Goal: Information Seeking & Learning: Check status

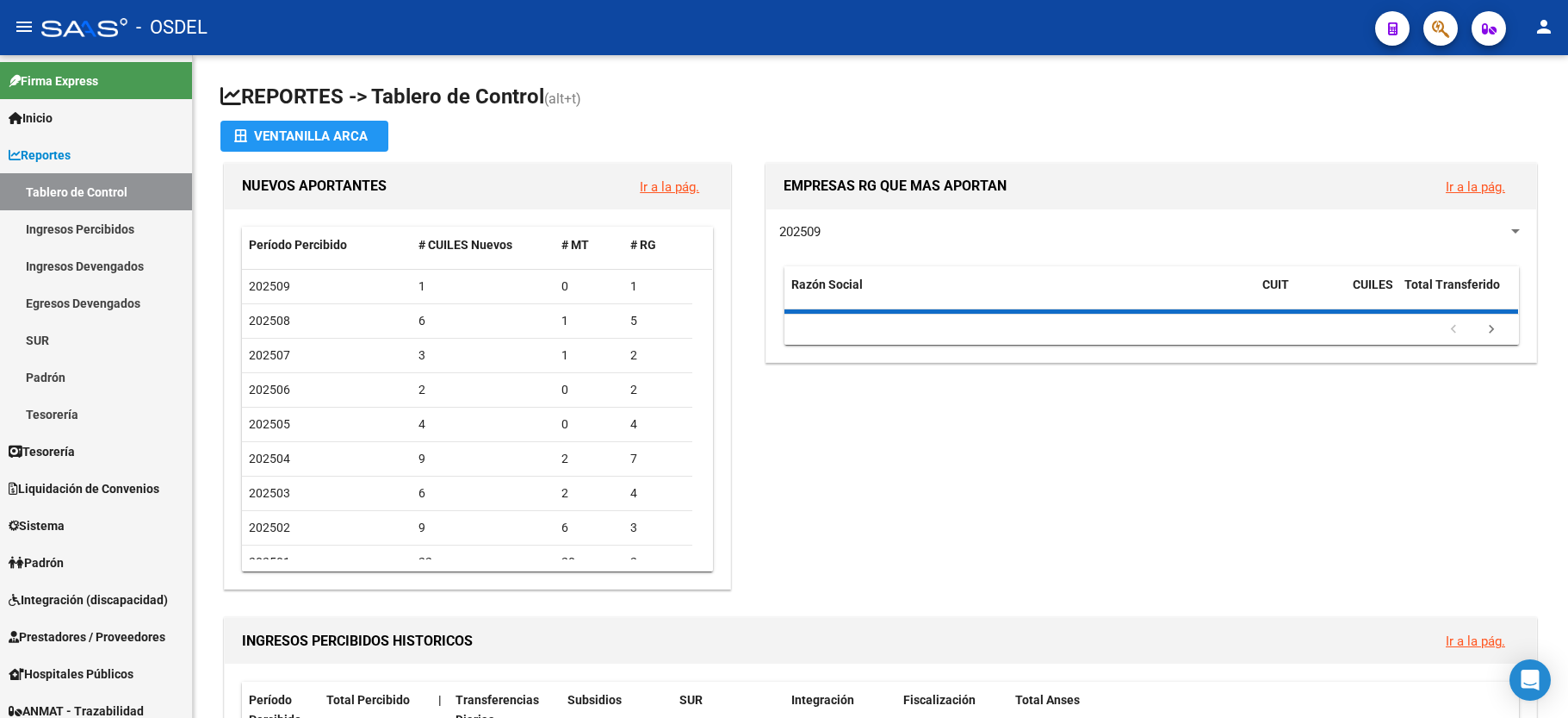
click at [1434, 35] on icon "button" at bounding box center [1440, 29] width 17 height 20
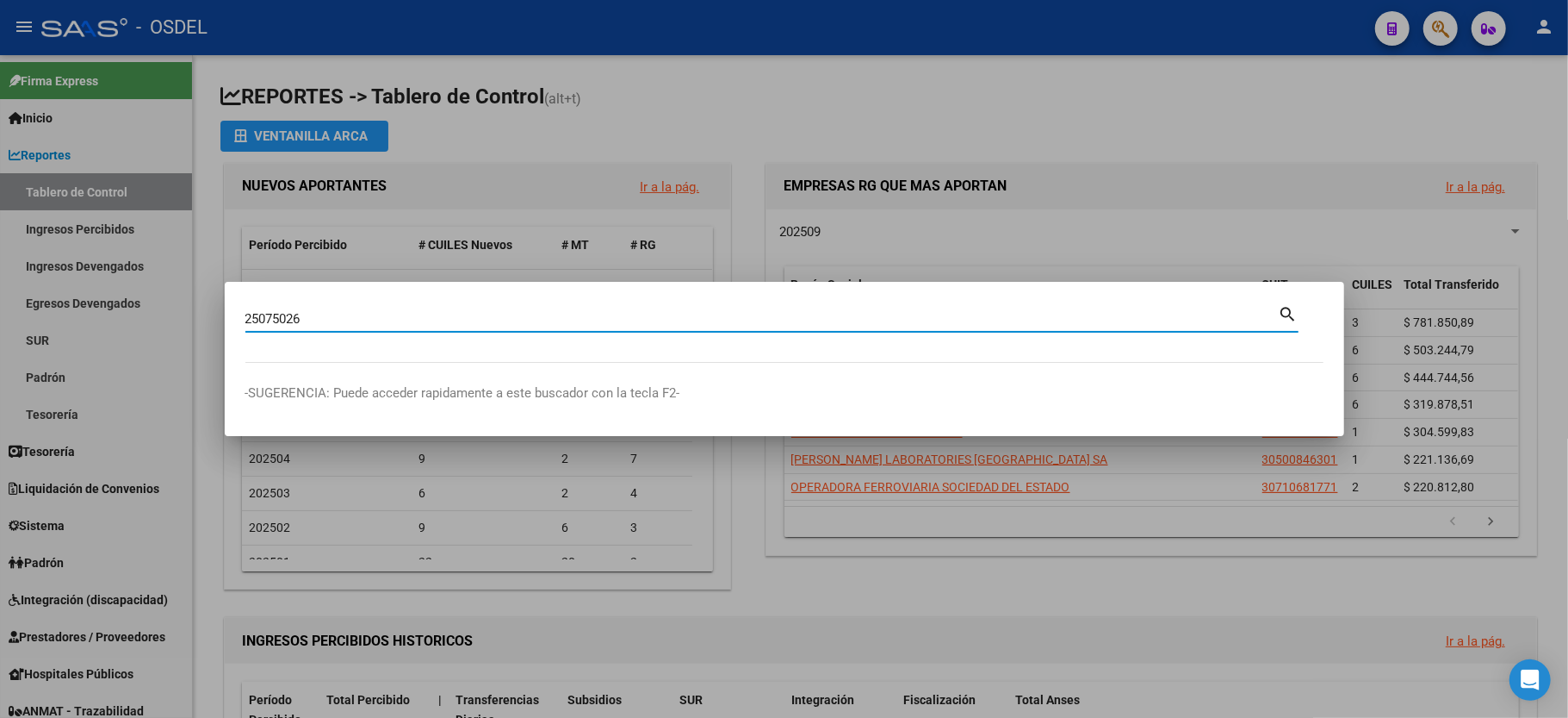
type input "25075026"
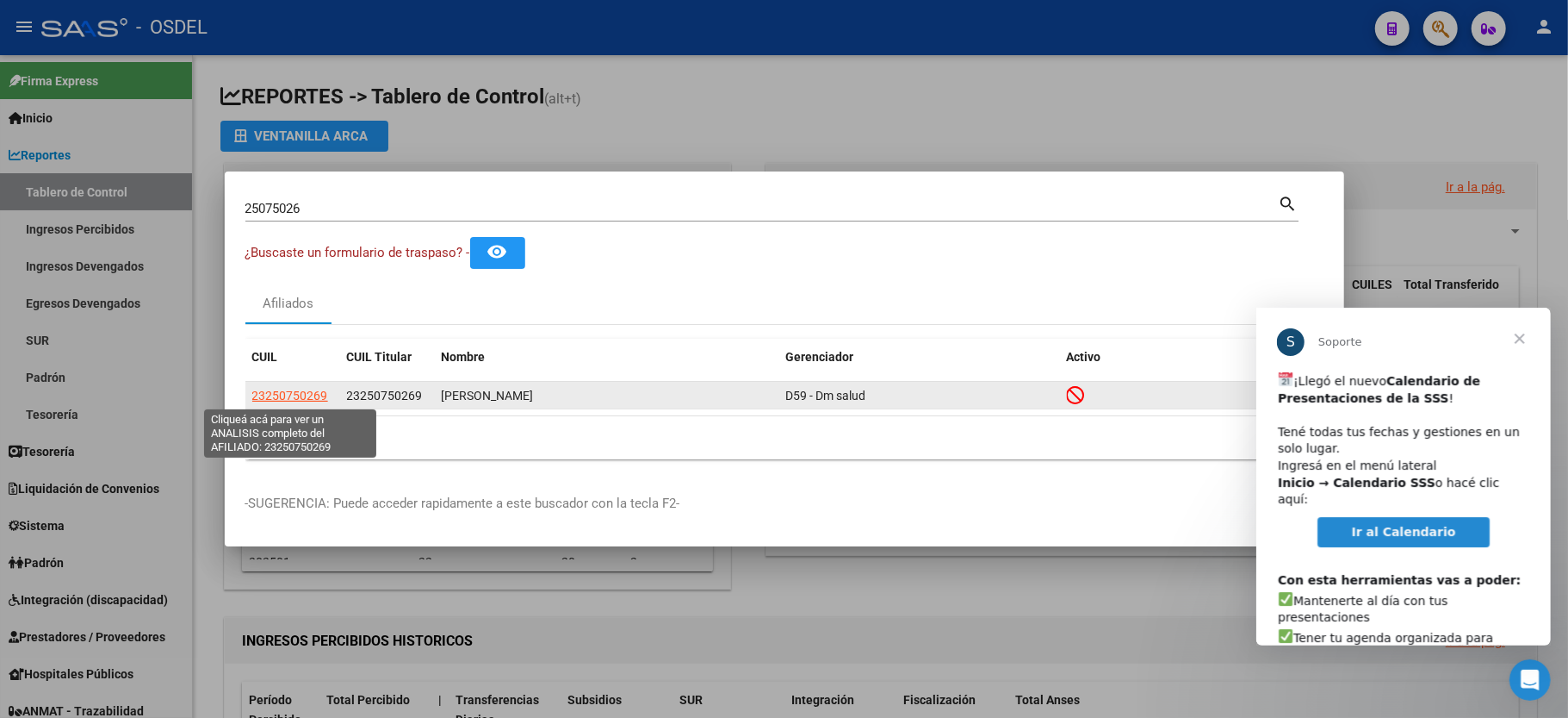
click at [260, 397] on span "23250750269" at bounding box center [290, 395] width 76 height 13
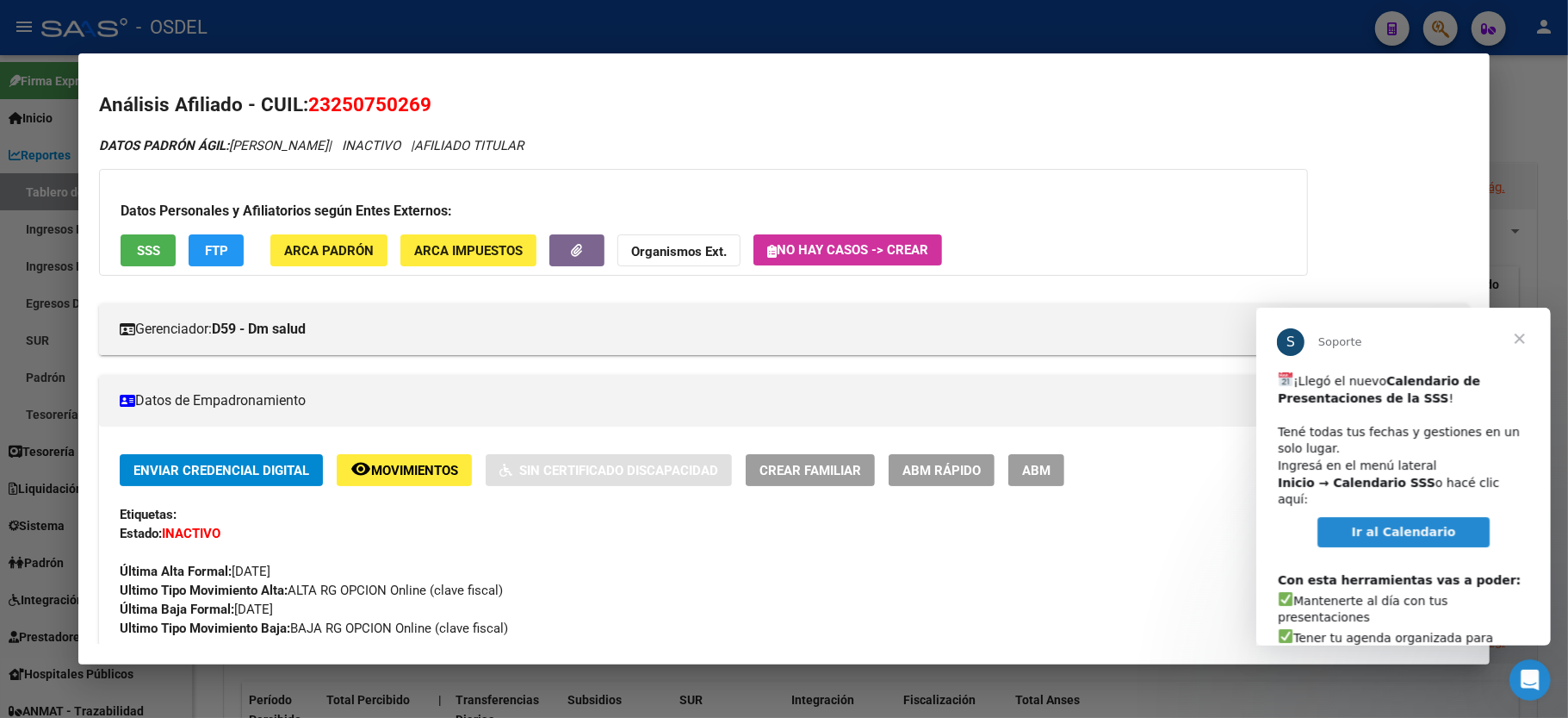
click at [147, 241] on button "SSS" at bounding box center [149, 251] width 55 height 32
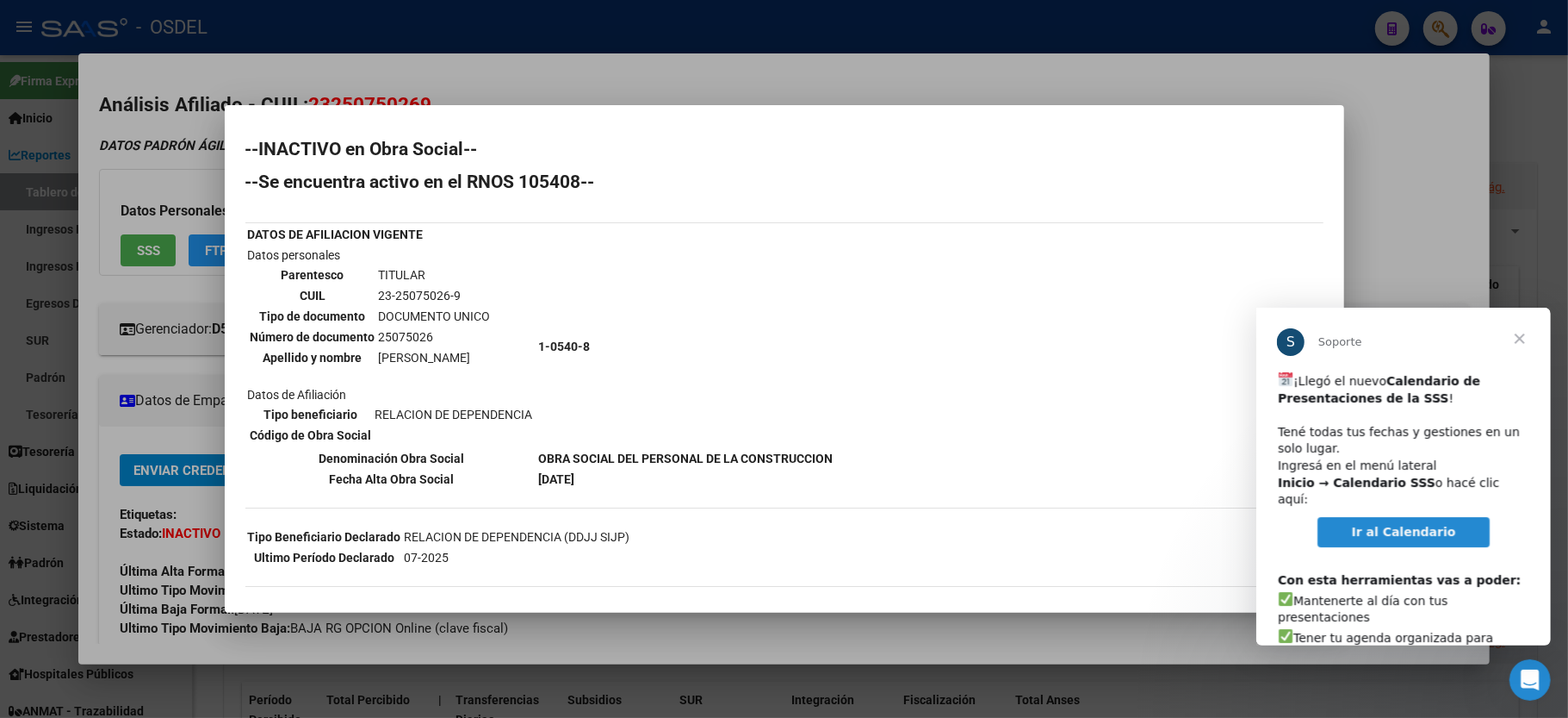
scroll to position [115, 0]
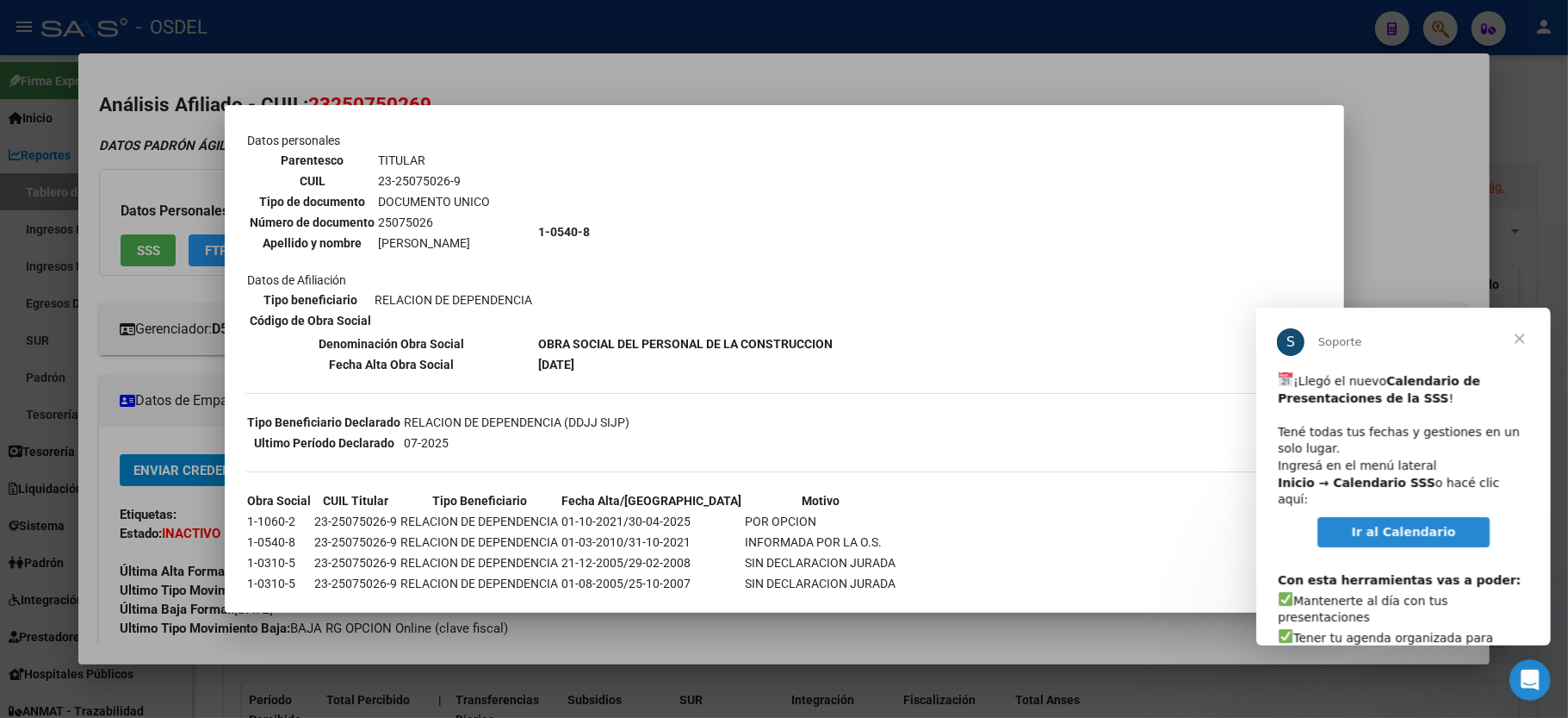
drag, startPoint x: 645, startPoint y: 511, endPoint x: 821, endPoint y: 504, distance: 176.1
click at [821, 512] on tr "1-1060-2 23-25075026-9 RELACION DE DEPENDENCIA 01-10-2021/30-04-2025 POR OPCION" at bounding box center [572, 521] width 651 height 19
click at [613, 80] on div at bounding box center [784, 359] width 1568 height 718
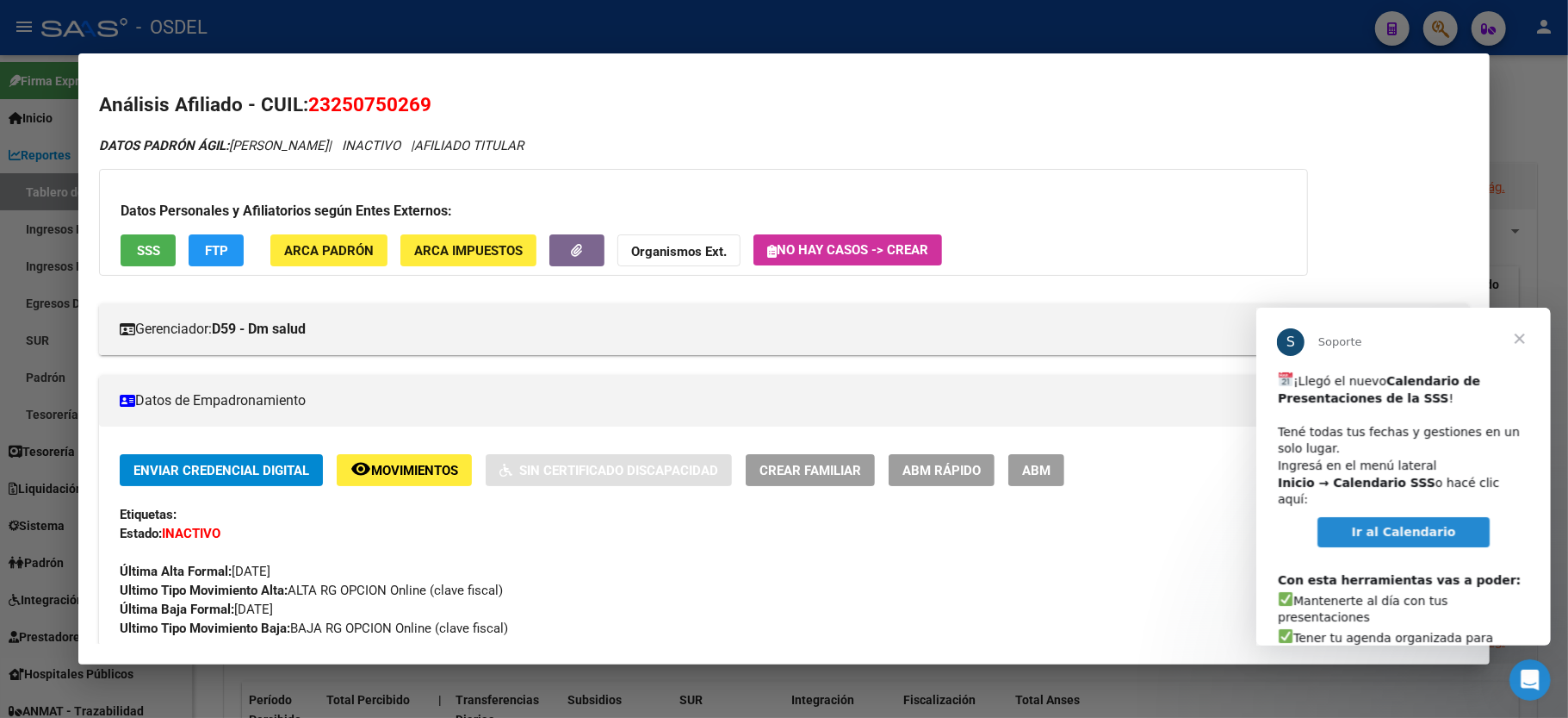
click at [1517, 336] on span "Cerrar" at bounding box center [1519, 338] width 62 height 62
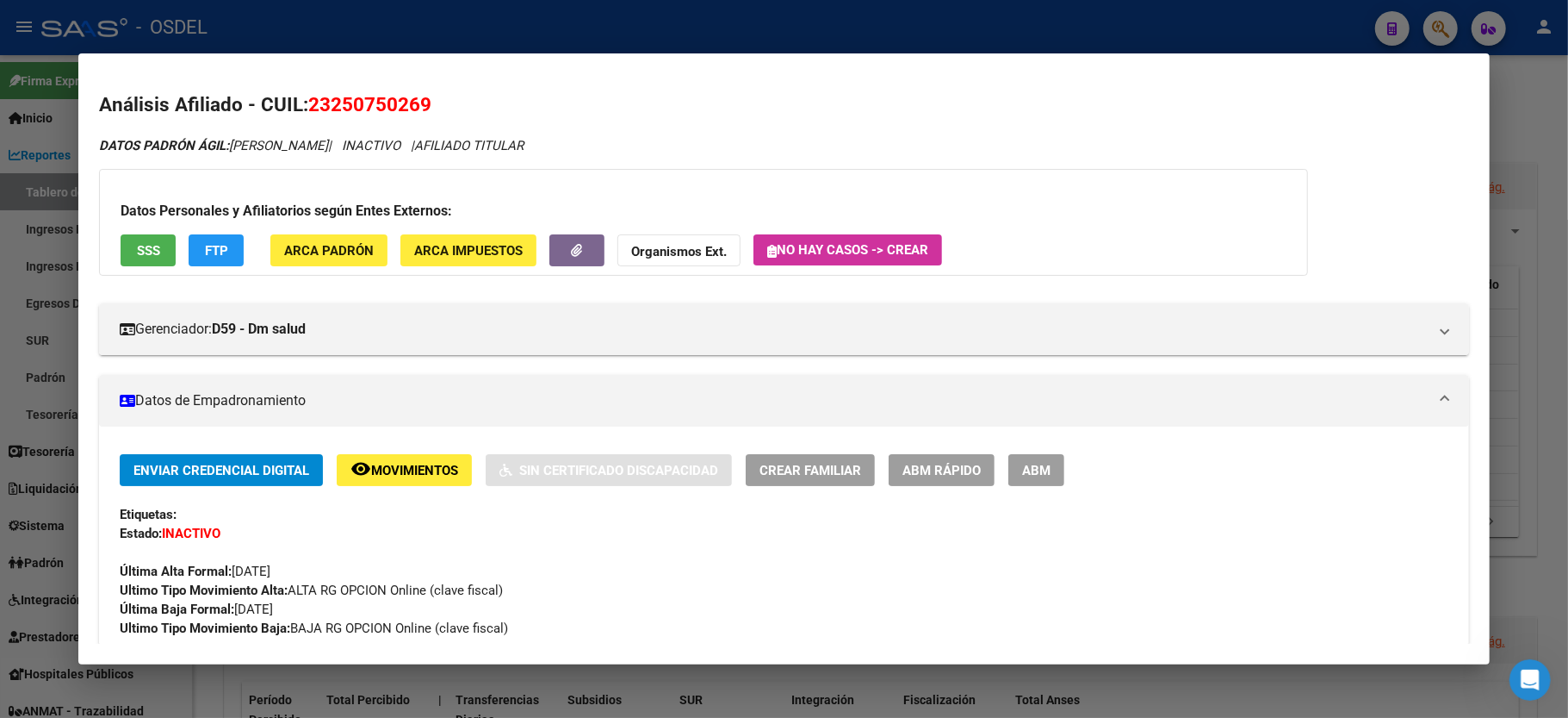
click at [1567, 167] on div at bounding box center [784, 359] width 1568 height 718
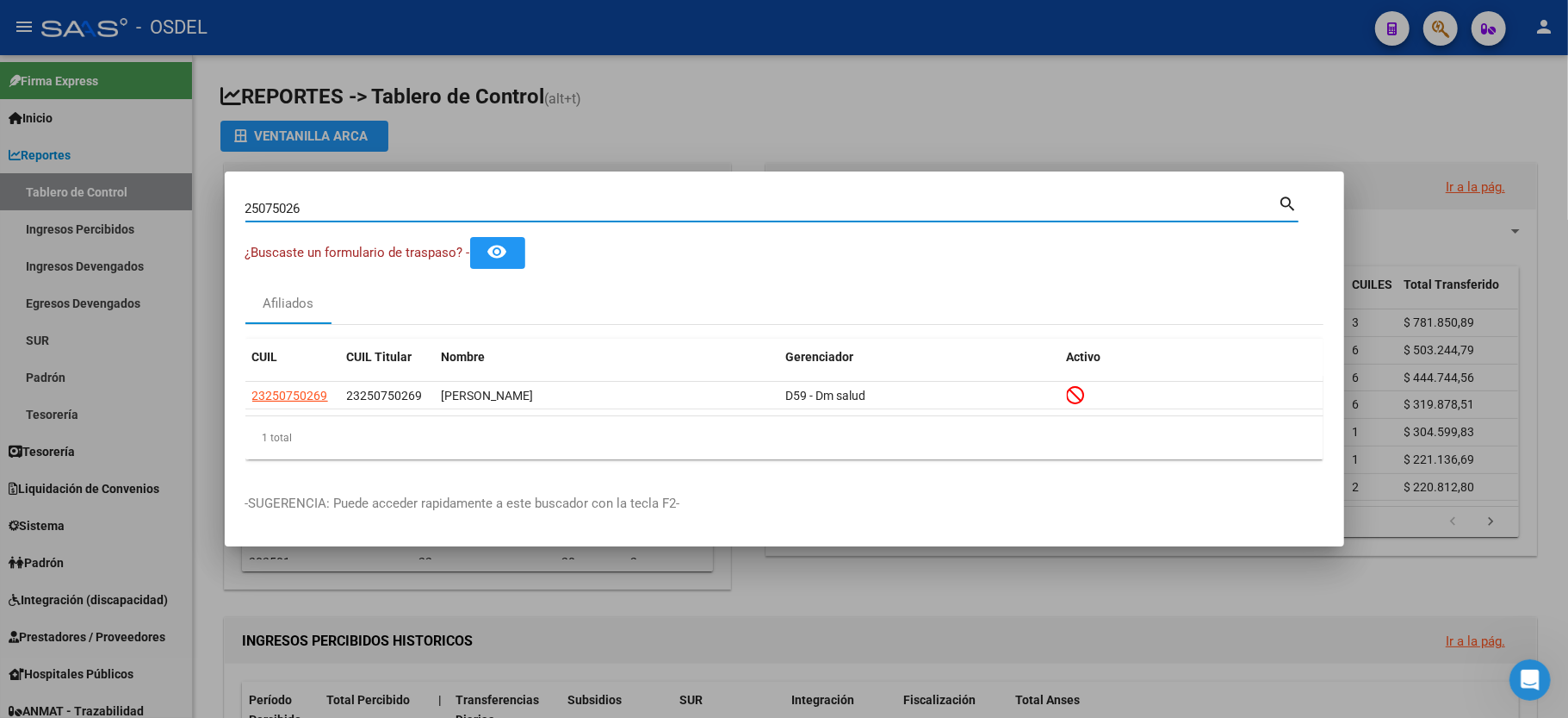
drag, startPoint x: 345, startPoint y: 215, endPoint x: 62, endPoint y: 222, distance: 283.1
click at [62, 222] on div "25075026 Buscar (apellido, dni, cuil, nro traspaso, cuit, obra social) search ¿…" at bounding box center [784, 359] width 1568 height 718
type input "23767201"
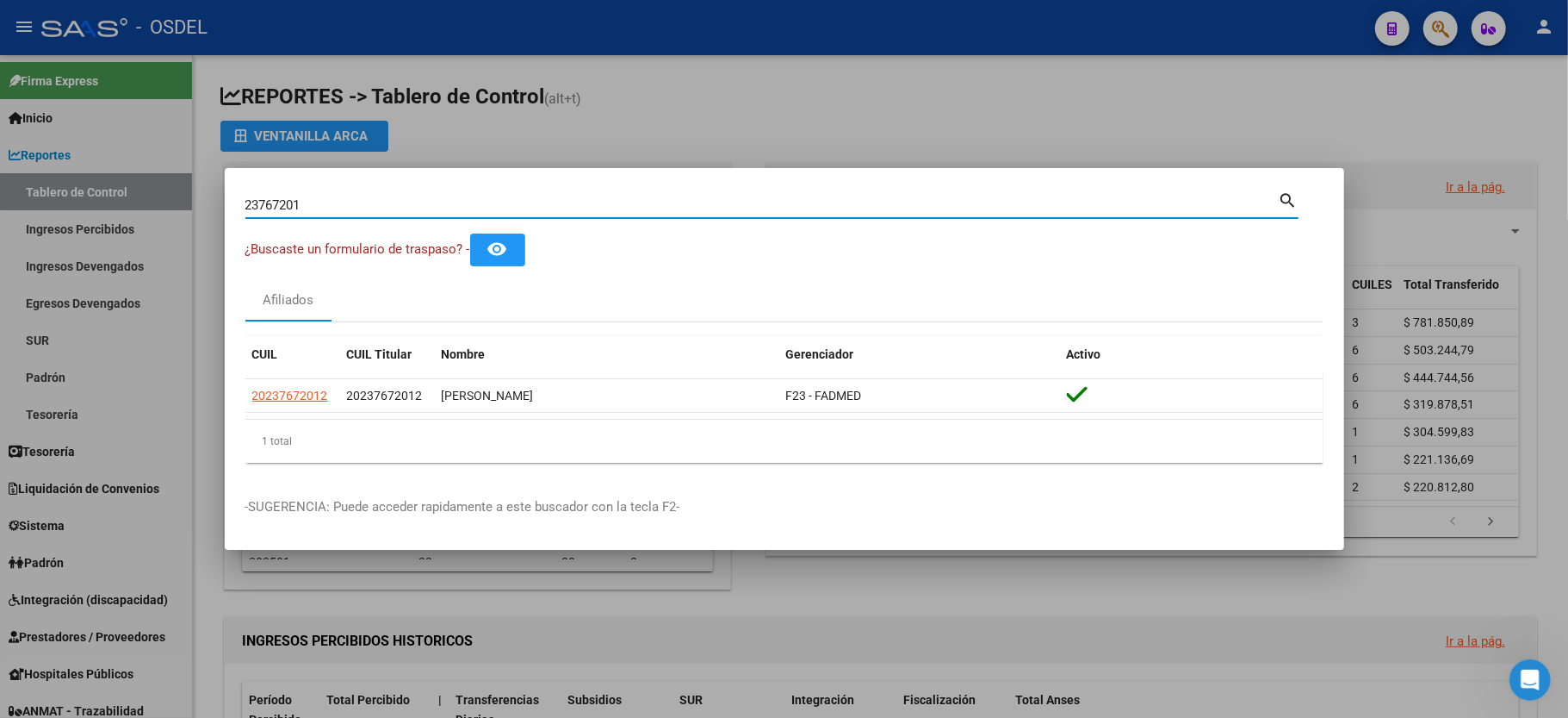
drag, startPoint x: 398, startPoint y: 210, endPoint x: 55, endPoint y: 233, distance: 343.8
click at [55, 233] on div "23767201 Buscar (apellido, dni, cuil, nro traspaso, cuit, obra social) search ¿…" at bounding box center [784, 359] width 1568 height 718
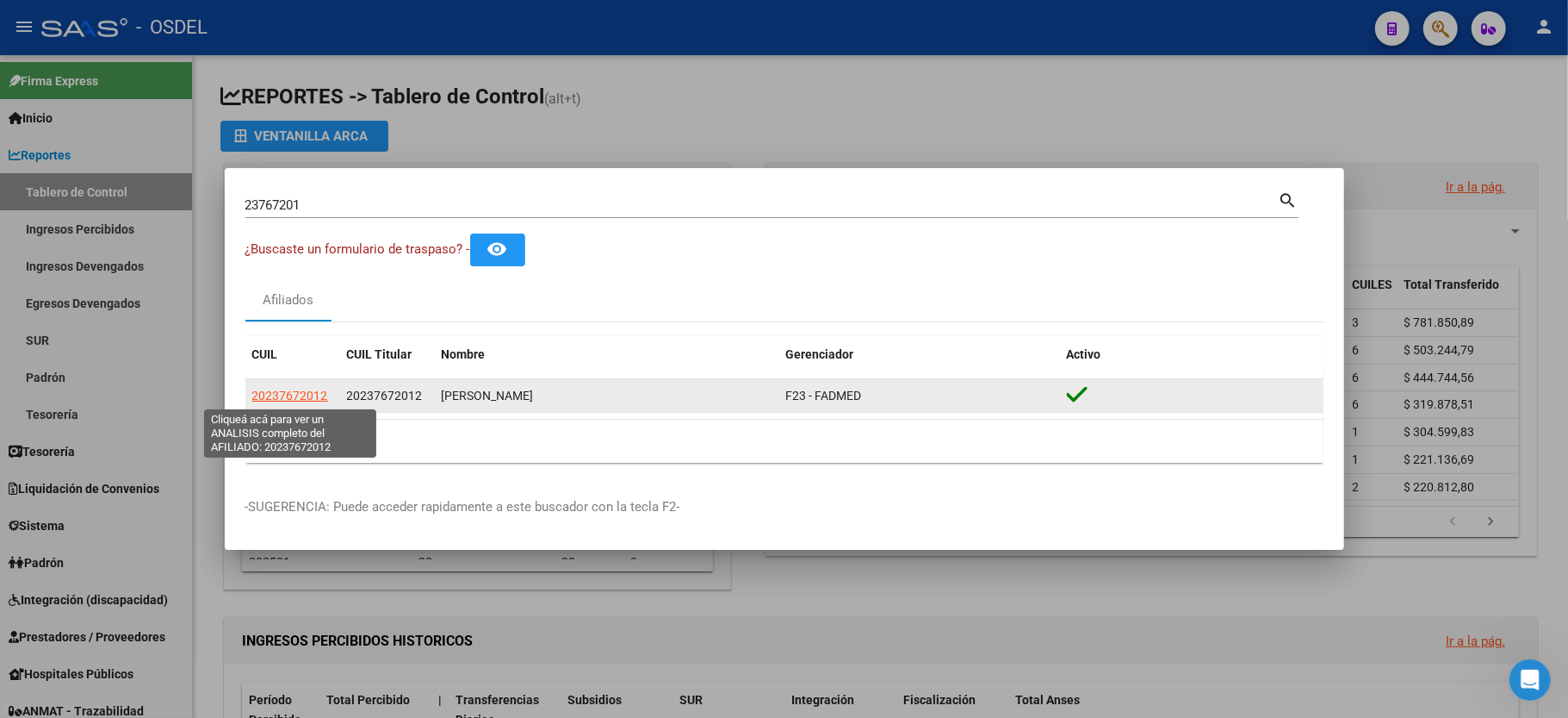
click at [297, 398] on span "20237672012" at bounding box center [290, 395] width 76 height 13
type textarea "20237672012"
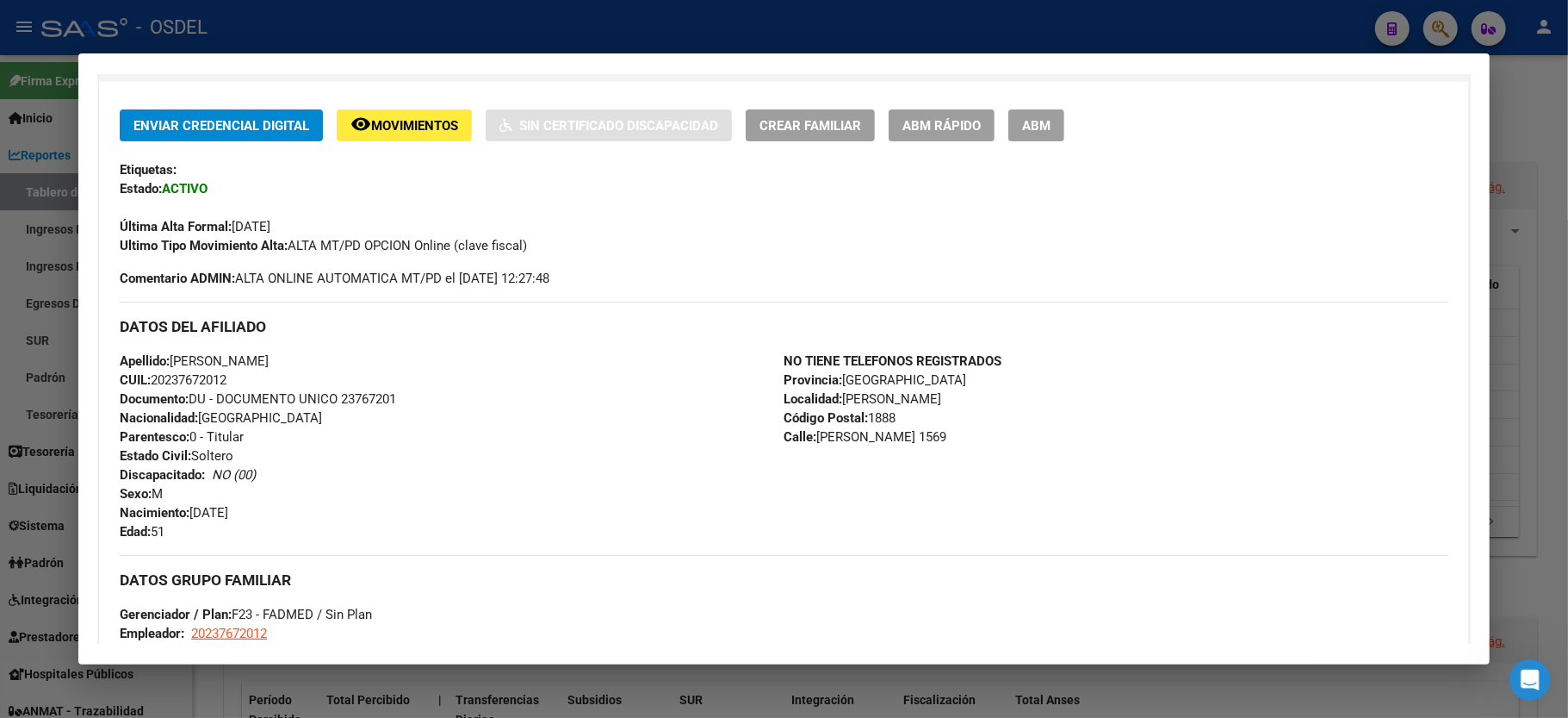
scroll to position [804, 0]
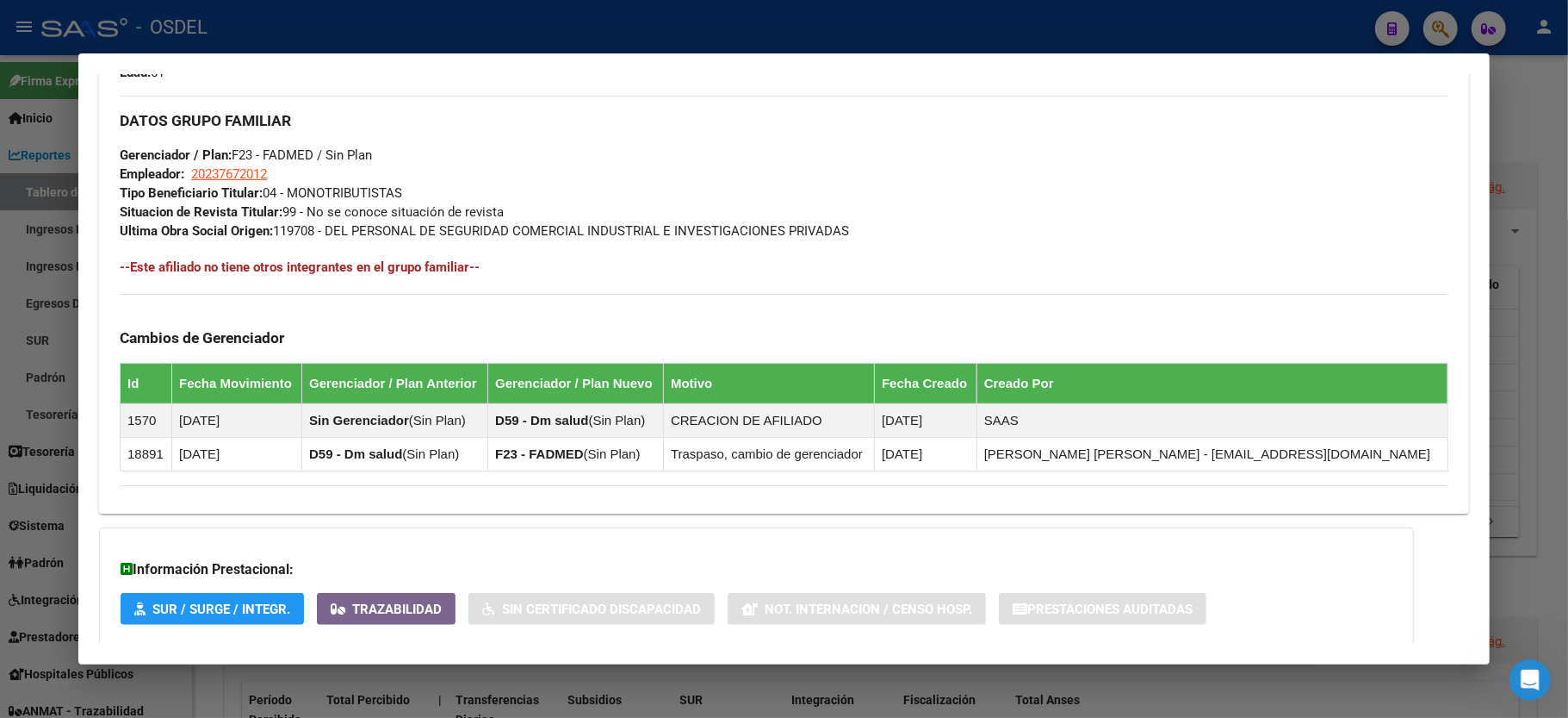
click at [1523, 117] on div at bounding box center [784, 359] width 1568 height 718
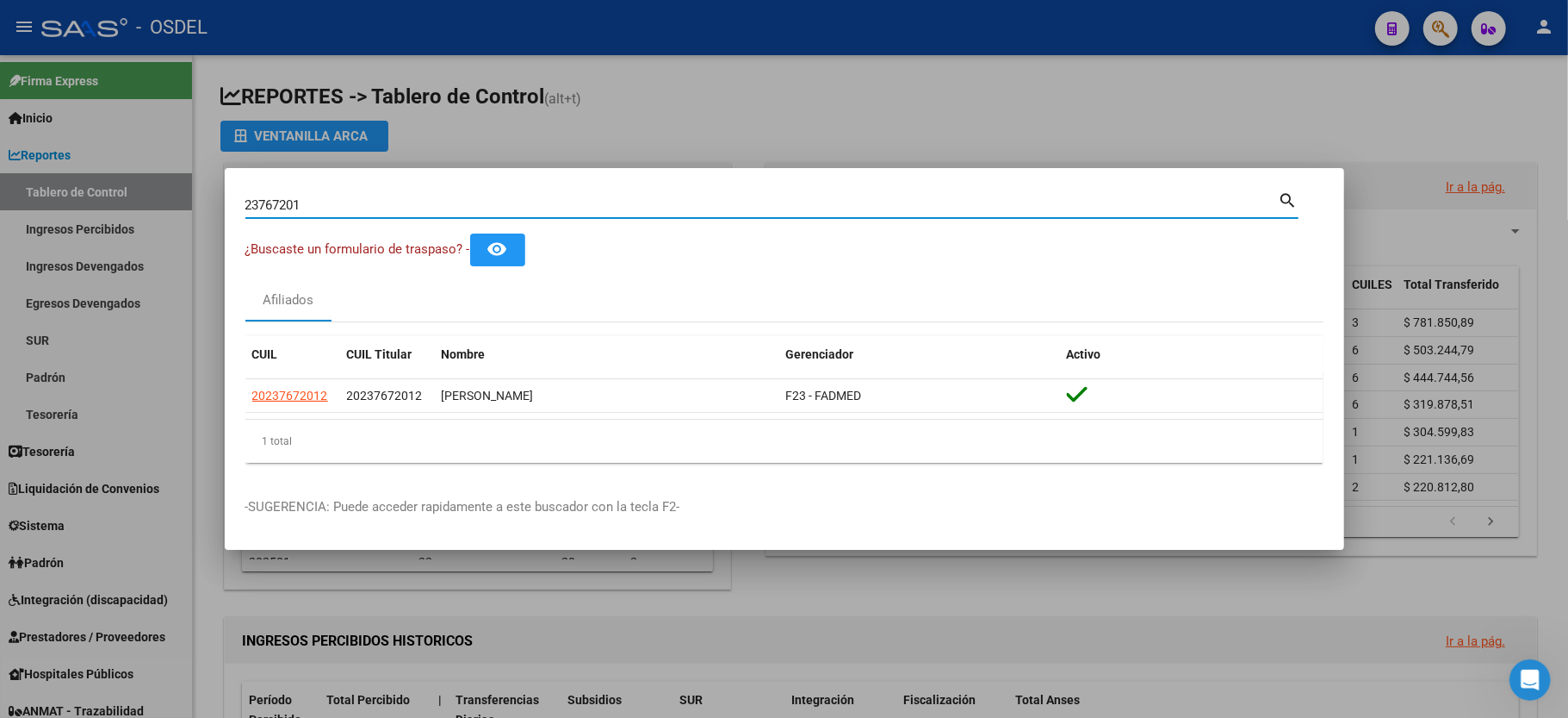
drag, startPoint x: 371, startPoint y: 208, endPoint x: 0, endPoint y: 197, distance: 371.2
click at [0, 197] on div "23767201 Buscar (apellido, dni, cuil, nro traspaso, cuit, obra social) search ¿…" at bounding box center [784, 359] width 1568 height 718
type input "37096210"
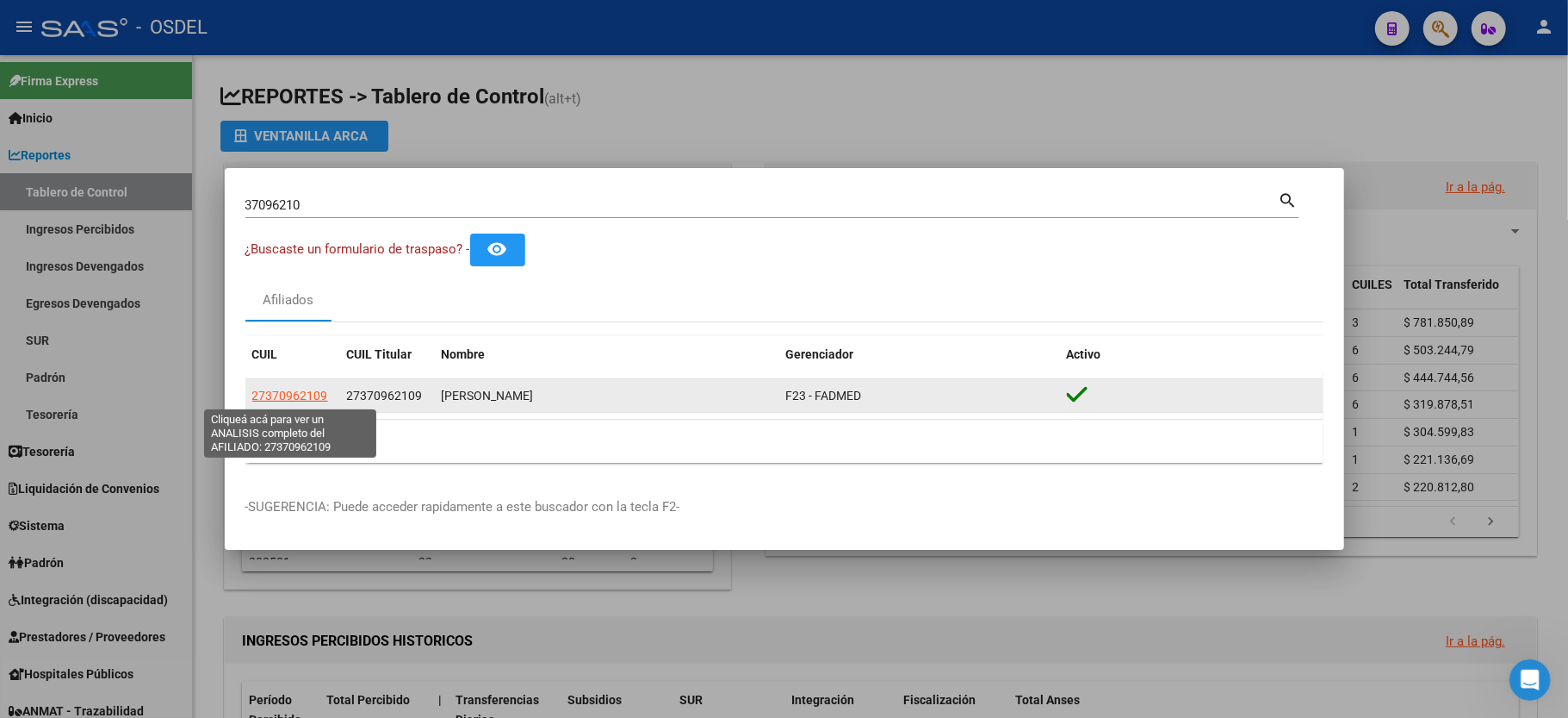
click at [266, 390] on span "27370962109" at bounding box center [290, 395] width 76 height 13
type textarea "27370962109"
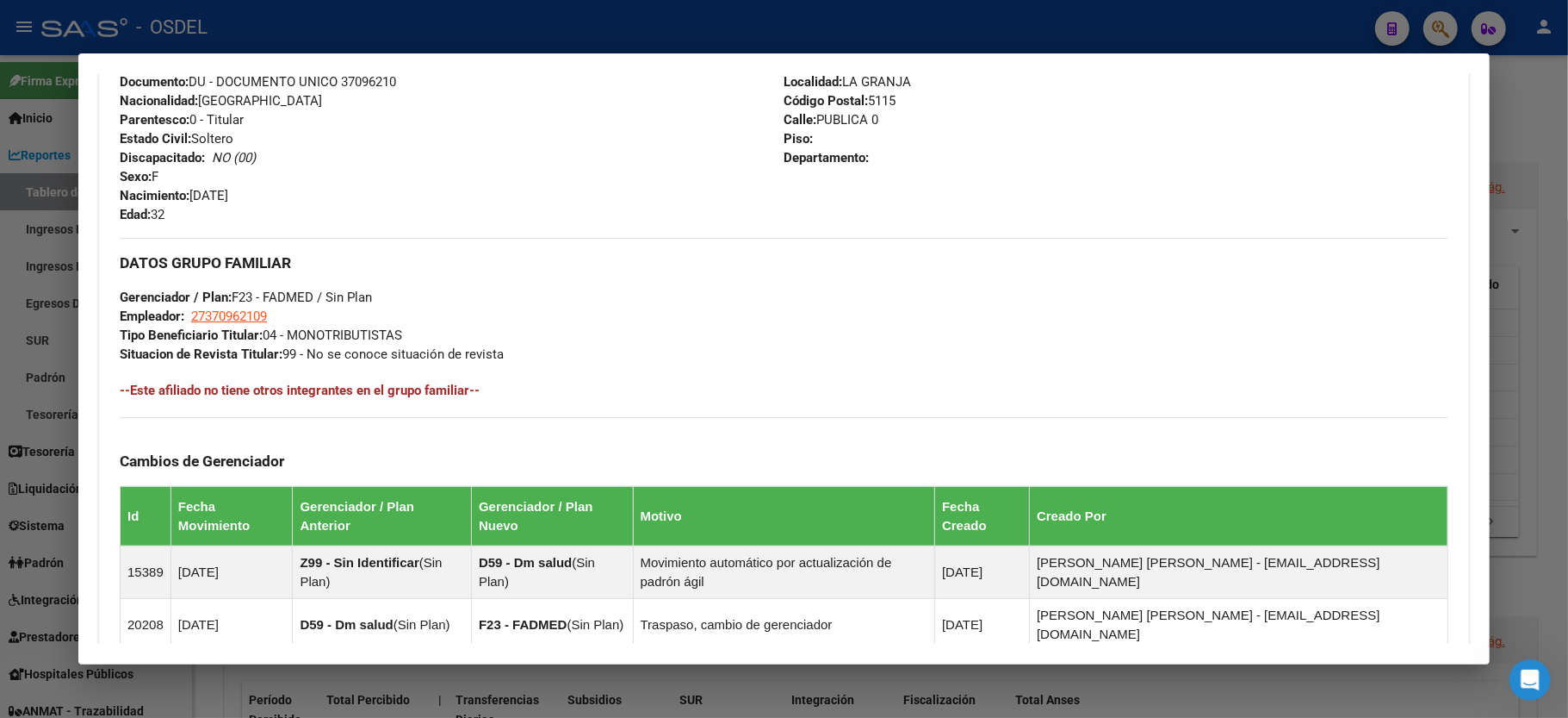
scroll to position [689, 0]
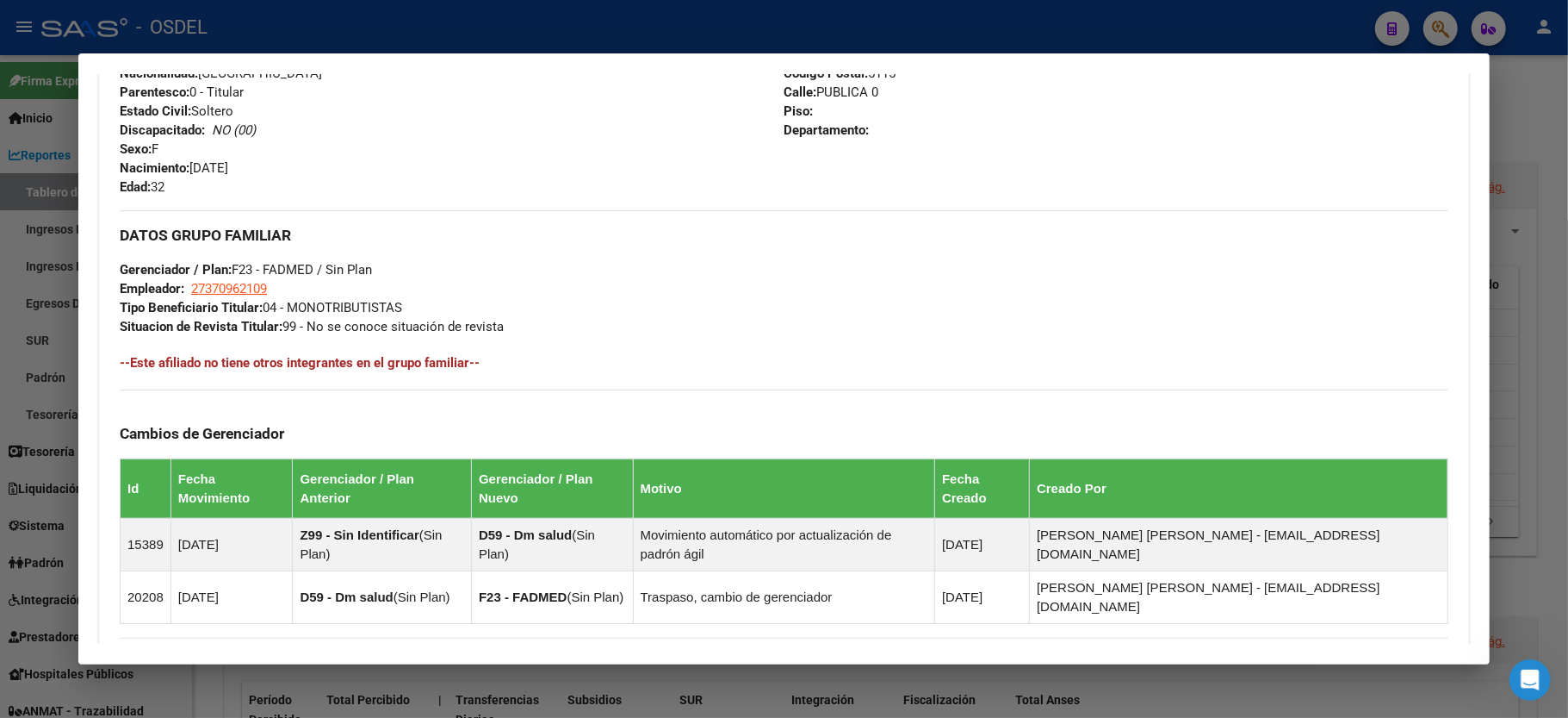
click at [1534, 218] on div at bounding box center [784, 359] width 1568 height 718
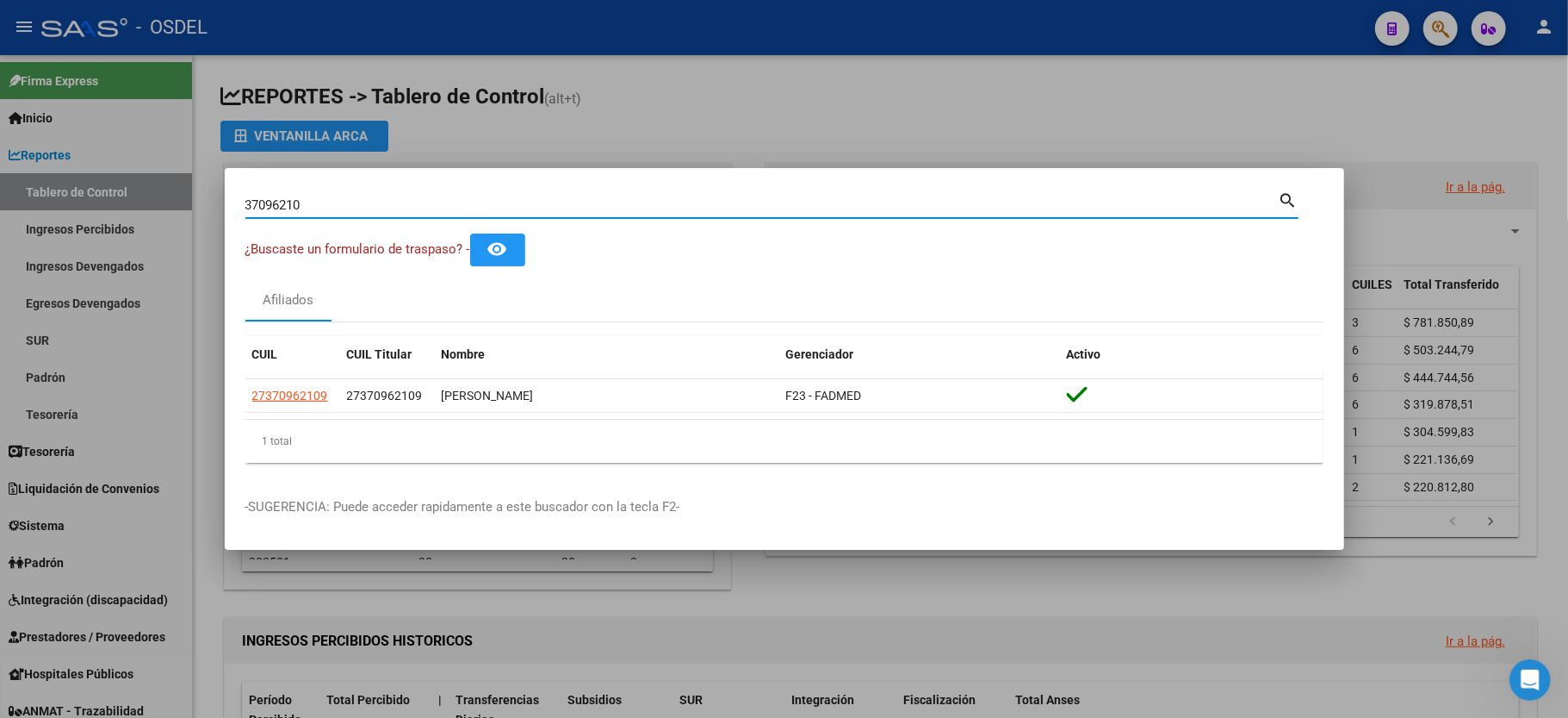
drag, startPoint x: 428, startPoint y: 201, endPoint x: 0, endPoint y: 252, distance: 431.0
click at [0, 240] on div "37096210 Buscar (apellido, dni, cuil, nro traspaso, cuit, obra social) search ¿…" at bounding box center [784, 359] width 1568 height 718
type input "26765941"
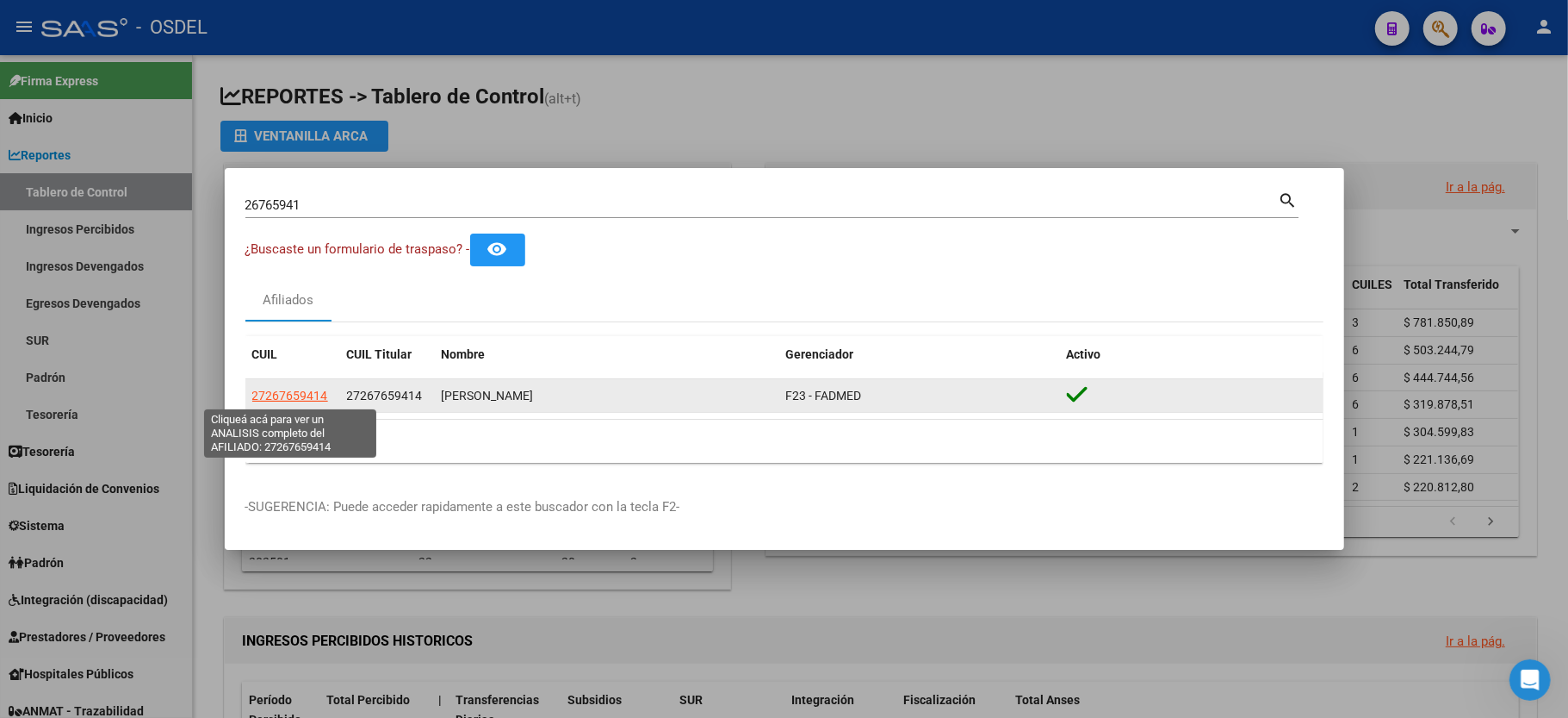
click at [277, 389] on span "27267659414" at bounding box center [290, 395] width 76 height 13
type textarea "27267659414"
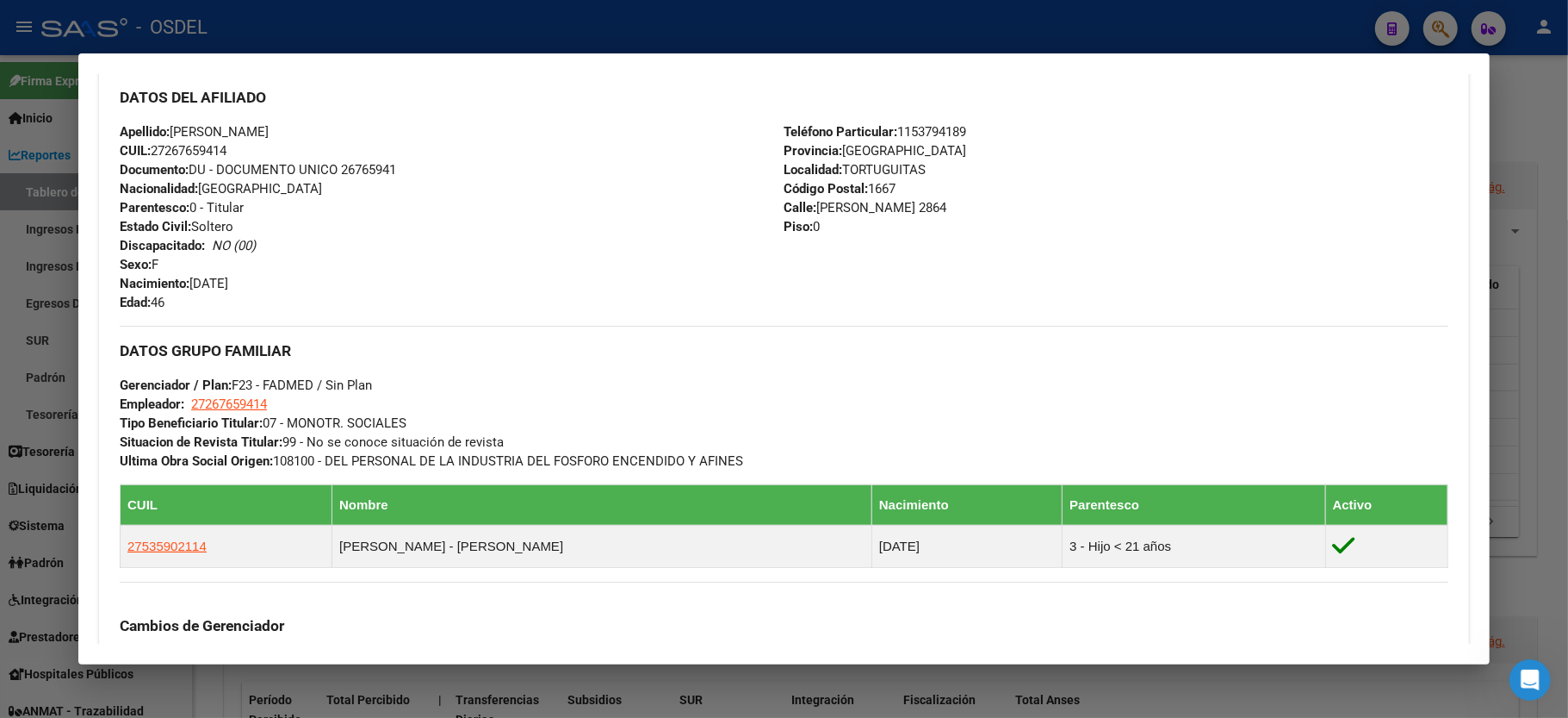
scroll to position [919, 0]
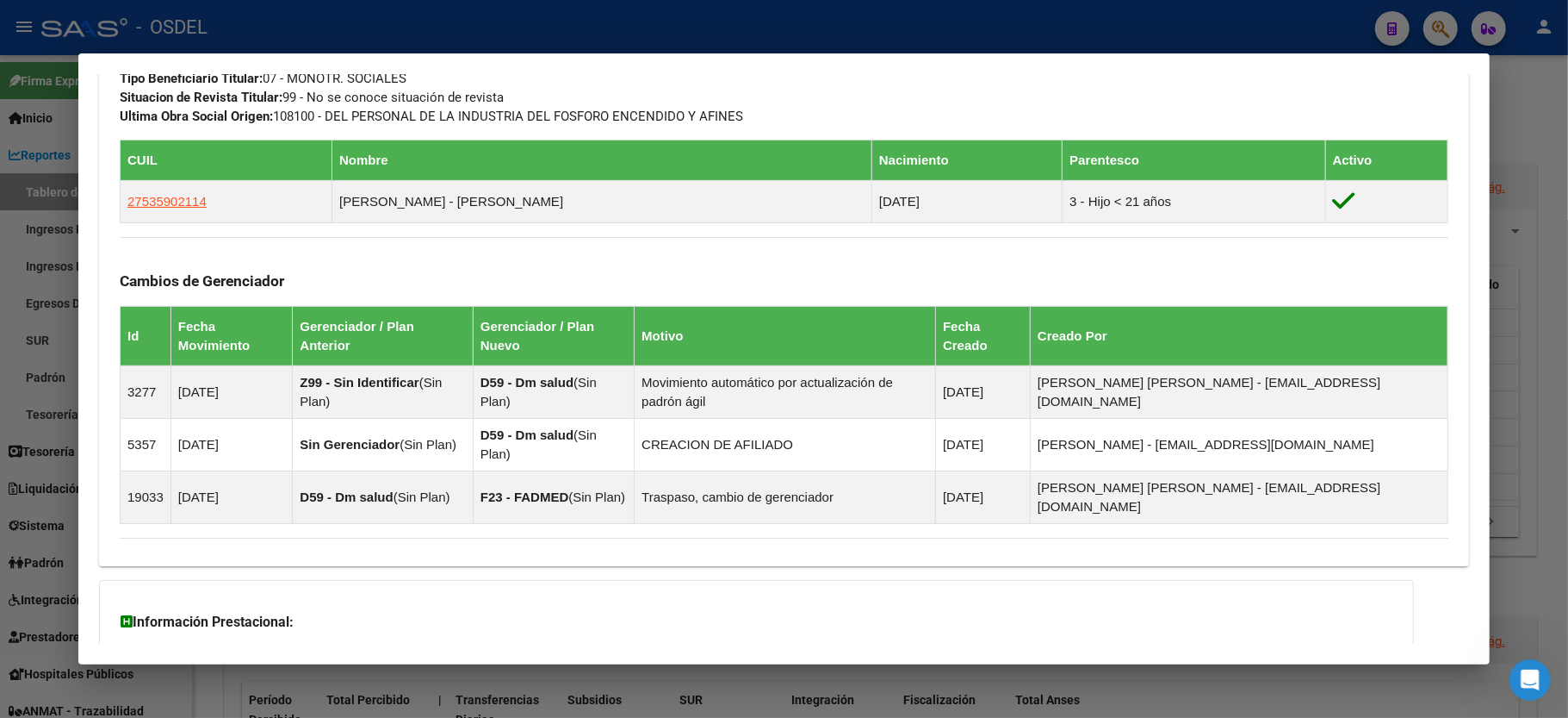
click at [1567, 218] on div at bounding box center [784, 359] width 1568 height 718
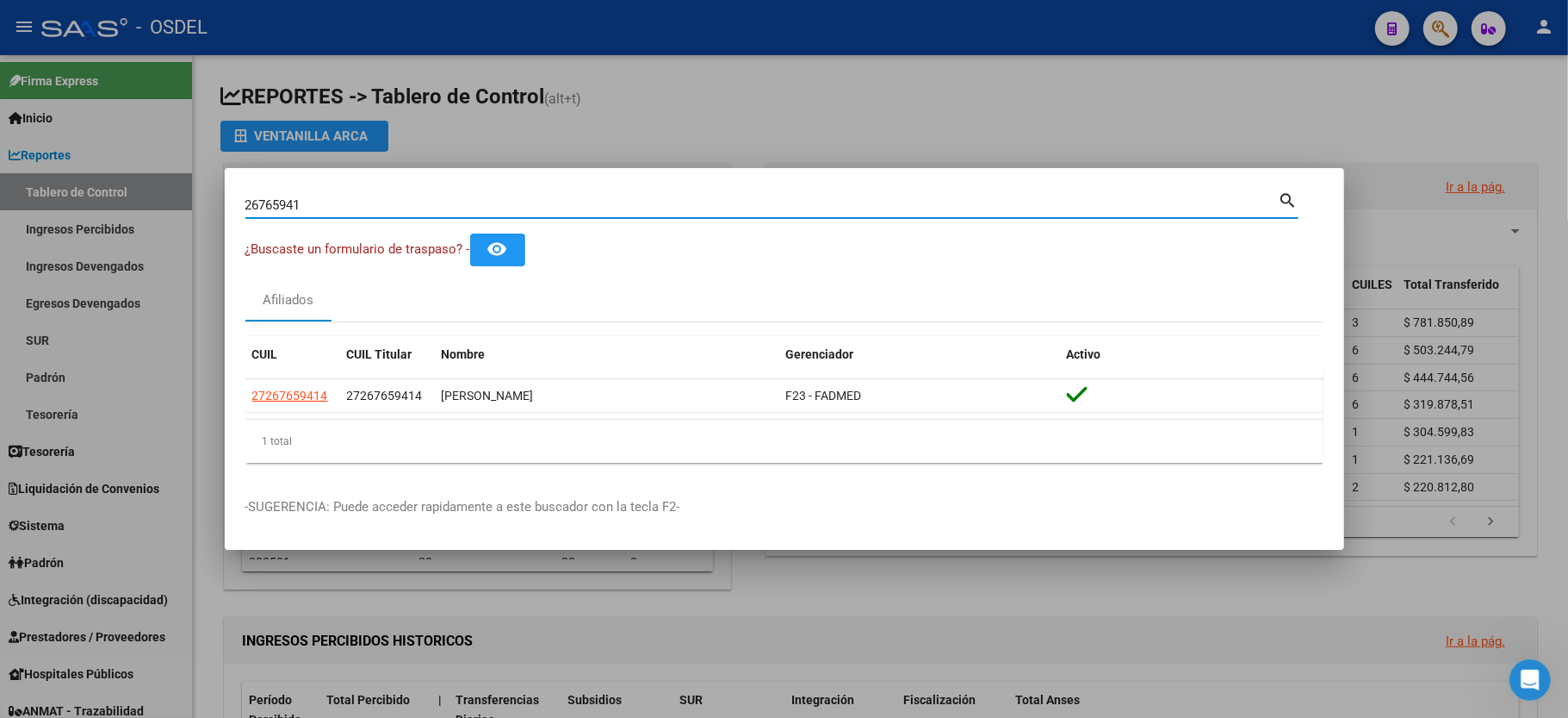
drag, startPoint x: 399, startPoint y: 210, endPoint x: 0, endPoint y: 243, distance: 400.4
click at [0, 243] on div "26765941 Buscar (apellido, dni, cuil, nro traspaso, cuit, obra social) search ¿…" at bounding box center [784, 359] width 1568 height 718
type input "21572298"
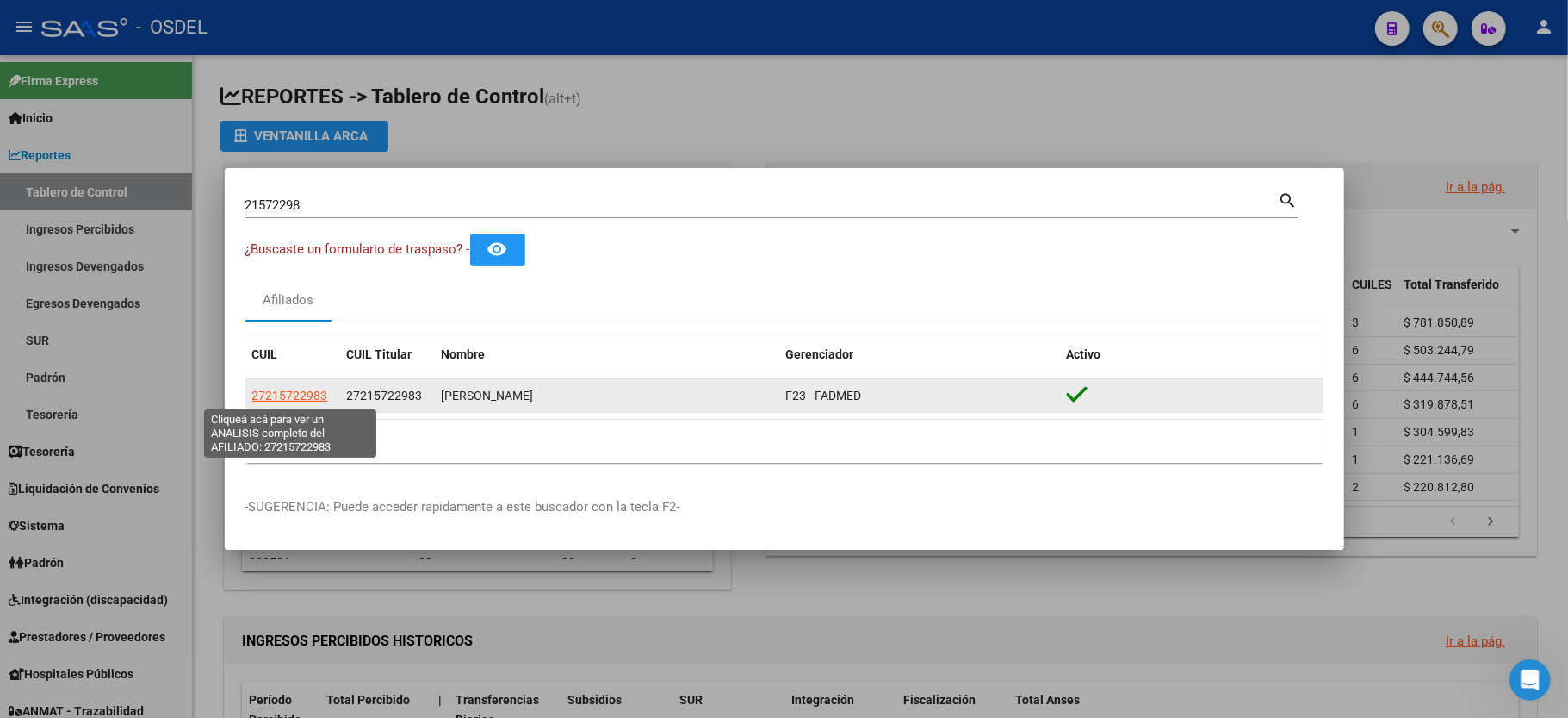
click at [265, 395] on span "27215722983" at bounding box center [290, 395] width 76 height 13
type textarea "27215722983"
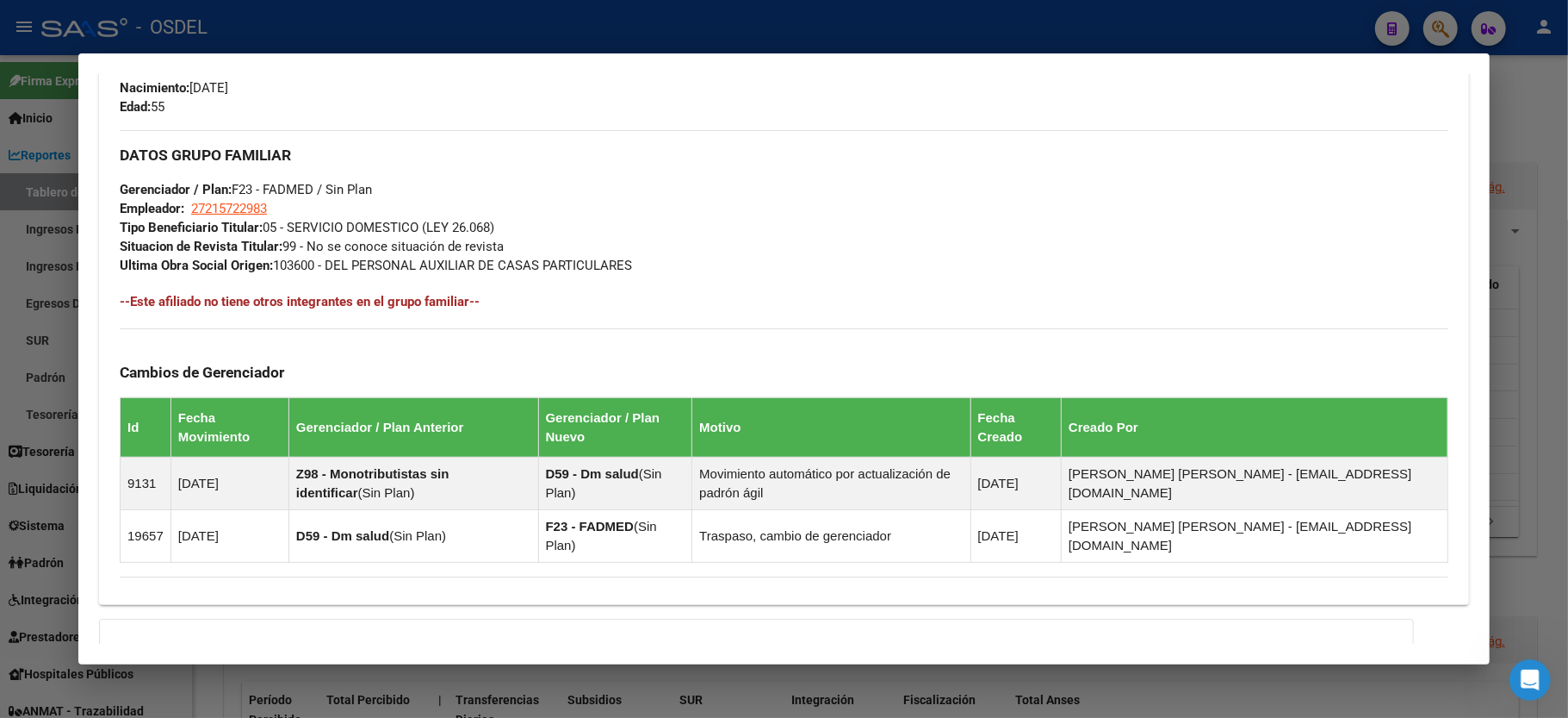
scroll to position [804, 0]
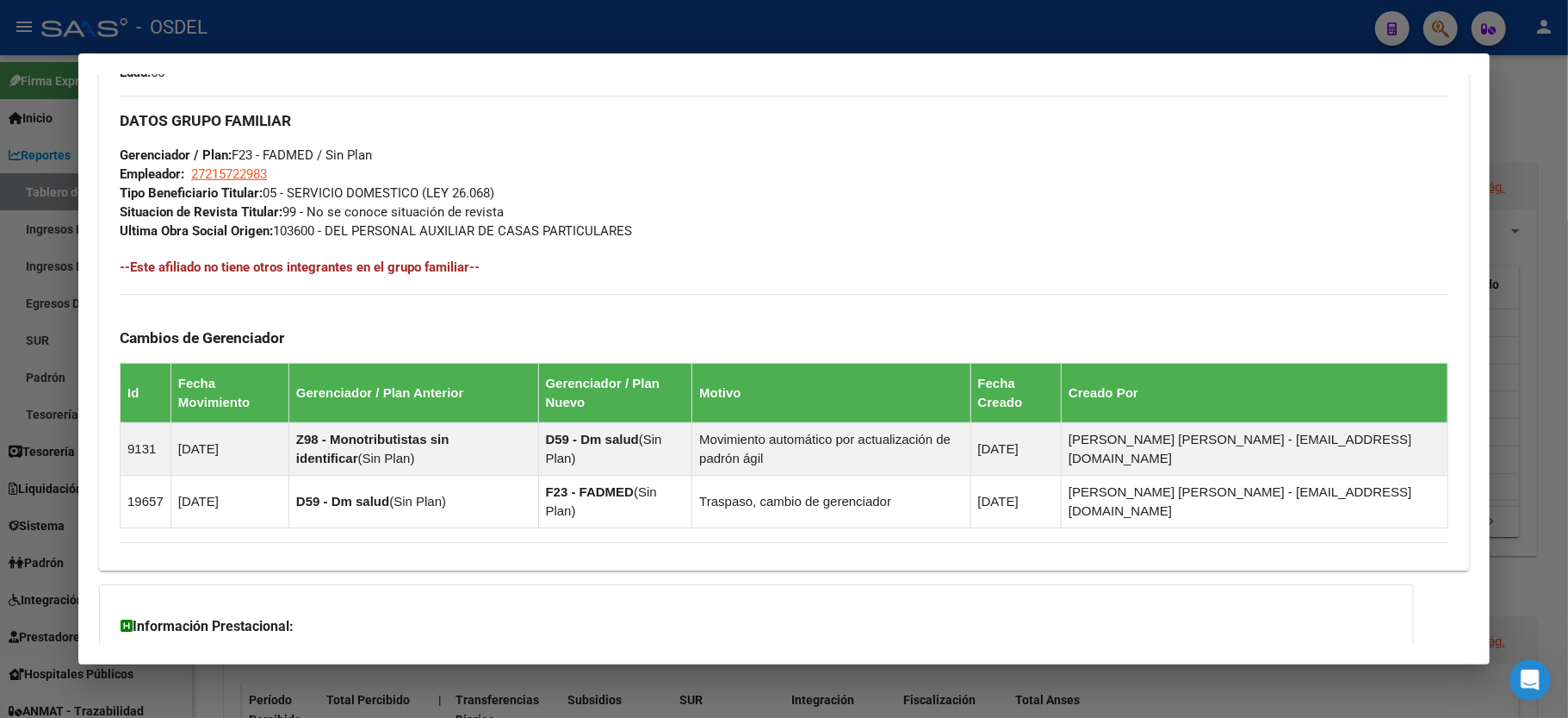
click at [1526, 125] on div at bounding box center [784, 359] width 1568 height 718
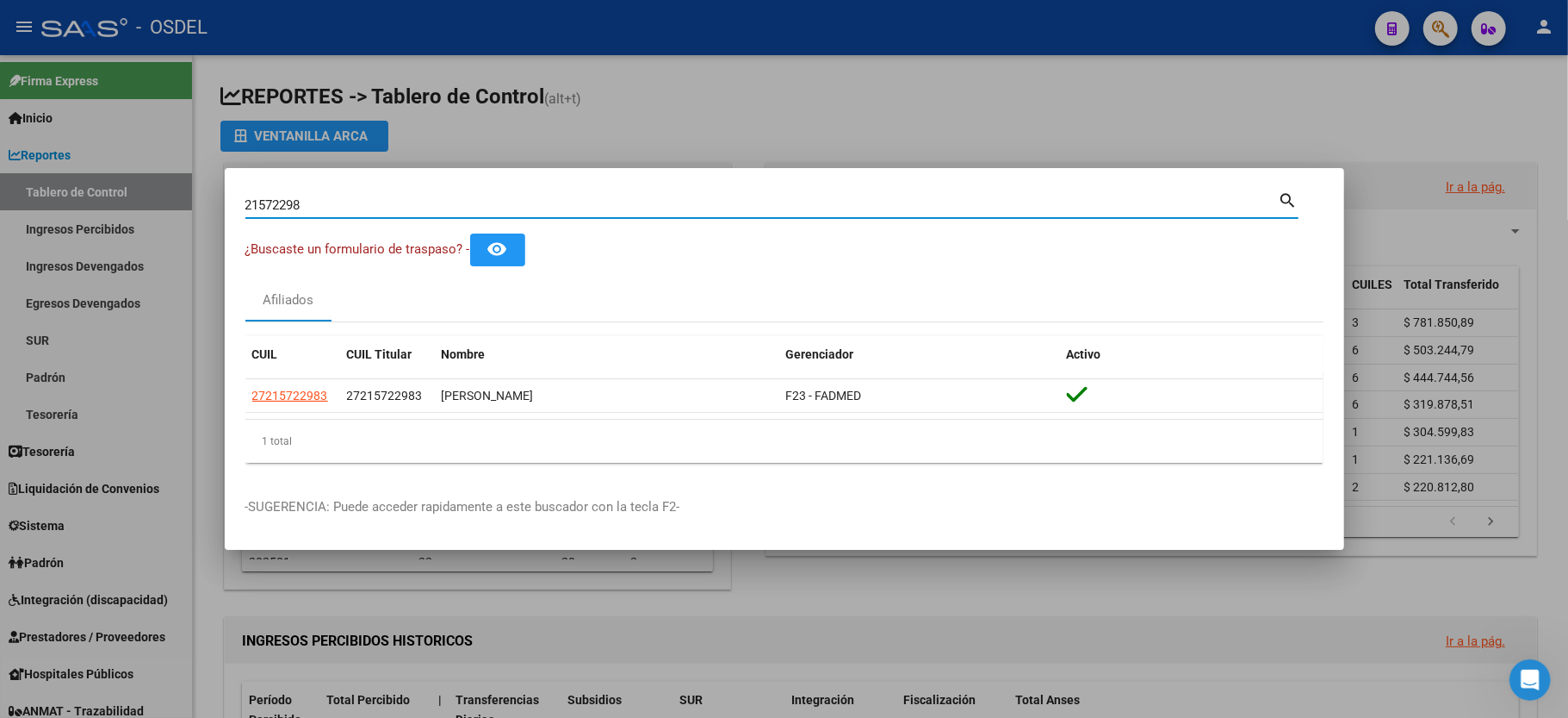
drag, startPoint x: 486, startPoint y: 207, endPoint x: 0, endPoint y: 280, distance: 491.5
click at [0, 280] on div "21572298 Buscar (apellido, dni, cuil, nro traspaso, cuit, obra social) search ¿…" at bounding box center [784, 359] width 1568 height 718
type input "26263328"
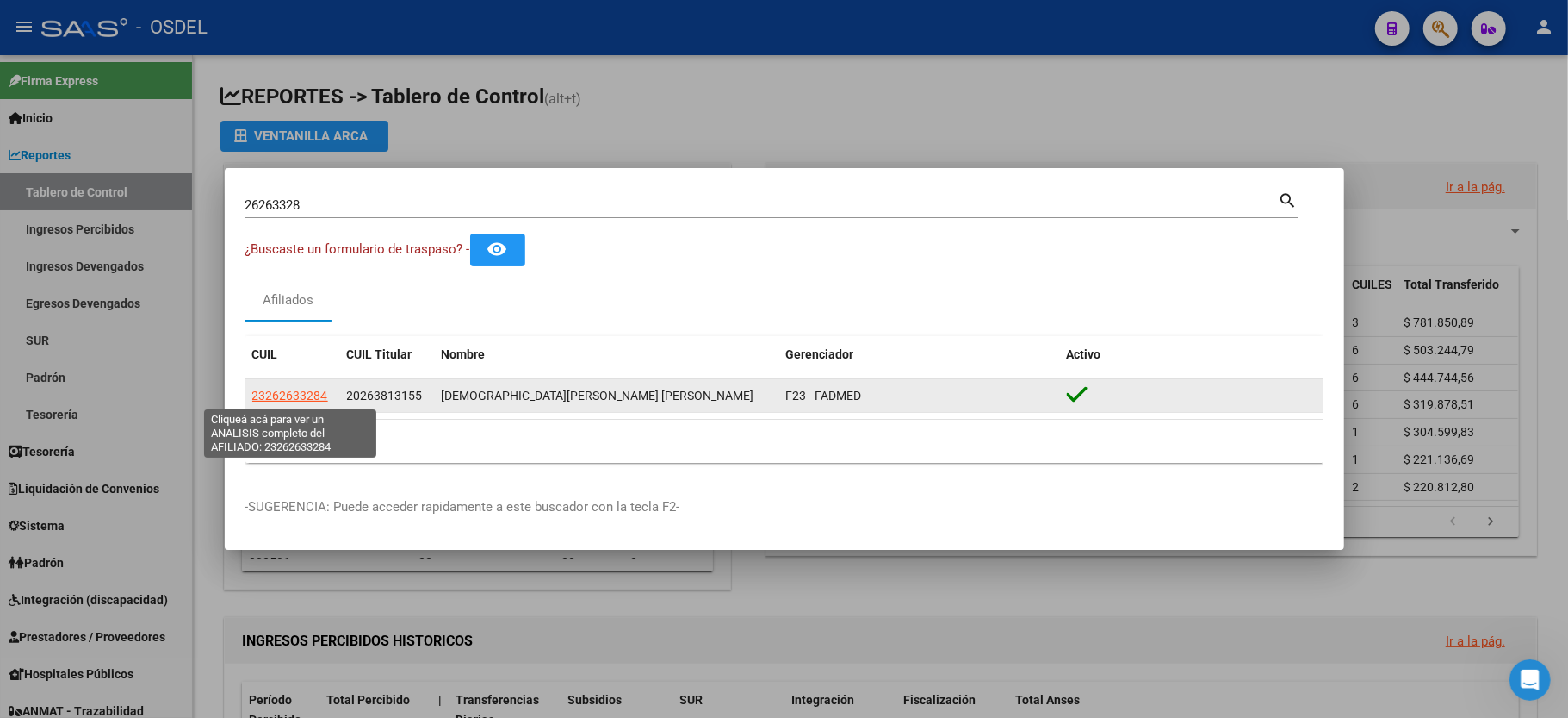
click at [276, 395] on span "23262633284" at bounding box center [290, 395] width 76 height 13
type textarea "23262633284"
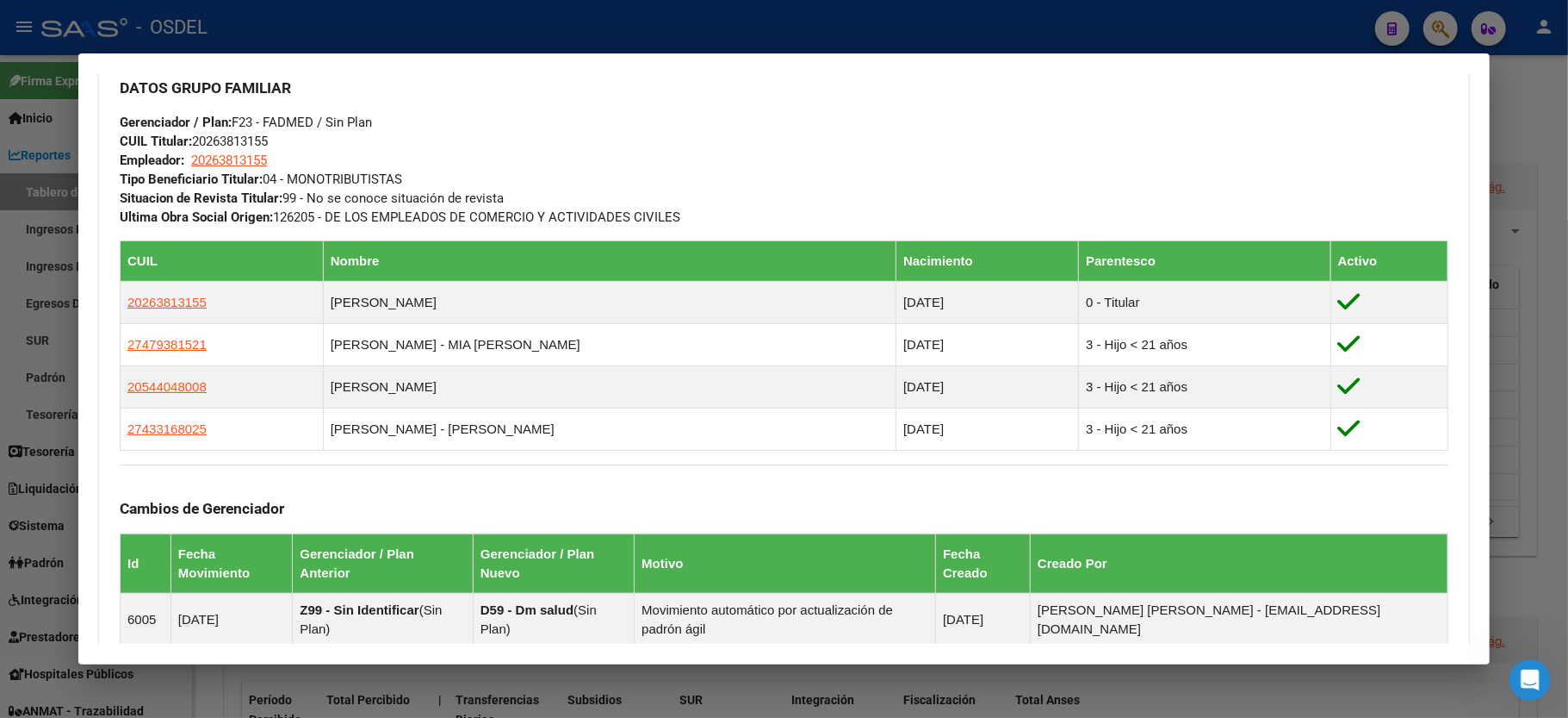
scroll to position [919, 0]
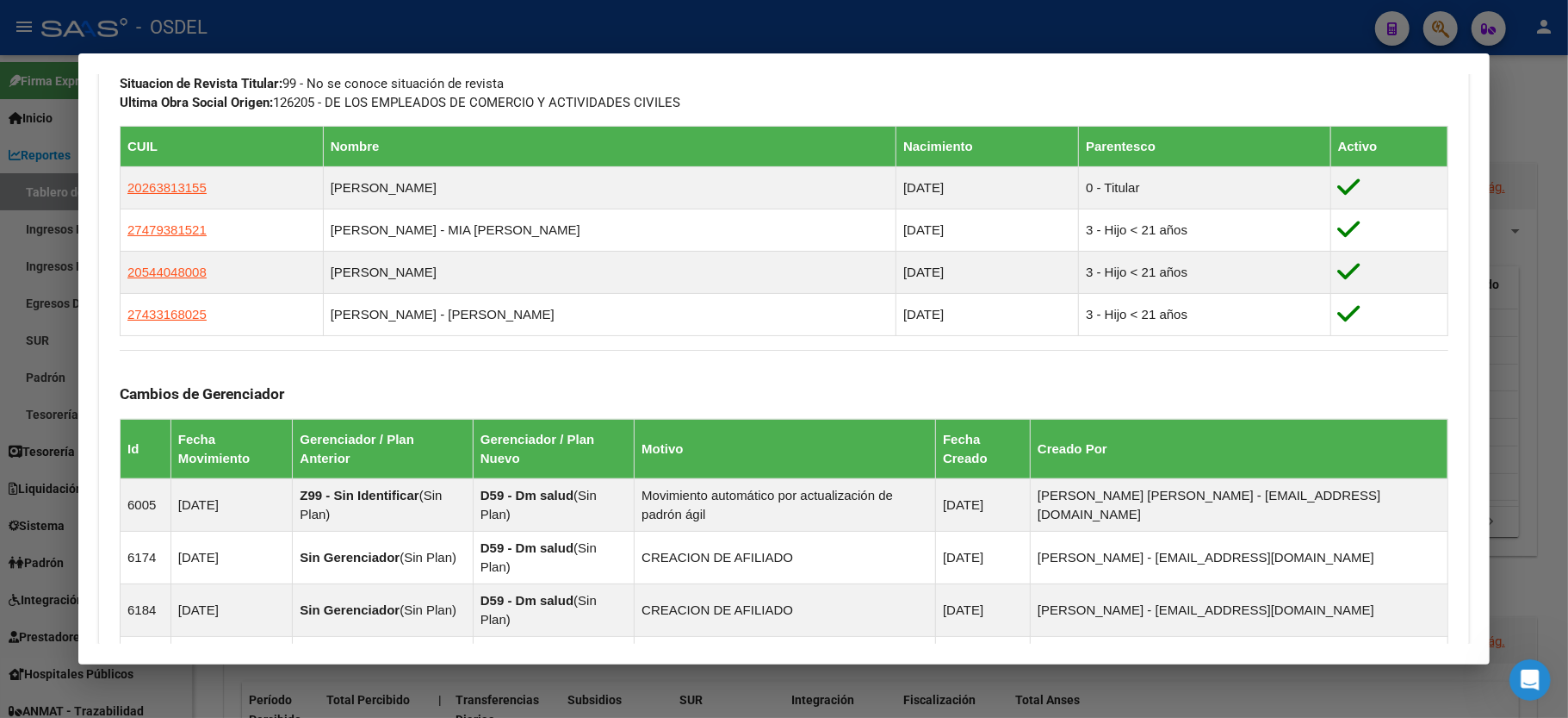
click at [1535, 110] on div at bounding box center [784, 359] width 1568 height 718
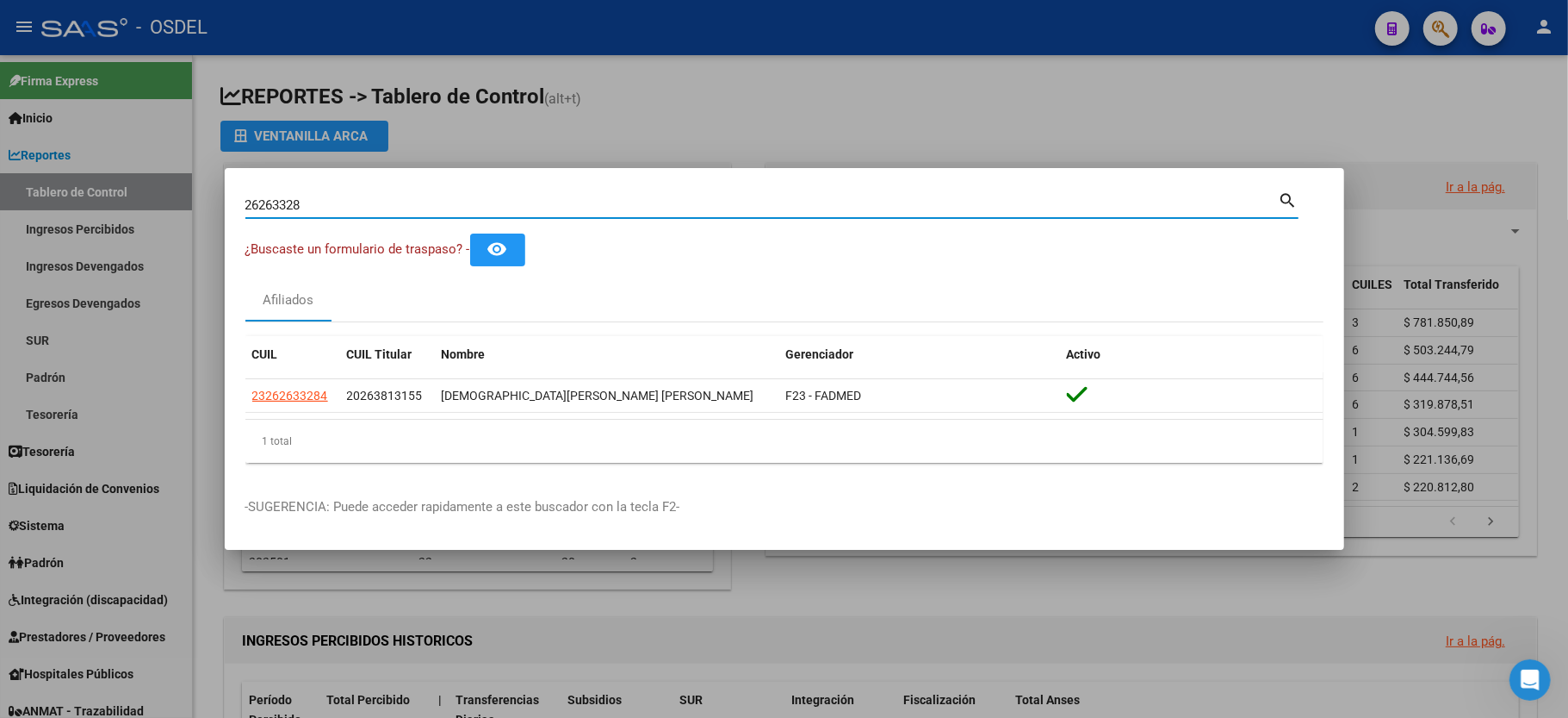
drag, startPoint x: 318, startPoint y: 200, endPoint x: 0, endPoint y: 218, distance: 318.5
click at [0, 218] on div "26263328 Buscar (apellido, dni, cuil, nro traspaso, cuit, obra social) search ¿…" at bounding box center [784, 359] width 1568 height 718
type input "43575796"
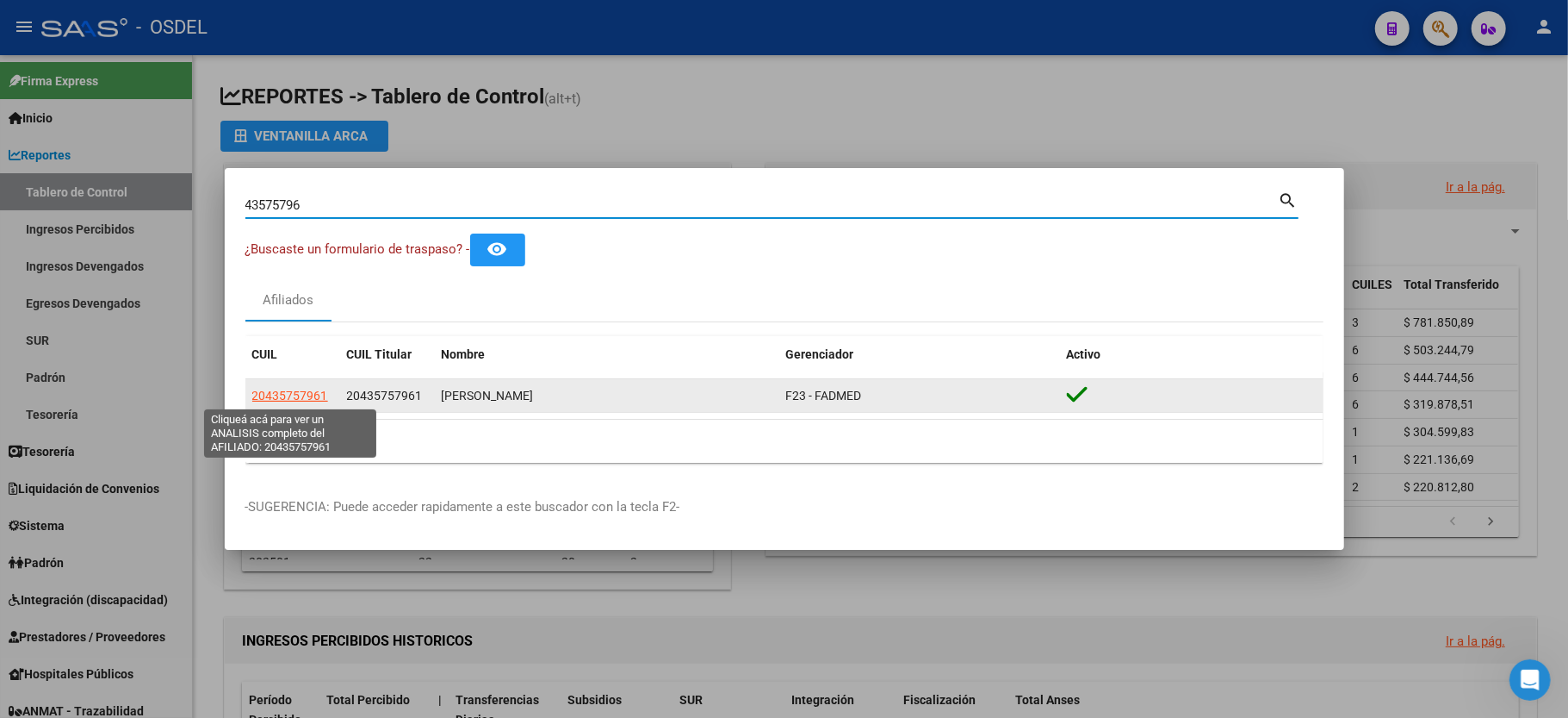
click at [263, 397] on span "20435757961" at bounding box center [290, 395] width 76 height 13
type textarea "20435757961"
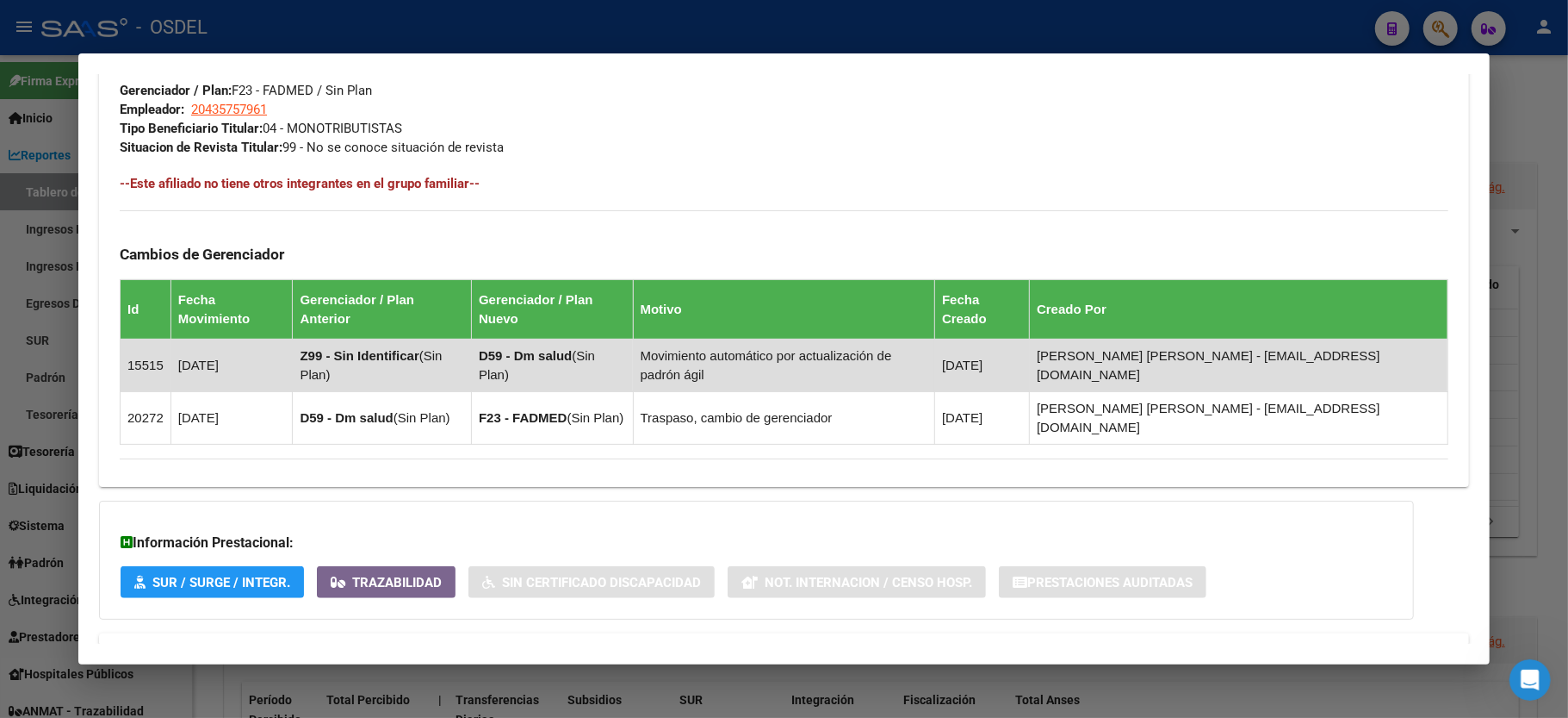
scroll to position [884, 0]
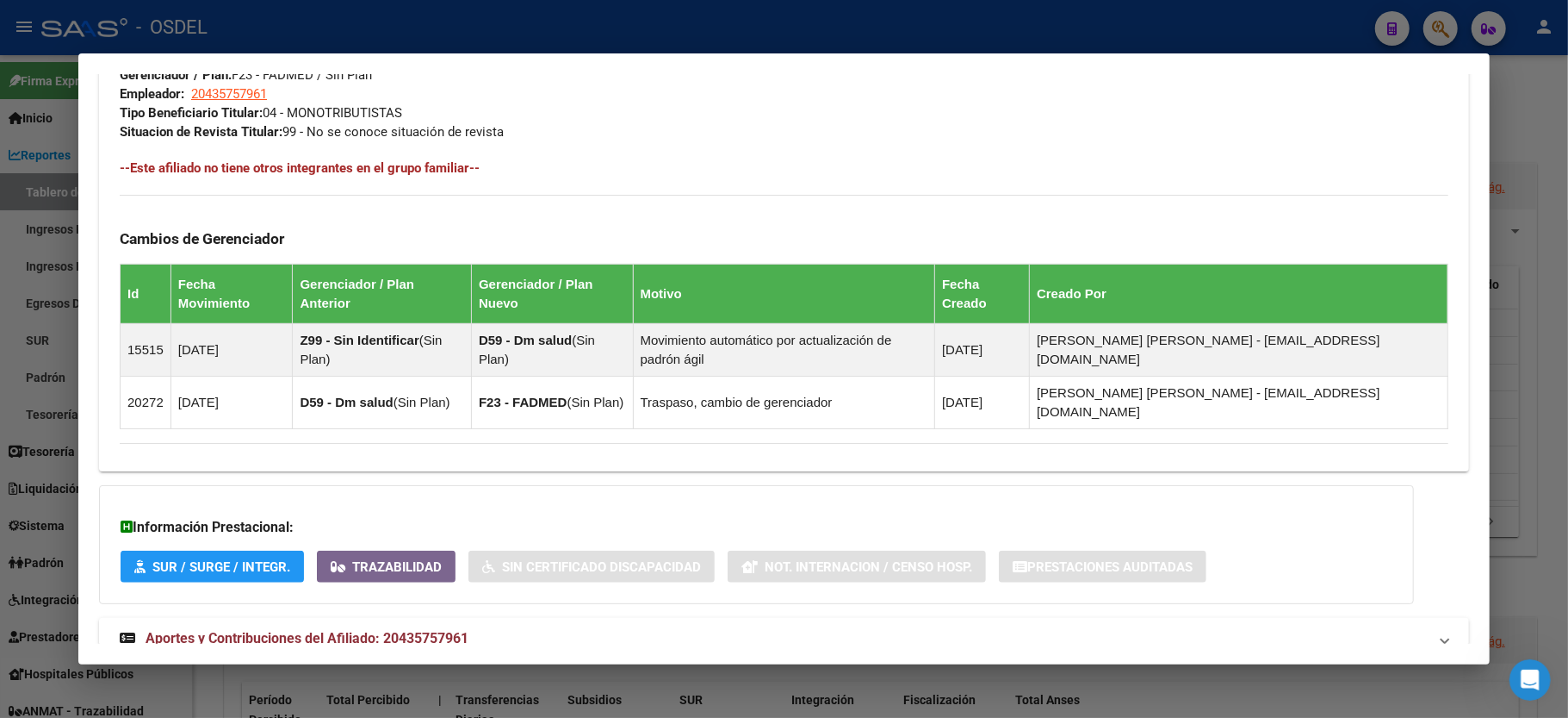
click at [1531, 124] on div at bounding box center [784, 359] width 1568 height 718
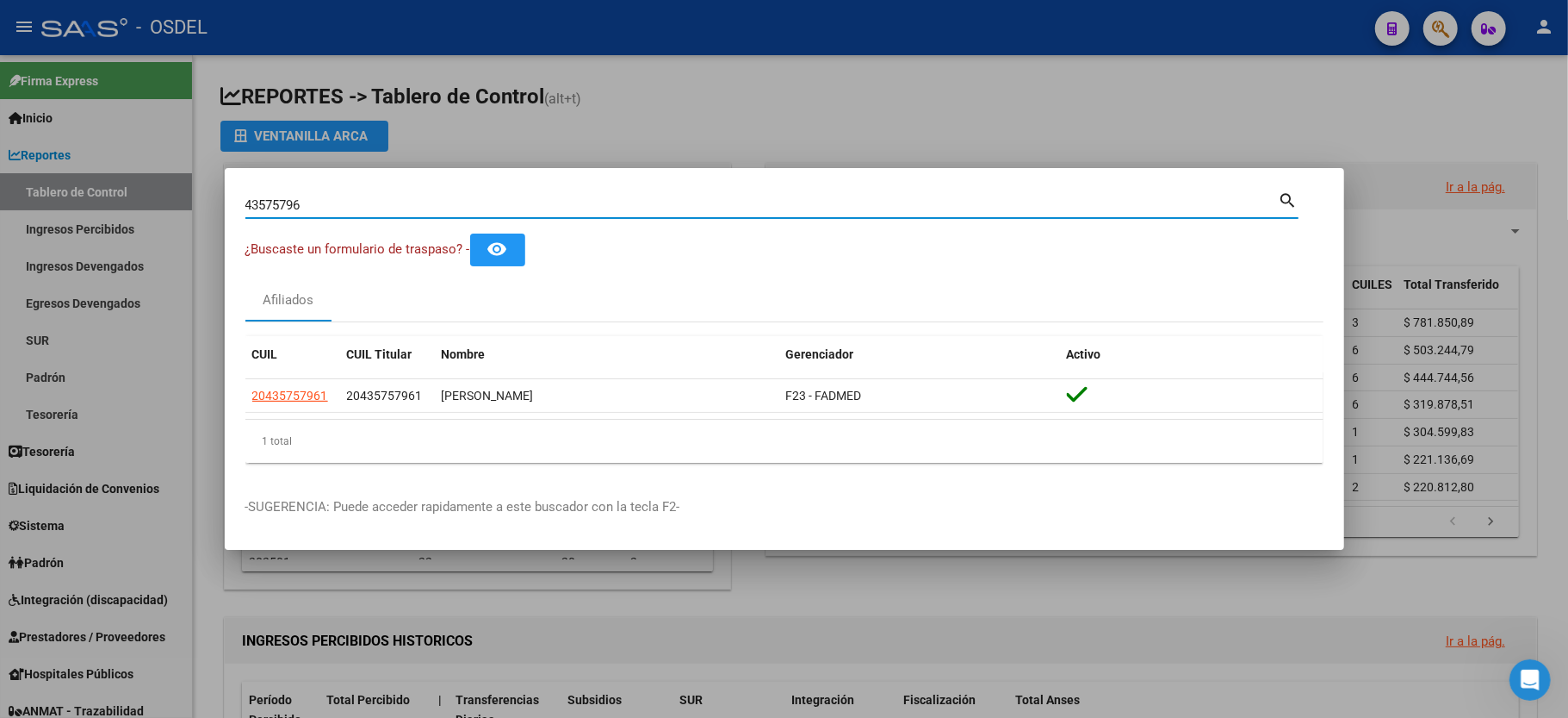
drag, startPoint x: 315, startPoint y: 201, endPoint x: 93, endPoint y: 207, distance: 222.1
click at [93, 207] on div "43575796 Buscar (apellido, dni, cuil, nro traspaso, cuit, obra social) search ¿…" at bounding box center [784, 359] width 1568 height 718
type input "18333670"
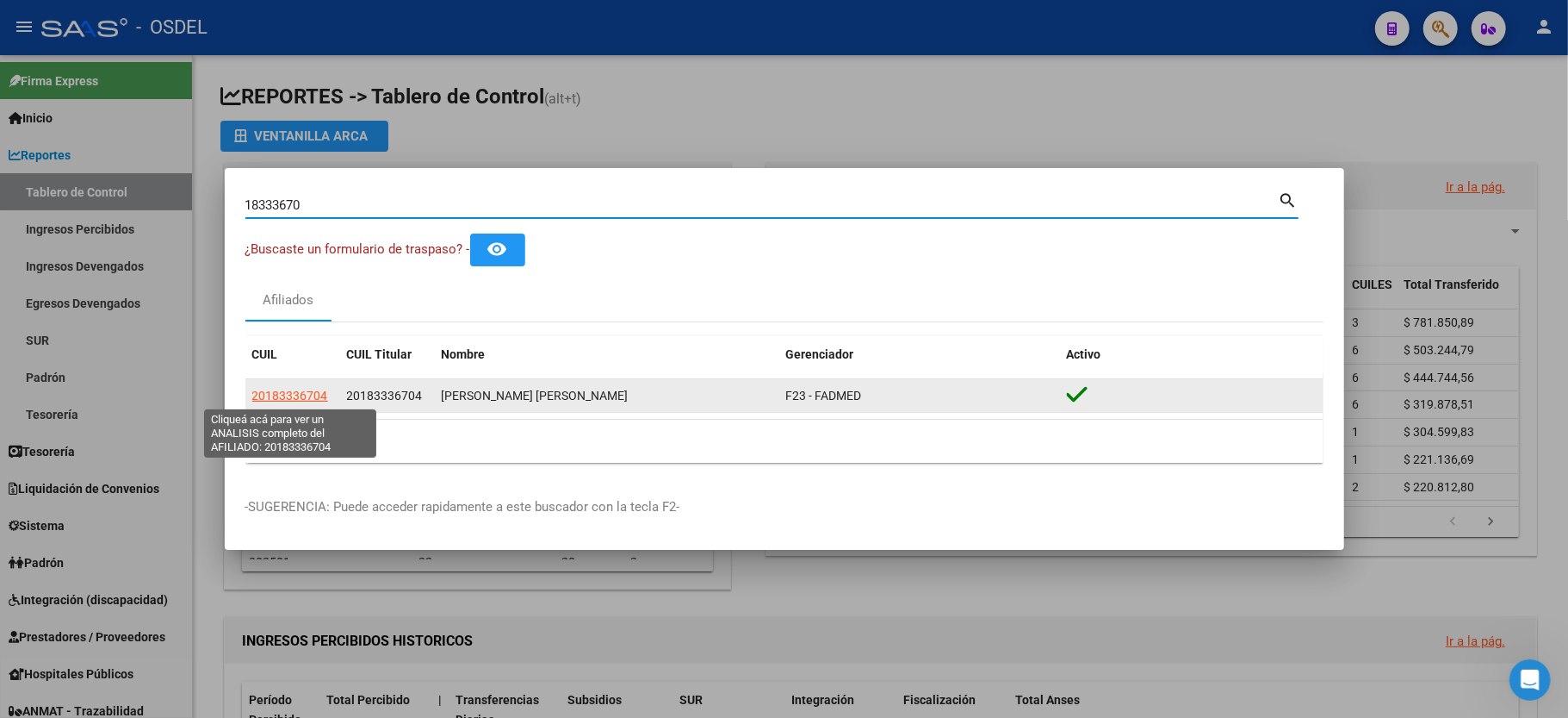
click at [252, 400] on span "20183336704" at bounding box center [290, 395] width 76 height 13
type textarea "20183336704"
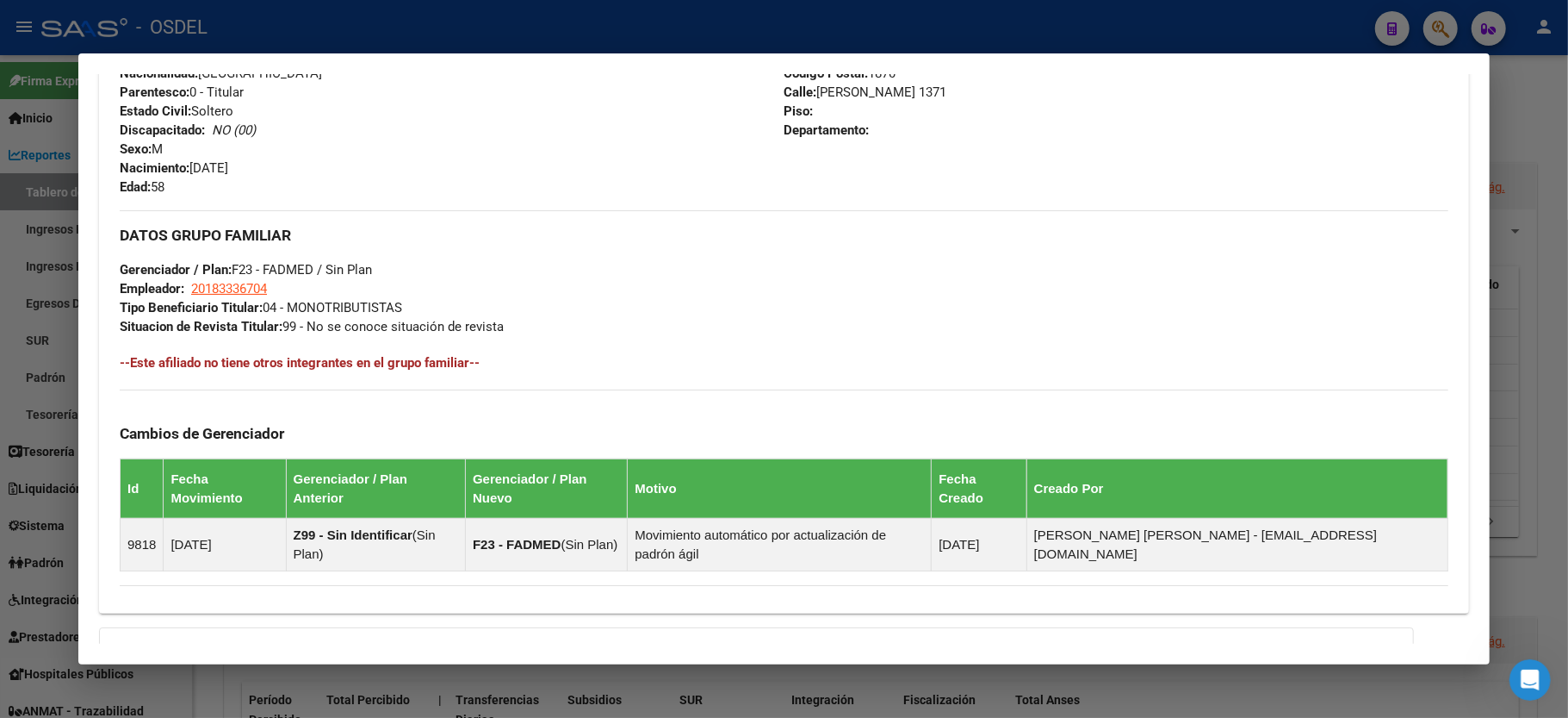
scroll to position [850, 0]
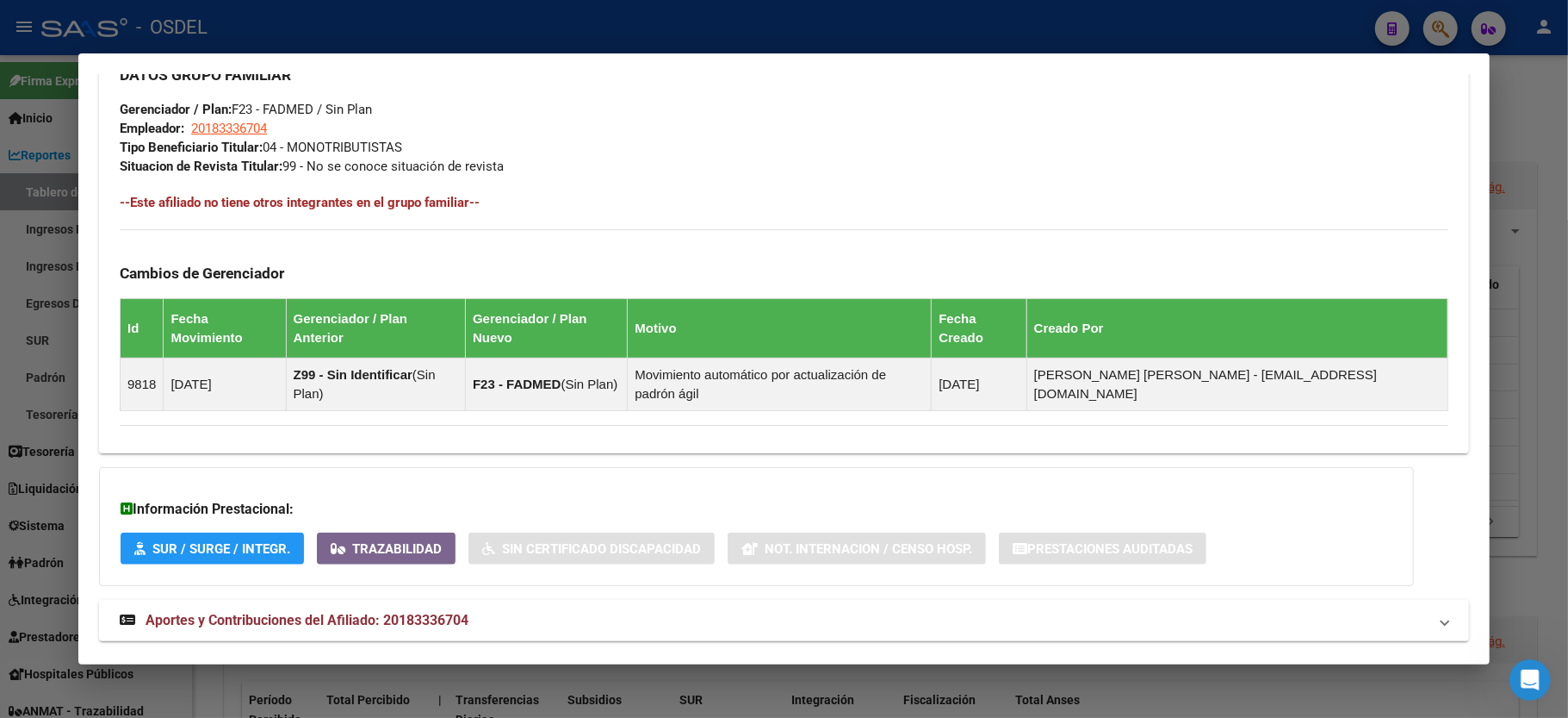
click at [1538, 135] on div at bounding box center [784, 359] width 1568 height 718
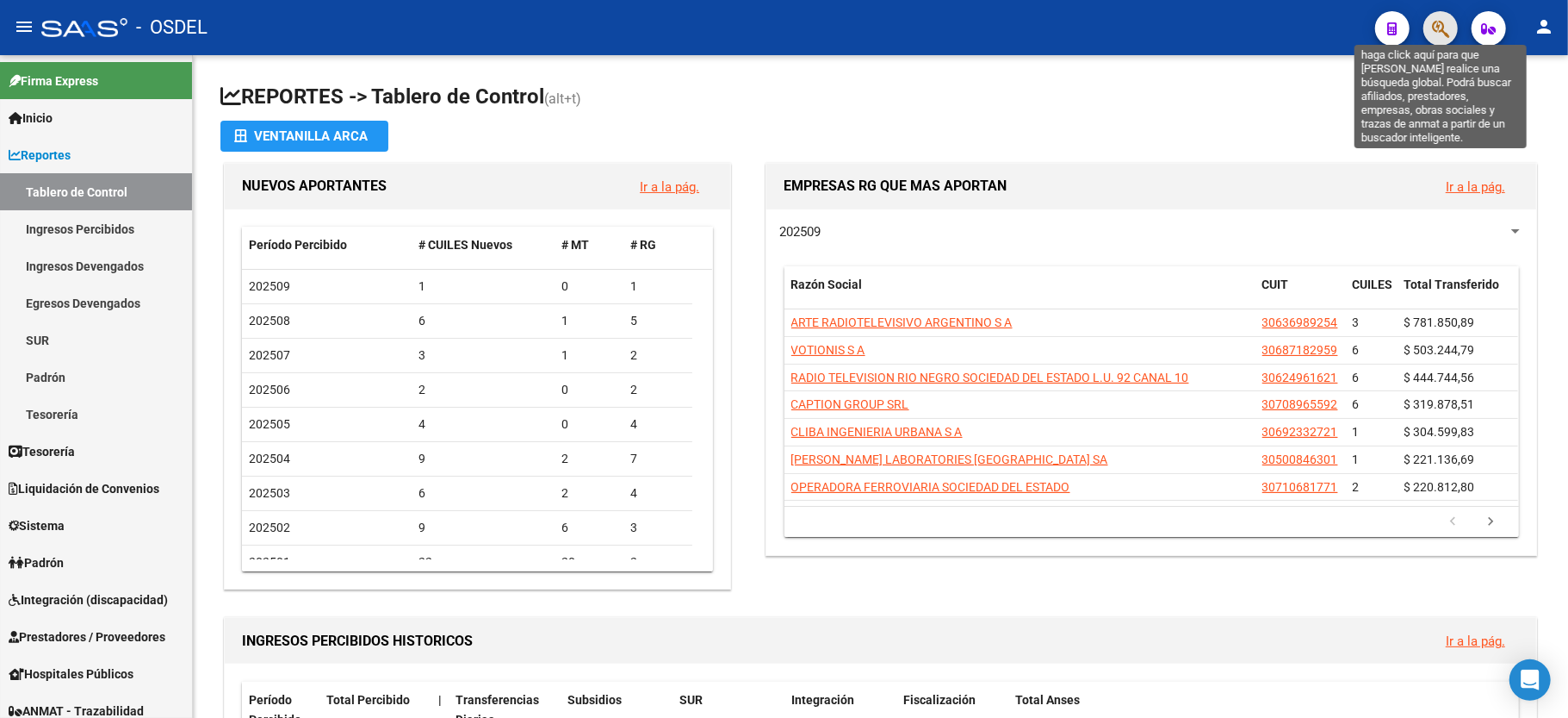
click at [1440, 22] on icon "button" at bounding box center [1440, 29] width 17 height 20
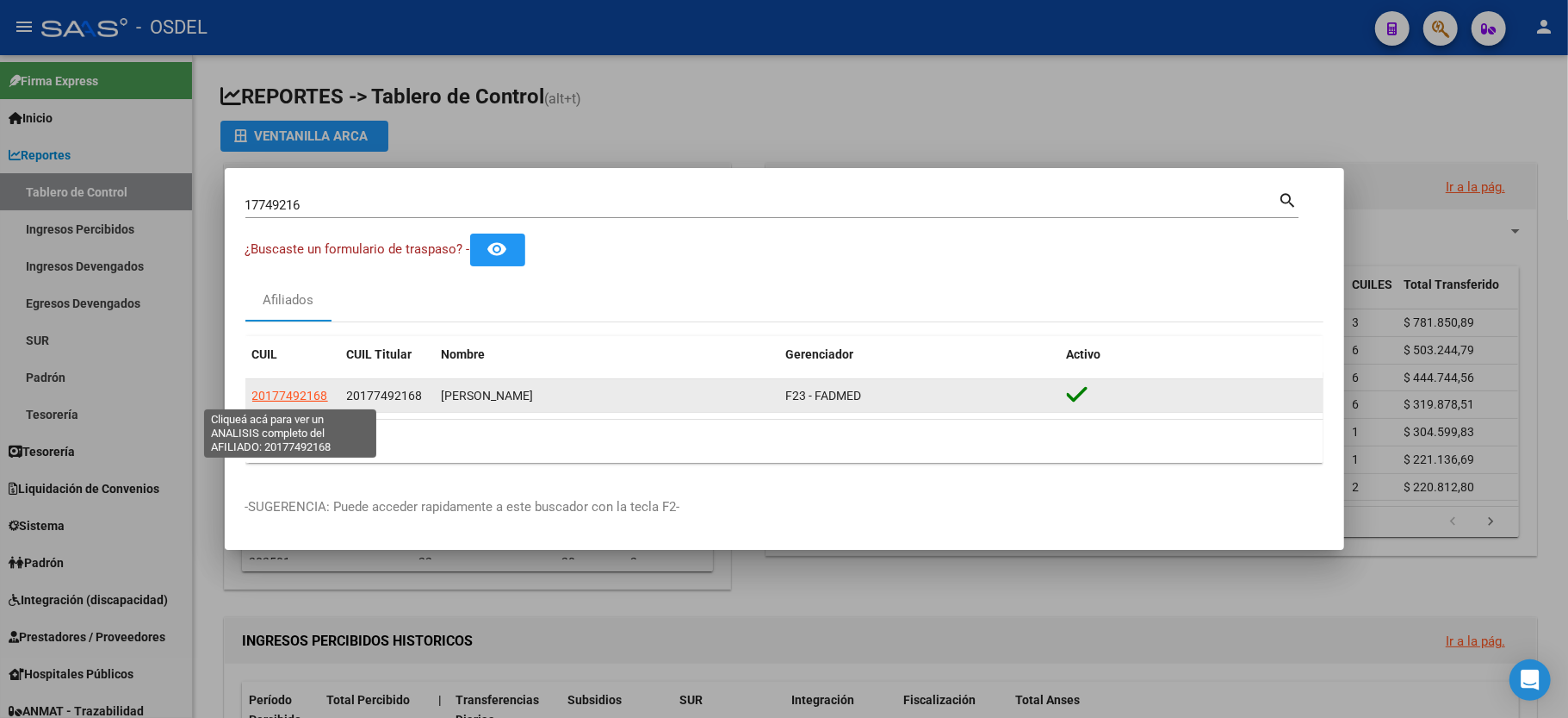
click at [301, 397] on span "20177492168" at bounding box center [290, 395] width 76 height 13
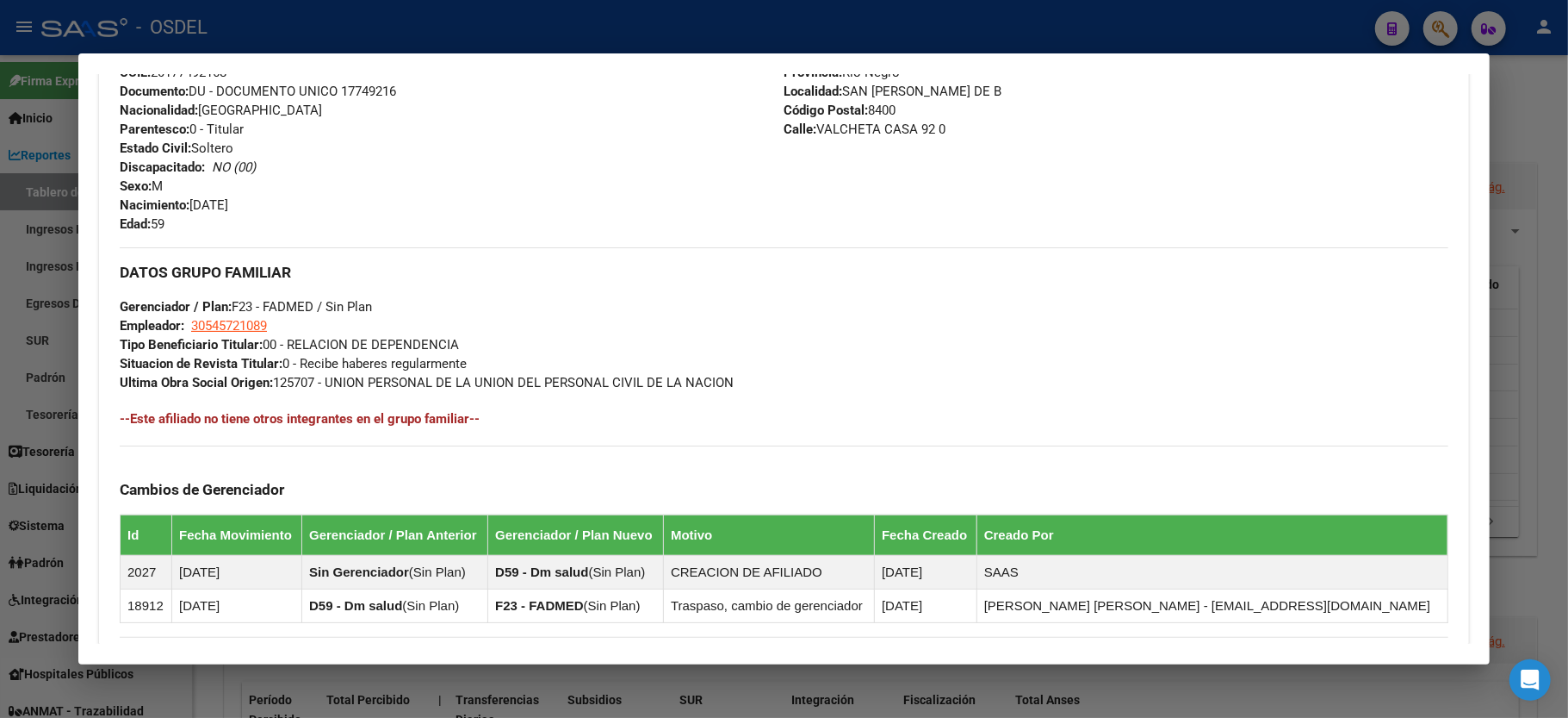
scroll to position [671, 0]
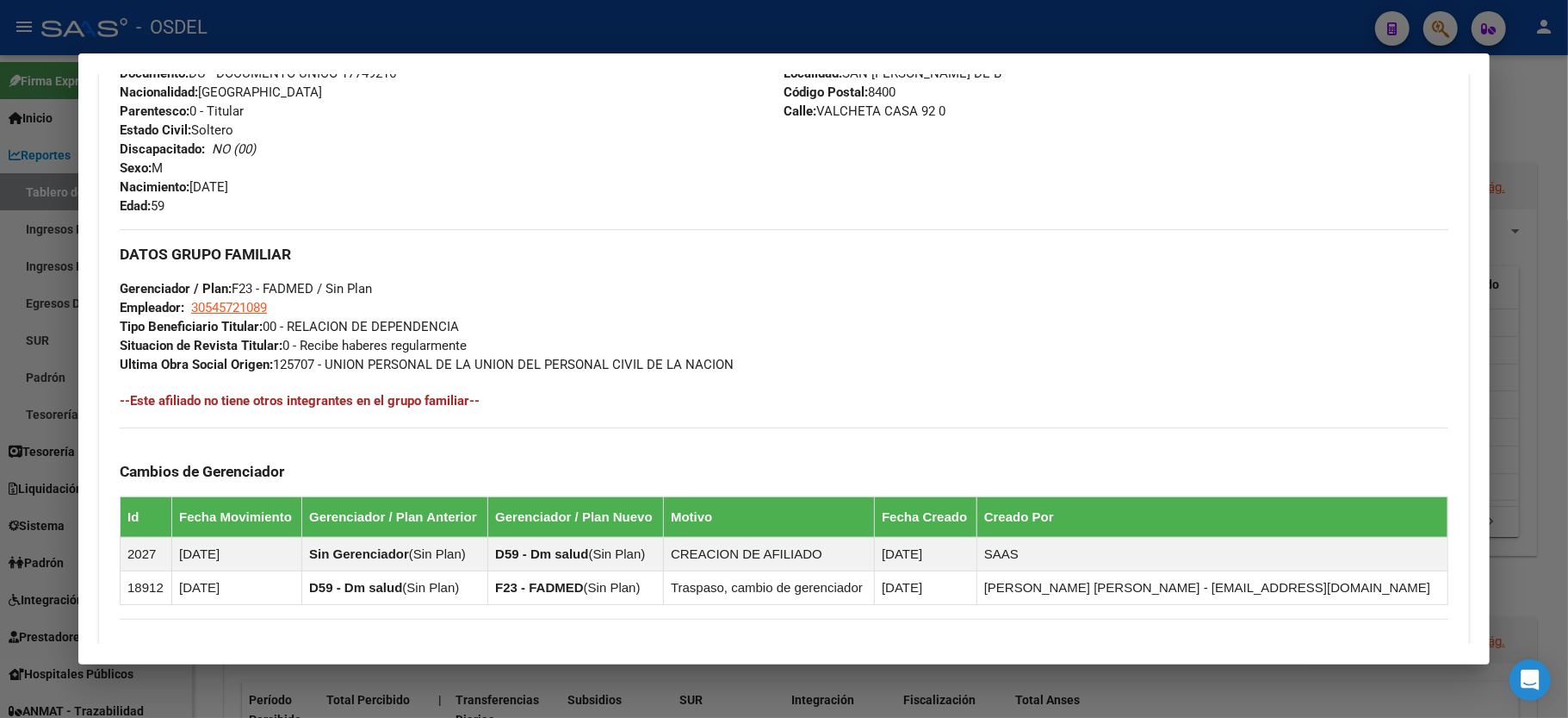
click at [1557, 152] on div at bounding box center [784, 359] width 1568 height 718
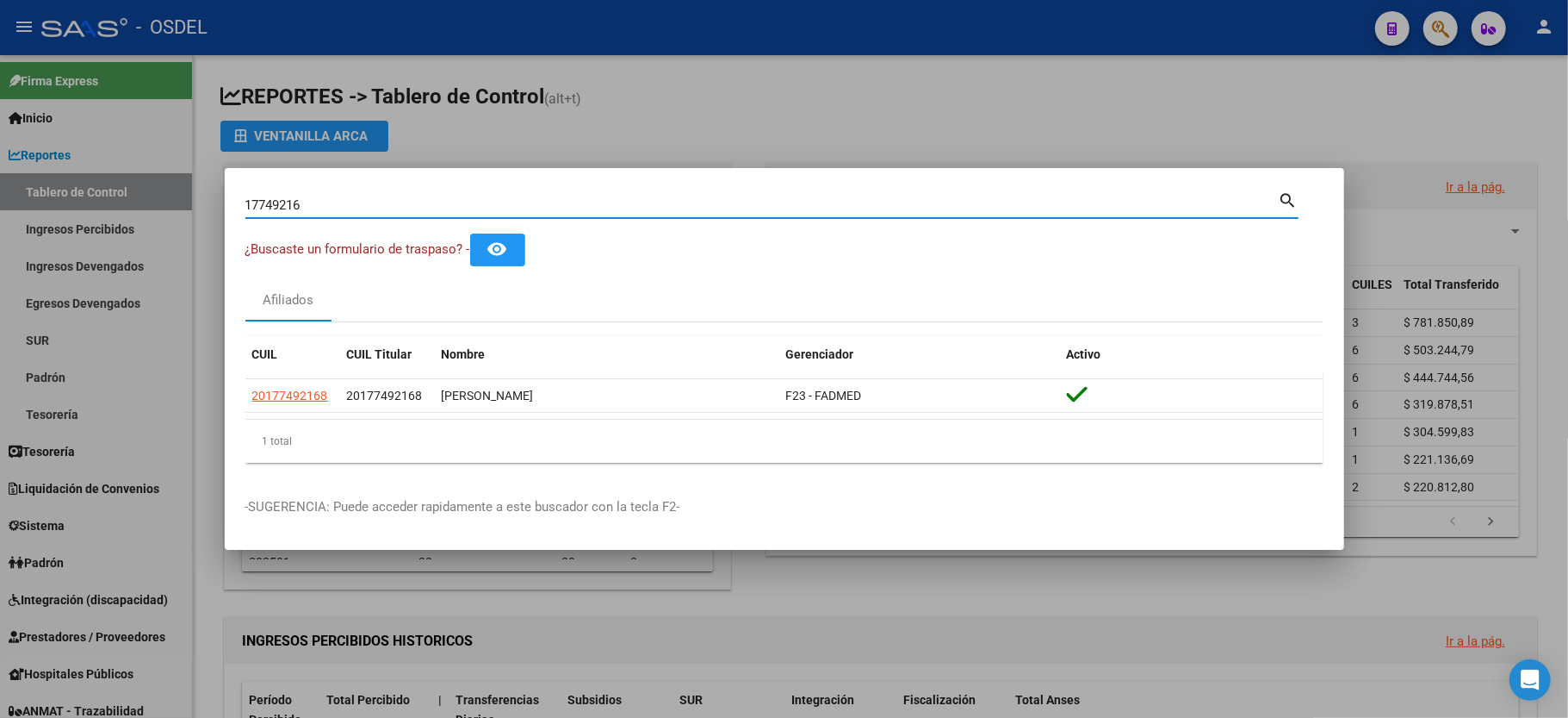
drag, startPoint x: 342, startPoint y: 201, endPoint x: 0, endPoint y: 227, distance: 343.0
click at [0, 227] on div "17749216 Buscar (apellido, dni, cuil, nro traspaso, cuit, obra social) search ¿…" at bounding box center [784, 359] width 1568 height 718
type input "38455136"
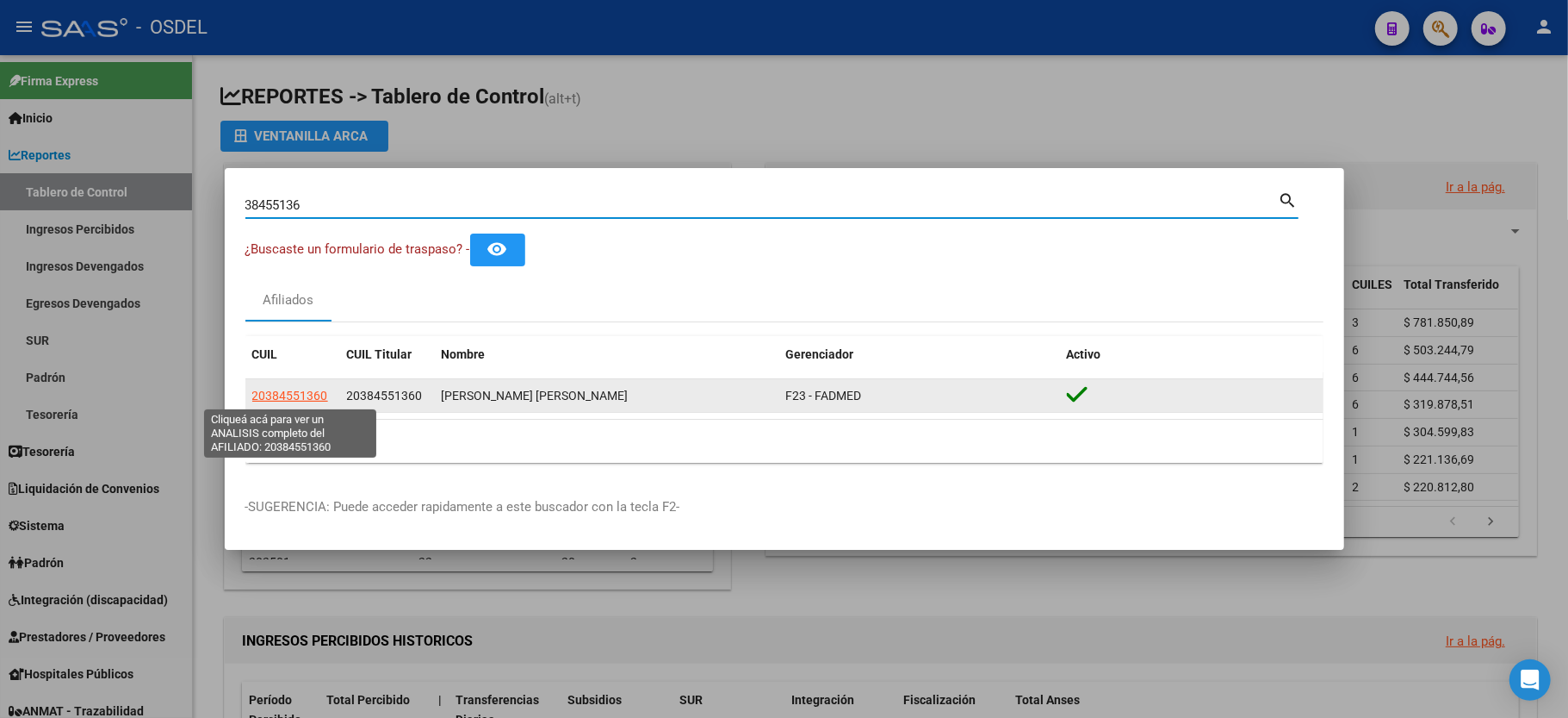
click at [260, 397] on span "20384551360" at bounding box center [290, 395] width 76 height 13
type textarea "20384551360"
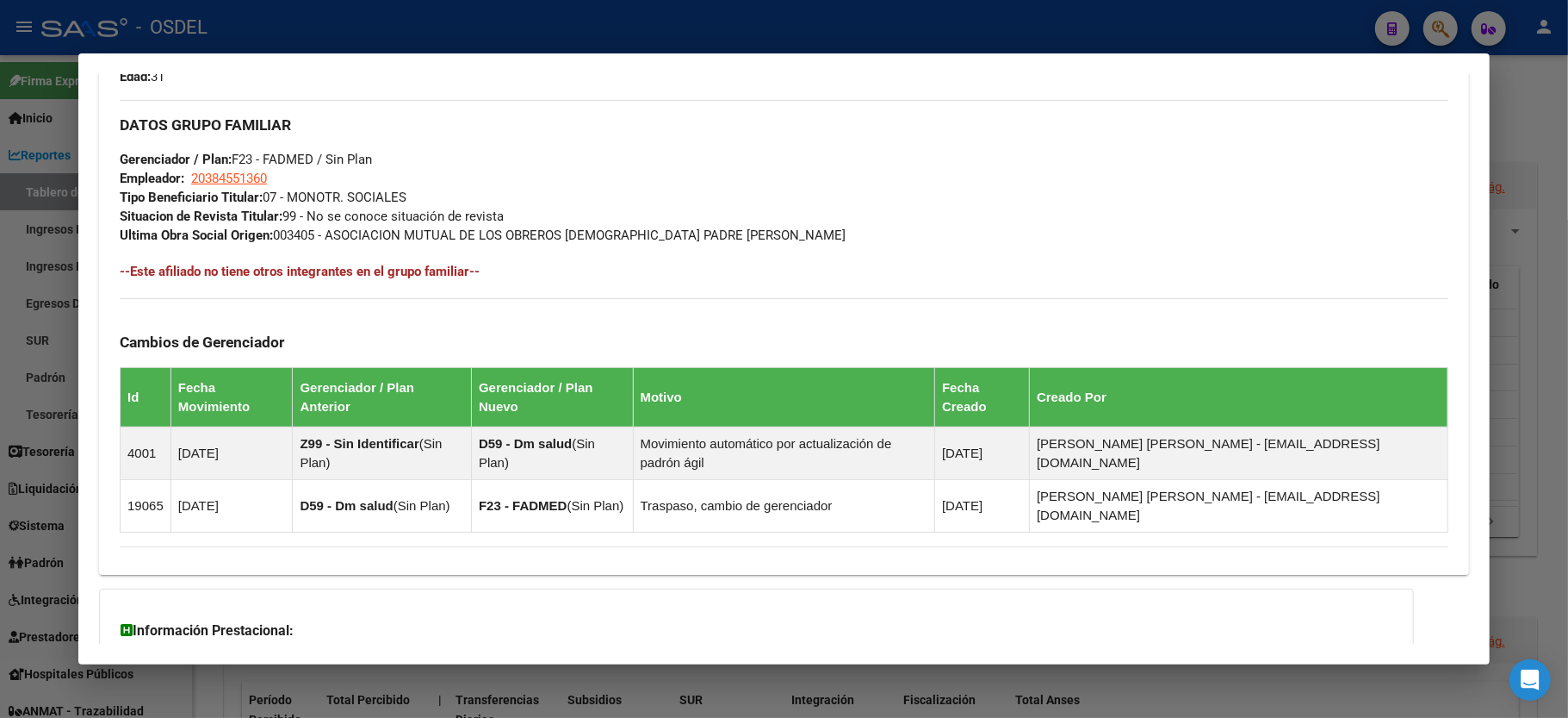
scroll to position [804, 0]
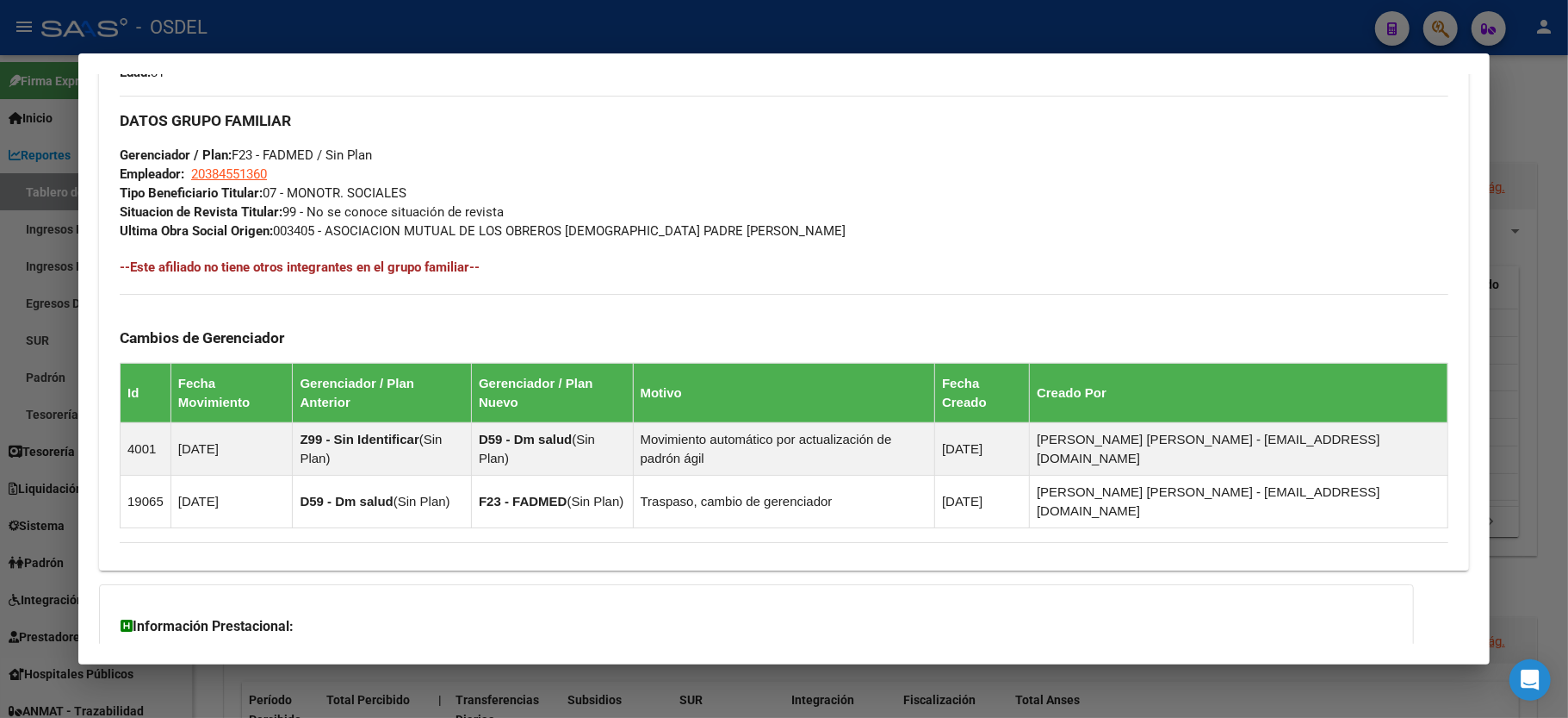
click at [1561, 145] on div at bounding box center [784, 359] width 1568 height 718
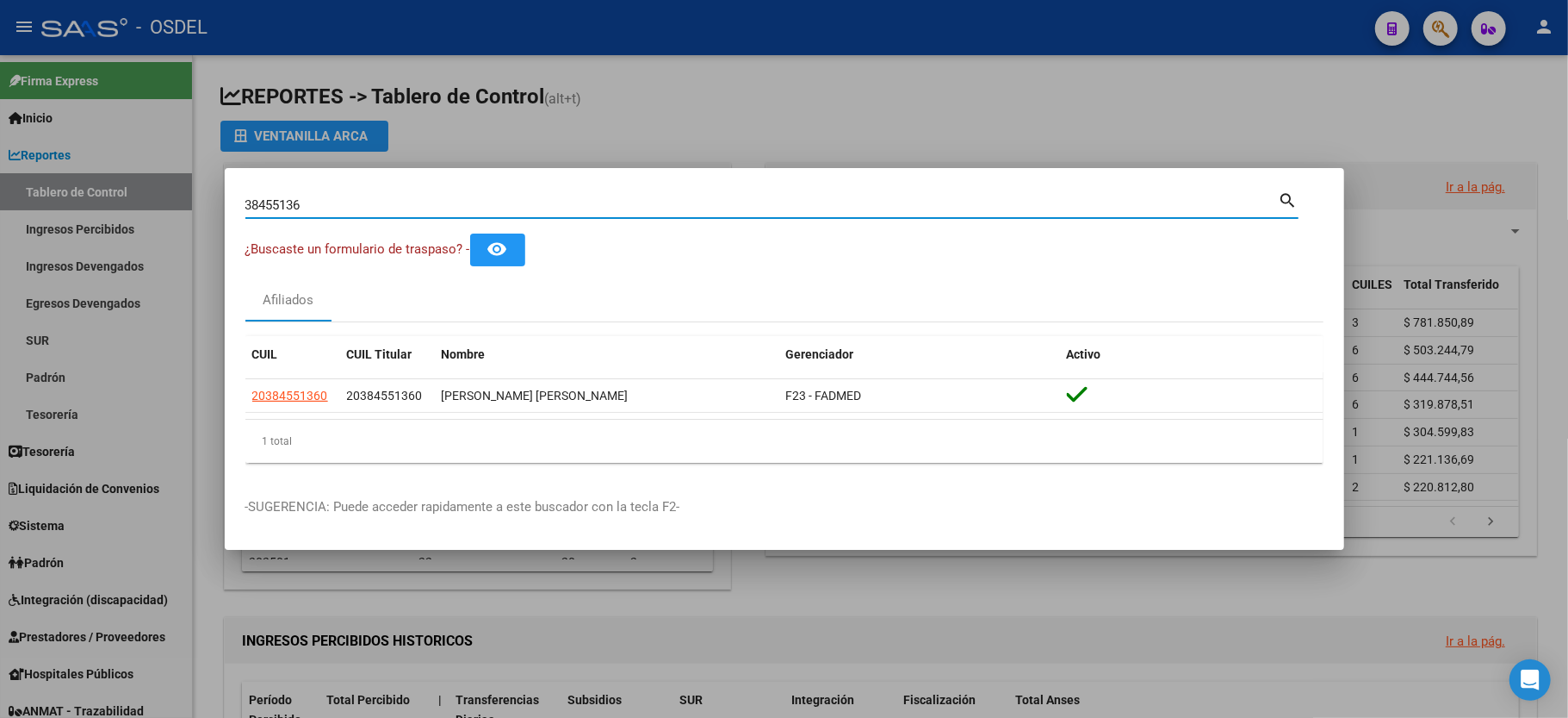
drag, startPoint x: 338, startPoint y: 209, endPoint x: 0, endPoint y: 183, distance: 339.0
click at [0, 183] on div "38455136 Buscar (apellido, dni, cuil, nro traspaso, cuit, obra social) search ¿…" at bounding box center [784, 359] width 1568 height 718
type input "43744112"
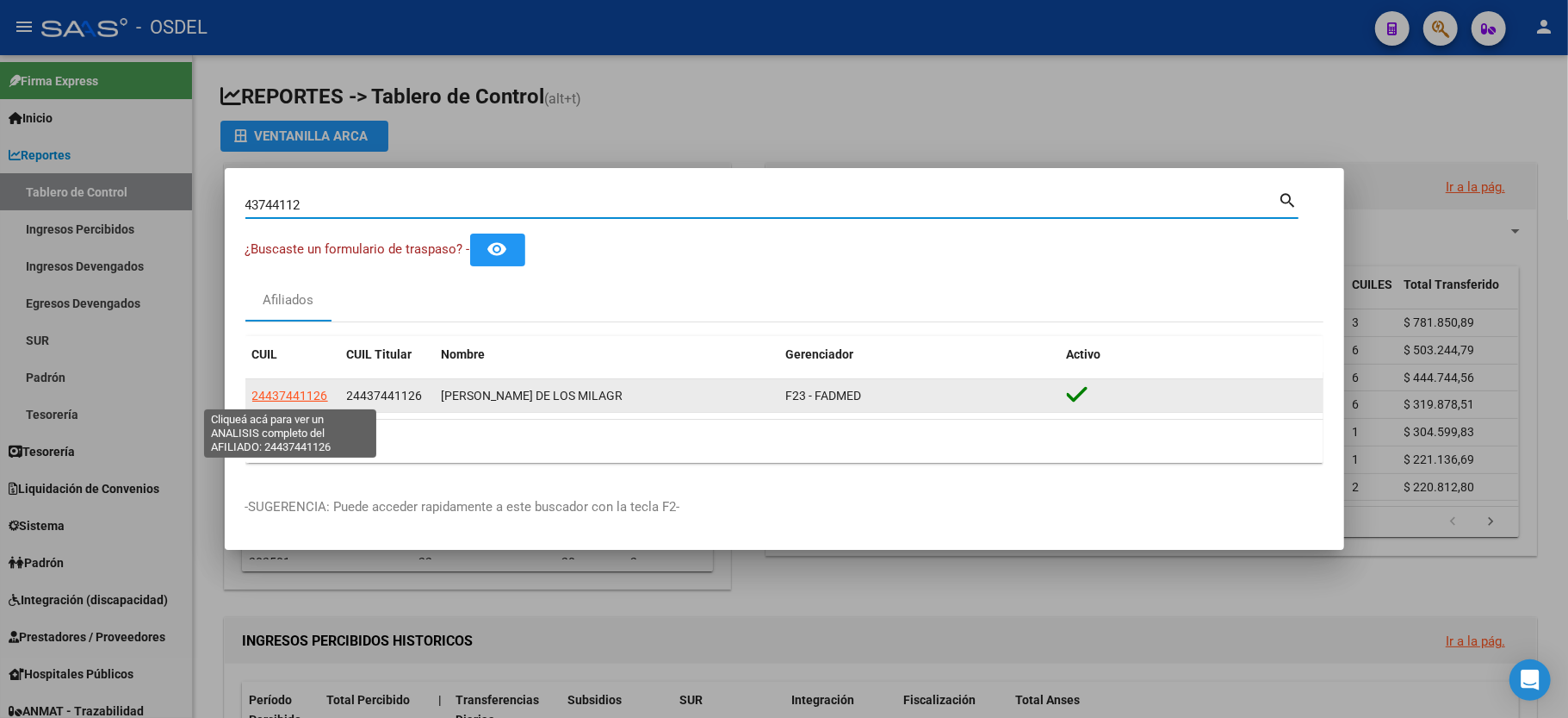
click at [272, 399] on span "24437441126" at bounding box center [290, 395] width 76 height 13
type textarea "24437441126"
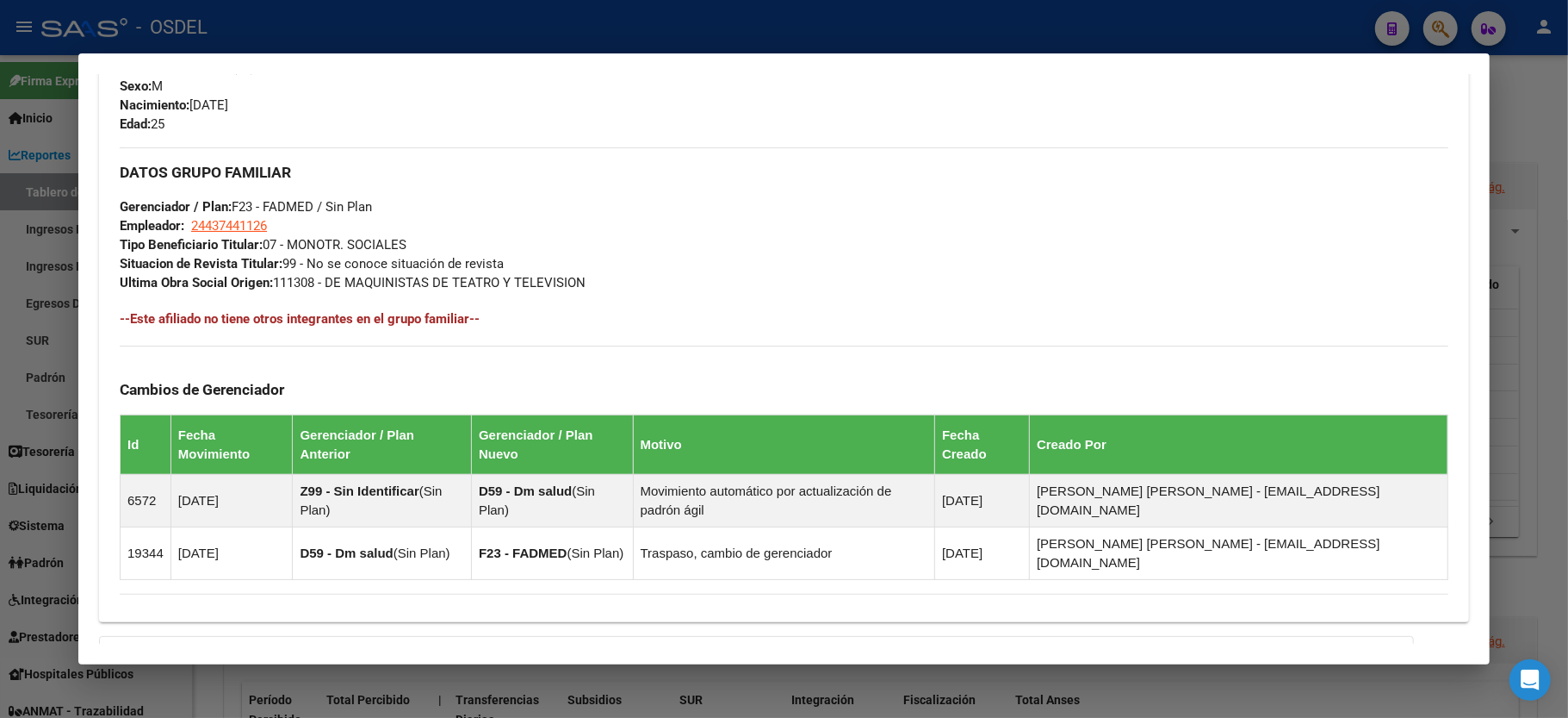
scroll to position [902, 0]
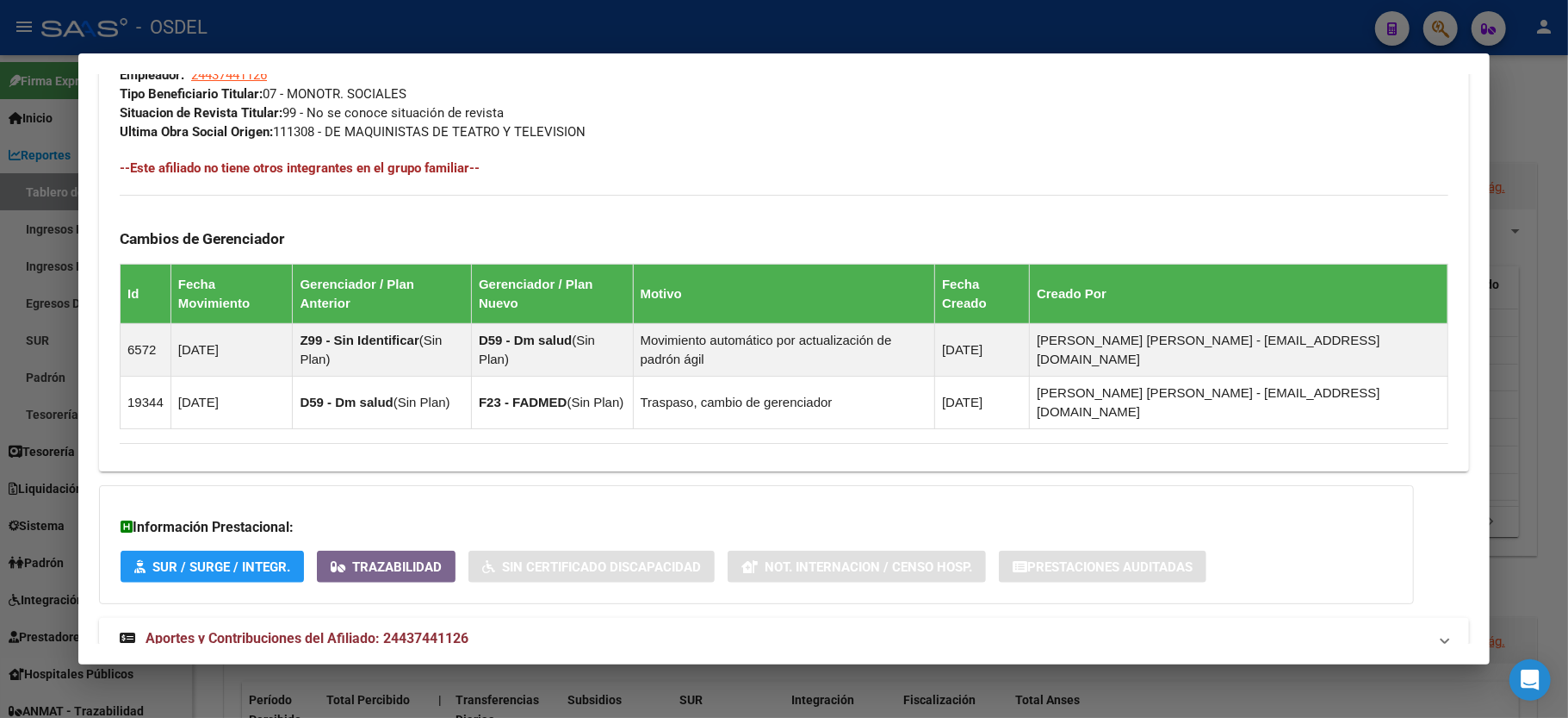
click at [1504, 83] on div at bounding box center [784, 359] width 1568 height 718
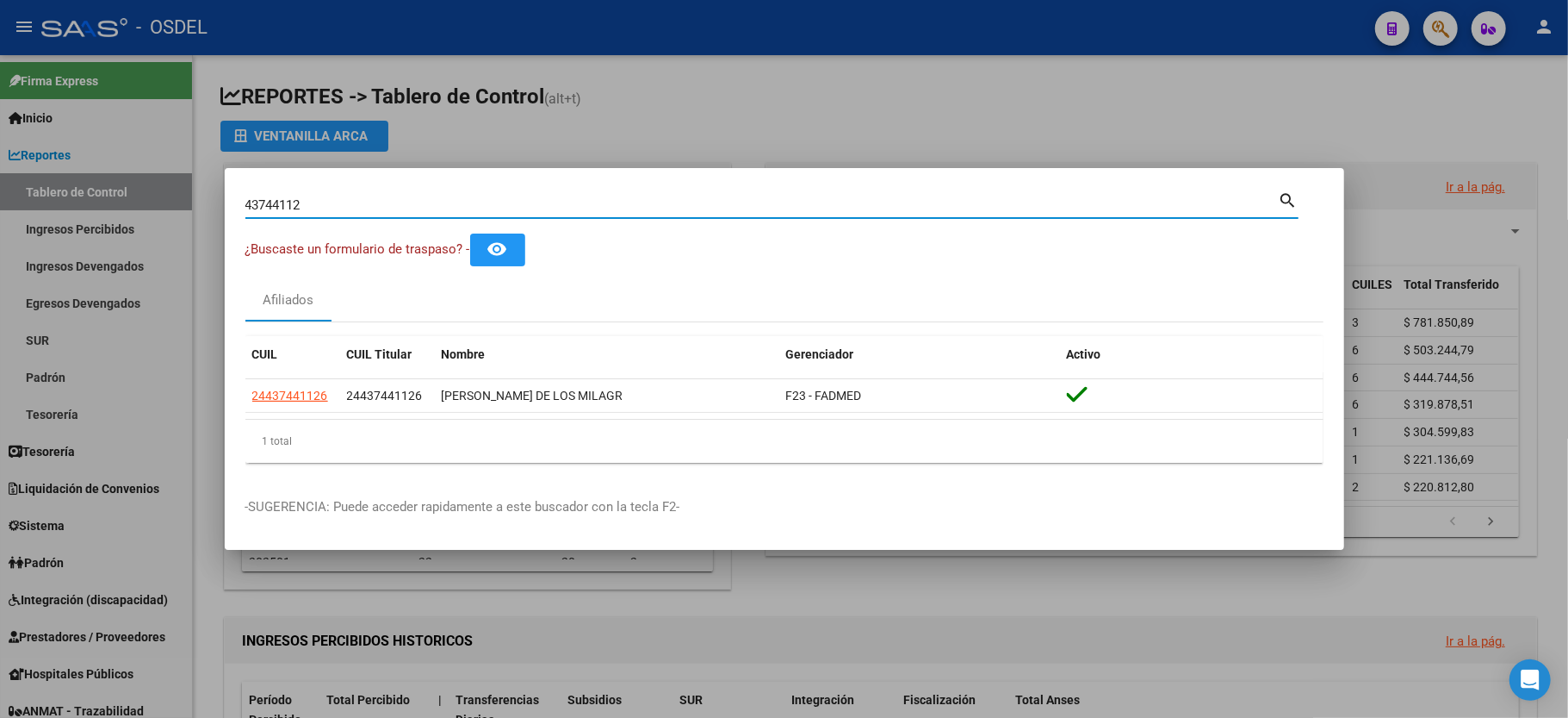
drag, startPoint x: 331, startPoint y: 198, endPoint x: 0, endPoint y: 248, distance: 334.8
click at [0, 248] on div "43744112 Buscar (apellido, dni, cuil, nro traspaso, cuit, obra social) search ¿…" at bounding box center [784, 359] width 1568 height 718
type input "18782761"
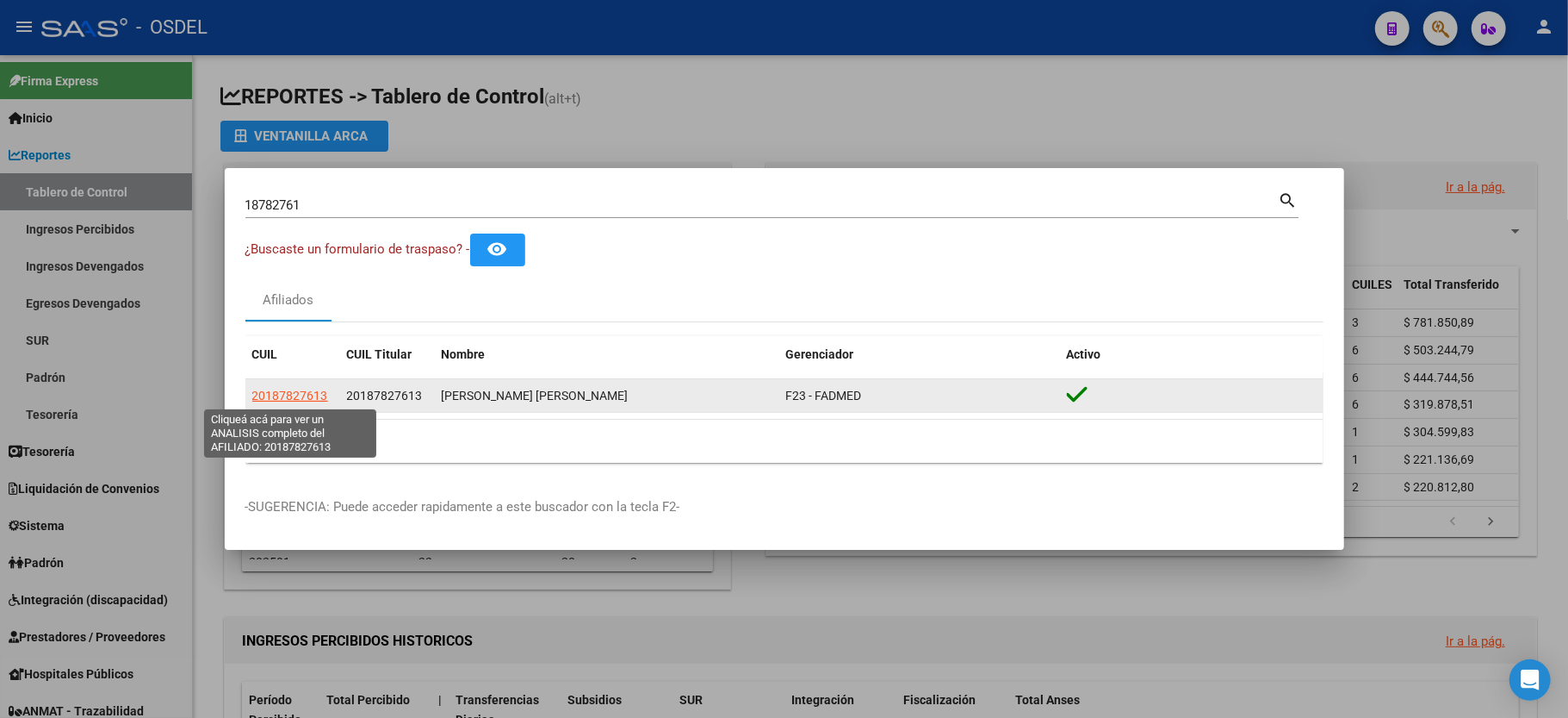
click at [256, 397] on span "20187827613" at bounding box center [290, 395] width 76 height 13
type textarea "20187827613"
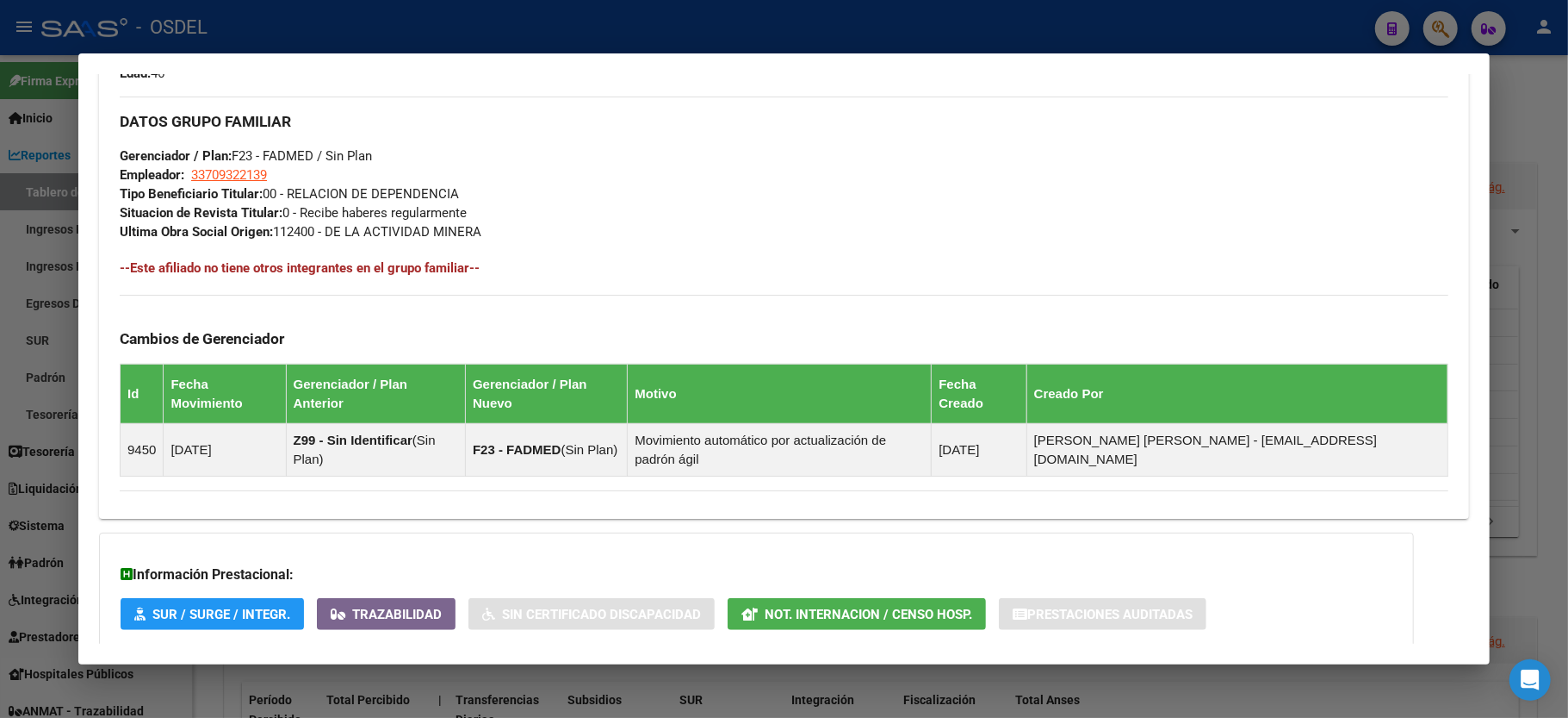
scroll to position [804, 0]
click at [1543, 151] on div at bounding box center [784, 359] width 1568 height 718
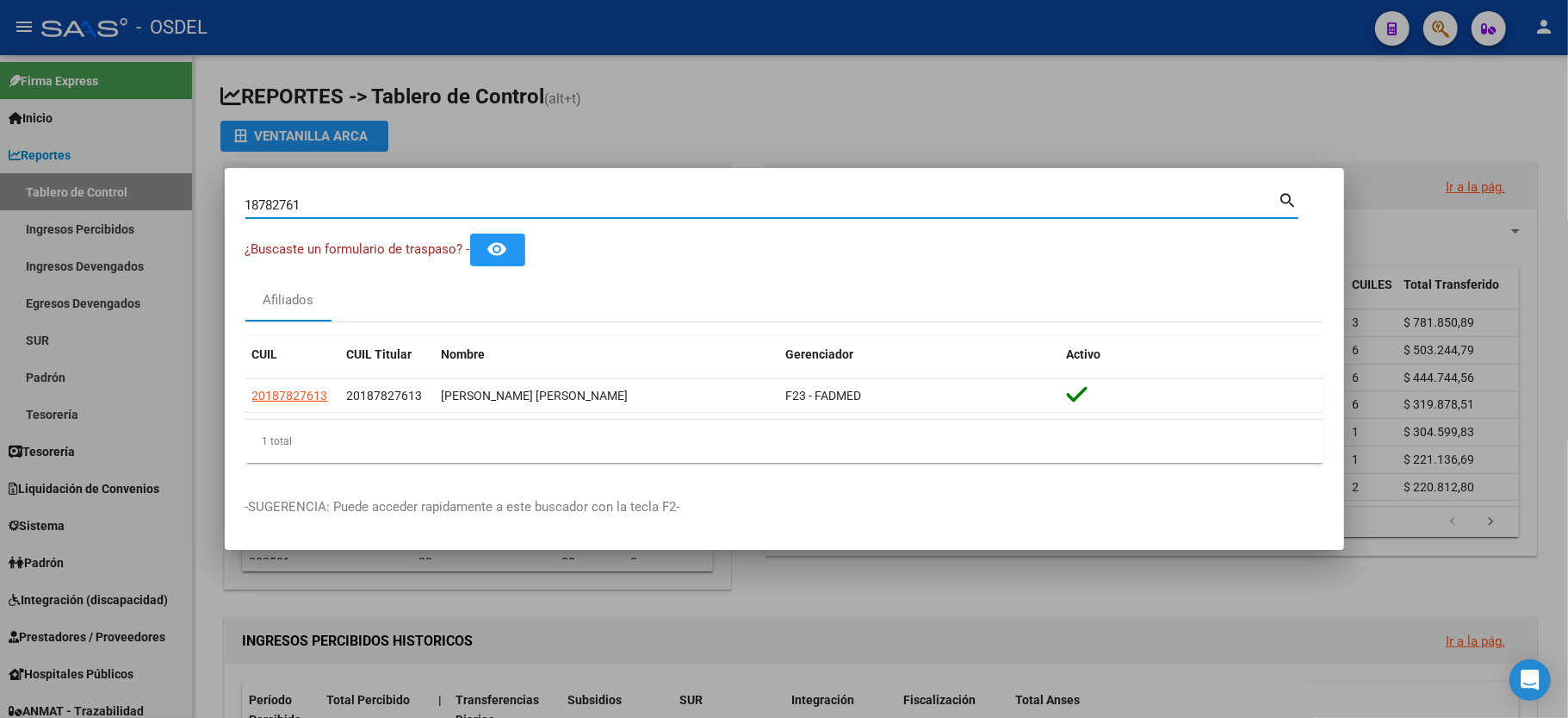
drag, startPoint x: 345, startPoint y: 201, endPoint x: 0, endPoint y: 169, distance: 346.5
click at [0, 169] on div "18782761 Buscar (apellido, dni, cuil, nro traspaso, cuit, obra social) search ¿…" at bounding box center [784, 359] width 1568 height 718
type input "273957288"
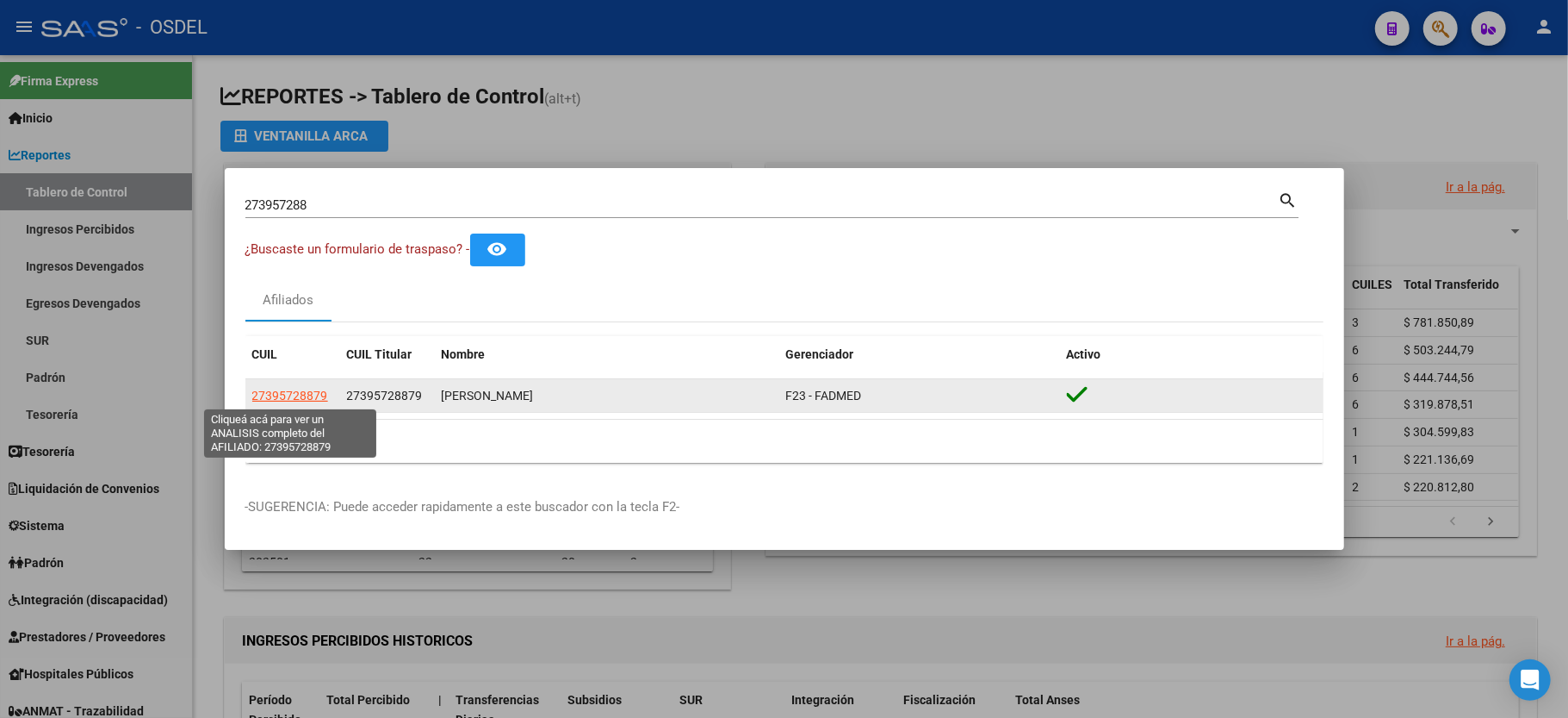
click at [285, 400] on span "27395728879" at bounding box center [290, 395] width 76 height 13
type textarea "27395728879"
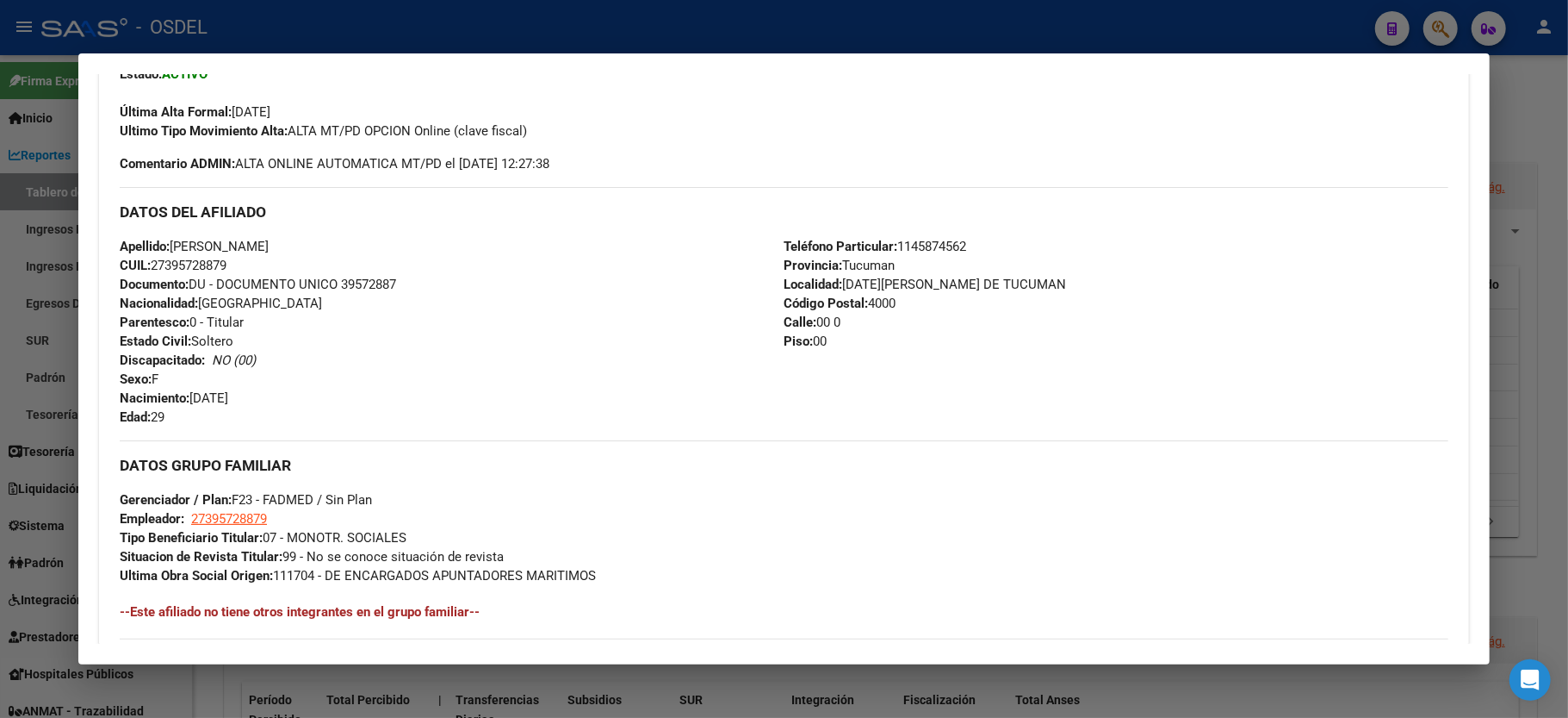
scroll to position [919, 0]
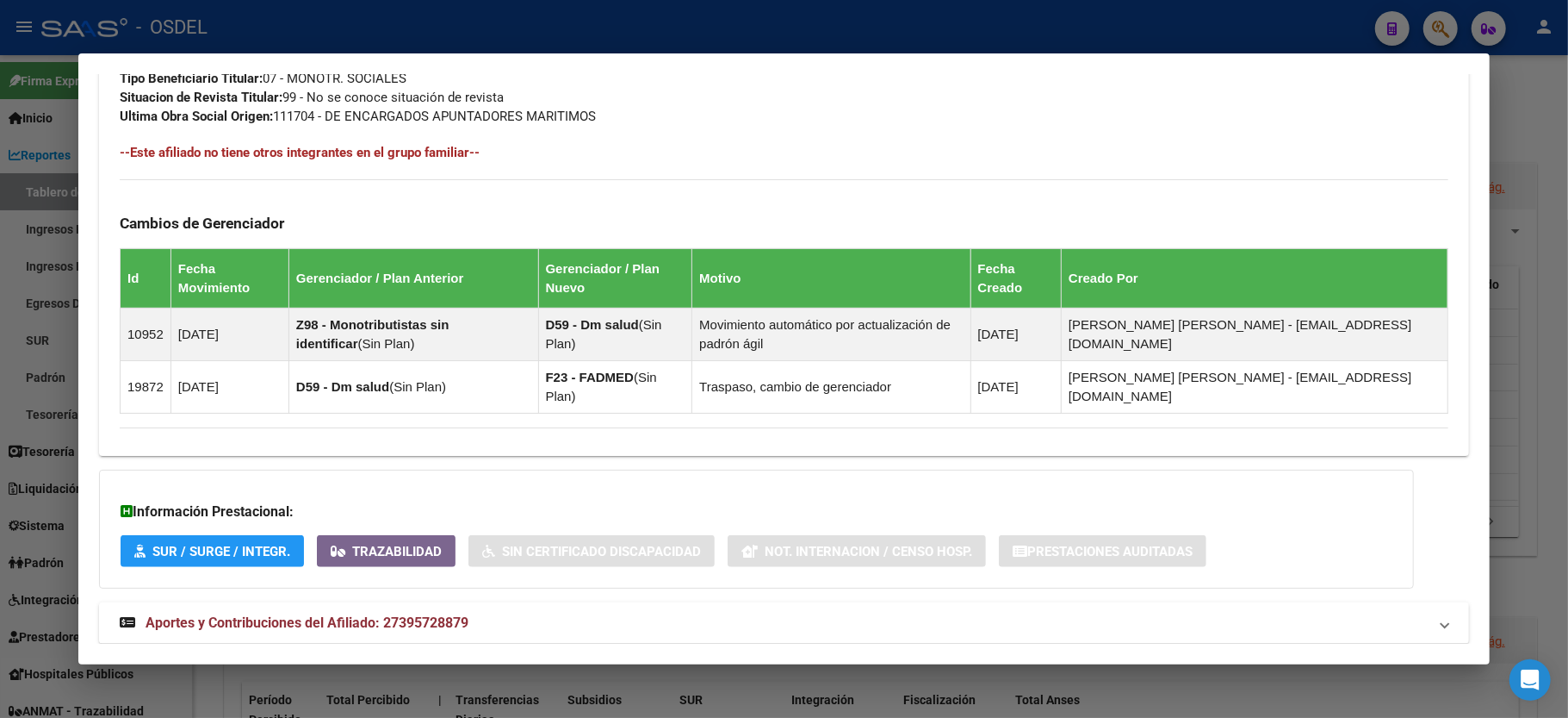
click at [1538, 110] on div at bounding box center [784, 359] width 1568 height 718
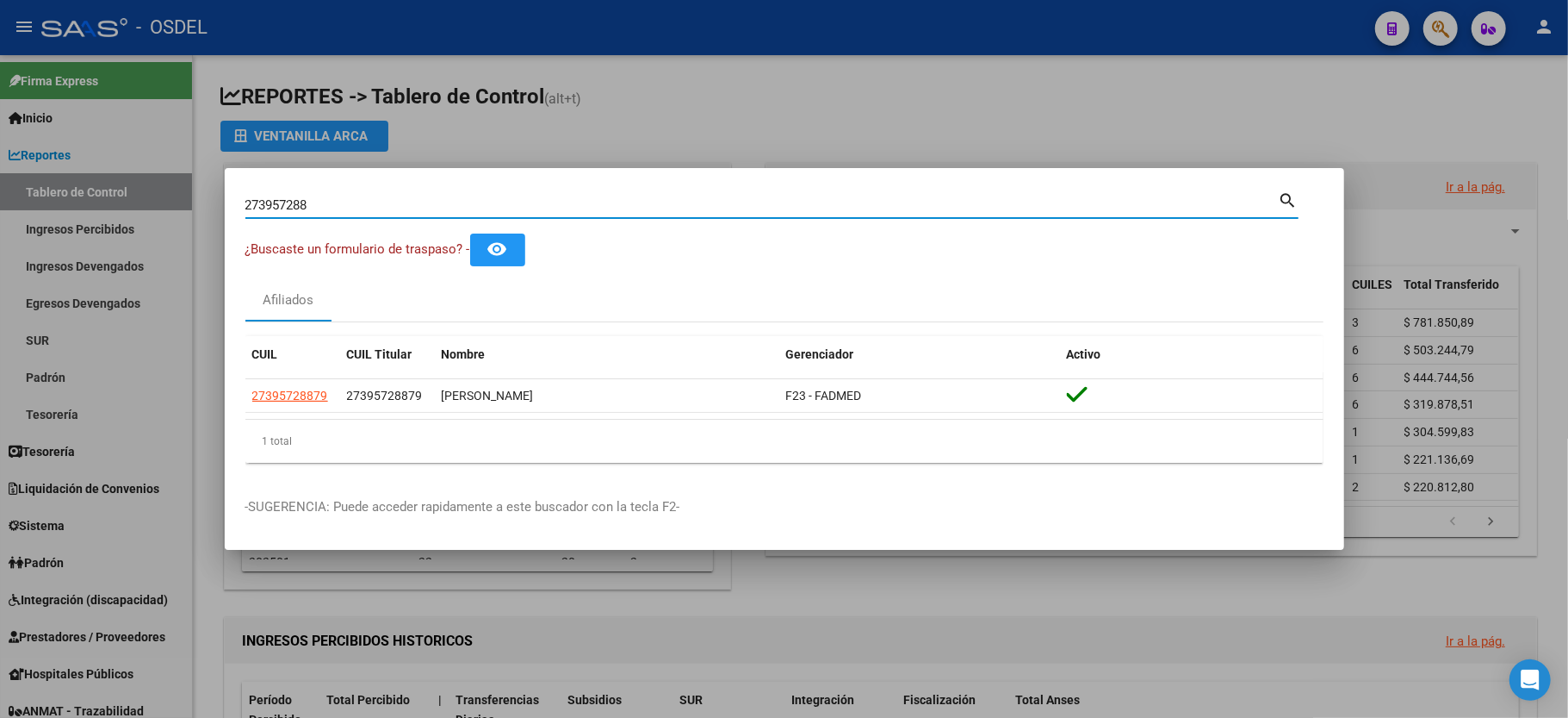
drag, startPoint x: 355, startPoint y: 201, endPoint x: 0, endPoint y: 220, distance: 355.5
click at [0, 220] on div "273957288 Buscar (apellido, dni, cuil, nro traspaso, cuit, obra social) search …" at bounding box center [784, 359] width 1568 height 718
type input "35813203"
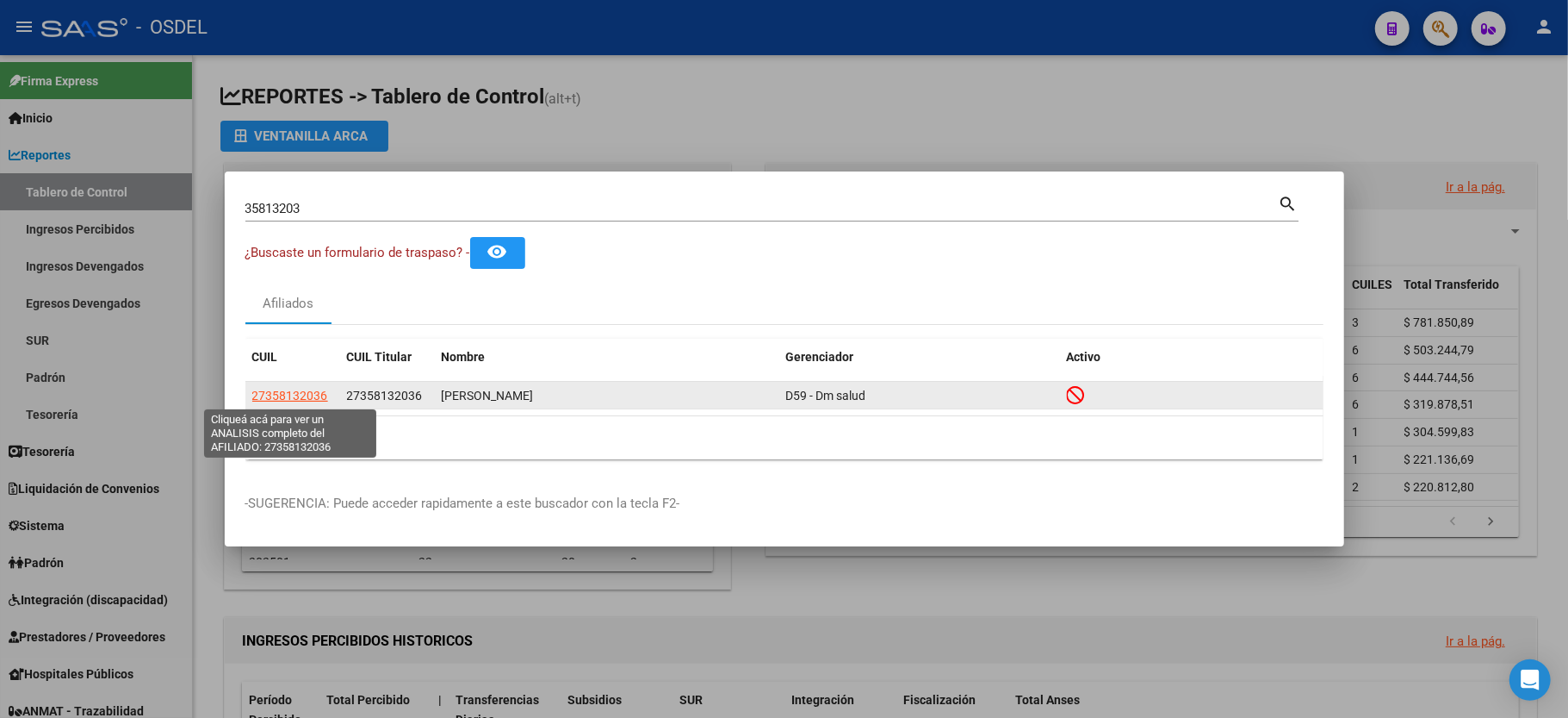
click at [294, 398] on span "27358132036" at bounding box center [290, 395] width 76 height 13
type textarea "27358132036"
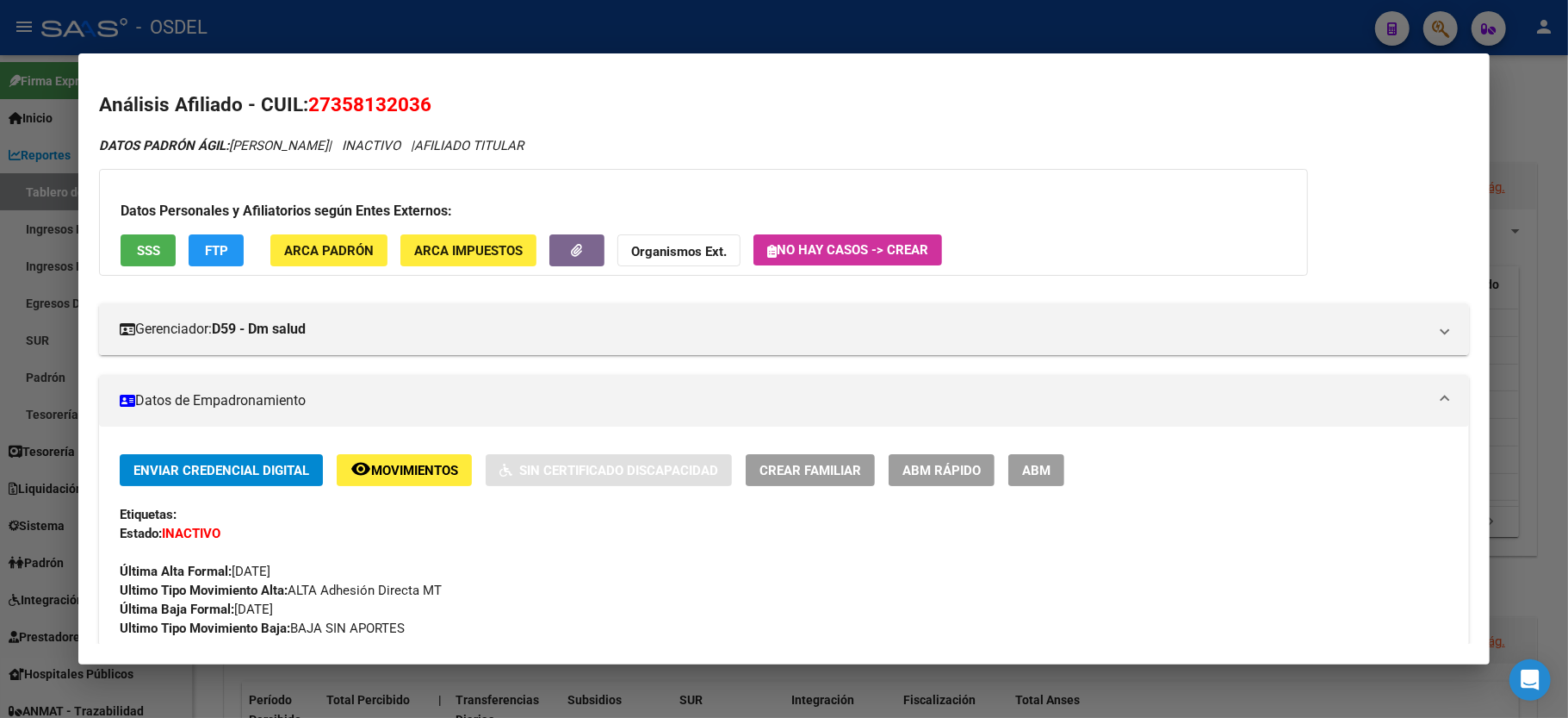
click at [139, 246] on span "SSS" at bounding box center [149, 250] width 23 height 15
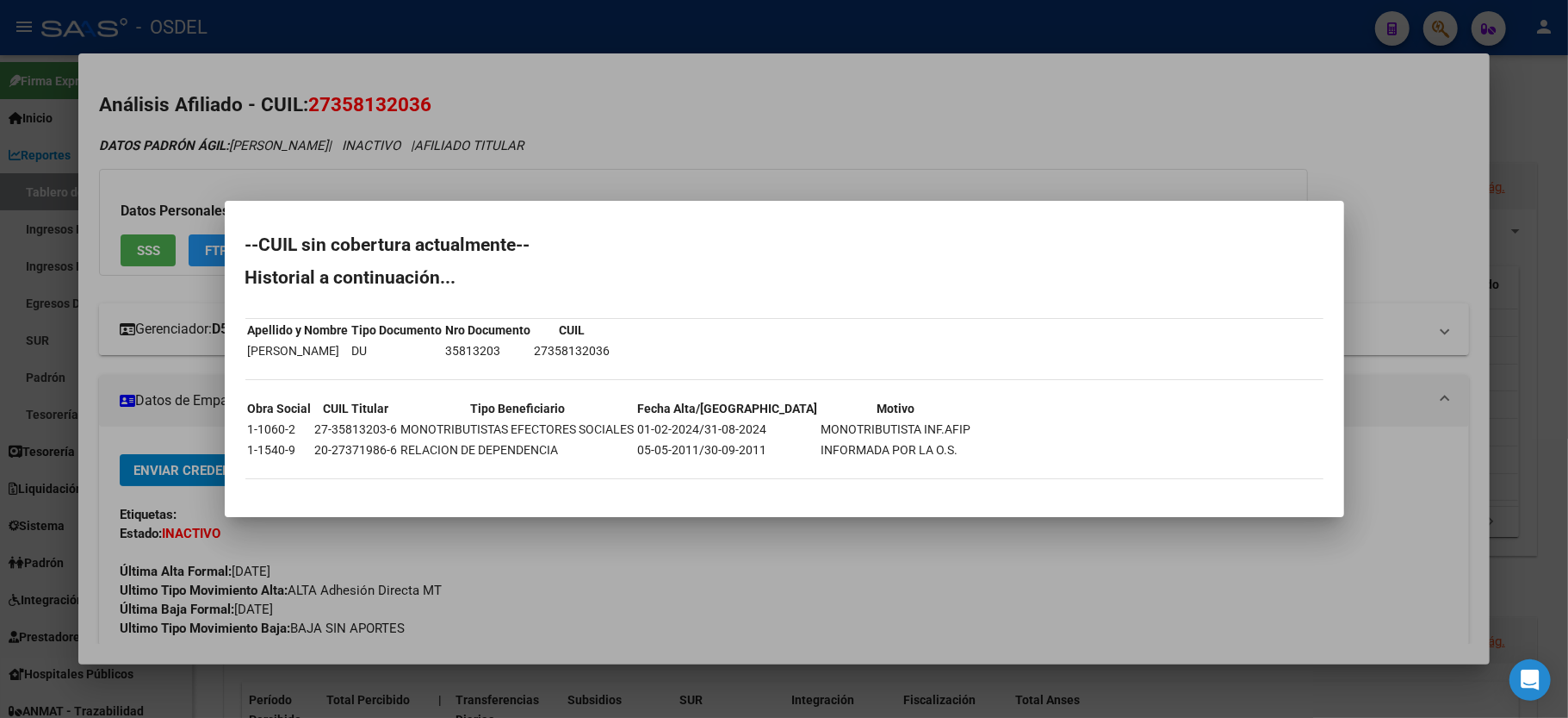
click at [1421, 349] on div at bounding box center [784, 359] width 1568 height 718
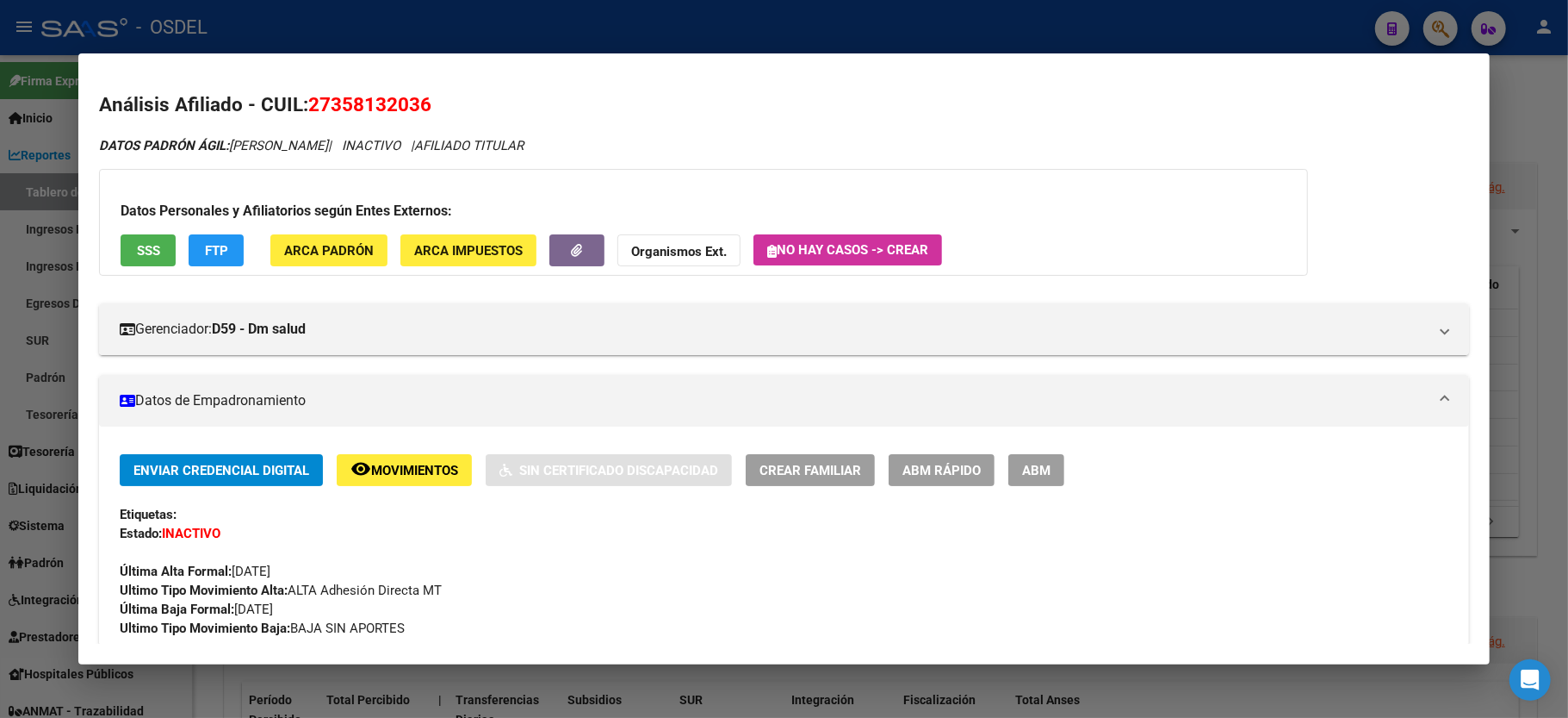
click at [1538, 132] on div at bounding box center [784, 359] width 1568 height 718
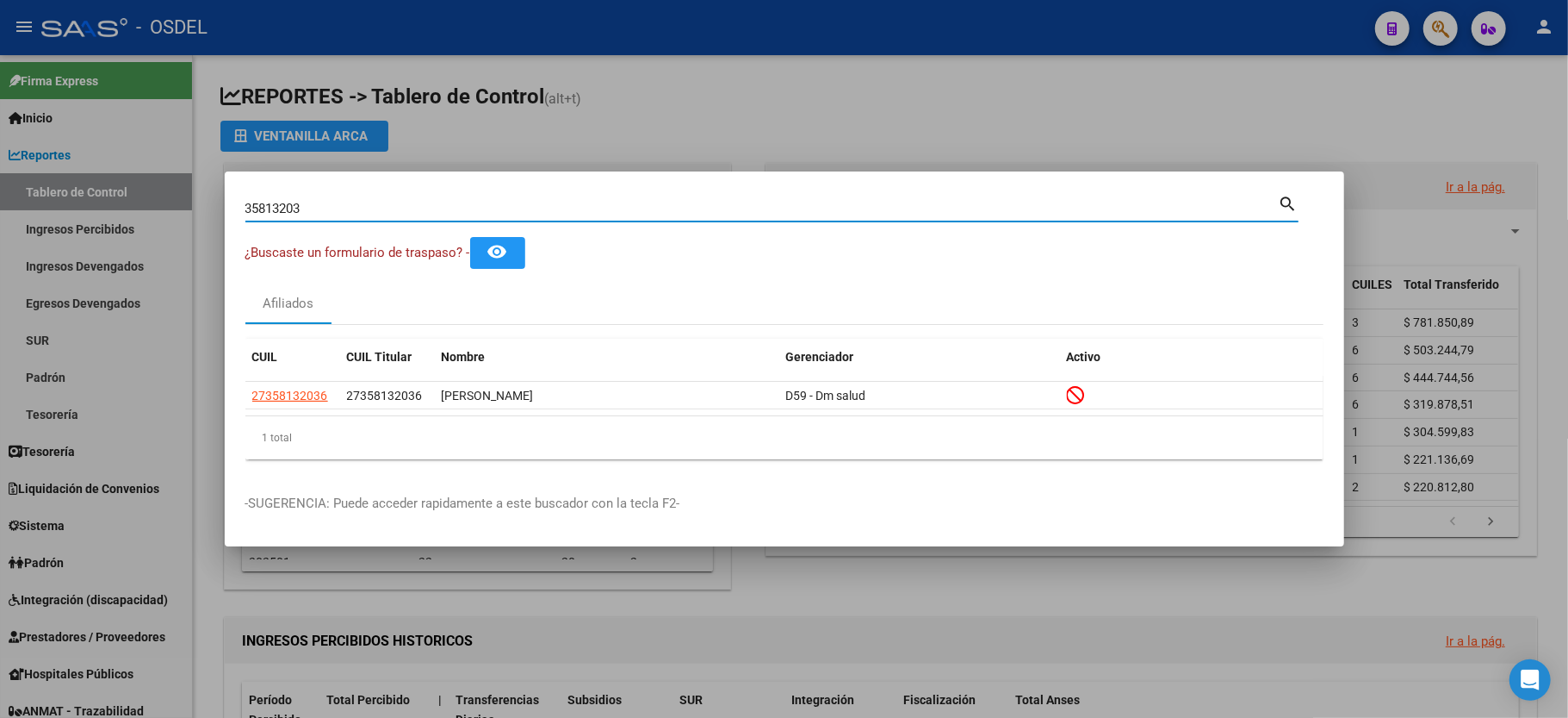
drag, startPoint x: 317, startPoint y: 208, endPoint x: 0, endPoint y: 163, distance: 320.2
click at [0, 163] on div "35813203 Buscar (apellido, dni, cuil, nro traspaso, cuit, obra social) search ¿…" at bounding box center [784, 359] width 1568 height 718
type input "31354394"
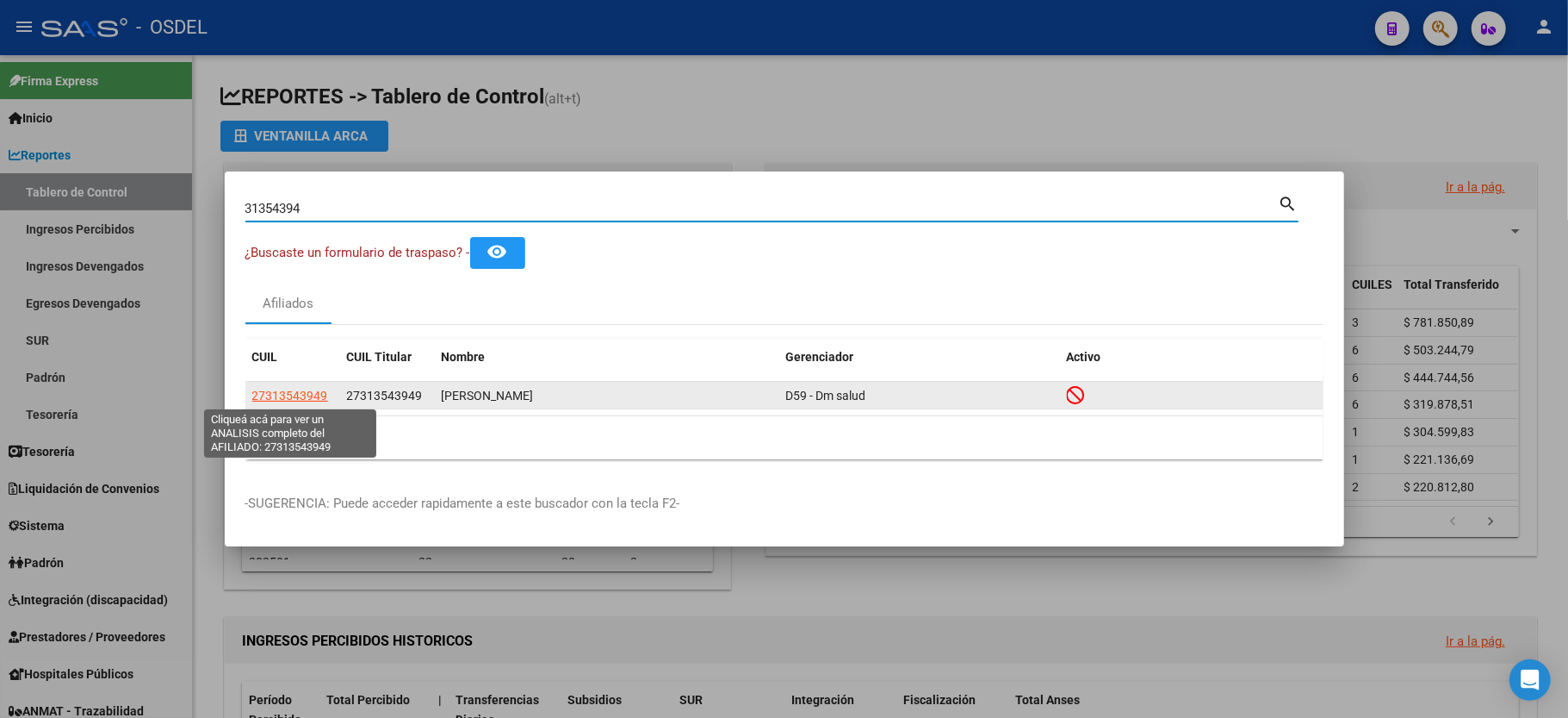
click at [277, 397] on span "27313543949" at bounding box center [290, 395] width 76 height 13
type textarea "27313543949"
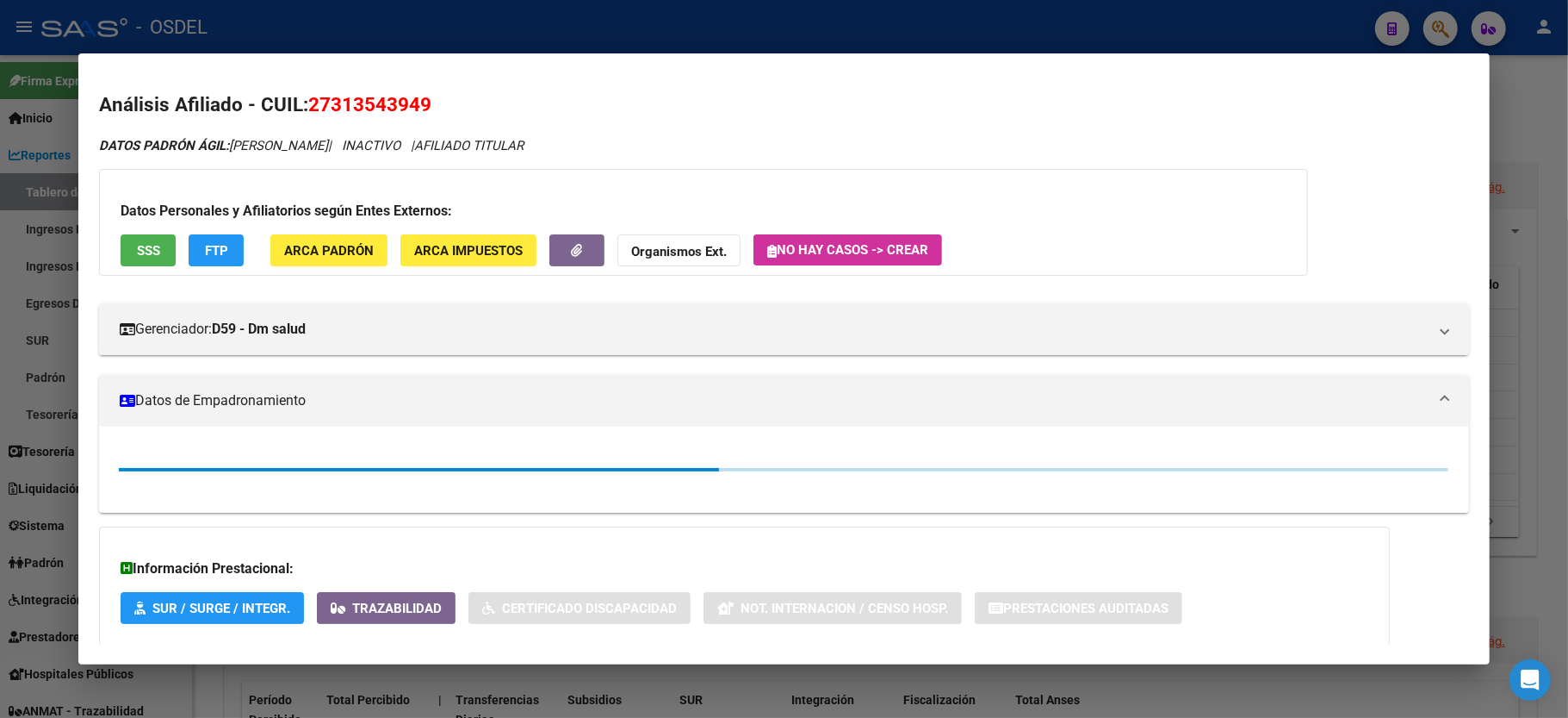
click at [152, 243] on span "SSS" at bounding box center [149, 250] width 23 height 15
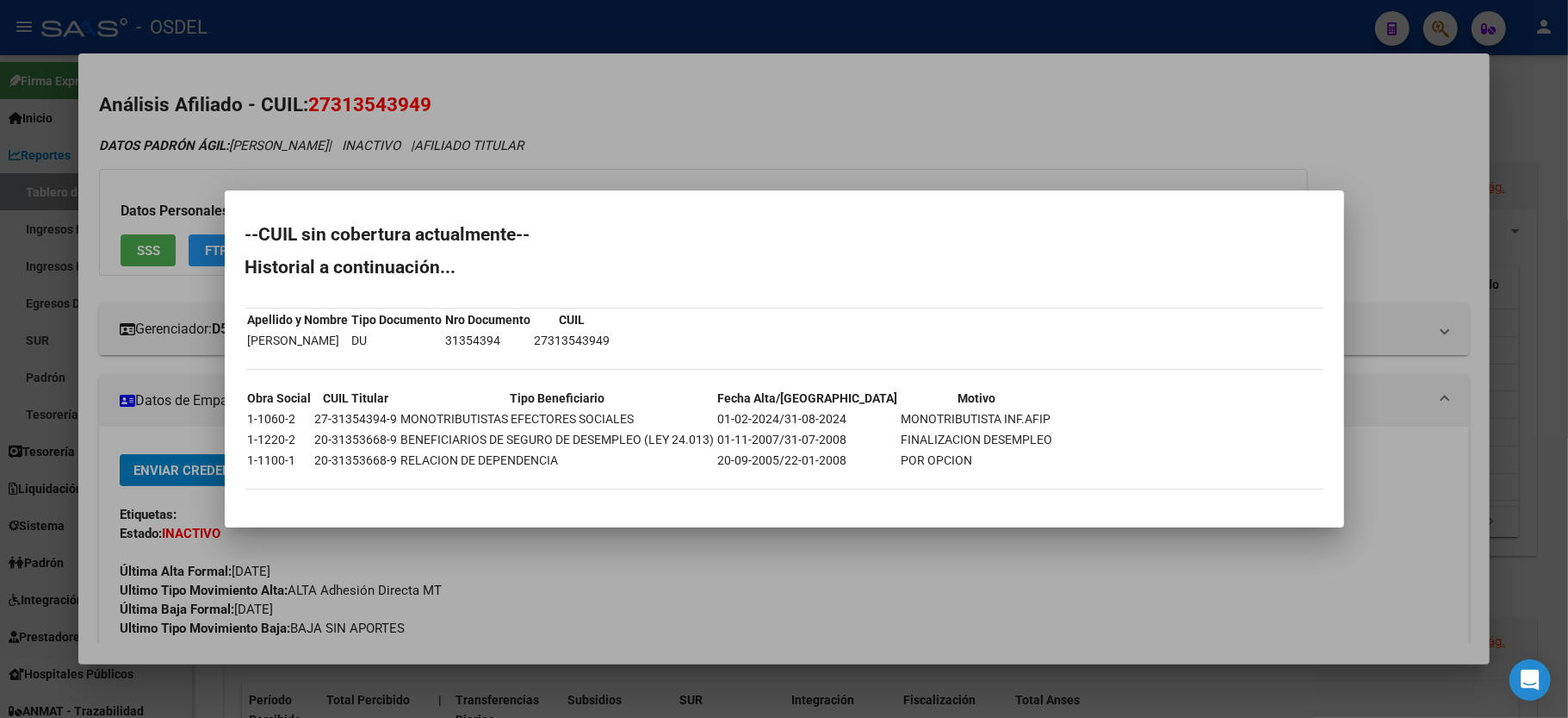
click at [903, 97] on div at bounding box center [784, 359] width 1568 height 718
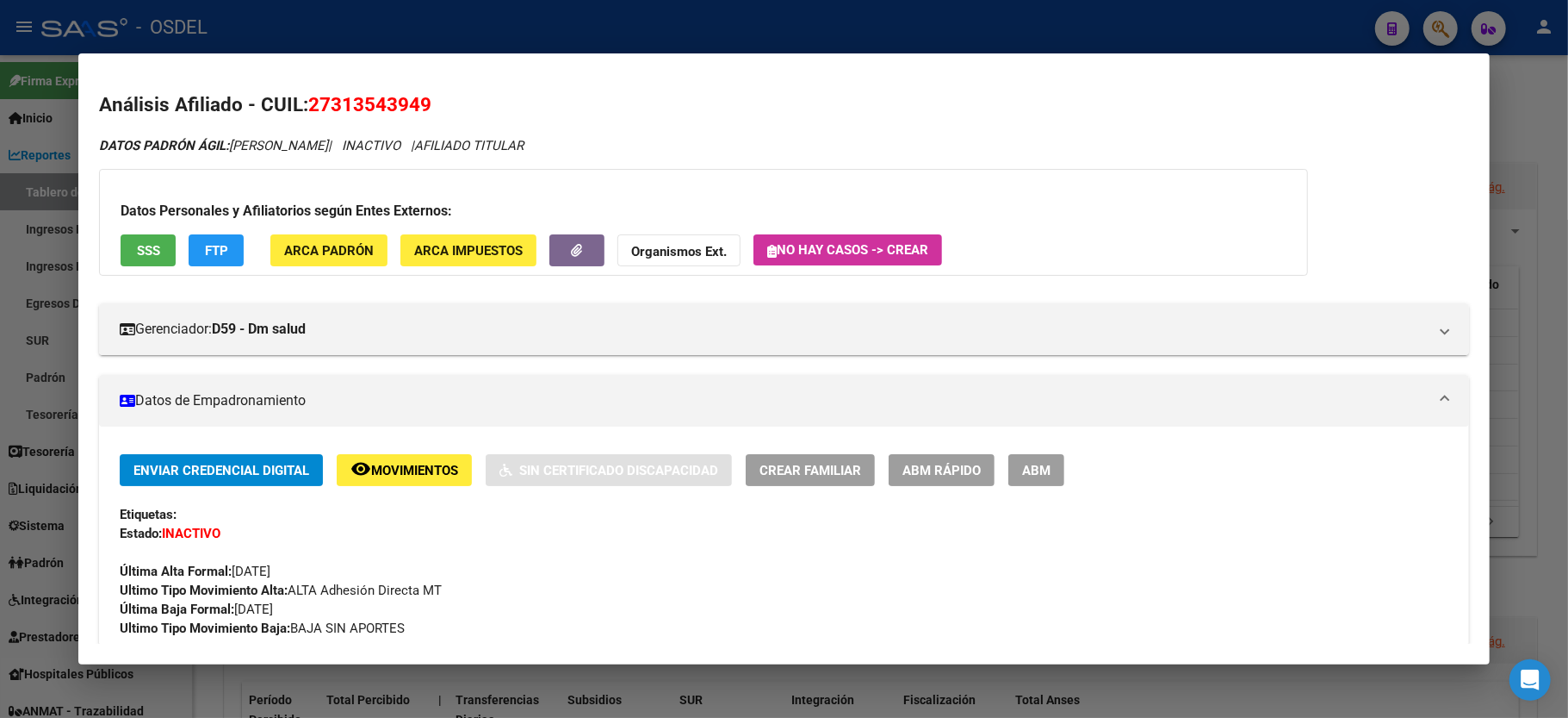
click at [1543, 176] on div at bounding box center [784, 359] width 1568 height 718
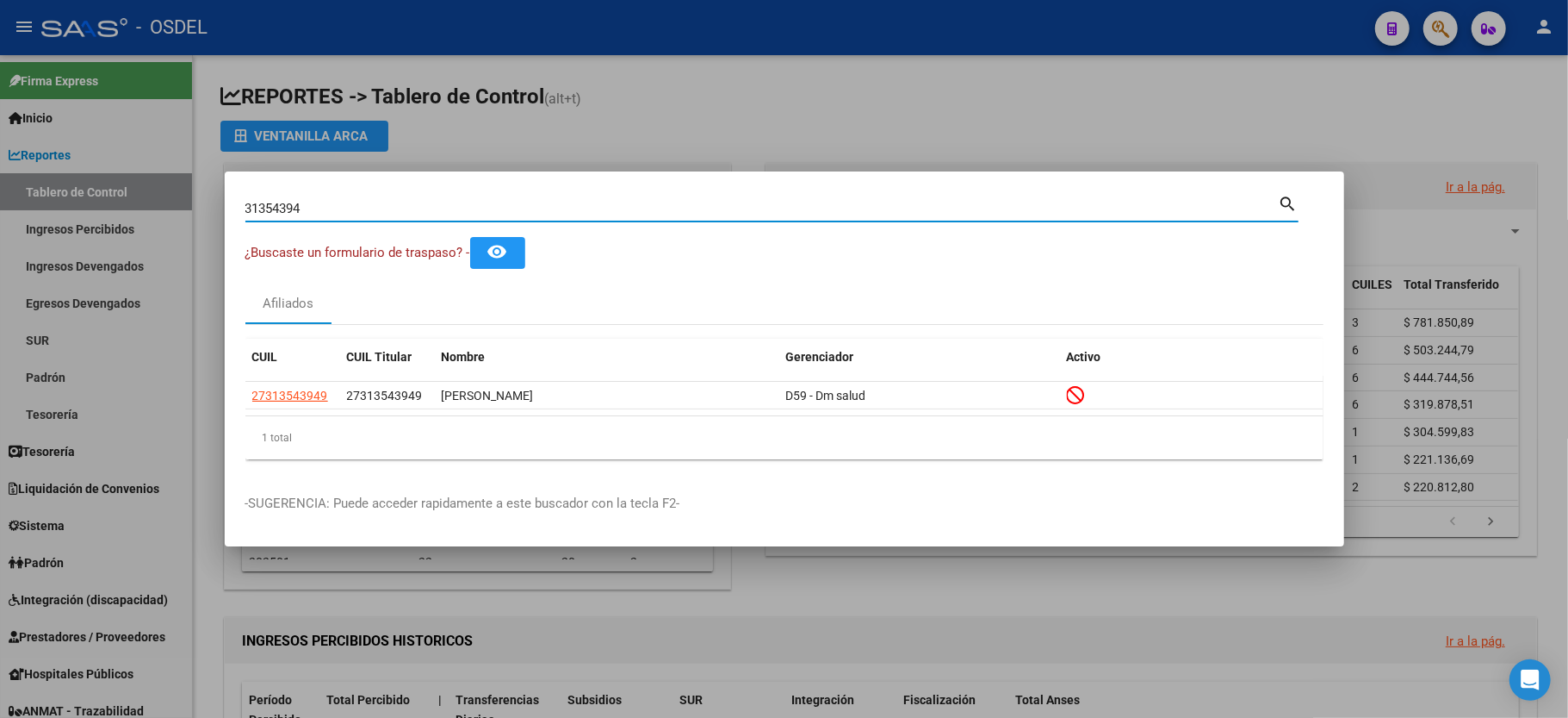
drag, startPoint x: 354, startPoint y: 200, endPoint x: 17, endPoint y: 173, distance: 338.1
click at [17, 173] on div "31354394 Buscar (apellido, dni, cuil, nro traspaso, cuit, obra social) search ¿…" at bounding box center [784, 359] width 1568 height 718
type input "59809128"
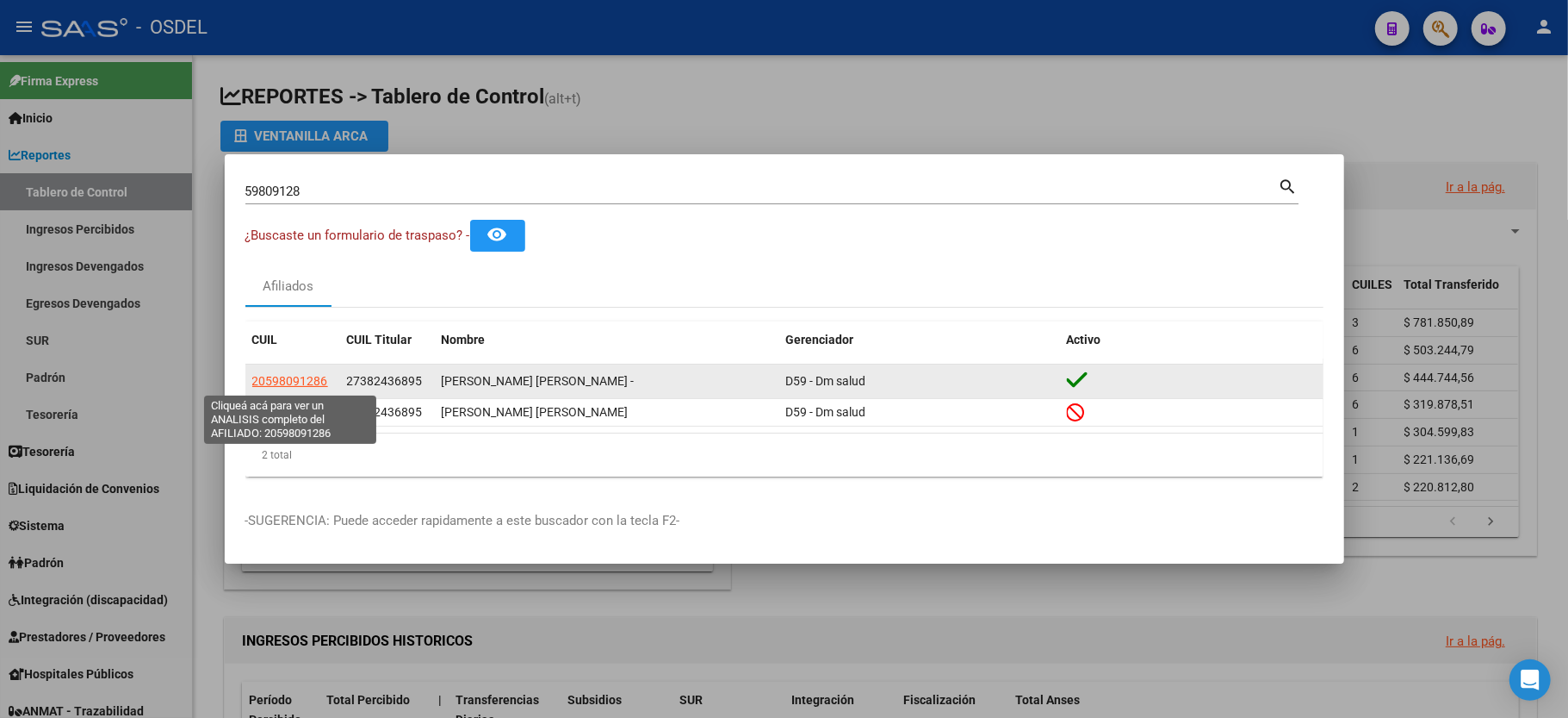
click at [280, 387] on span "20598091286" at bounding box center [290, 380] width 76 height 13
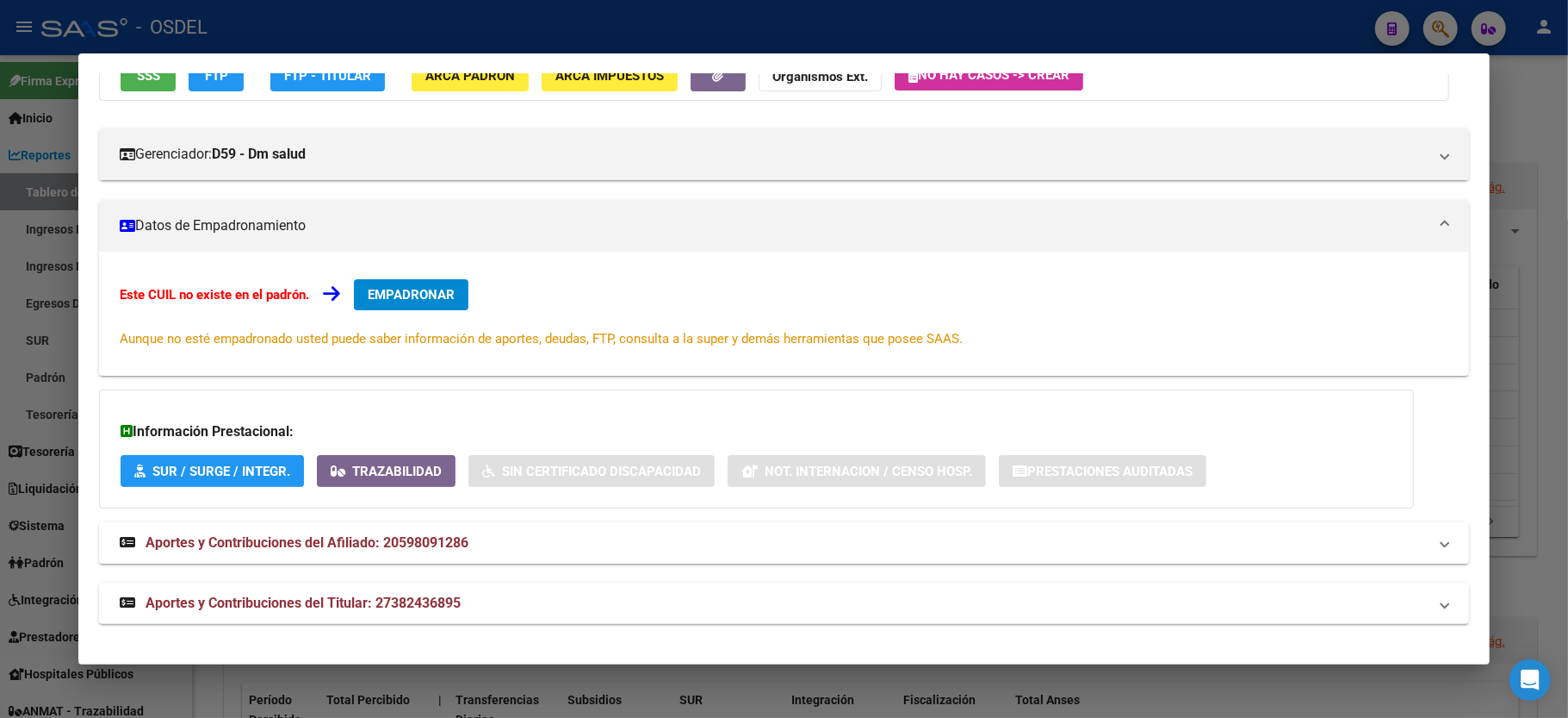
scroll to position [0, 0]
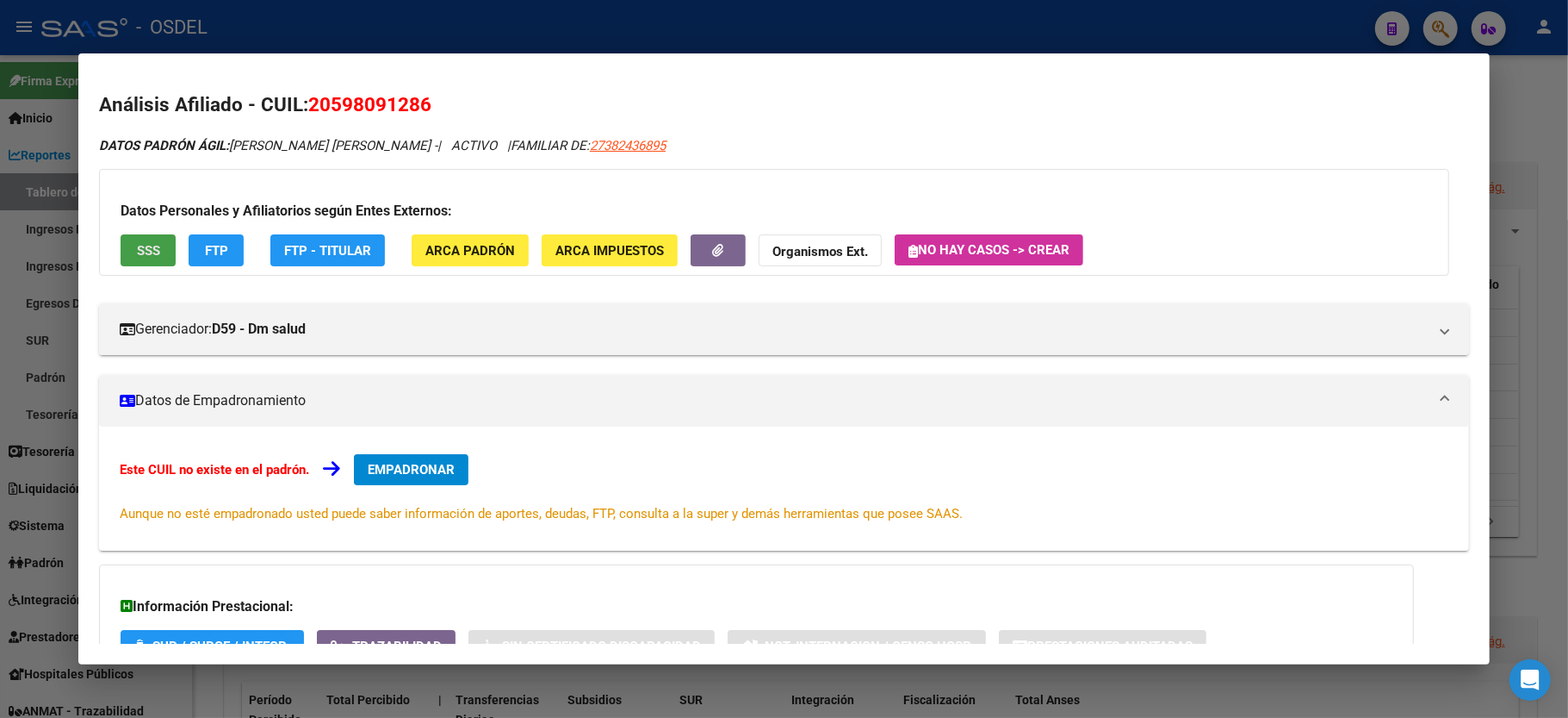
click at [134, 260] on button "SSS" at bounding box center [149, 251] width 55 height 32
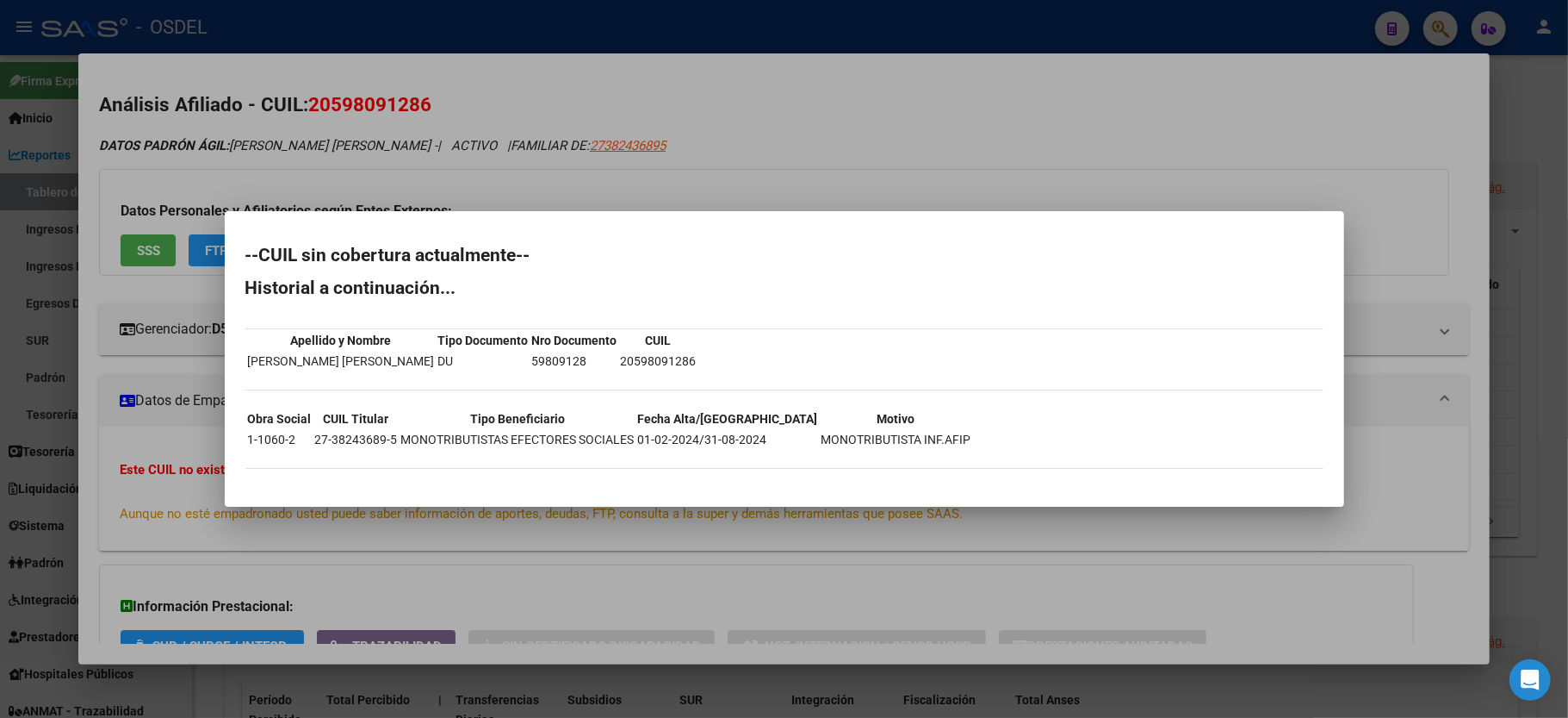
click at [1107, 152] on div at bounding box center [784, 359] width 1568 height 718
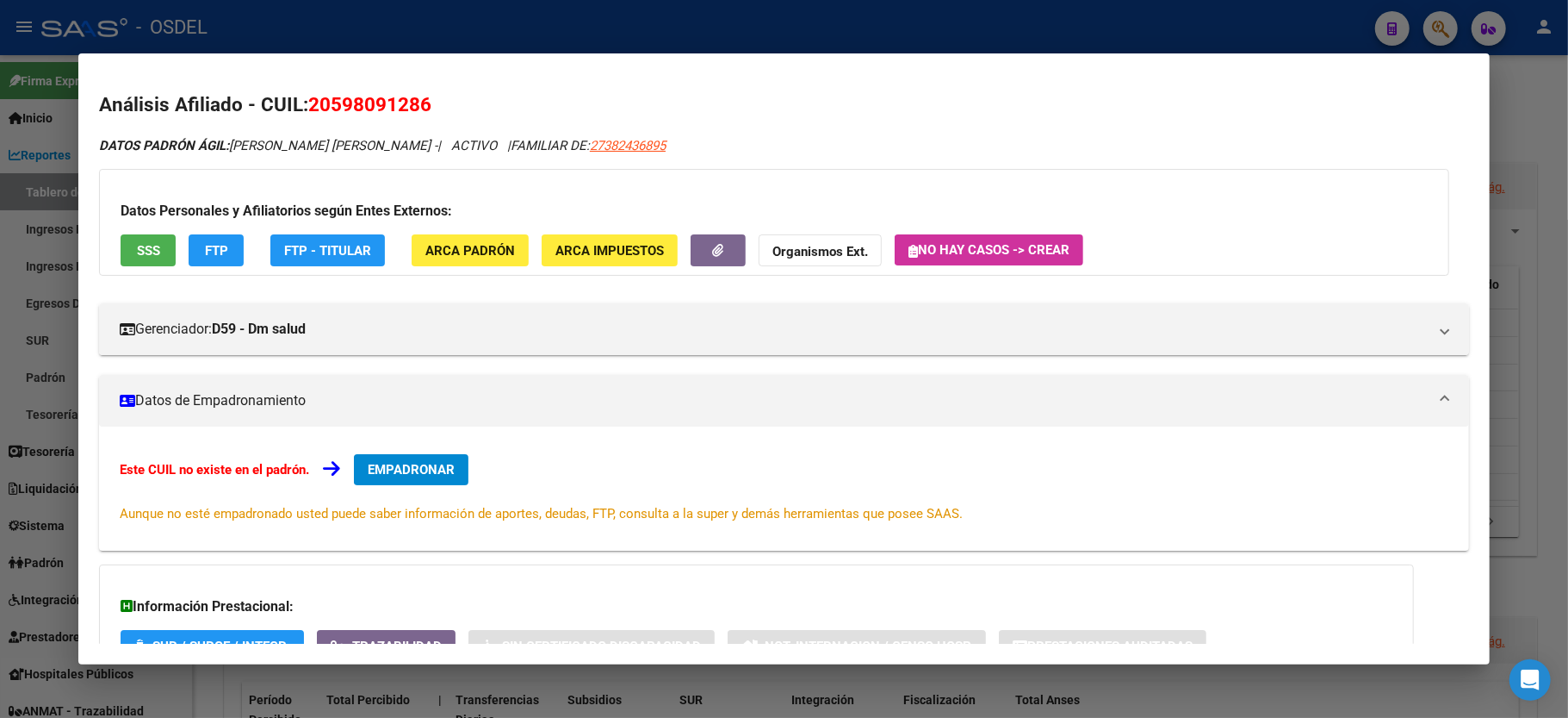
click at [1522, 112] on div at bounding box center [784, 359] width 1568 height 718
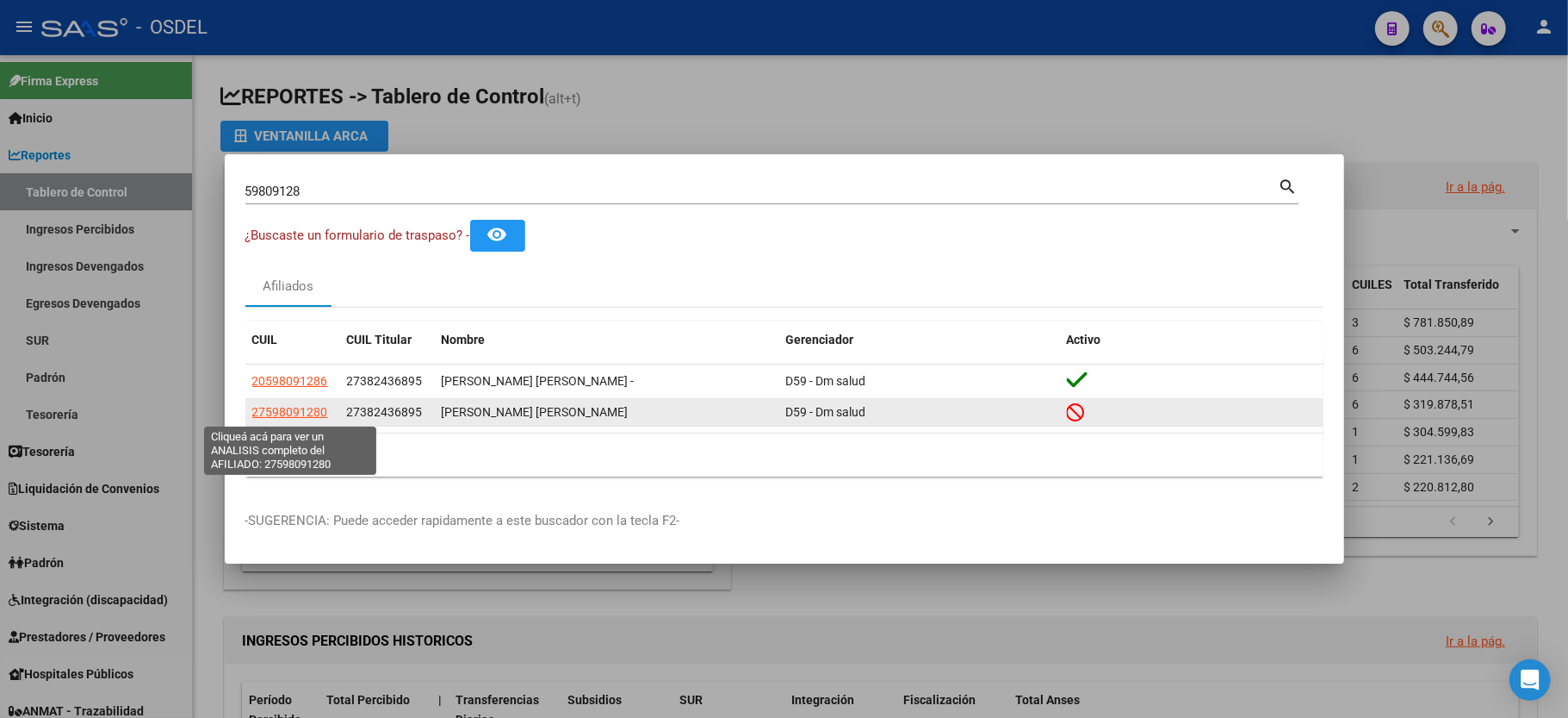
click at [308, 414] on span "27598091280" at bounding box center [290, 411] width 76 height 13
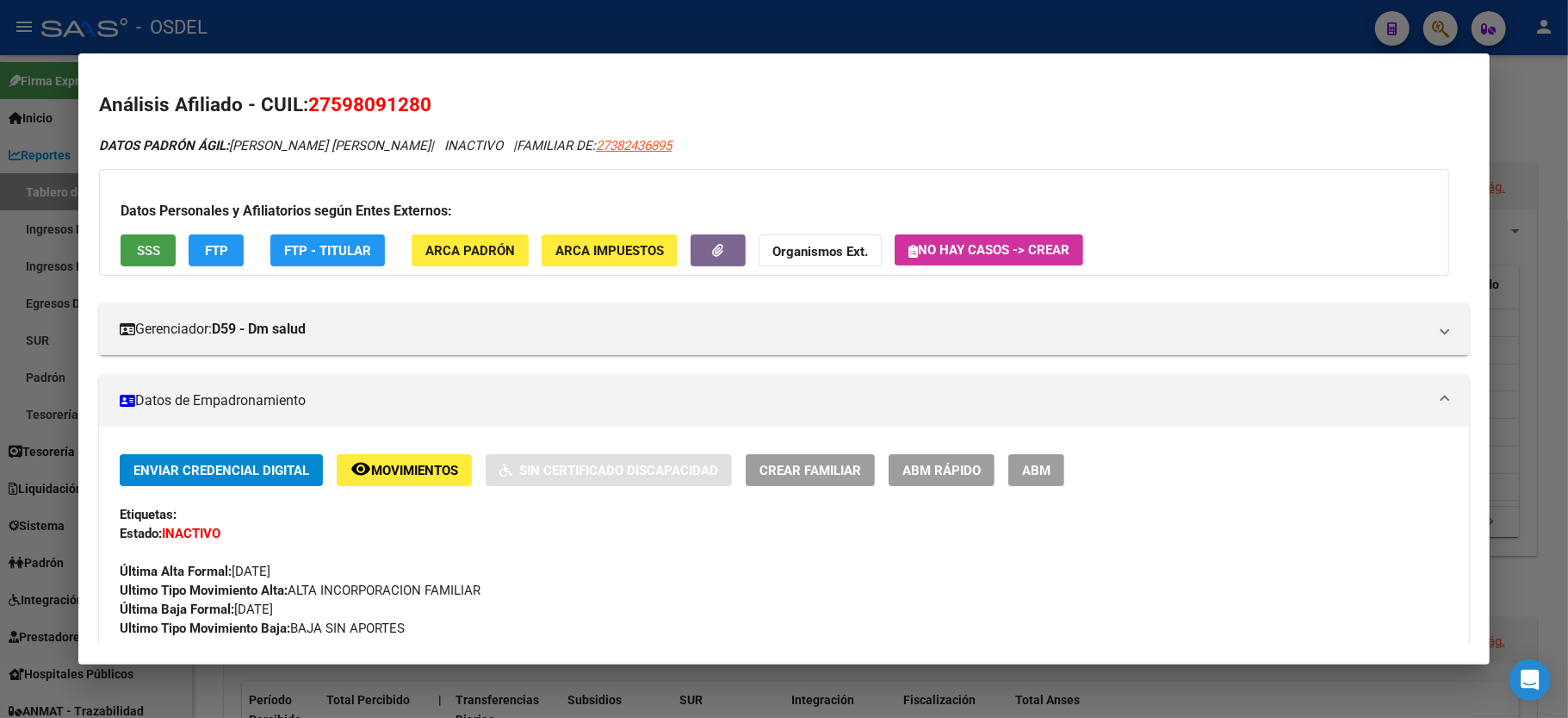
click at [151, 255] on span "SSS" at bounding box center [149, 250] width 23 height 15
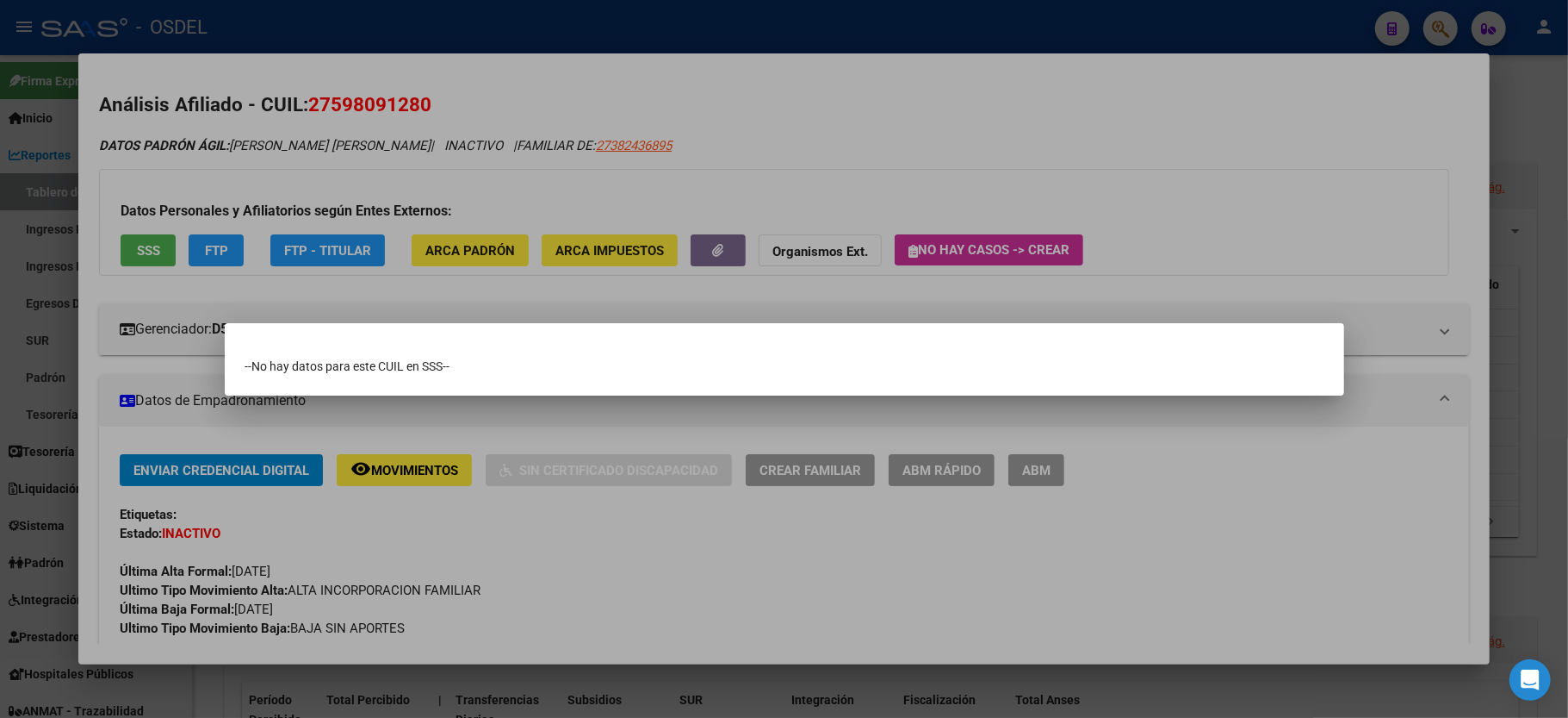
click at [1334, 132] on div at bounding box center [784, 359] width 1568 height 718
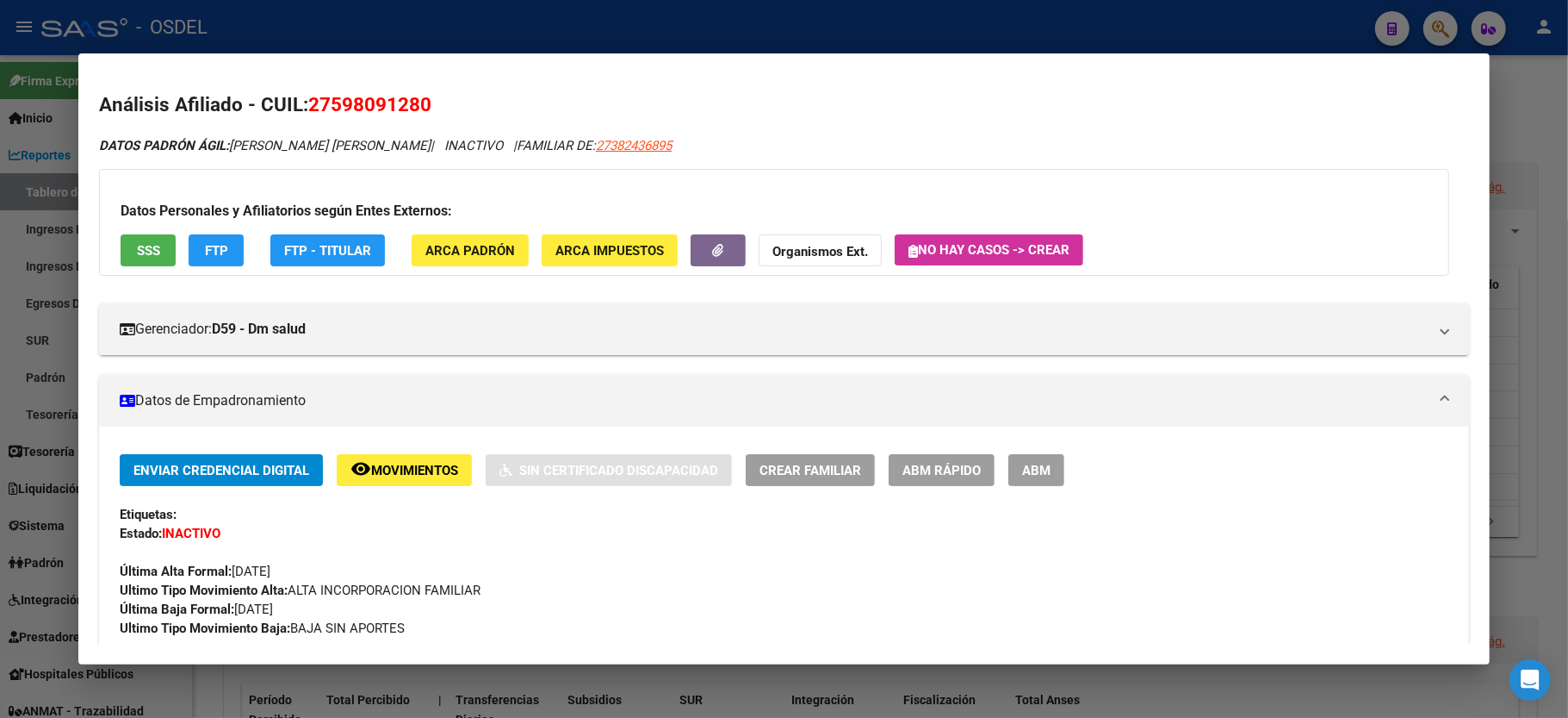
click at [1557, 177] on div at bounding box center [784, 359] width 1568 height 718
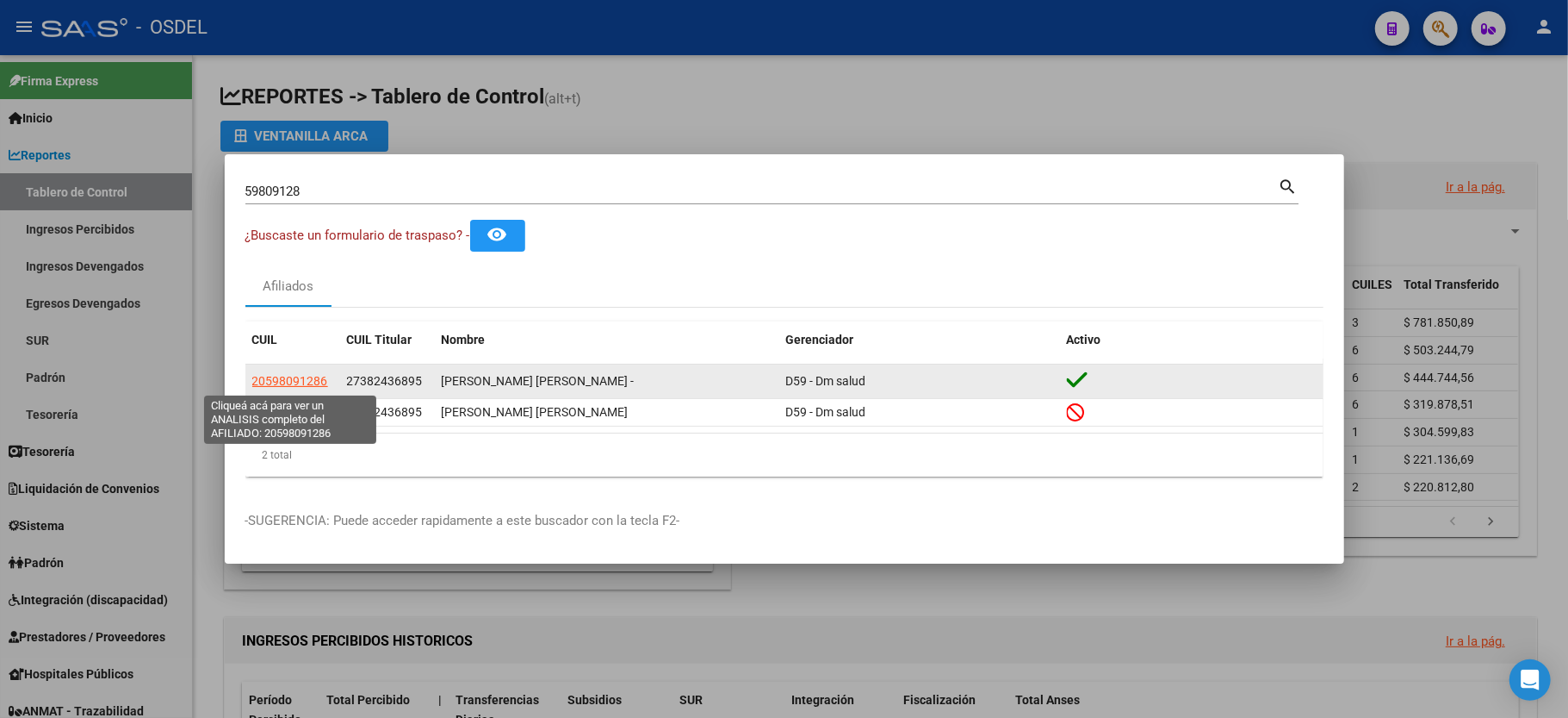
click at [287, 382] on span "20598091286" at bounding box center [290, 380] width 76 height 13
type textarea "20598091286"
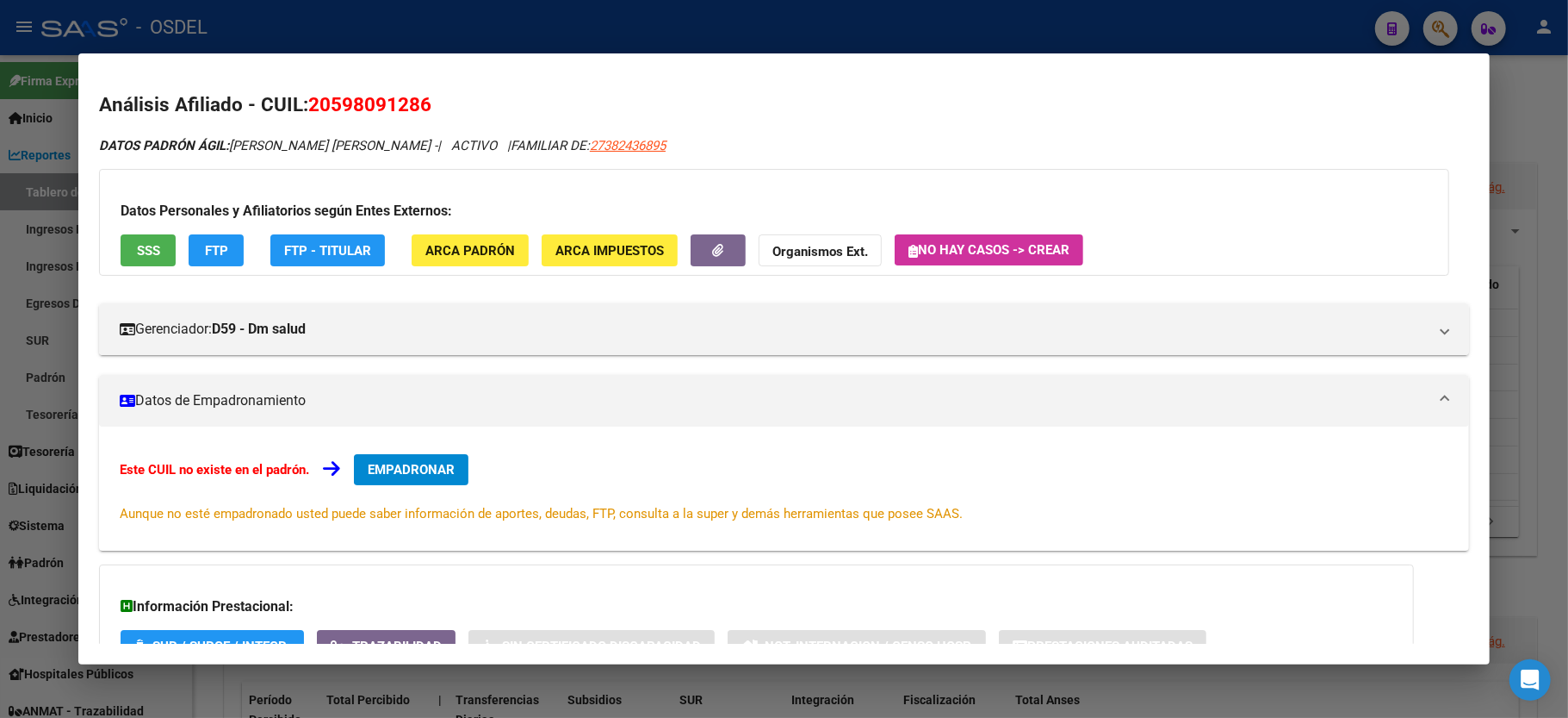
click at [147, 245] on span "SSS" at bounding box center [149, 250] width 23 height 15
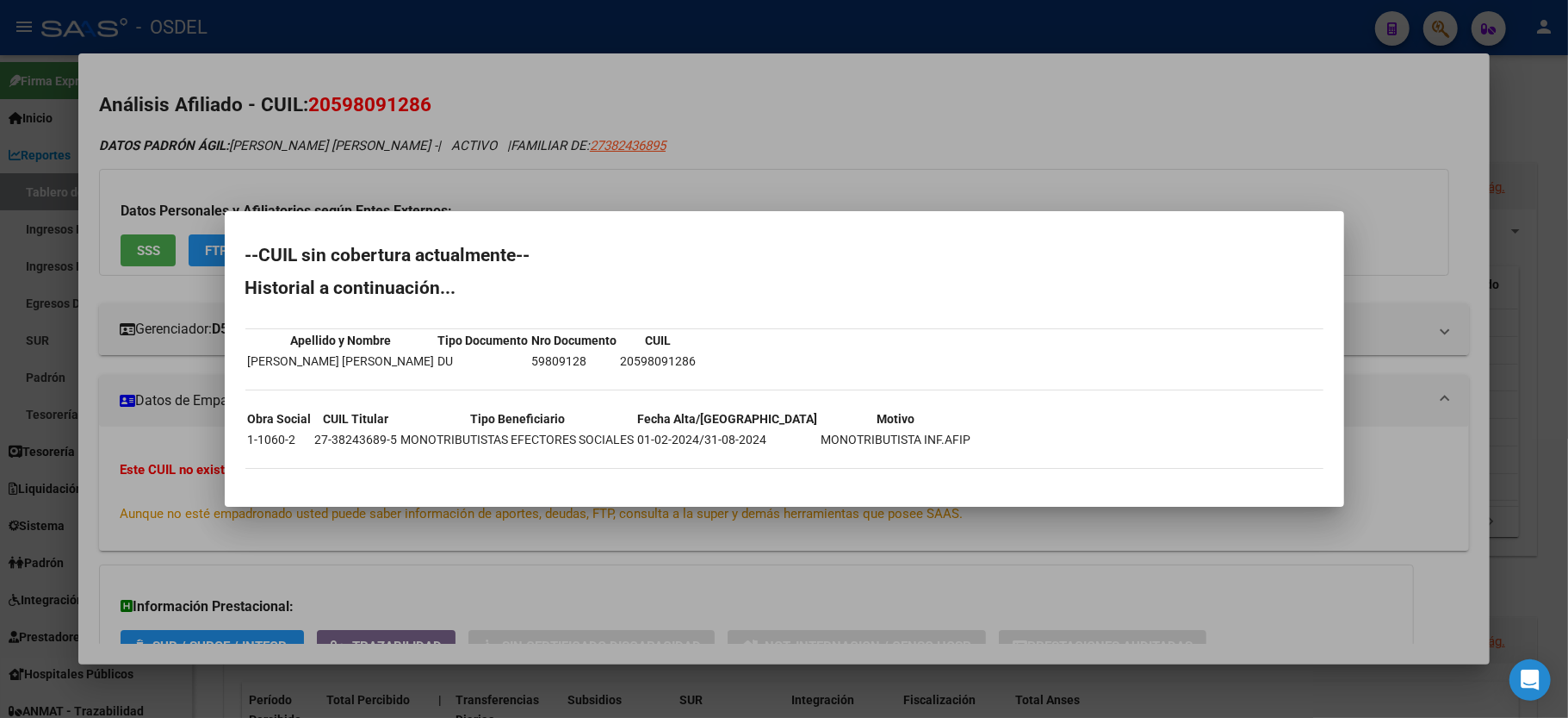
click at [1351, 124] on div at bounding box center [784, 359] width 1568 height 718
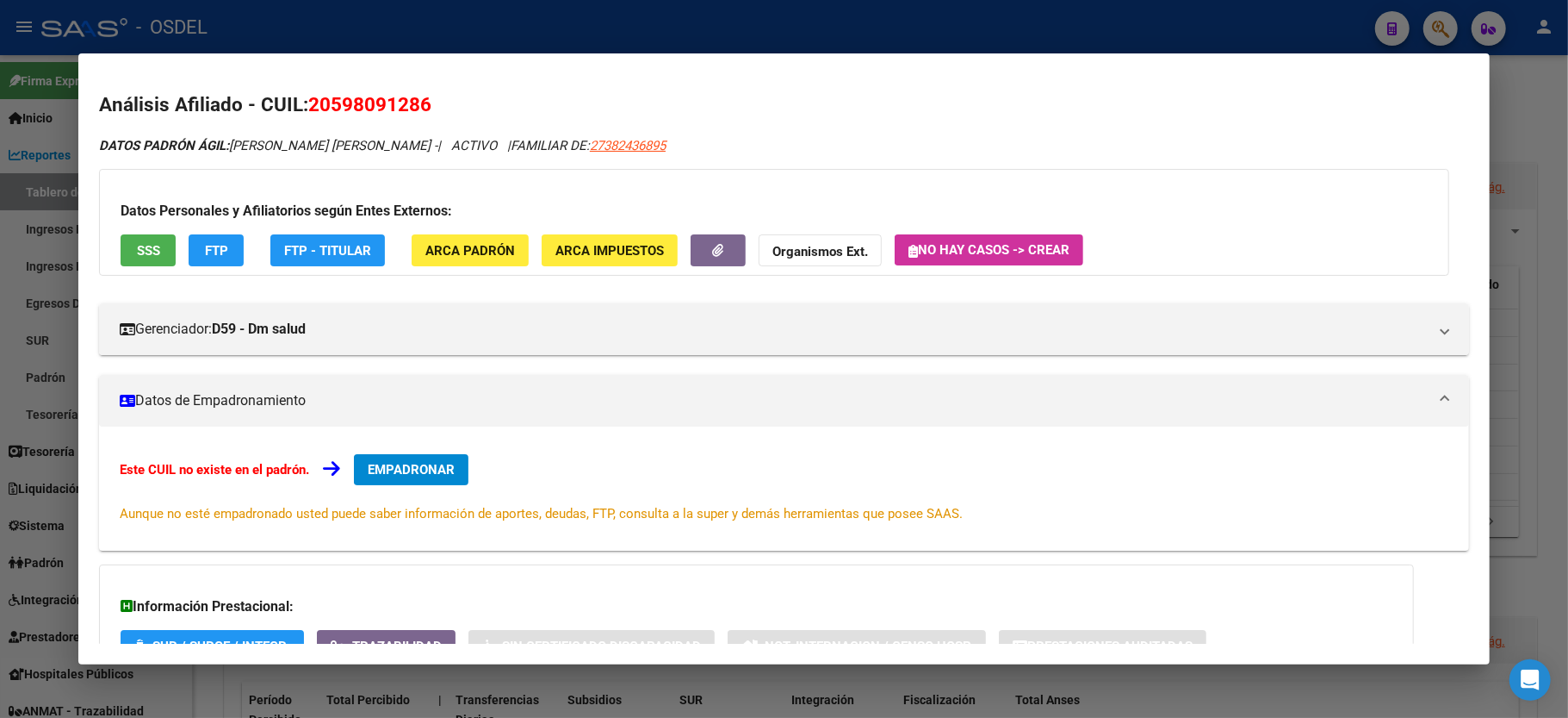
click at [1547, 122] on div at bounding box center [784, 359] width 1568 height 718
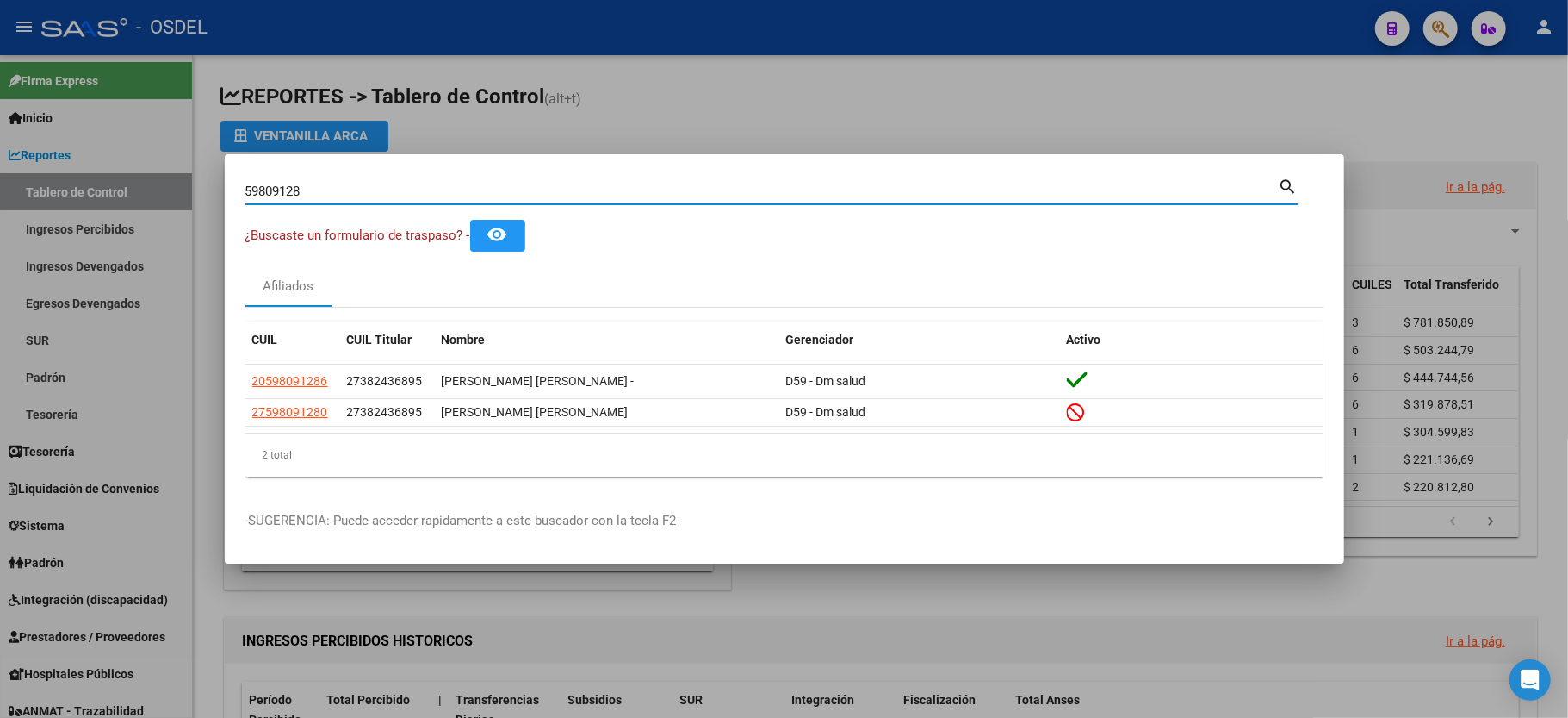
drag, startPoint x: 322, startPoint y: 183, endPoint x: 0, endPoint y: 156, distance: 323.1
click at [0, 150] on div "59809128 Buscar (apellido, dni, cuil, nro traspaso, cuit, obra social) search ¿…" at bounding box center [784, 359] width 1568 height 718
type input "20308076807"
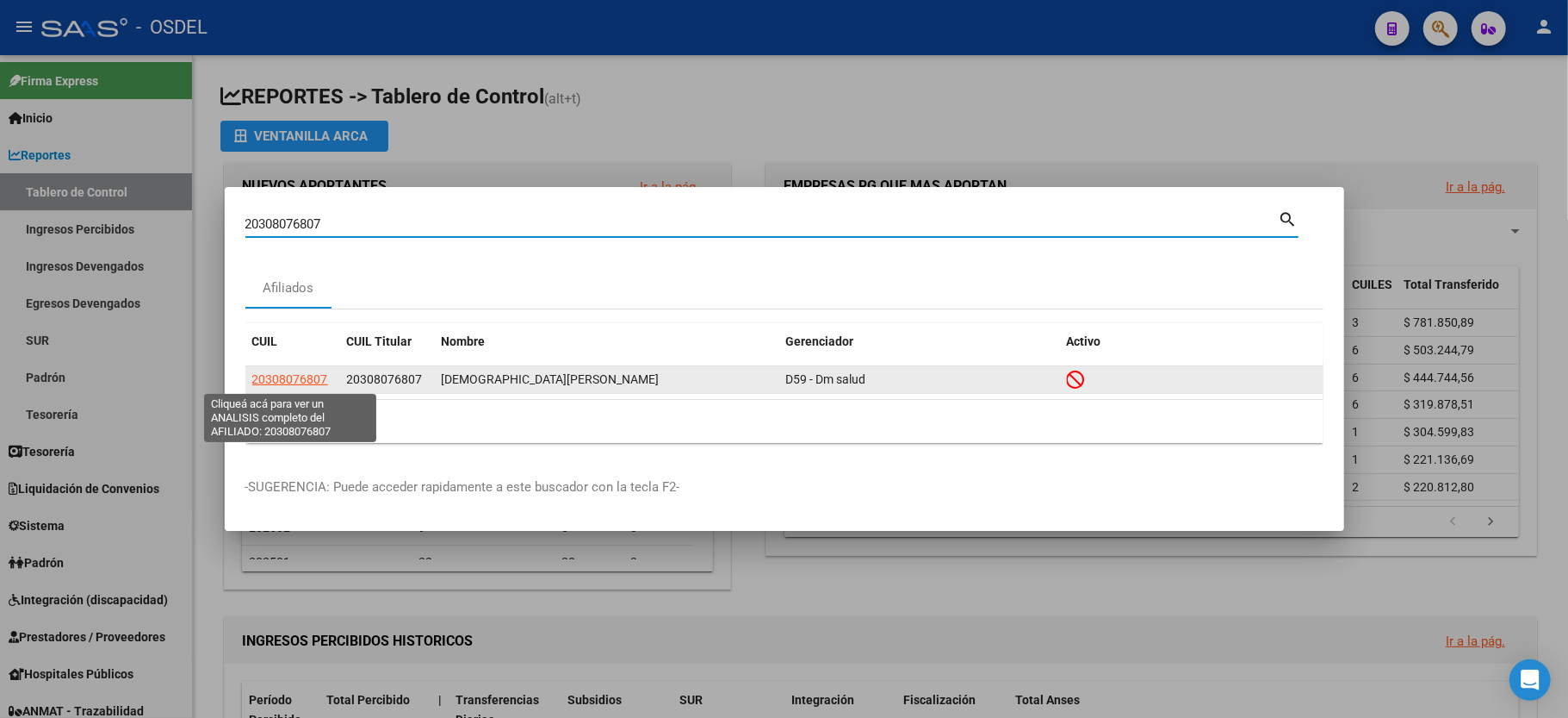
click at [262, 384] on span "20308076807" at bounding box center [290, 379] width 76 height 13
type textarea "20308076807"
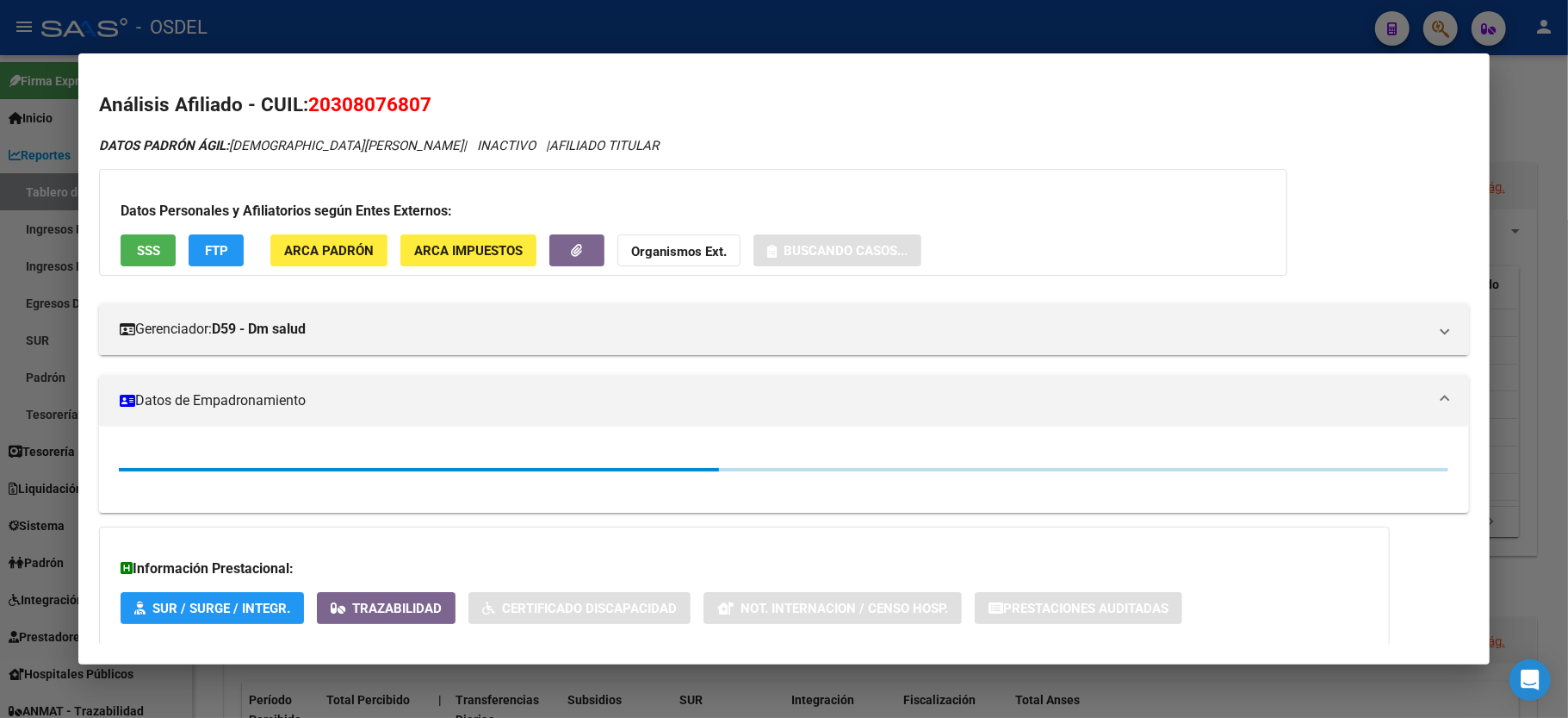
click at [149, 249] on span "SSS" at bounding box center [149, 250] width 23 height 15
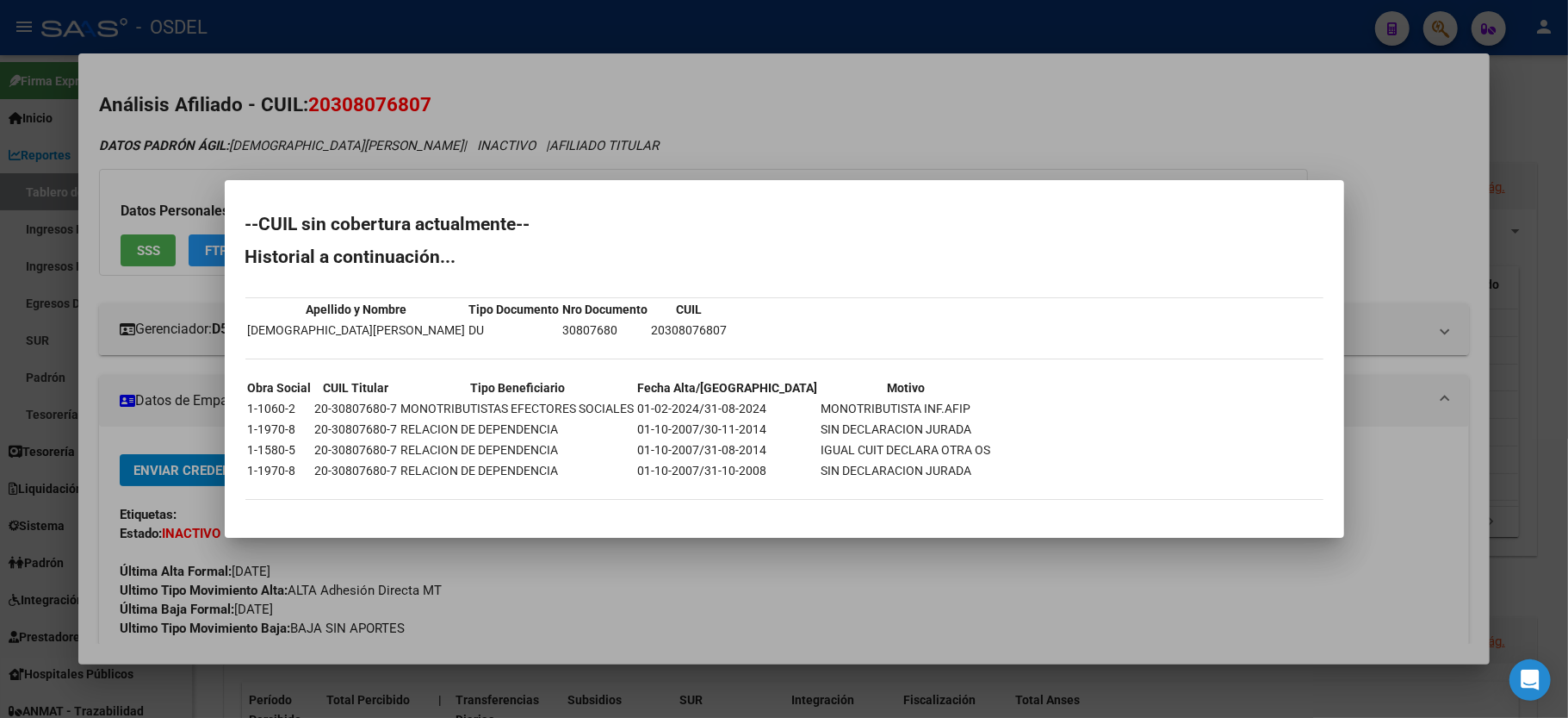
click at [966, 125] on div at bounding box center [784, 359] width 1568 height 718
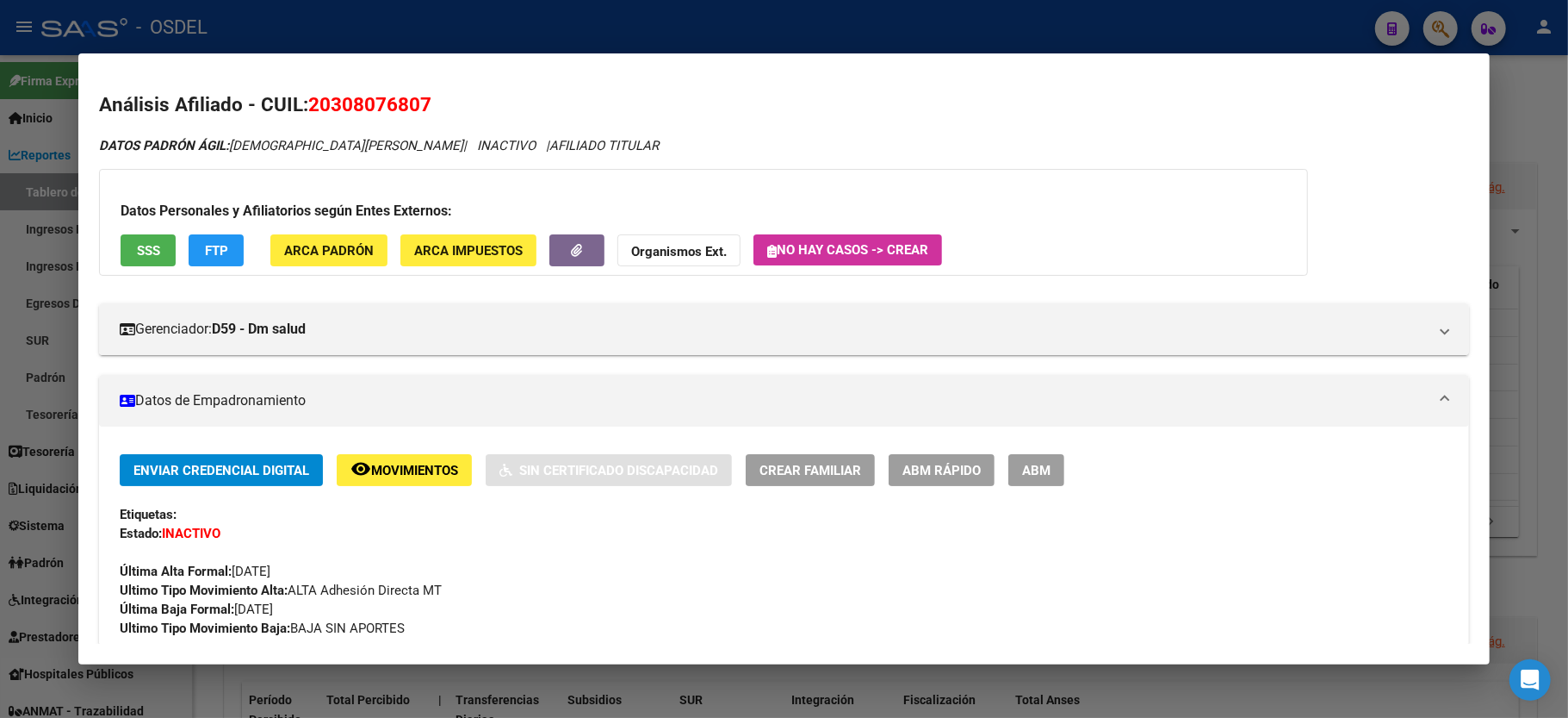
click at [1565, 115] on div at bounding box center [784, 359] width 1568 height 718
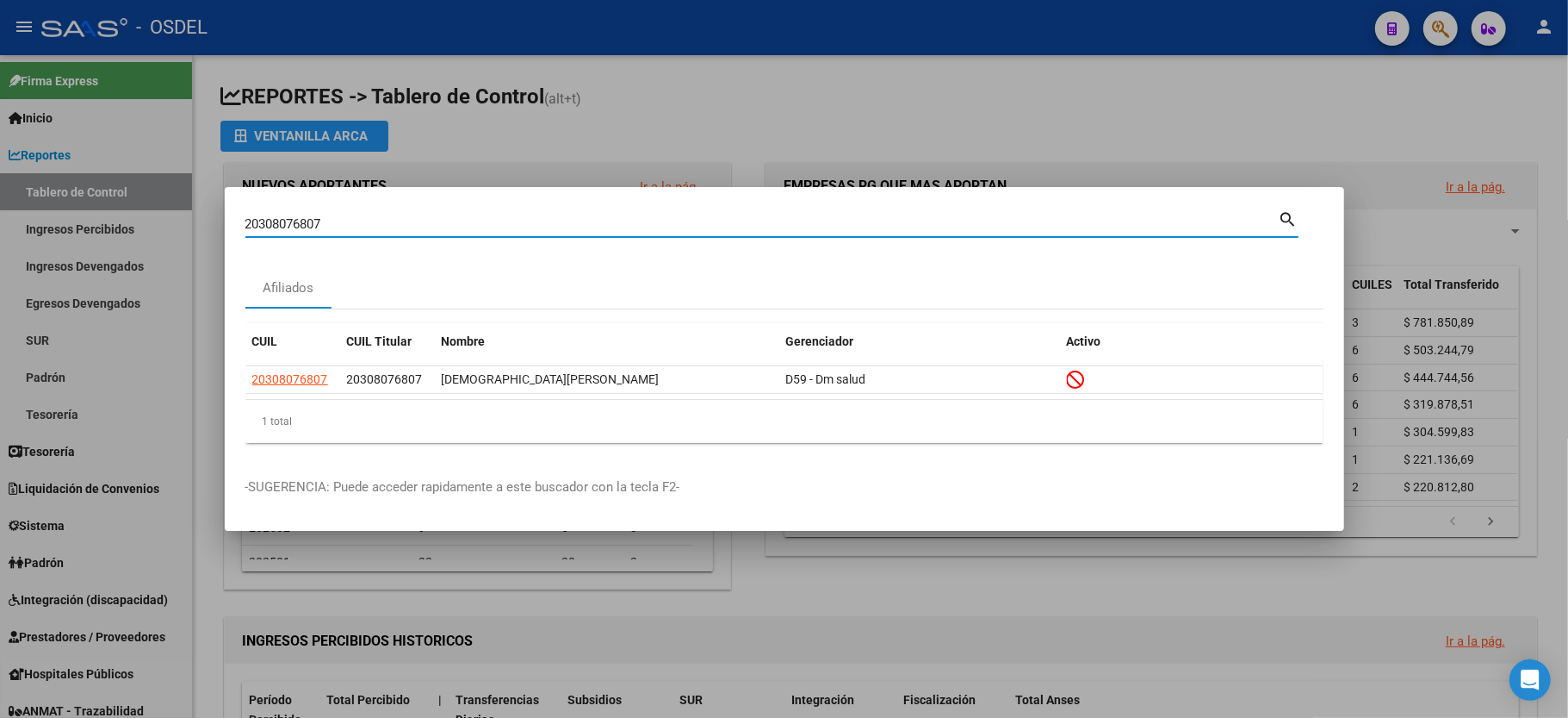
drag, startPoint x: 370, startPoint y: 218, endPoint x: 0, endPoint y: 245, distance: 371.0
click at [0, 245] on div "20308076807 Buscar (apellido, dni, cuil, nro traspaso, cuit, obra social) searc…" at bounding box center [784, 359] width 1568 height 718
type input "20535442631"
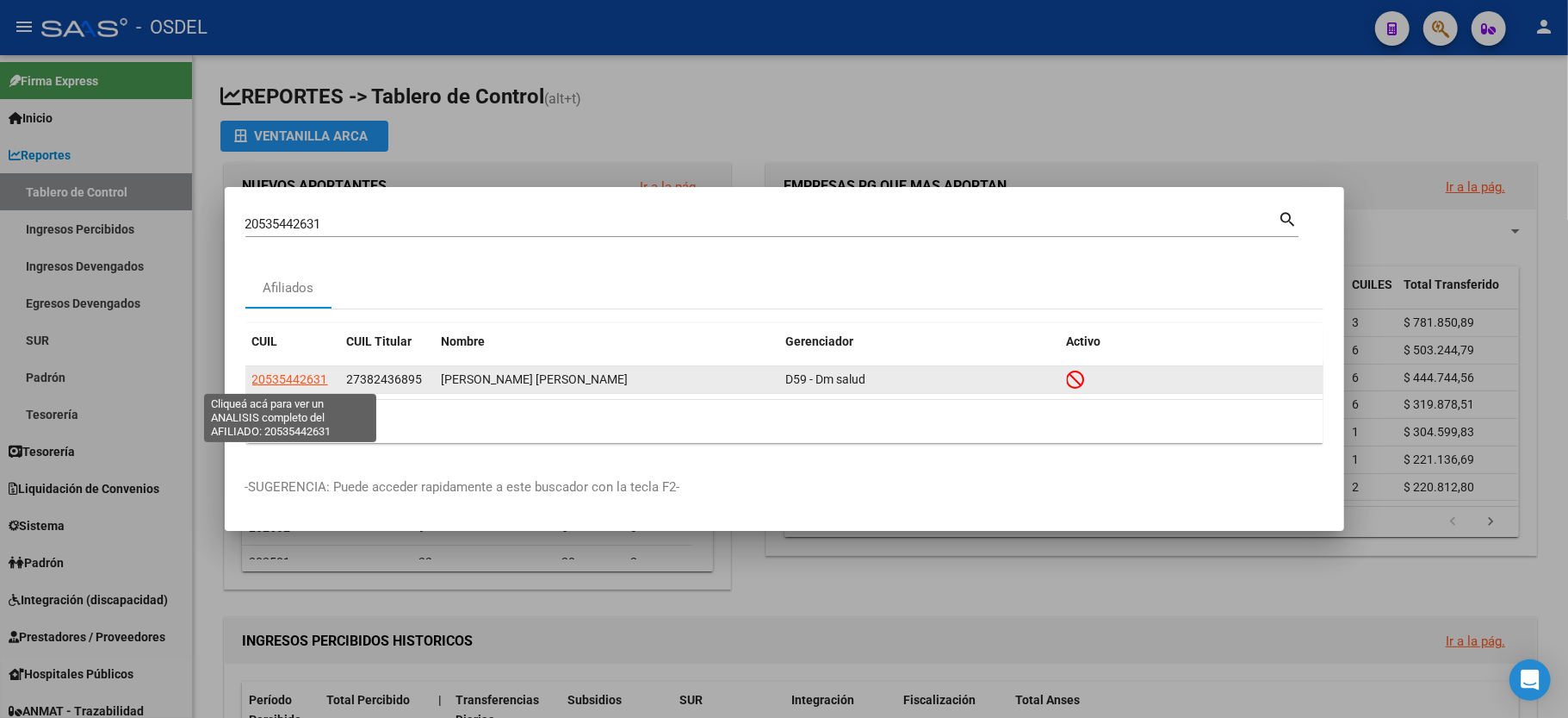
click at [255, 377] on span "20535442631" at bounding box center [290, 379] width 76 height 13
type textarea "20535442631"
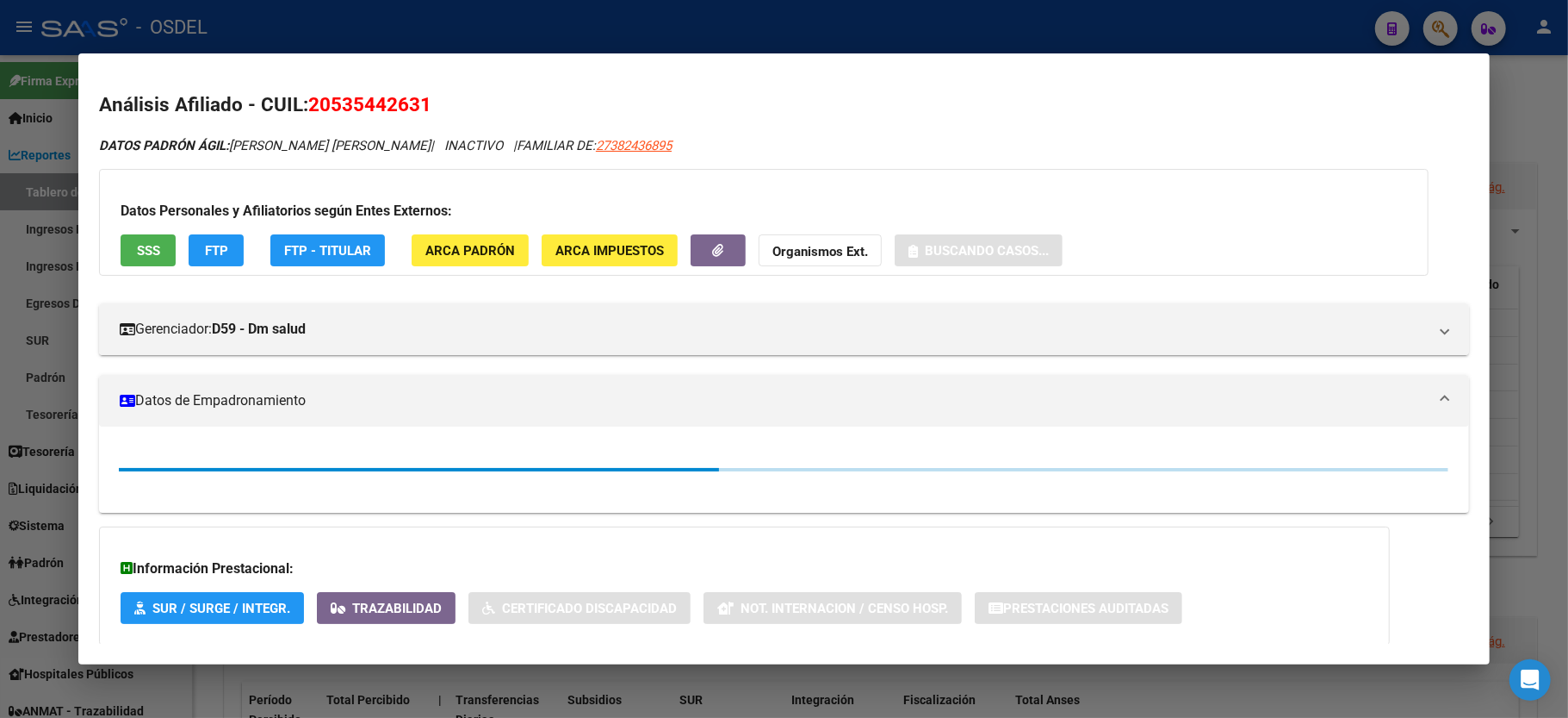
click at [142, 253] on span "SSS" at bounding box center [149, 250] width 23 height 15
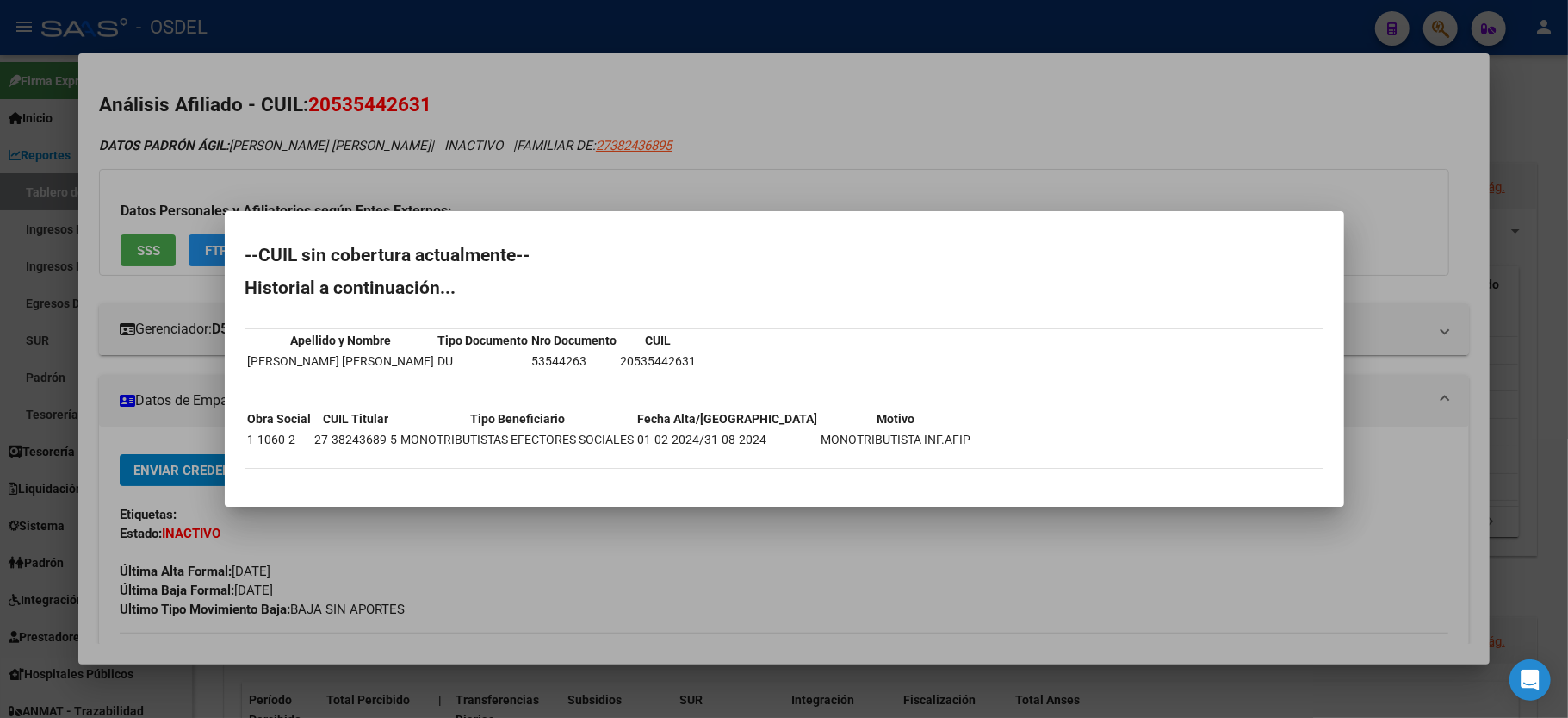
click at [1300, 131] on div at bounding box center [784, 359] width 1568 height 718
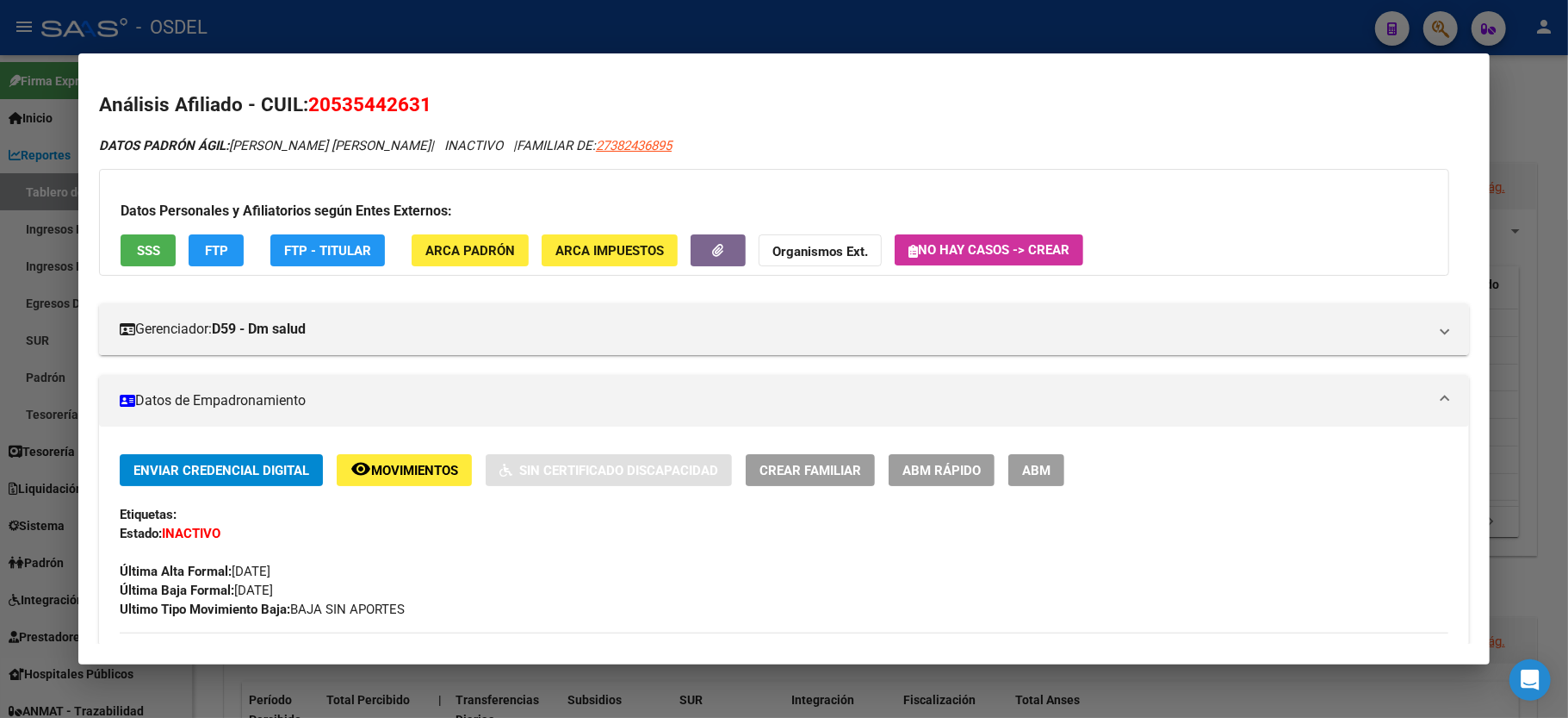
click at [1547, 129] on div at bounding box center [784, 359] width 1568 height 718
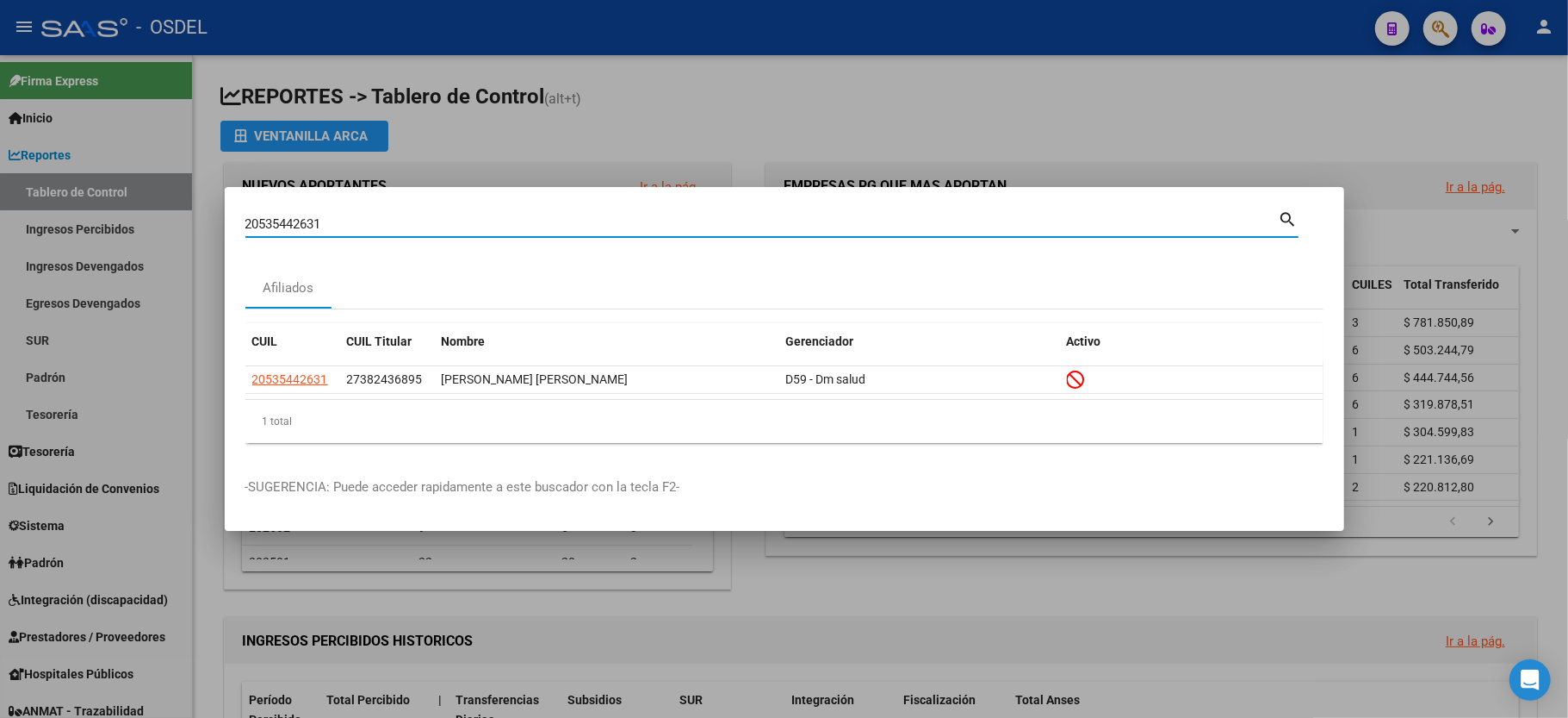
drag, startPoint x: 388, startPoint y: 217, endPoint x: 103, endPoint y: 226, distance: 285.1
click at [103, 226] on div "20535442631 Buscar (apellido, dni, cuil, nro traspaso, cuit, obra social) searc…" at bounding box center [784, 359] width 1568 height 718
type input "22844678"
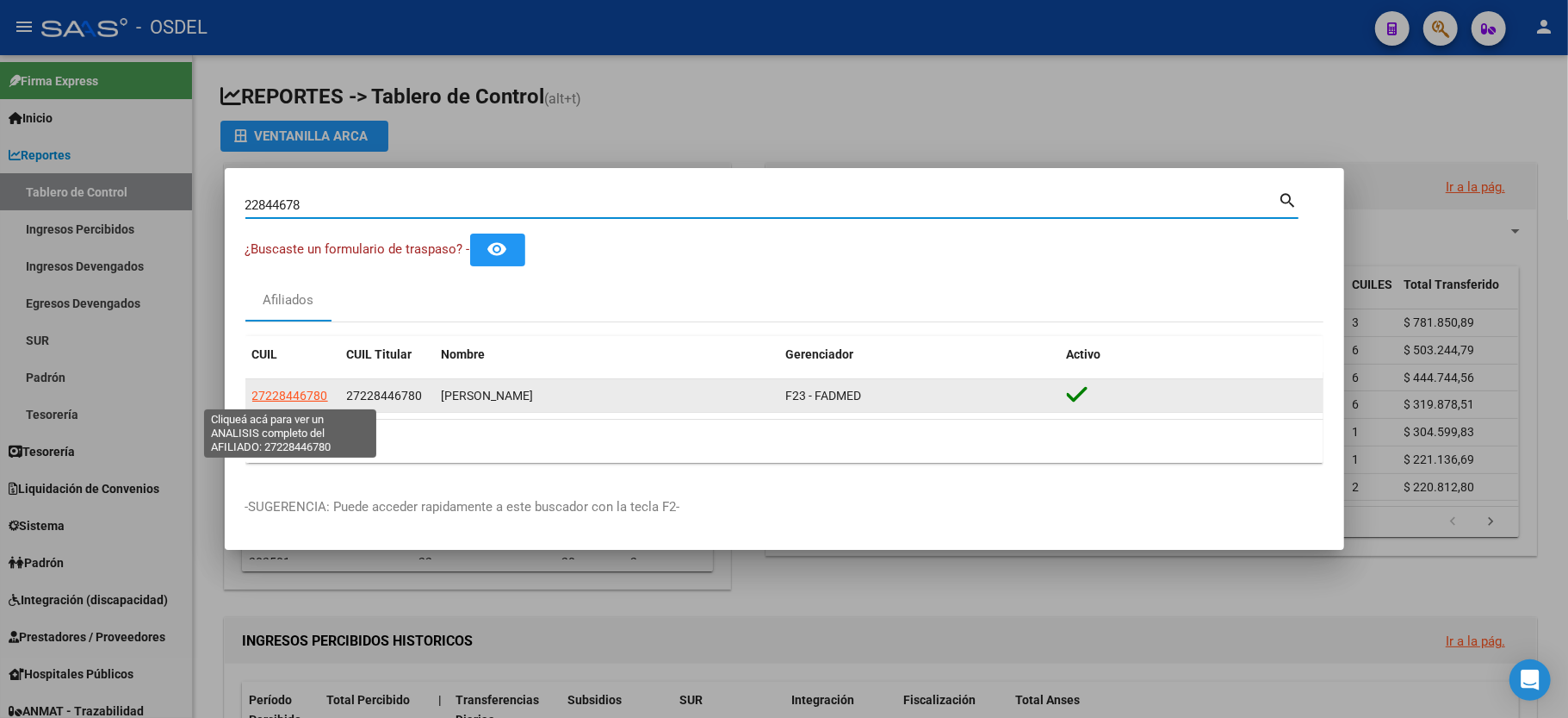
click at [297, 401] on span "27228446780" at bounding box center [290, 395] width 76 height 13
type textarea "27228446780"
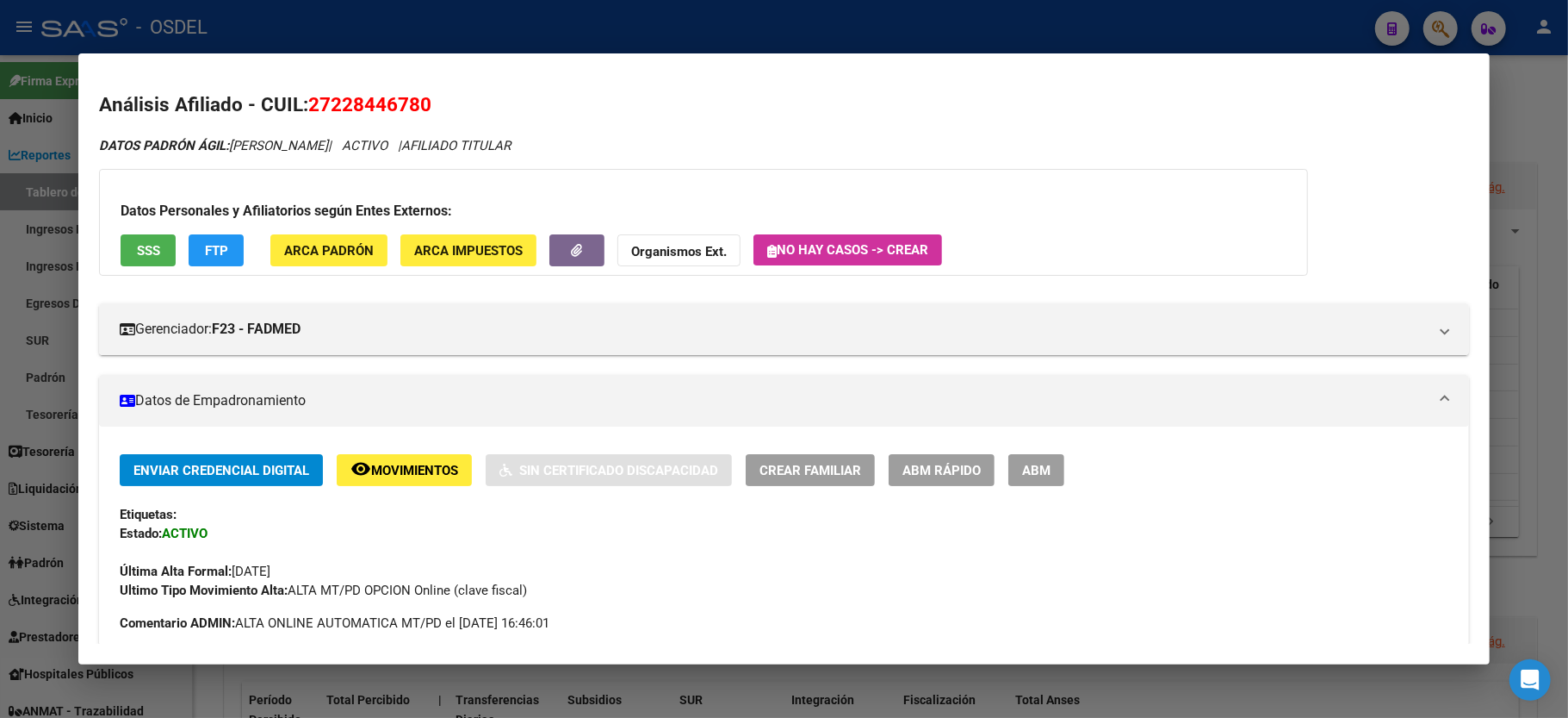
scroll to position [689, 0]
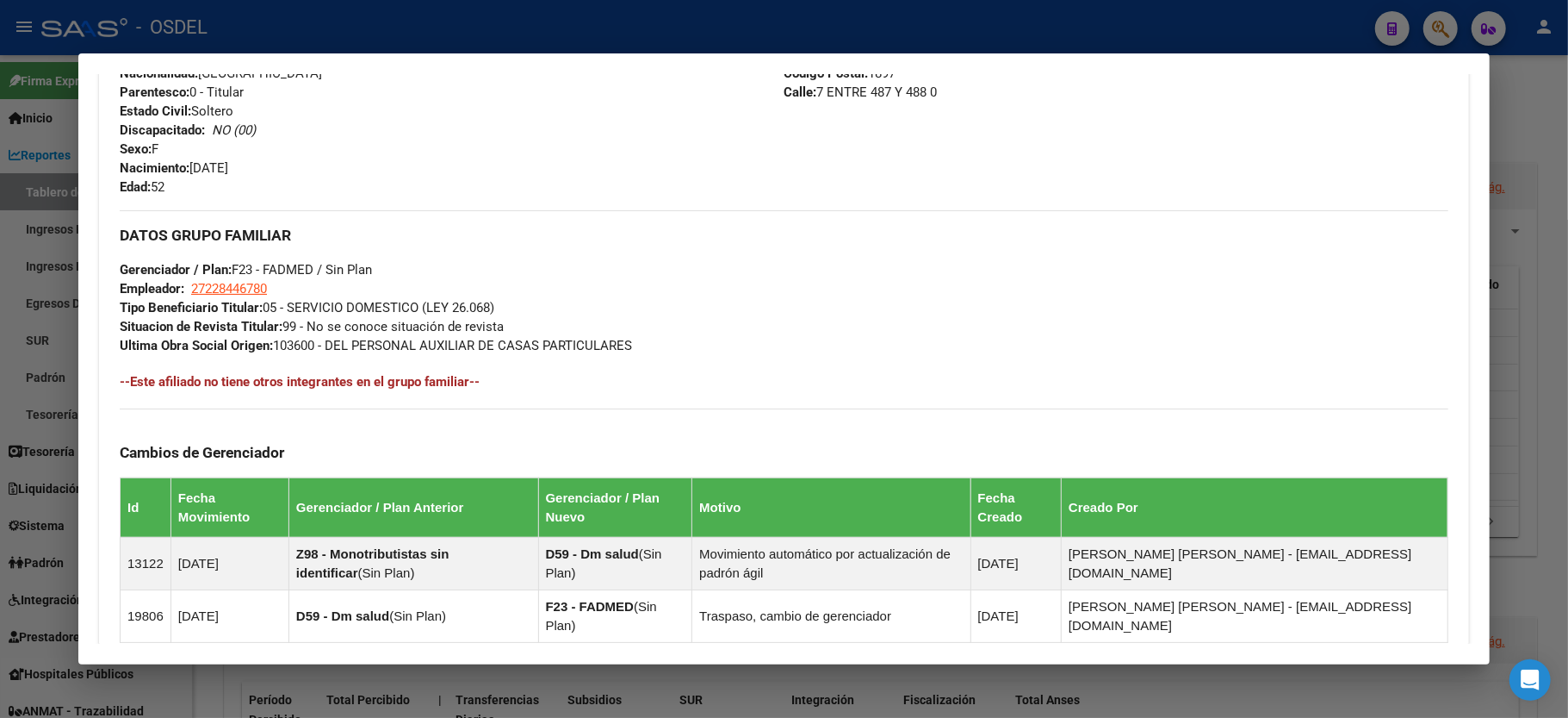
click at [1427, 124] on div "Teléfono Particular: [PHONE_NUMBER] Provincia: [GEOGRAPHIC_DATA] Localidad: [PE…" at bounding box center [1116, 102] width 664 height 190
click at [1565, 124] on div at bounding box center [784, 359] width 1568 height 718
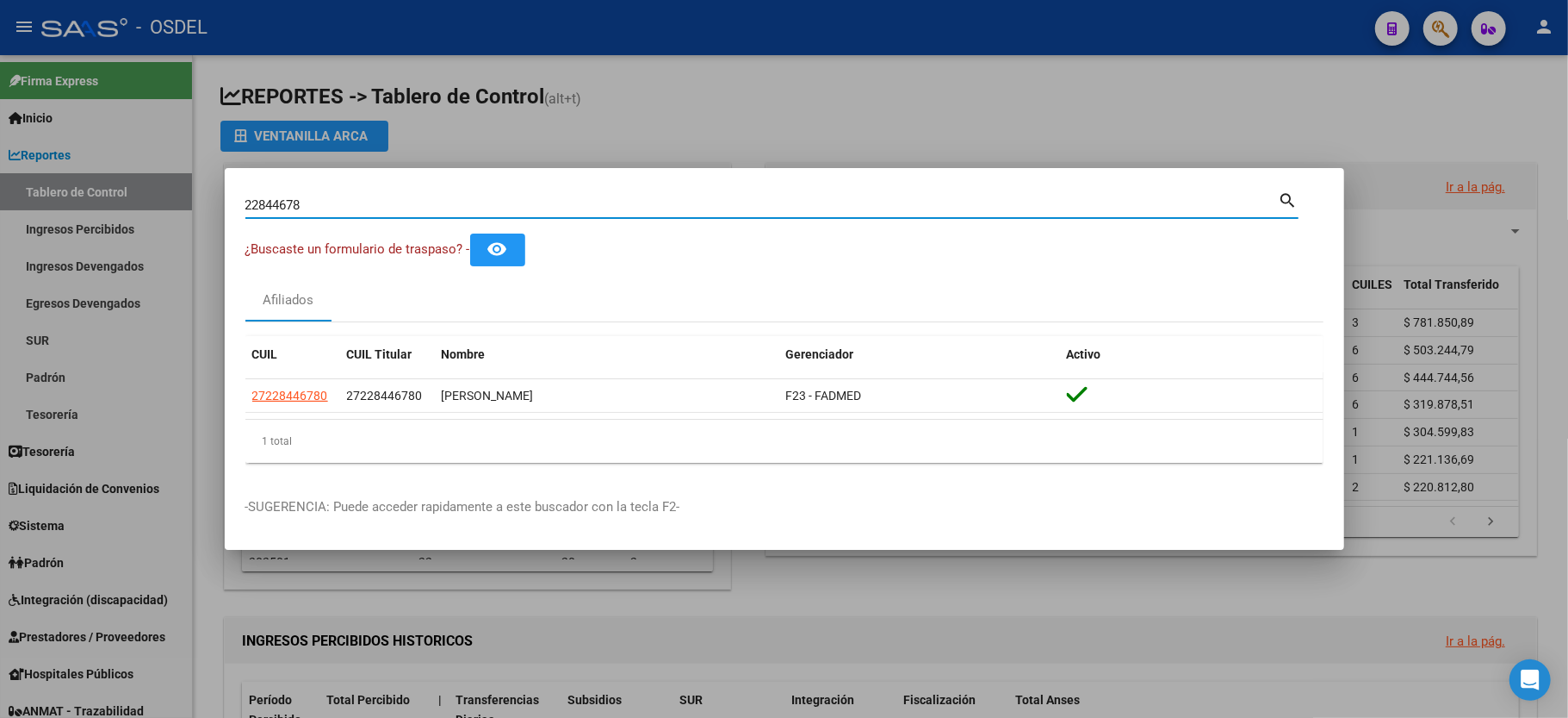
drag, startPoint x: 383, startPoint y: 205, endPoint x: 0, endPoint y: 160, distance: 385.6
click at [0, 160] on div "22844678 Buscar (apellido, dni, cuil, nro traspaso, cuit, obra social) search ¿…" at bounding box center [784, 359] width 1568 height 718
type input "23826228"
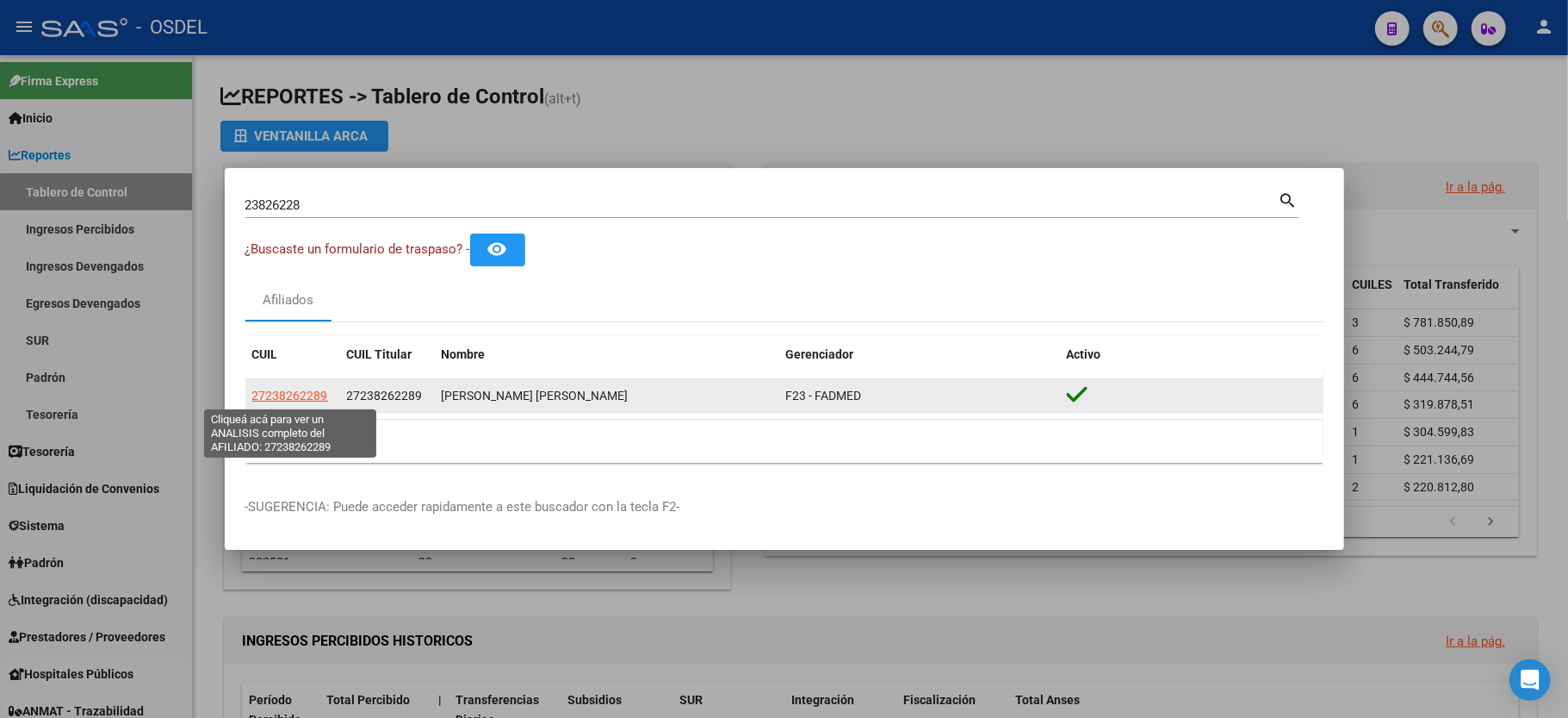
click at [284, 389] on span "27238262289" at bounding box center [290, 395] width 76 height 13
type textarea "27238262289"
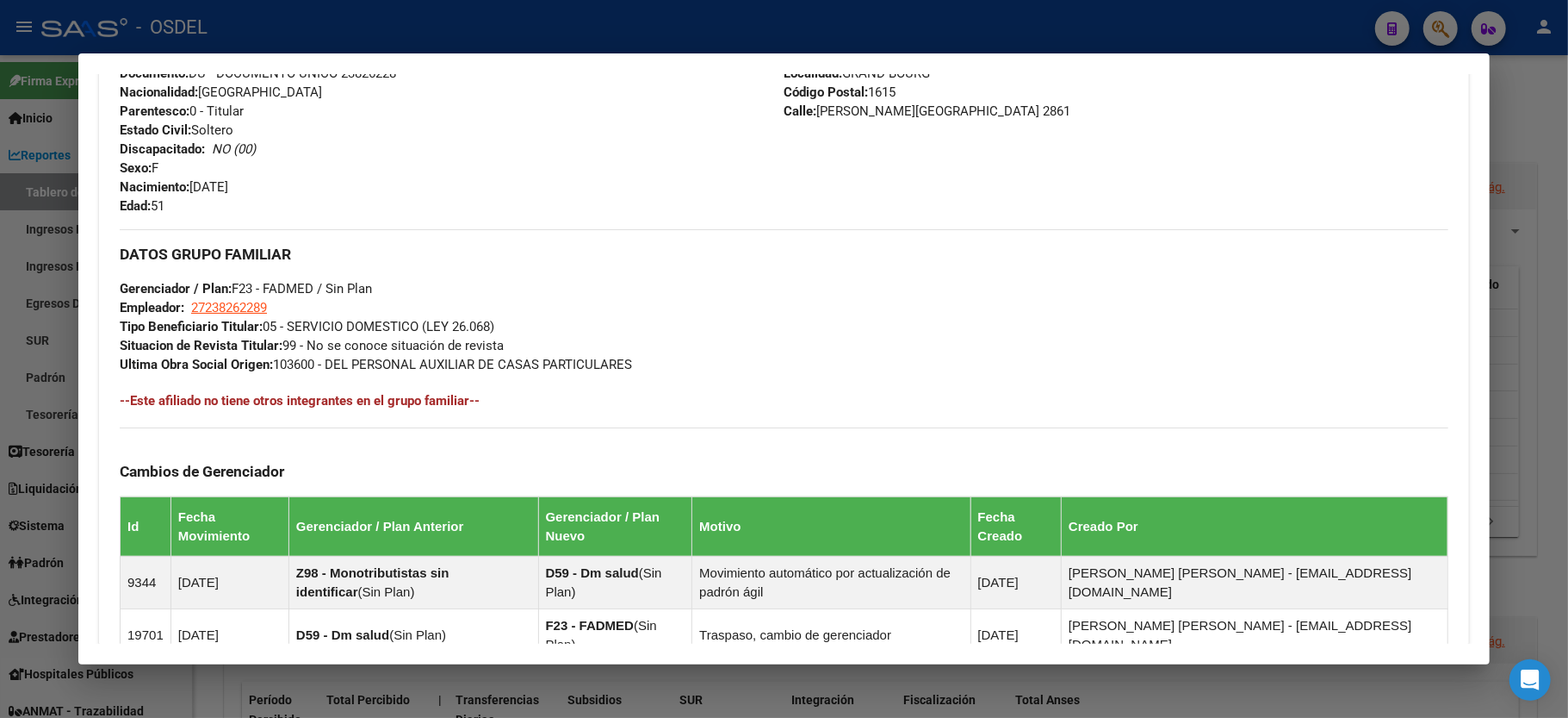
scroll to position [786, 0]
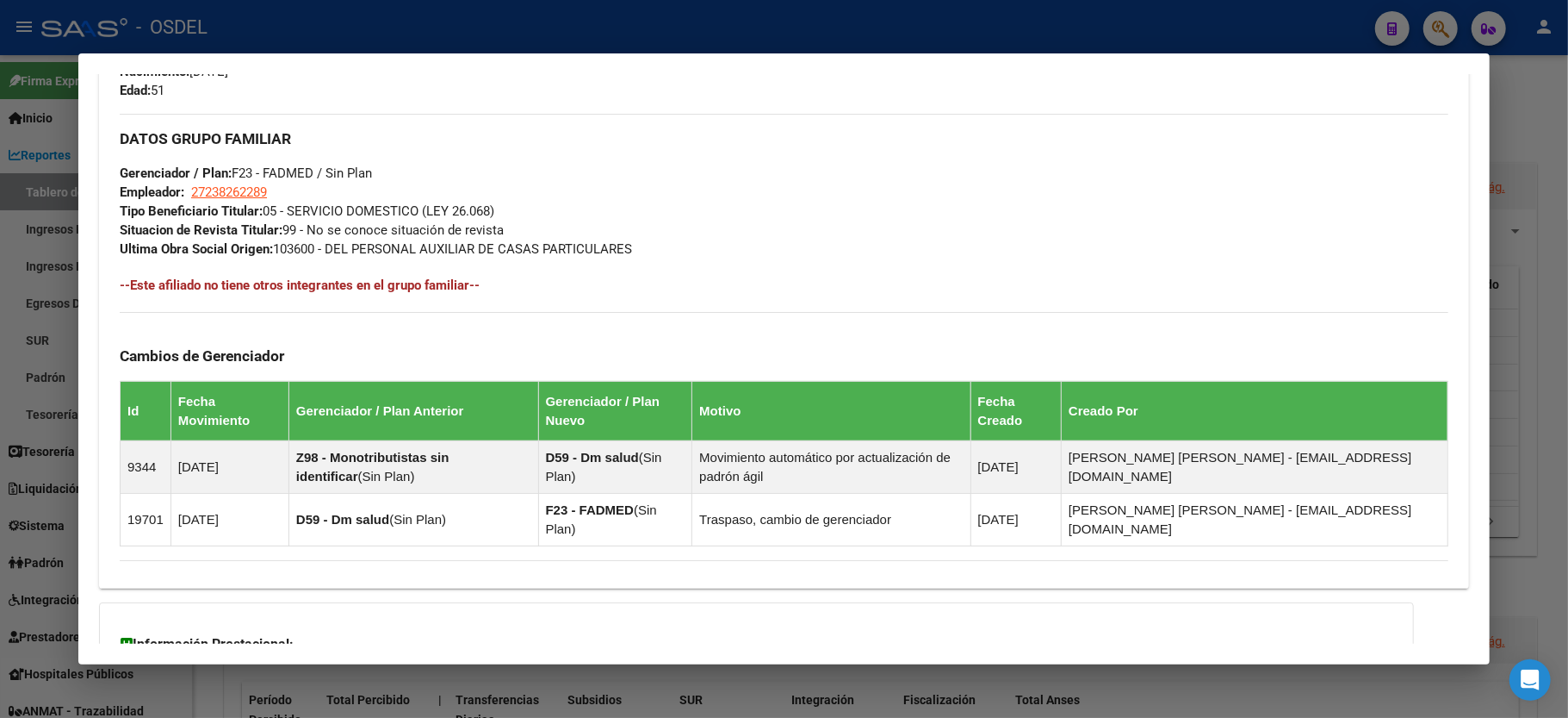
click at [1513, 90] on div at bounding box center [784, 359] width 1568 height 718
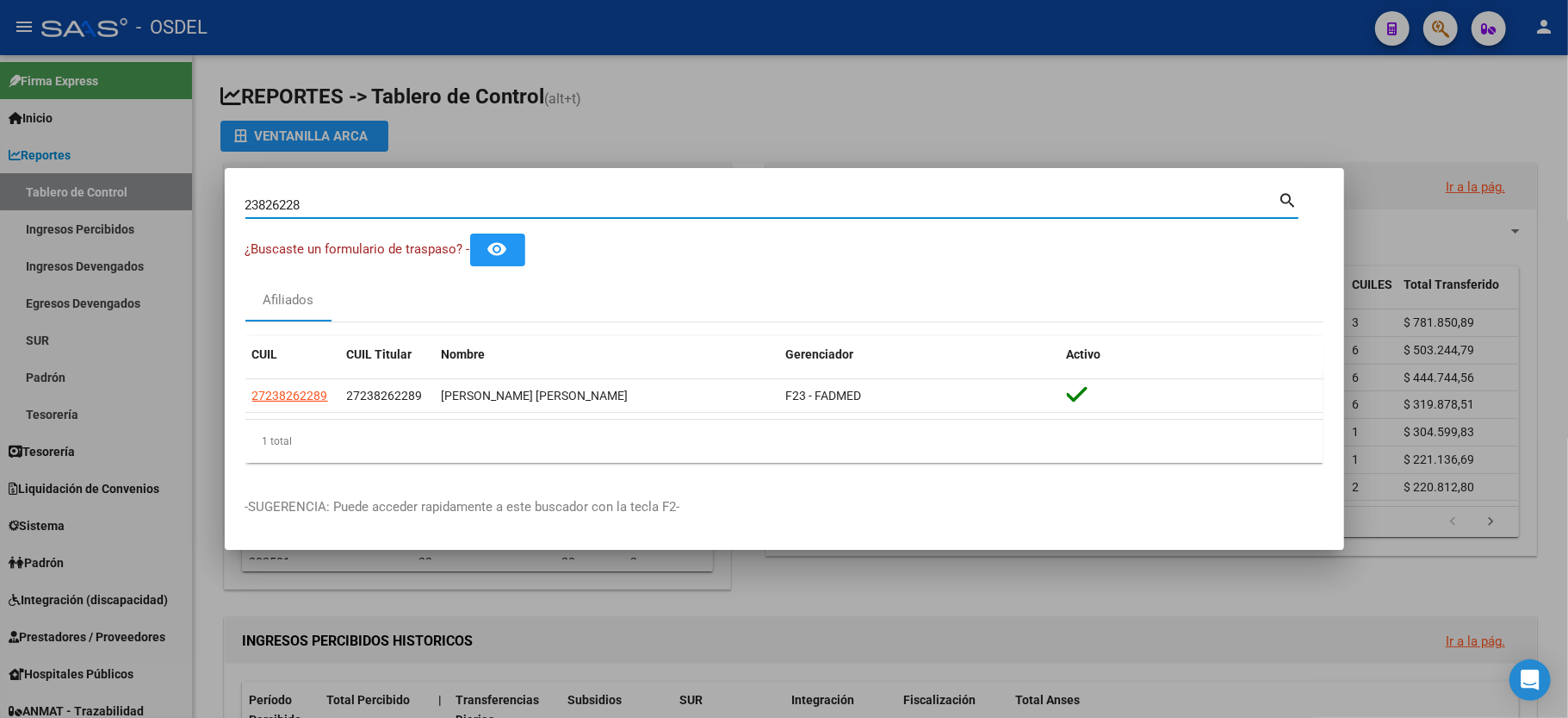
drag, startPoint x: 514, startPoint y: 207, endPoint x: 0, endPoint y: 238, distance: 514.9
click at [0, 238] on div "23826228 Buscar (apellido, dni, cuil, nro traspaso, cuit, obra social) search ¿…" at bounding box center [784, 359] width 1568 height 718
type input "20829815"
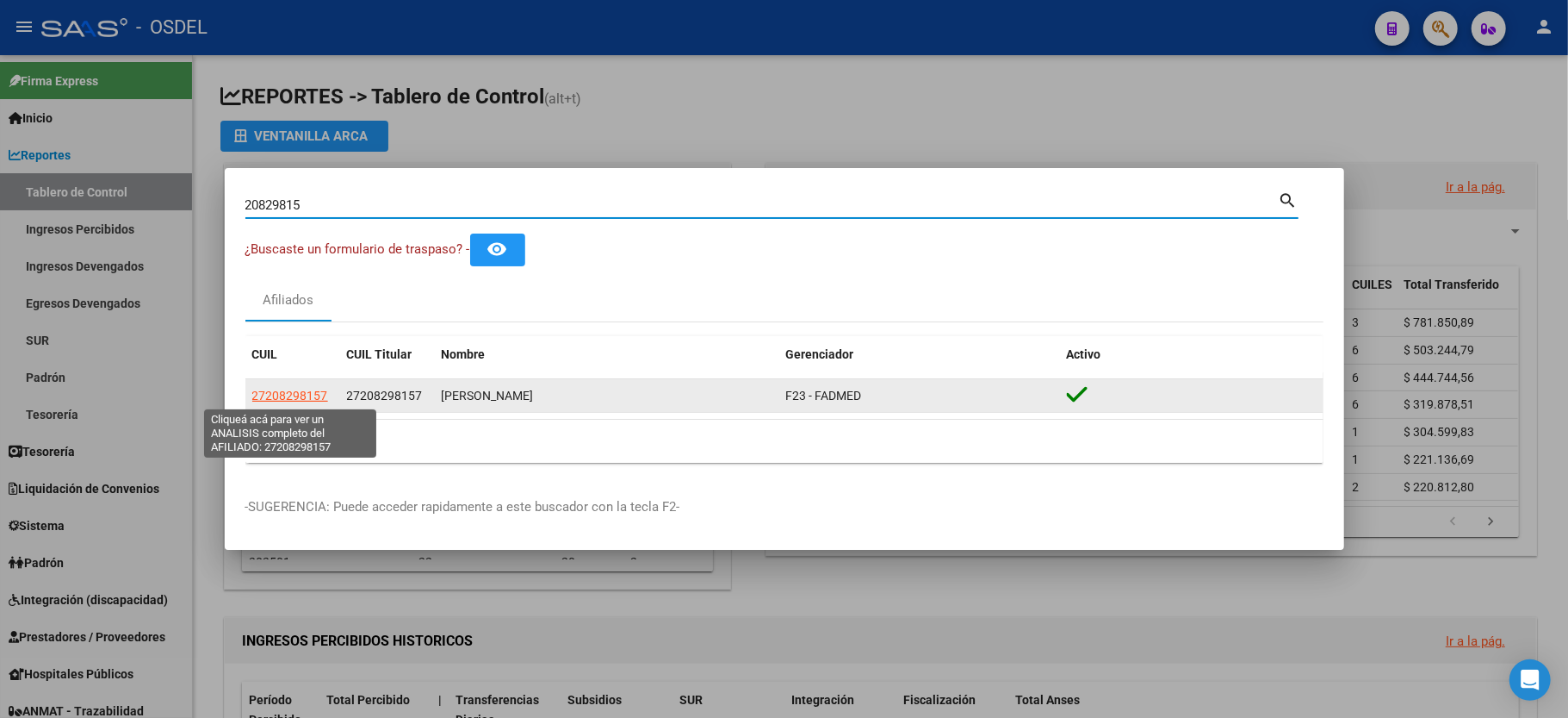
click at [310, 397] on span "27208298157" at bounding box center [290, 395] width 76 height 13
type textarea "27208298157"
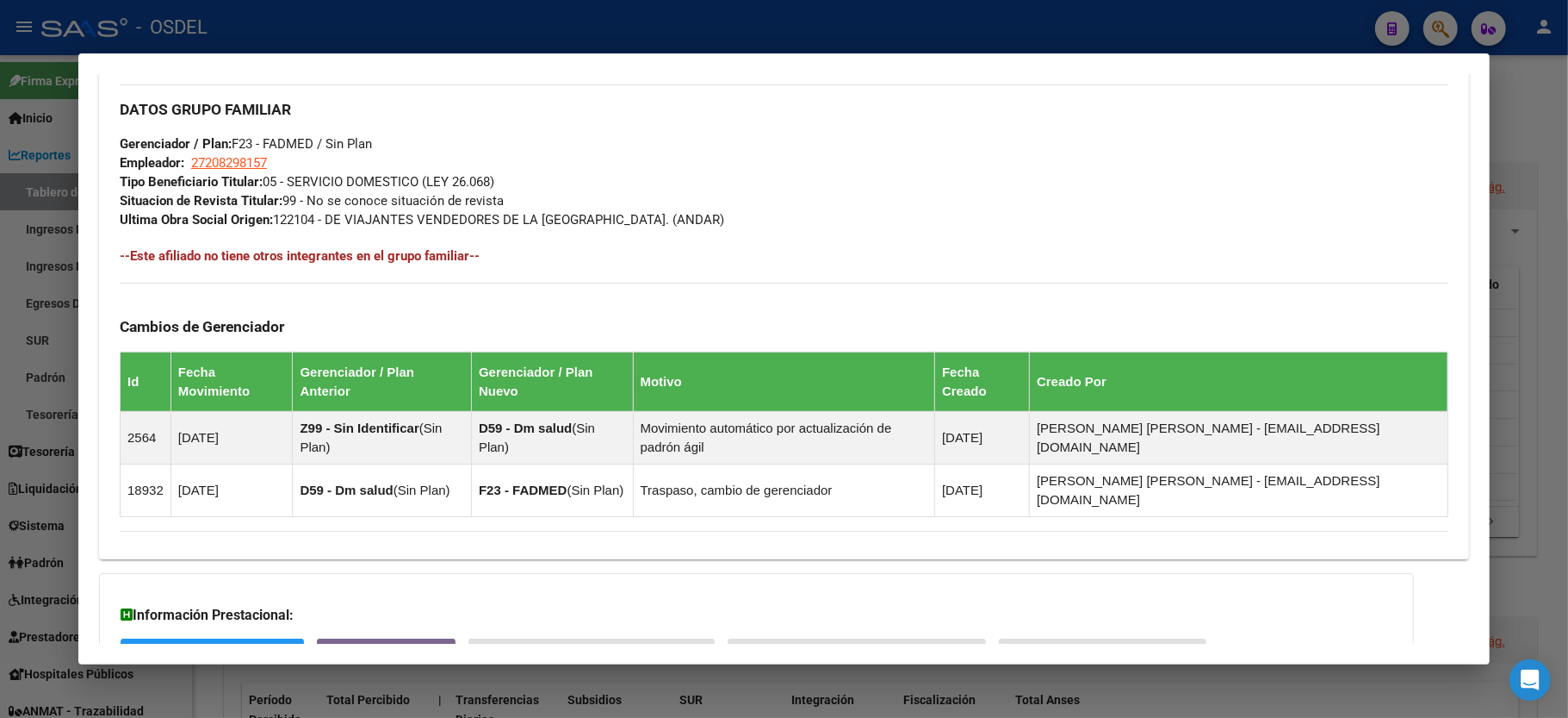
scroll to position [902, 0]
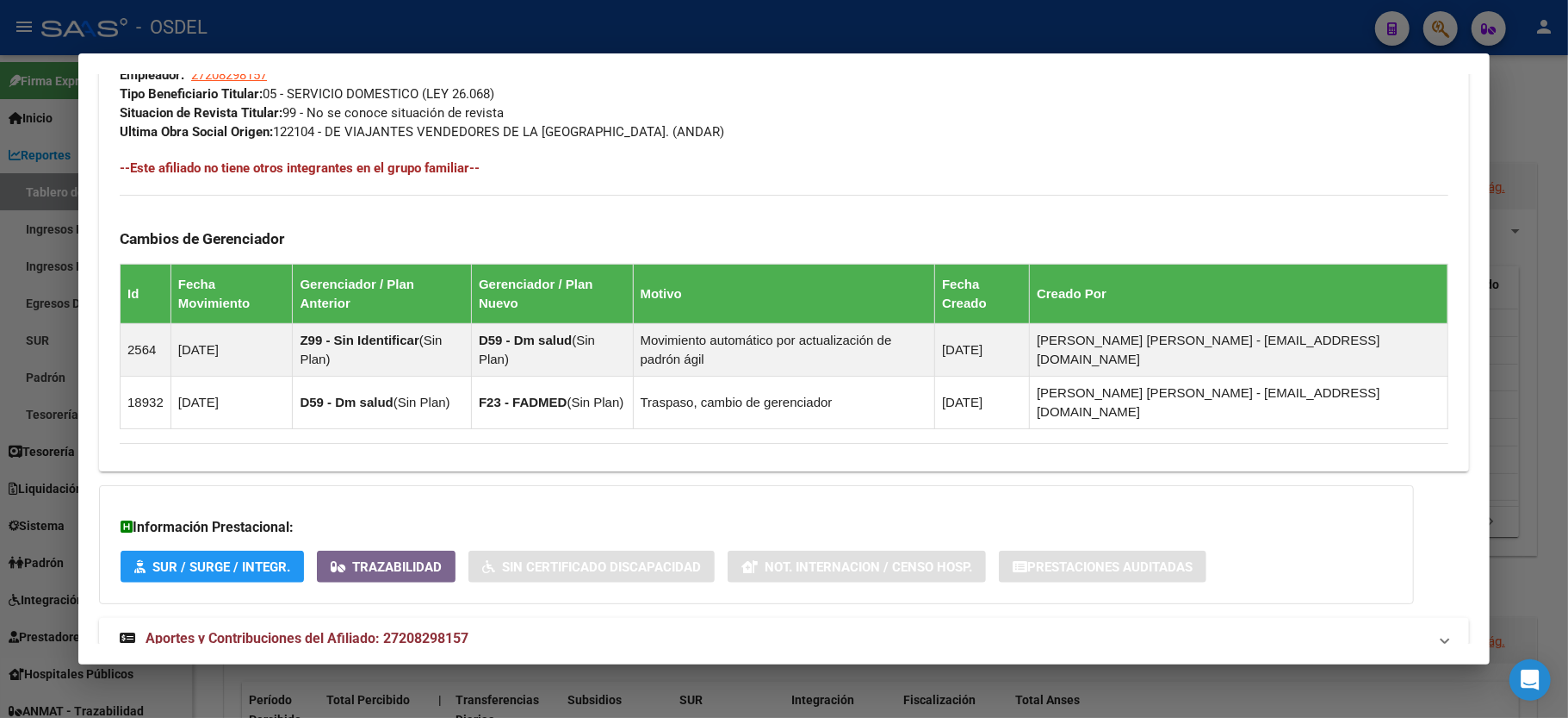
click at [1538, 82] on div at bounding box center [784, 359] width 1568 height 718
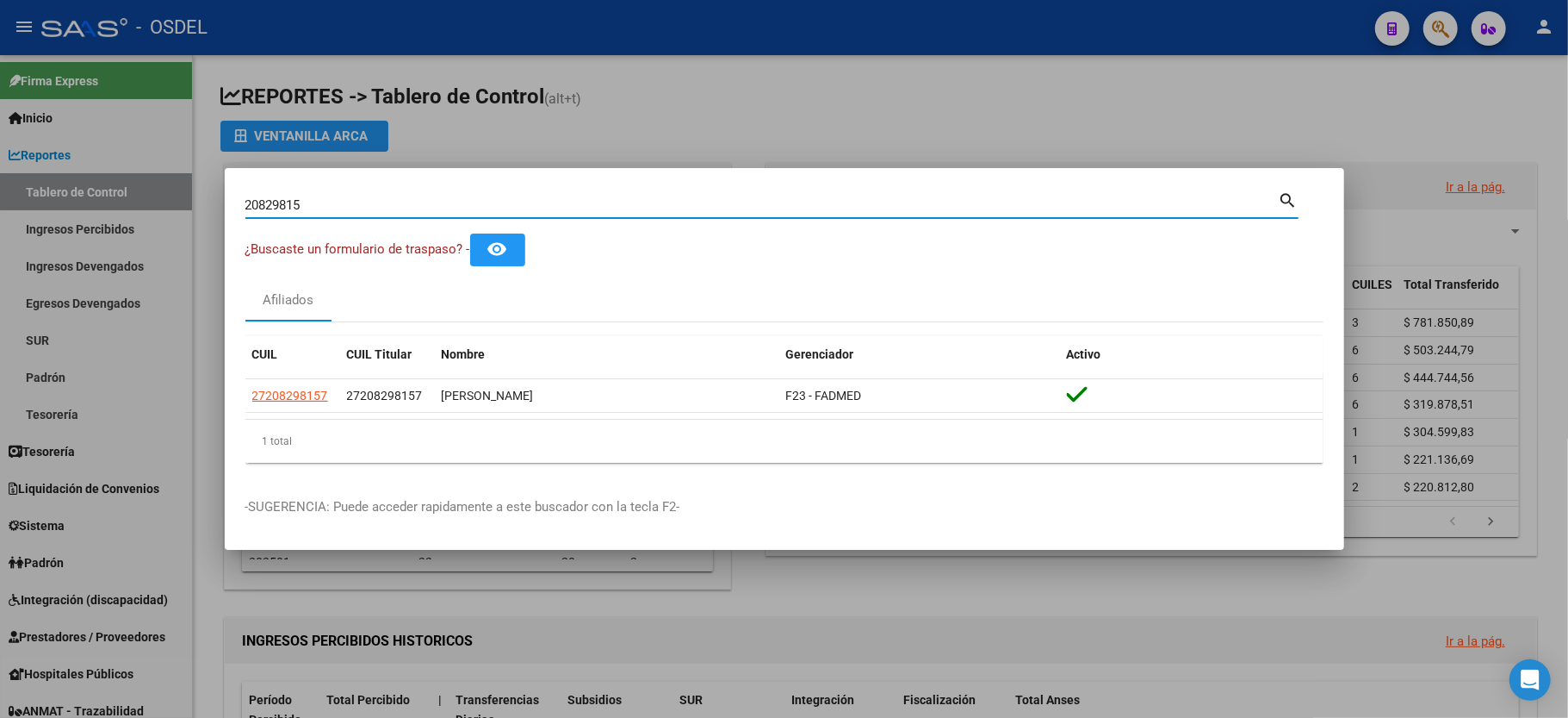
drag, startPoint x: 342, startPoint y: 208, endPoint x: 0, endPoint y: 215, distance: 342.1
click at [0, 215] on div "20829815 Buscar (apellido, dni, cuil, nro traspaso, cuit, obra social) search ¿…" at bounding box center [784, 359] width 1568 height 718
type input "17115192"
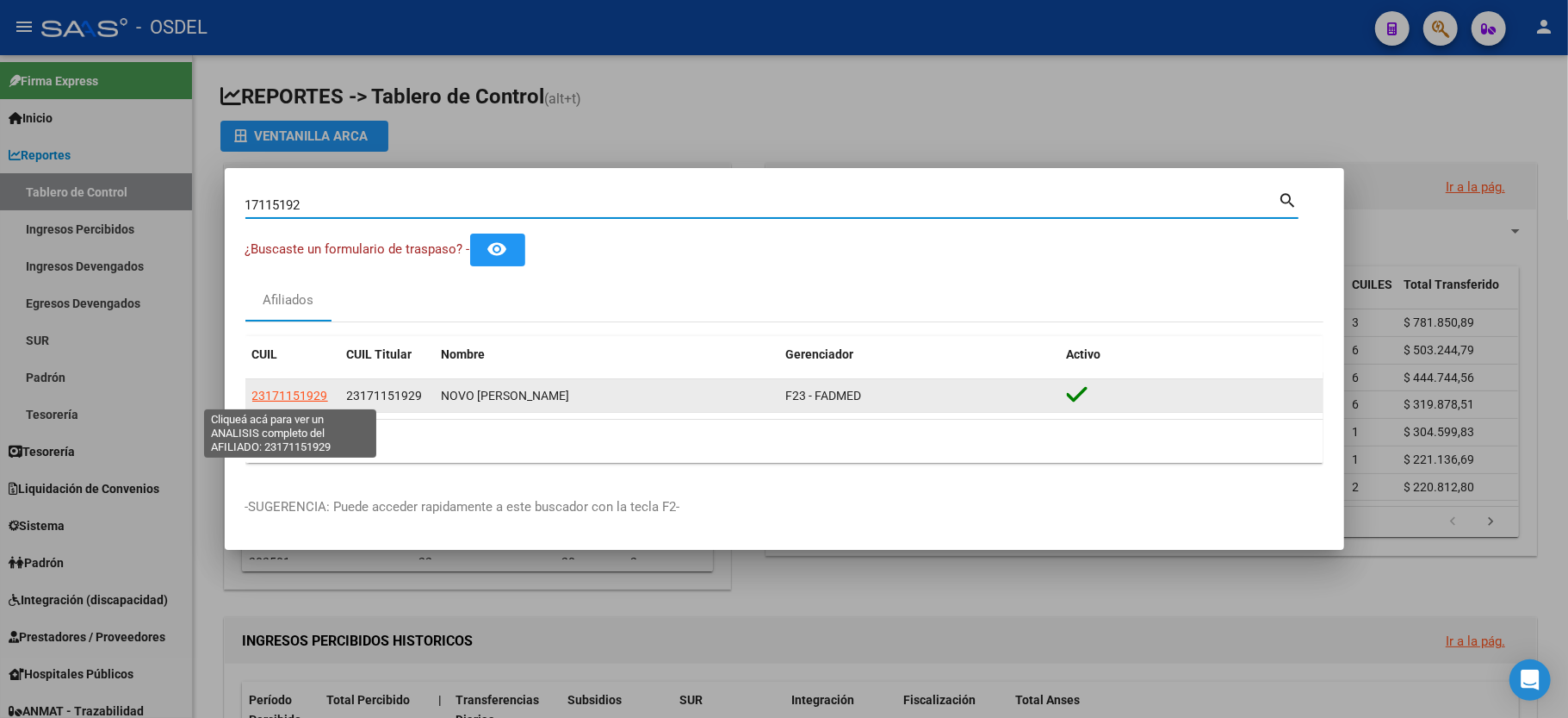
click at [287, 389] on span "23171151929" at bounding box center [290, 395] width 76 height 13
type textarea "23171151929"
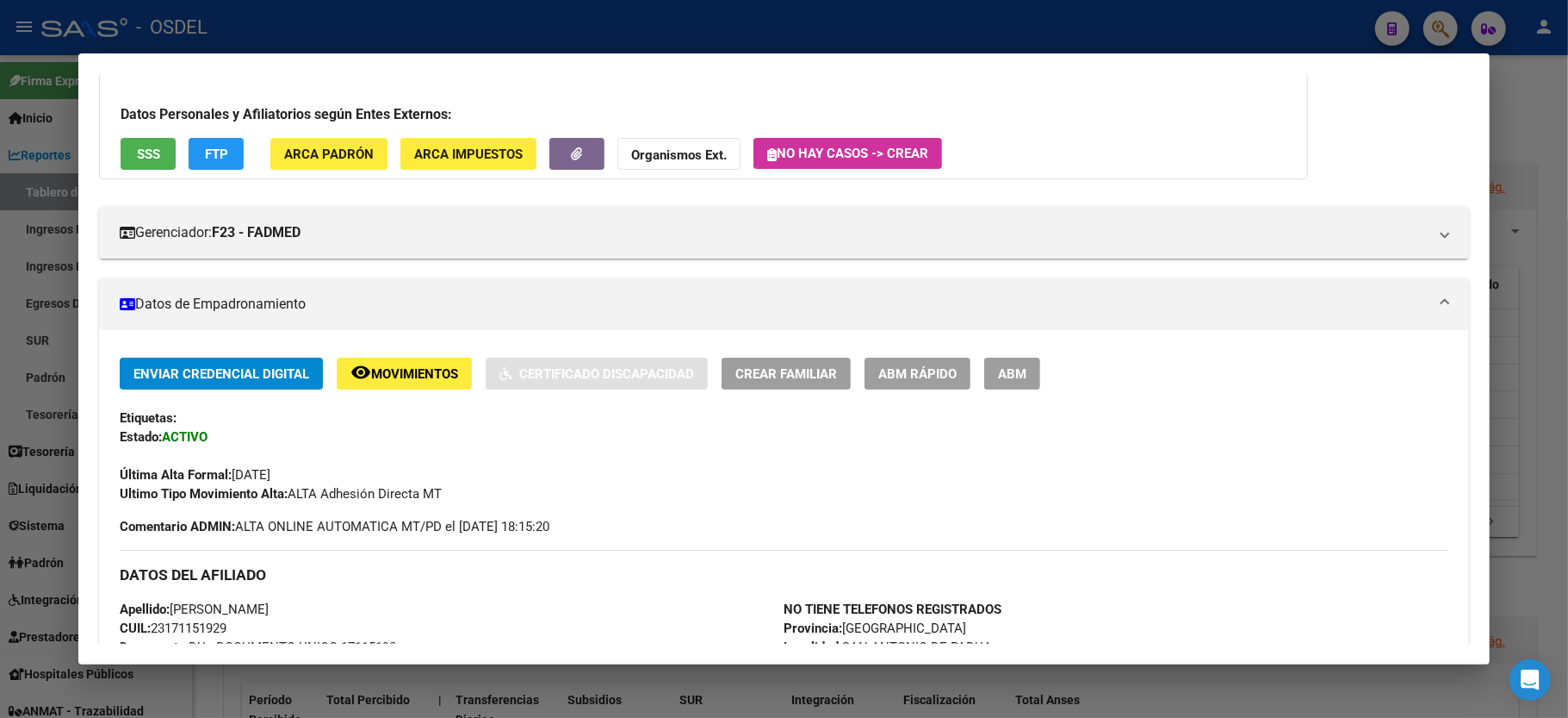
scroll to position [671, 0]
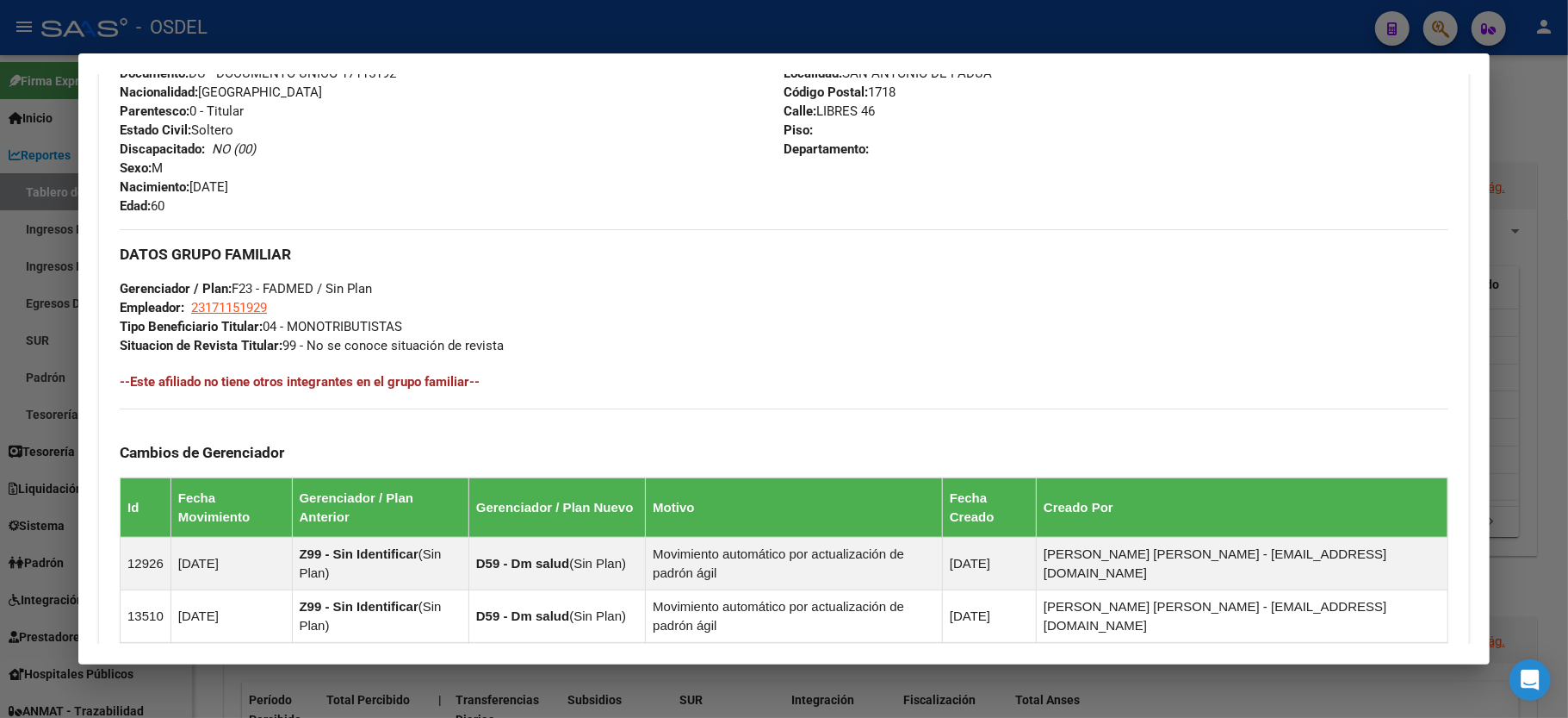
click at [1562, 201] on div at bounding box center [784, 359] width 1568 height 718
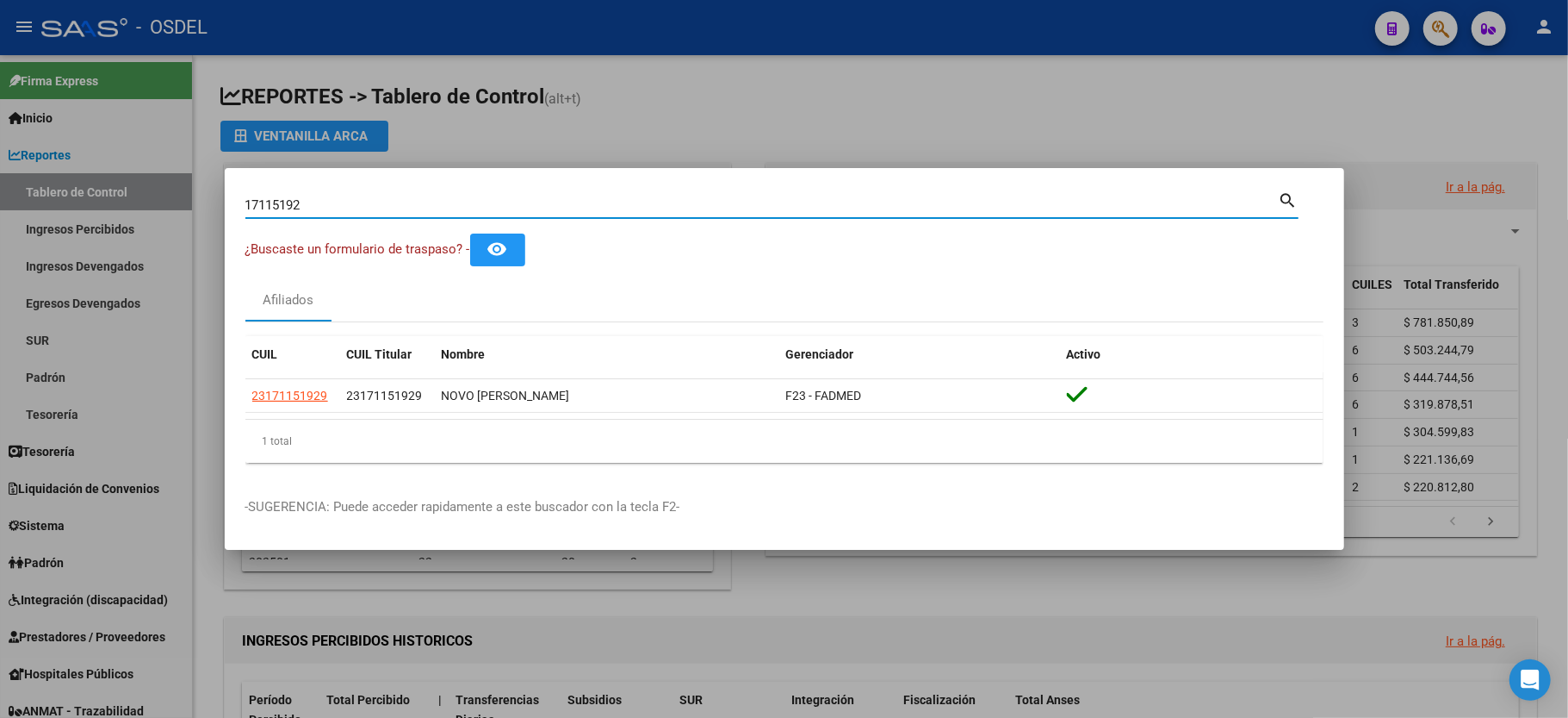
drag, startPoint x: 358, startPoint y: 197, endPoint x: 0, endPoint y: 156, distance: 360.3
click at [0, 156] on div "17115192 Buscar (apellido, dni, cuil, nro traspaso, cuit, obra social) search ¿…" at bounding box center [784, 359] width 1568 height 718
type input "28586251"
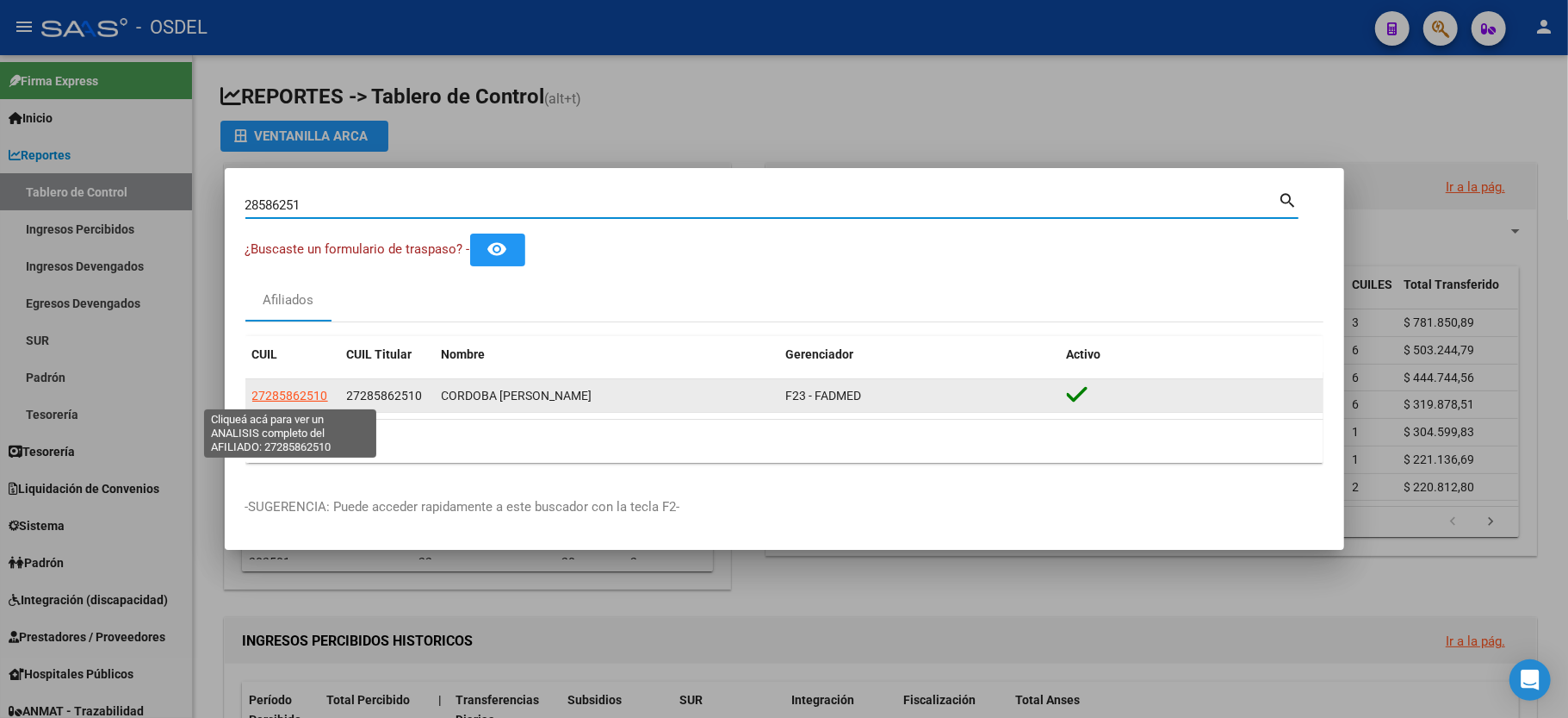
click at [290, 389] on span "27285862510" at bounding box center [290, 395] width 76 height 13
type textarea "27285862510"
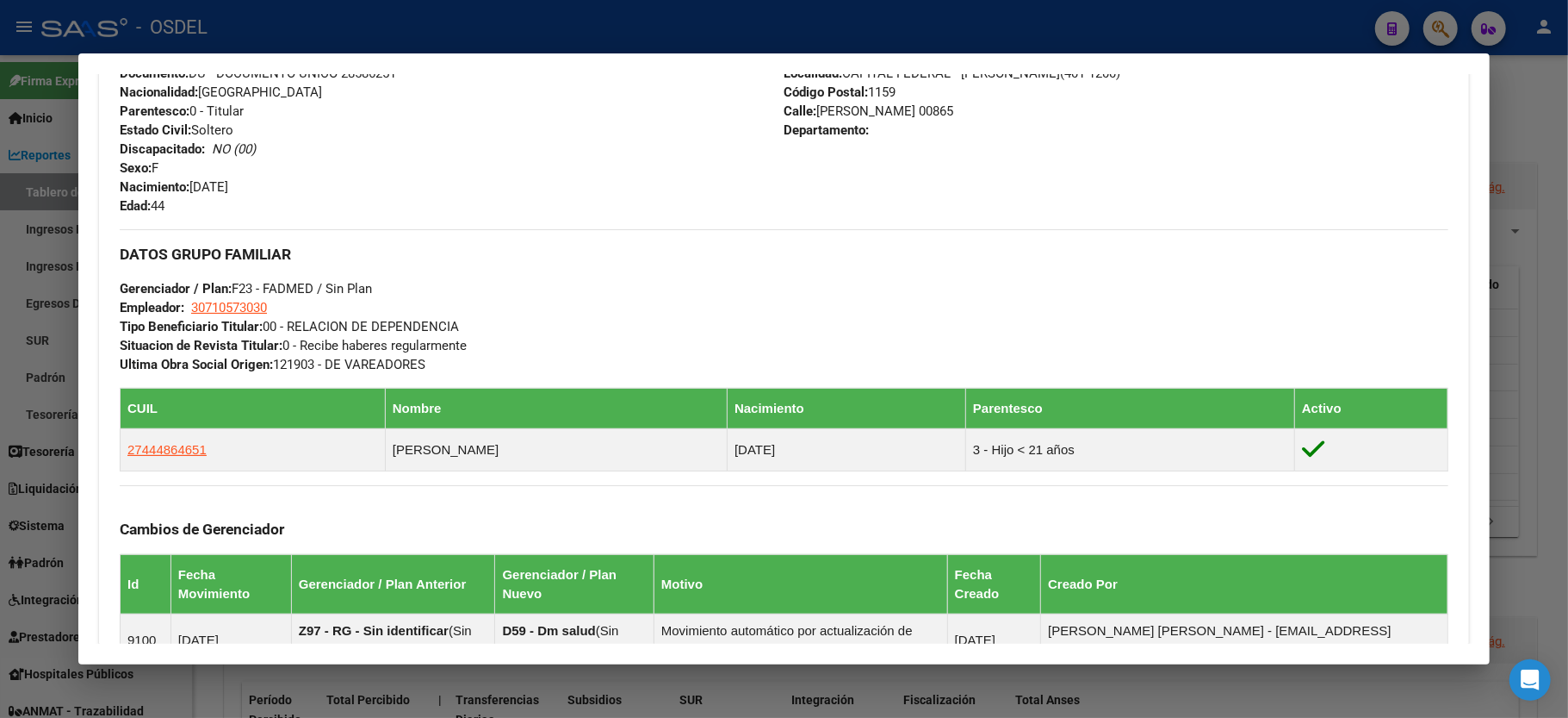
scroll to position [901, 0]
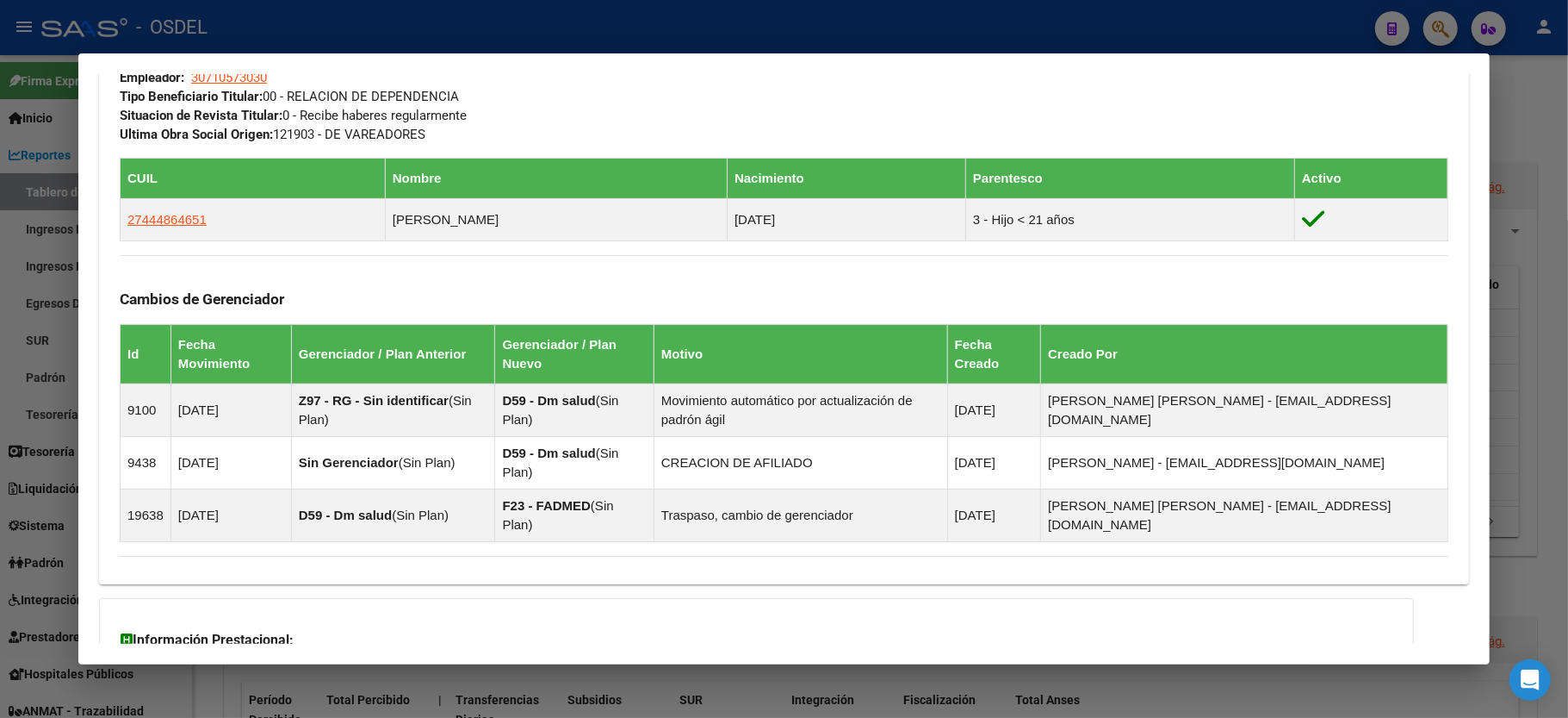
click at [1567, 204] on div at bounding box center [784, 359] width 1568 height 718
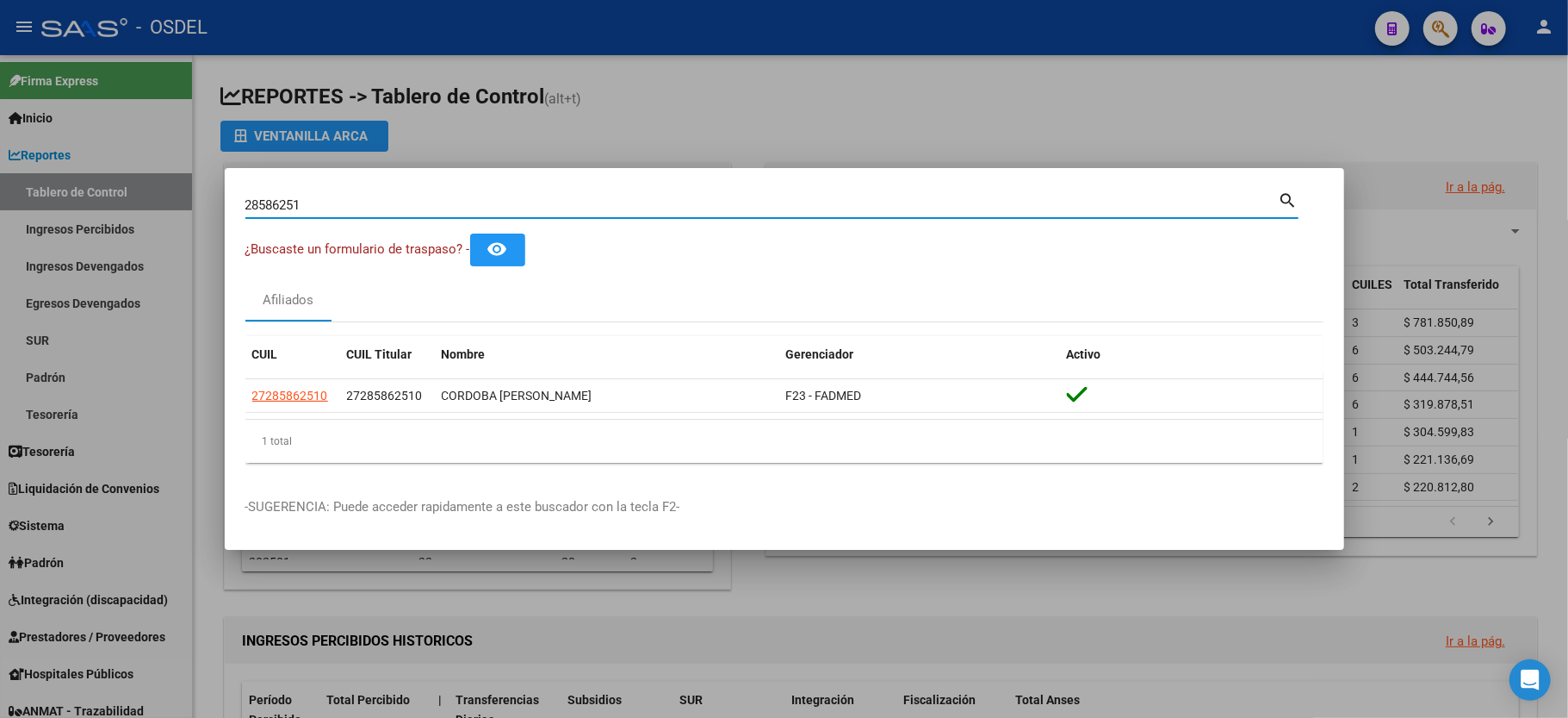
drag, startPoint x: 322, startPoint y: 204, endPoint x: 0, endPoint y: 190, distance: 322.3
click at [0, 190] on div "28586251 Buscar (apellido, dni, cuil, nro traspaso, cuit, obra social) search ¿…" at bounding box center [784, 359] width 1568 height 718
type input "44885233"
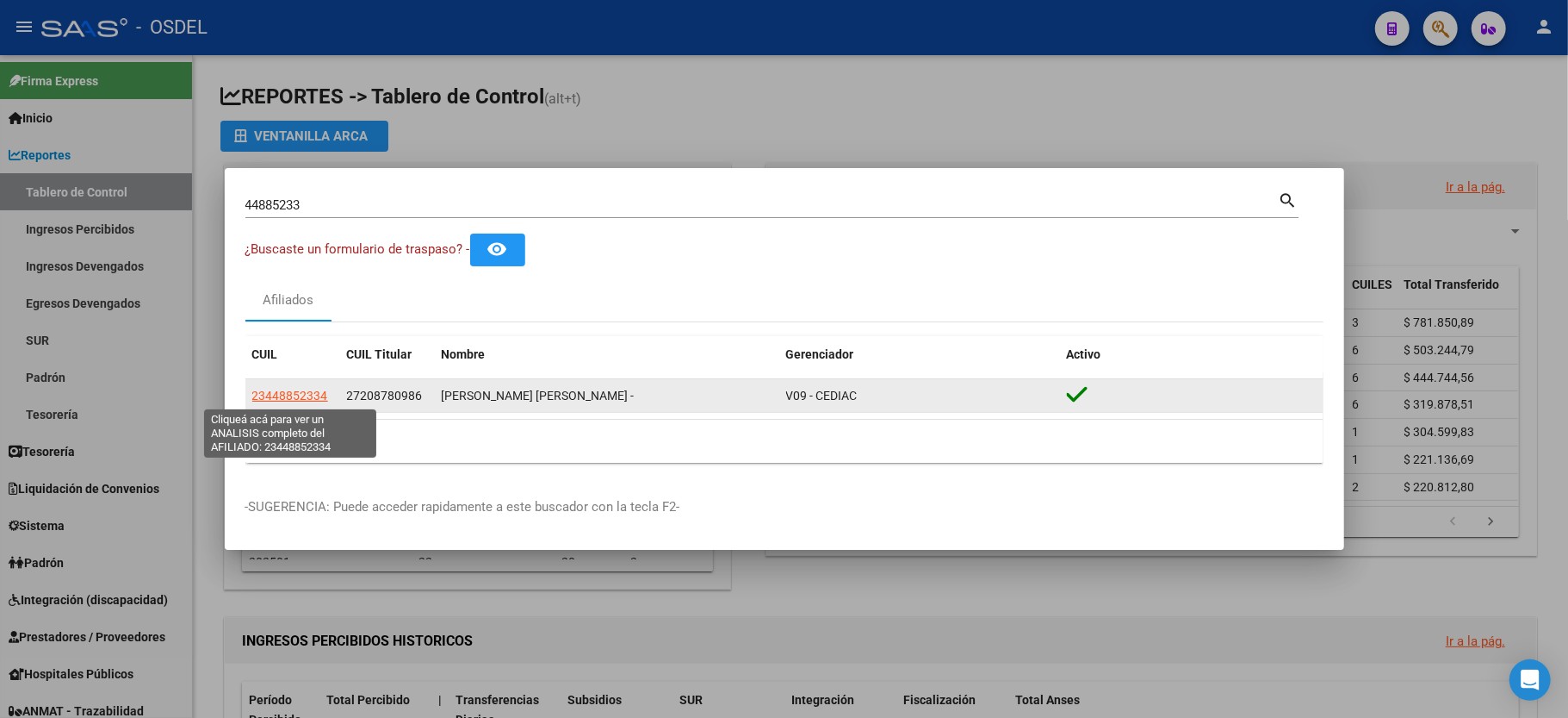
click at [297, 400] on span "23448852334" at bounding box center [290, 395] width 76 height 13
type textarea "23448852334"
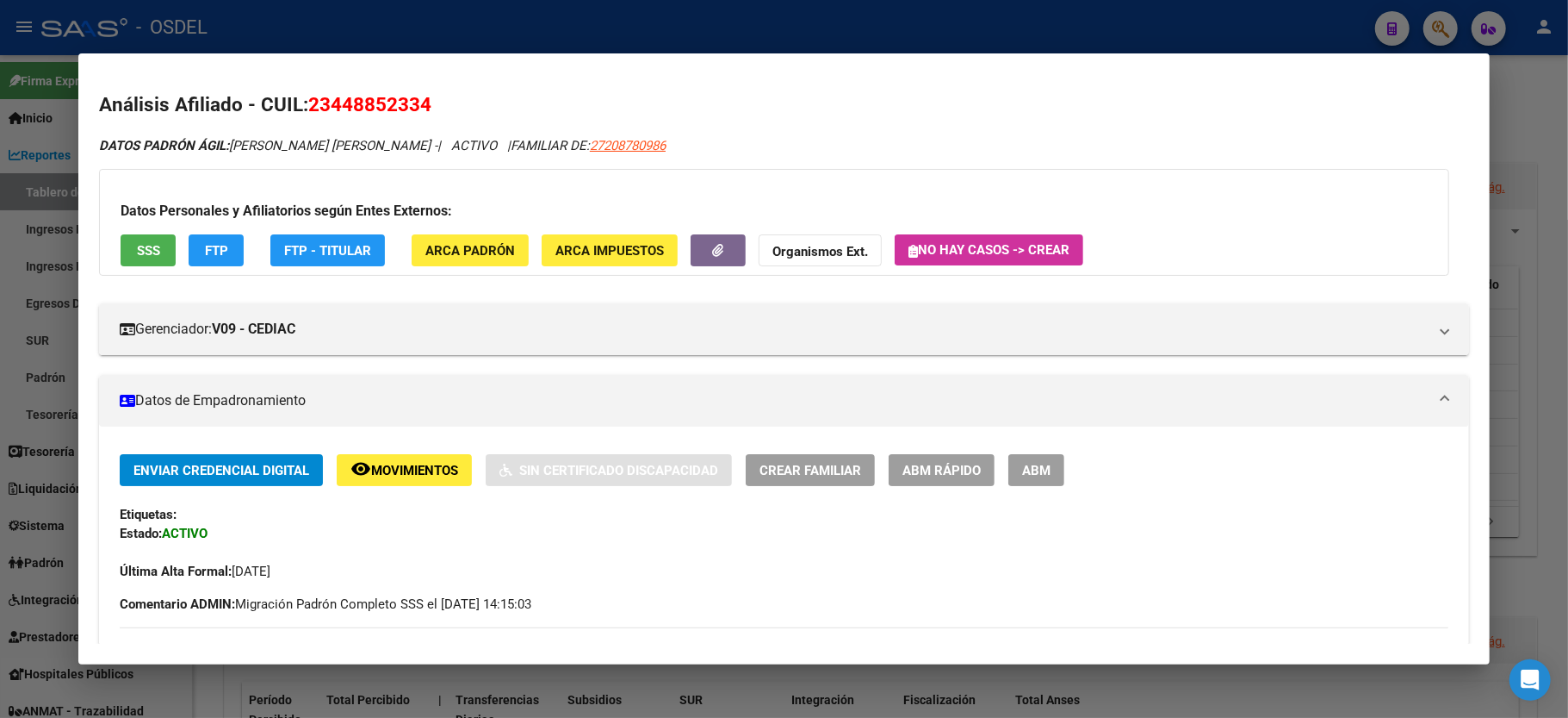
click at [1557, 262] on div at bounding box center [784, 359] width 1568 height 718
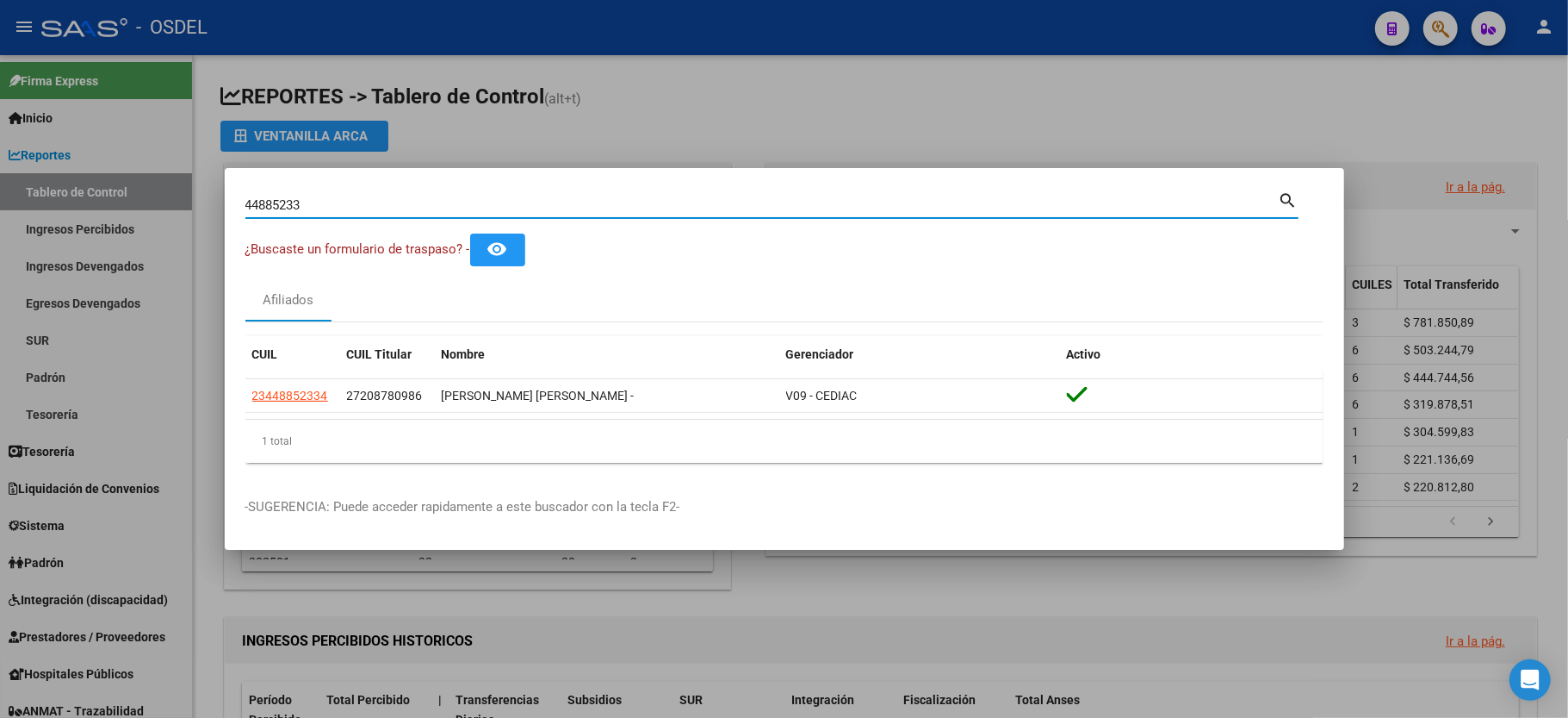
drag, startPoint x: 366, startPoint y: 207, endPoint x: 46, endPoint y: 201, distance: 320.1
click at [46, 201] on div "44885233 Buscar (apellido, dni, cuil, nro traspaso, cuit, obra social) search ¿…" at bounding box center [784, 359] width 1568 height 718
type input "31077523"
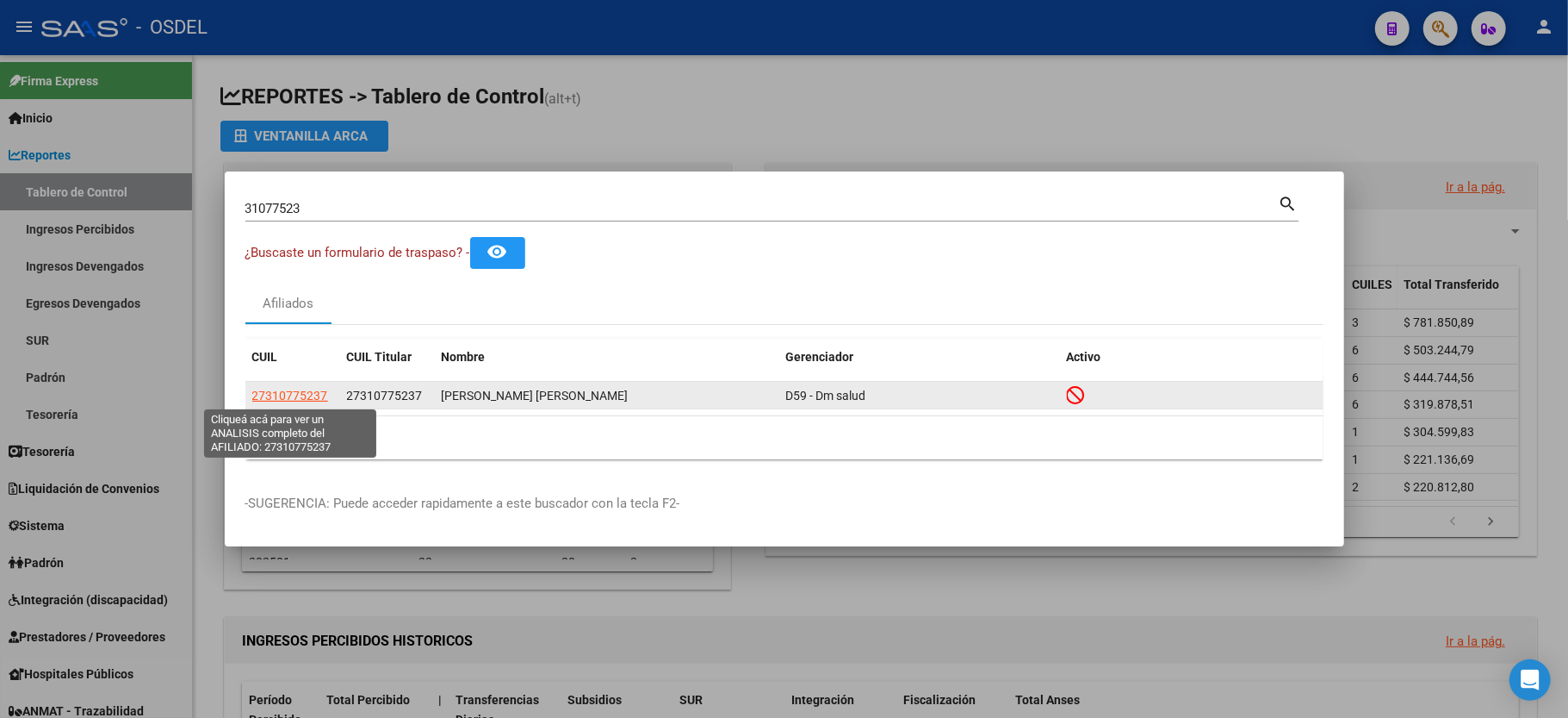
click at [277, 395] on span "27310775237" at bounding box center [290, 395] width 76 height 13
type textarea "27310775237"
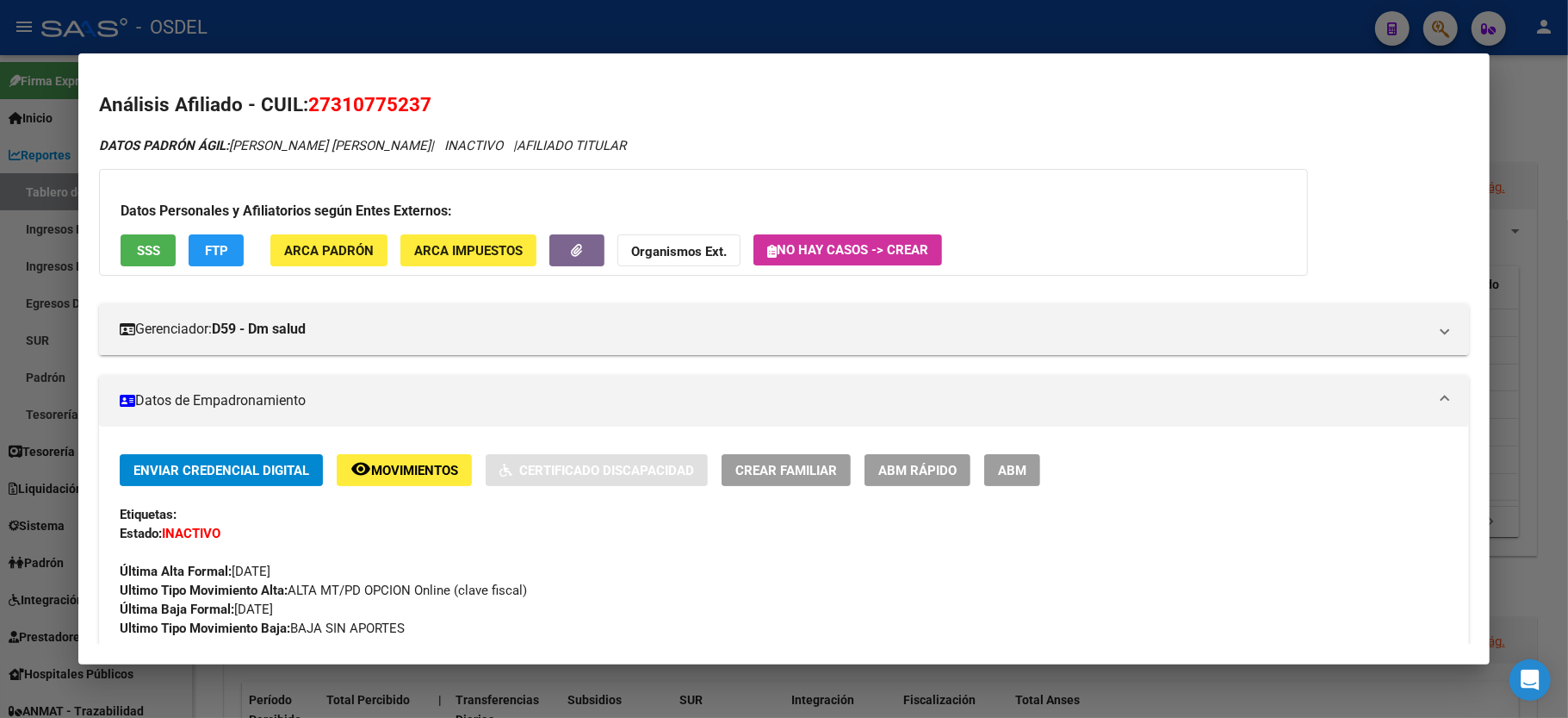
click at [153, 257] on span "SSS" at bounding box center [149, 250] width 23 height 15
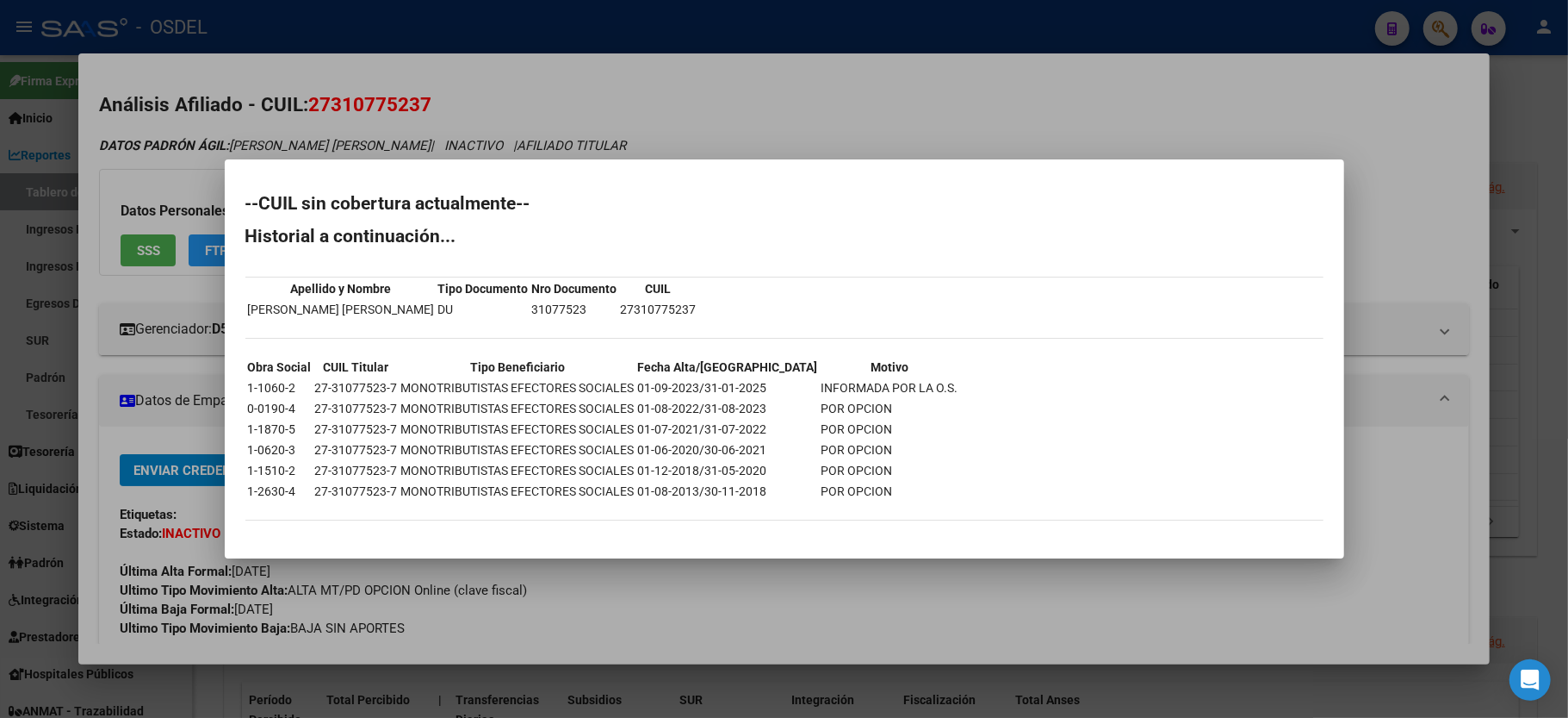
click at [1393, 124] on div at bounding box center [784, 359] width 1568 height 718
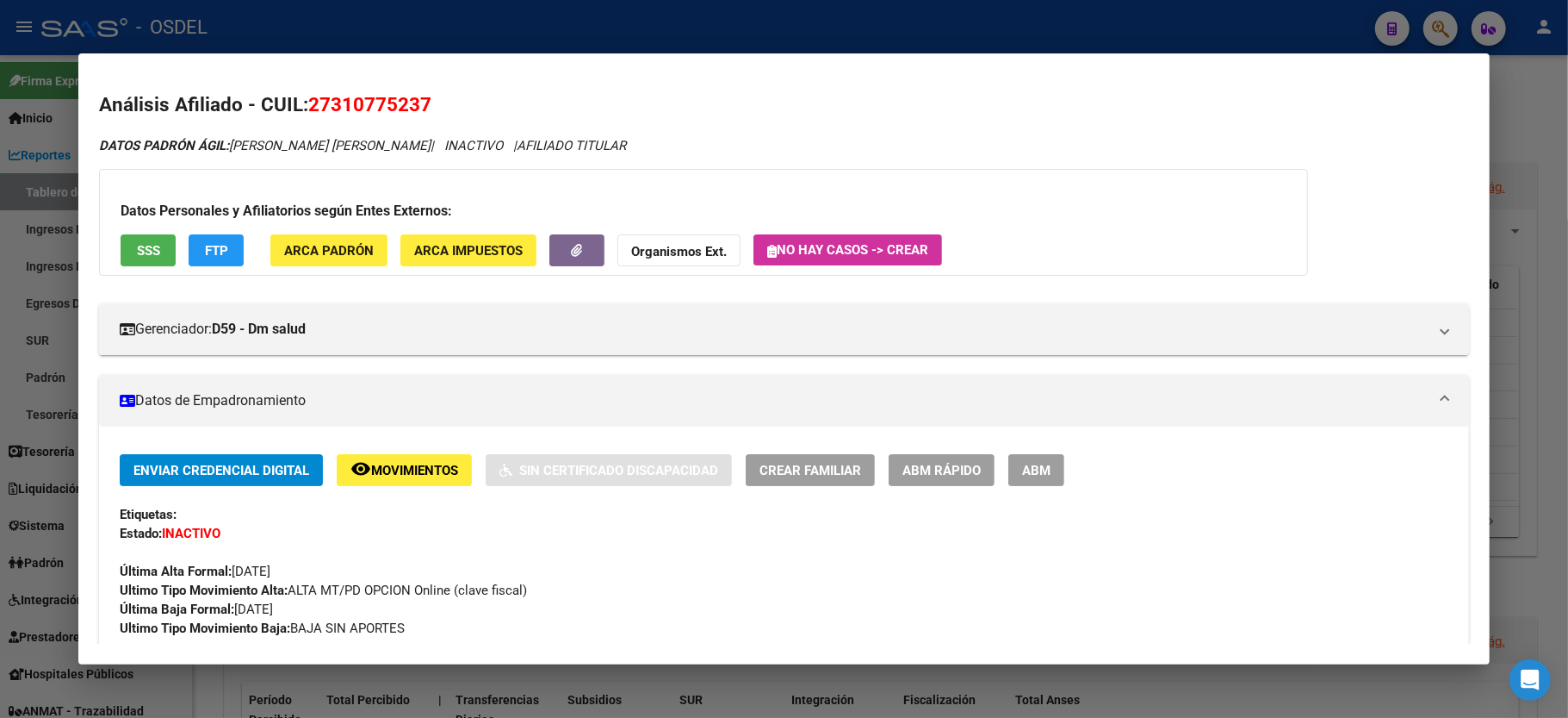
click at [1521, 127] on div at bounding box center [784, 359] width 1568 height 718
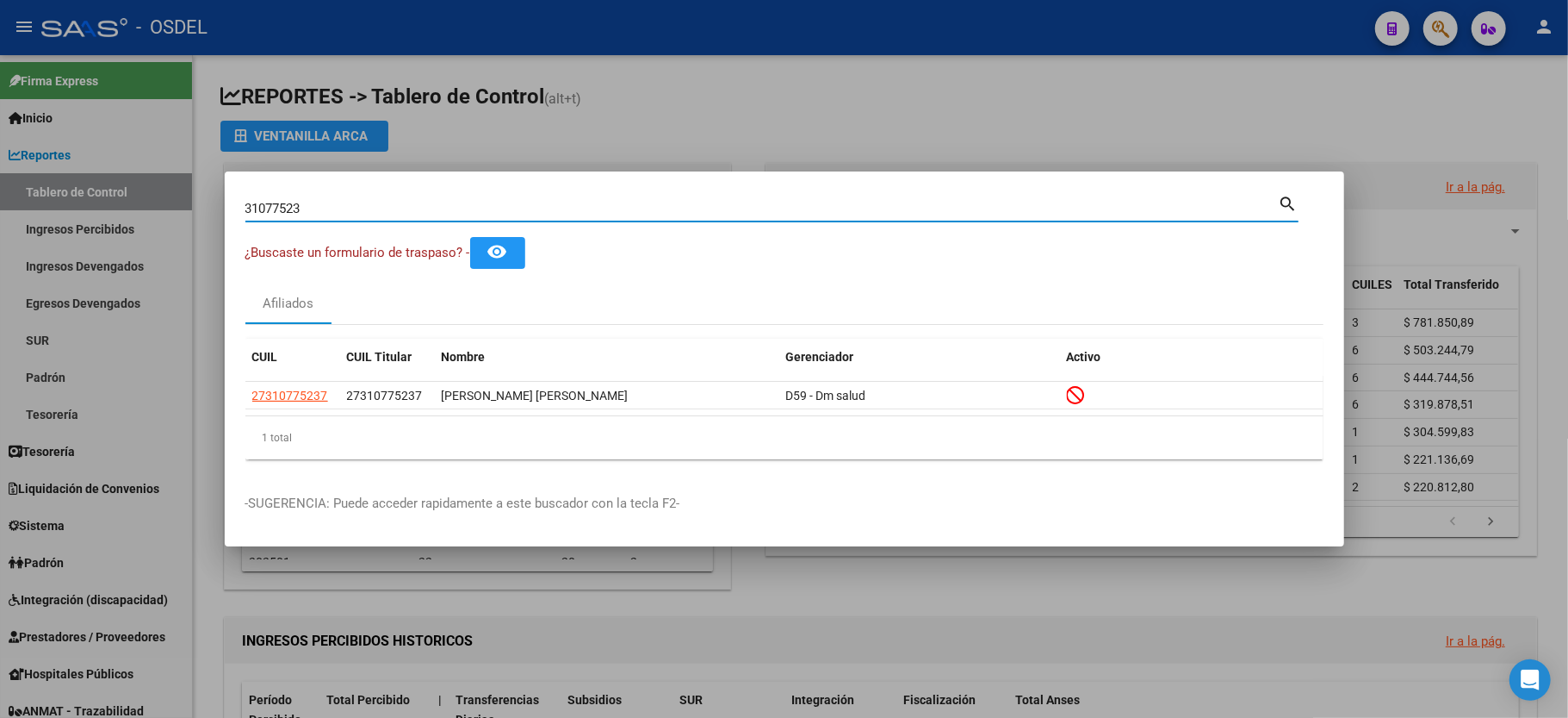
drag, startPoint x: 331, startPoint y: 205, endPoint x: 0, endPoint y: 186, distance: 331.5
click at [0, 186] on div "31077523 Buscar (apellido, dni, cuil, nro traspaso, cuit, obra social) search ¿…" at bounding box center [784, 359] width 1568 height 718
type input "93096032"
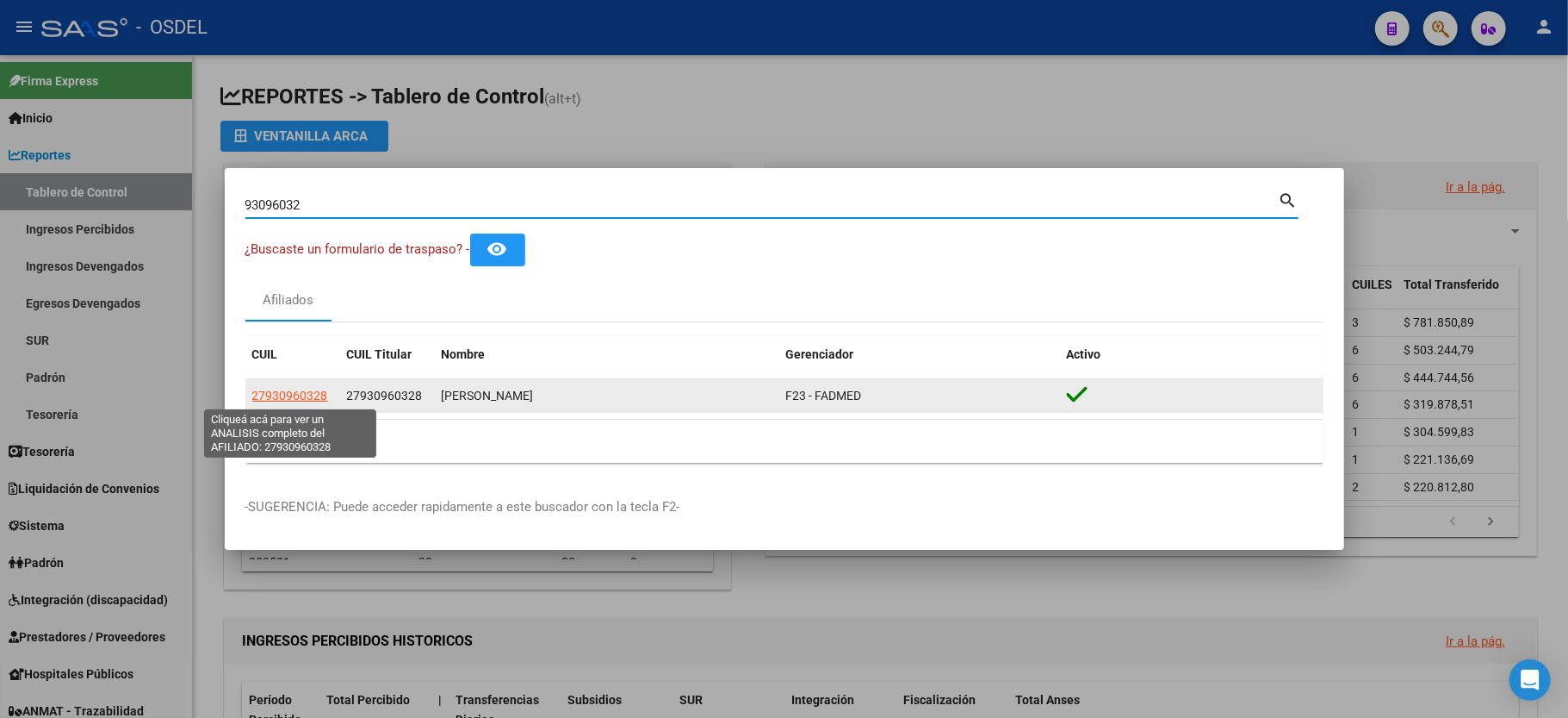
click at [272, 401] on span "27930960328" at bounding box center [290, 395] width 76 height 13
type textarea "27930960328"
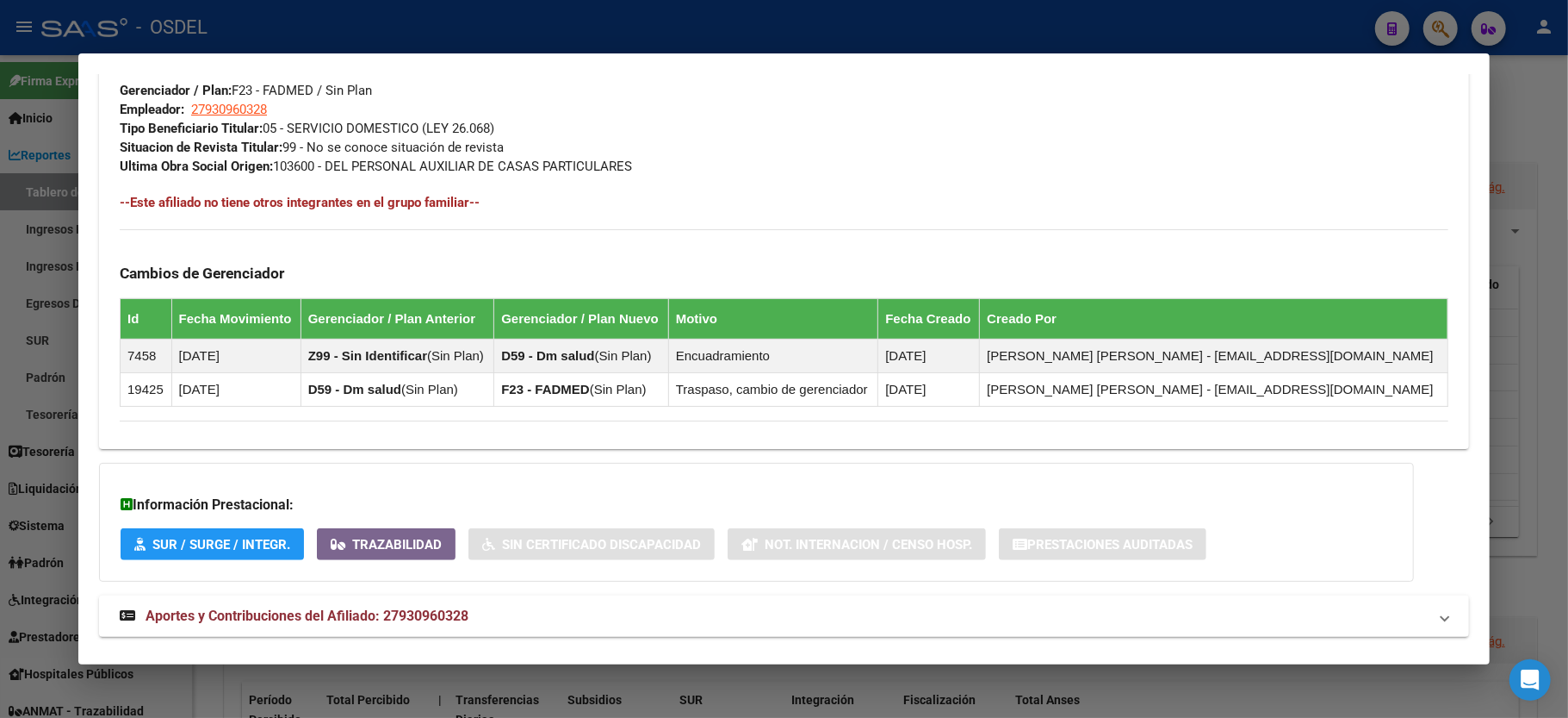
scroll to position [884, 0]
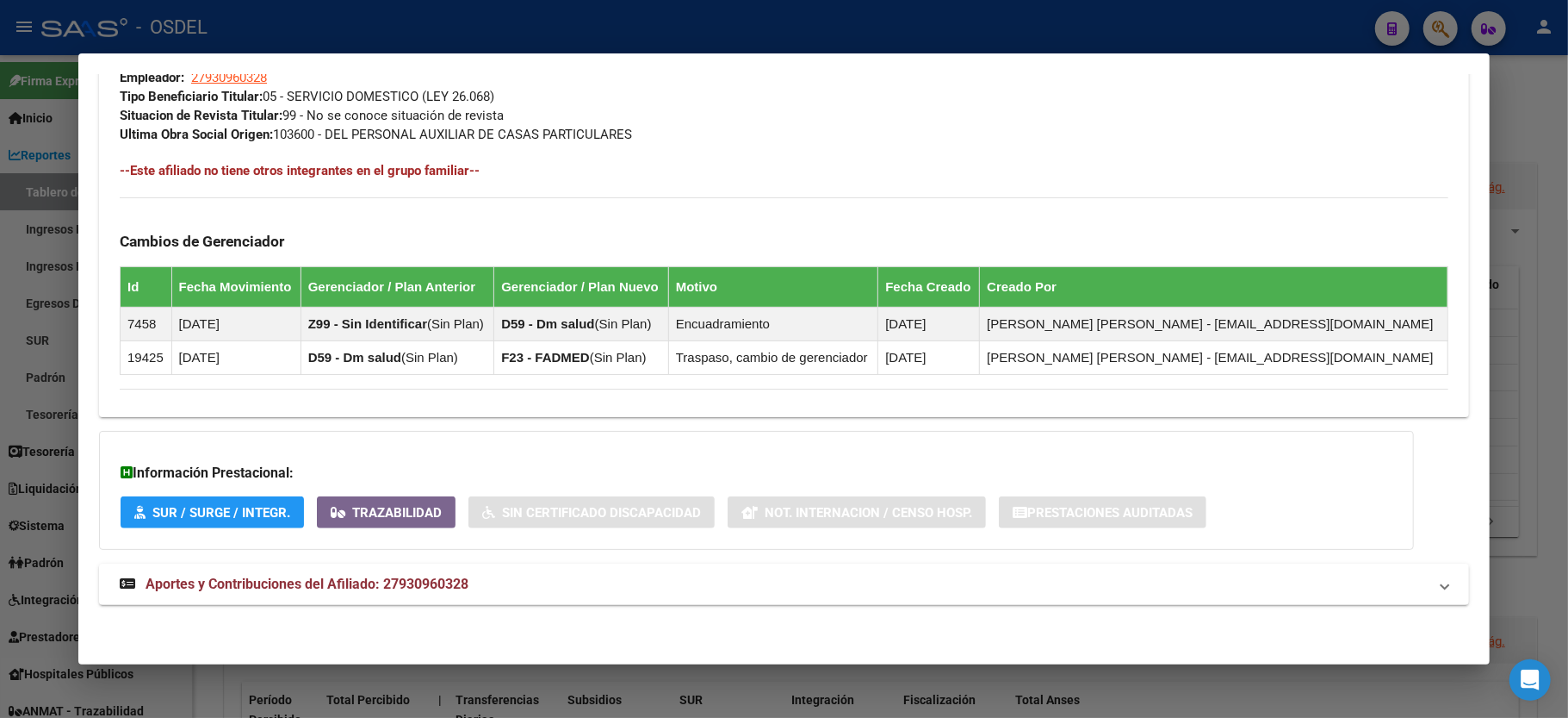
click at [1543, 114] on div at bounding box center [784, 359] width 1568 height 718
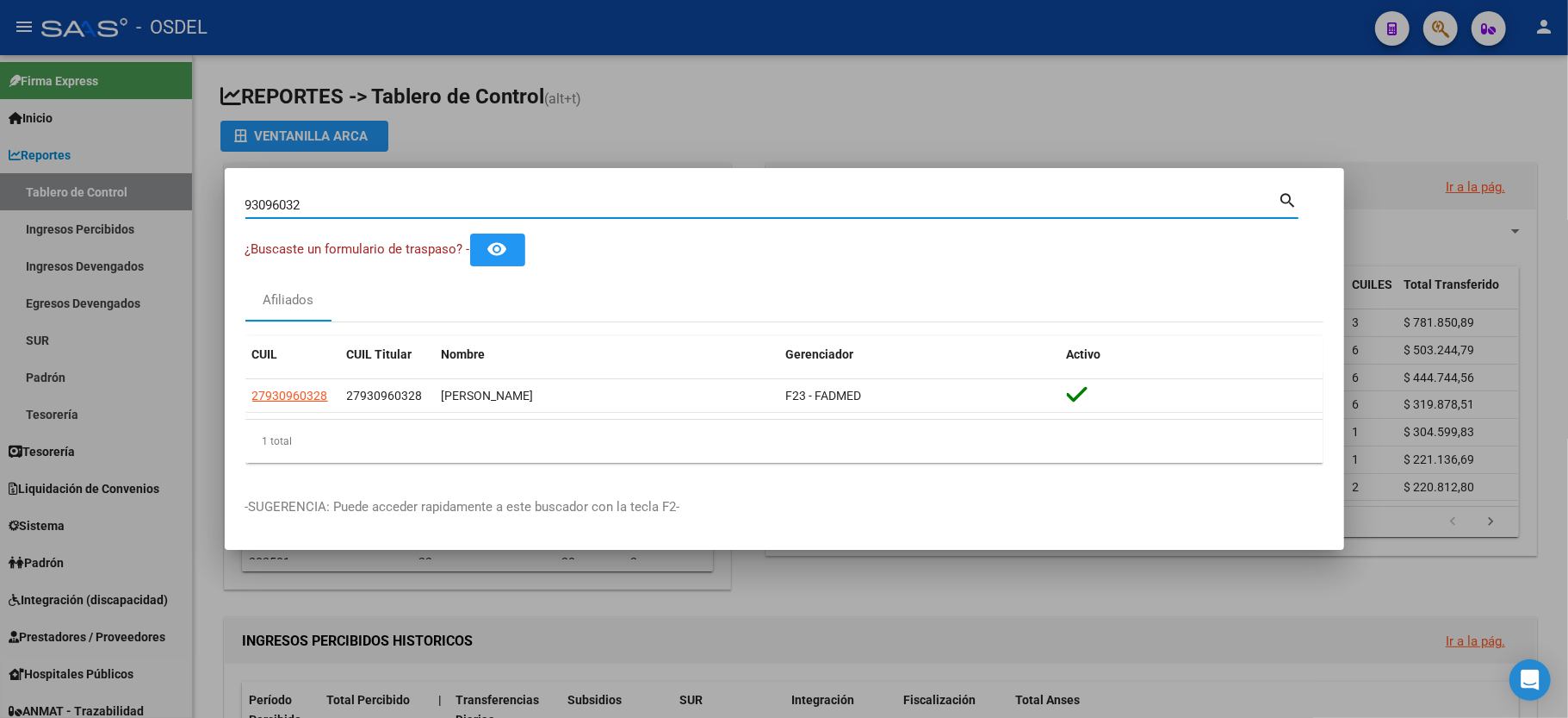
drag, startPoint x: 335, startPoint y: 203, endPoint x: 0, endPoint y: 218, distance: 335.3
click at [0, 218] on div "93096032 Buscar (apellido, dni, cuil, nro traspaso, cuit, obra social) search ¿…" at bounding box center [784, 359] width 1568 height 718
type input "55757135"
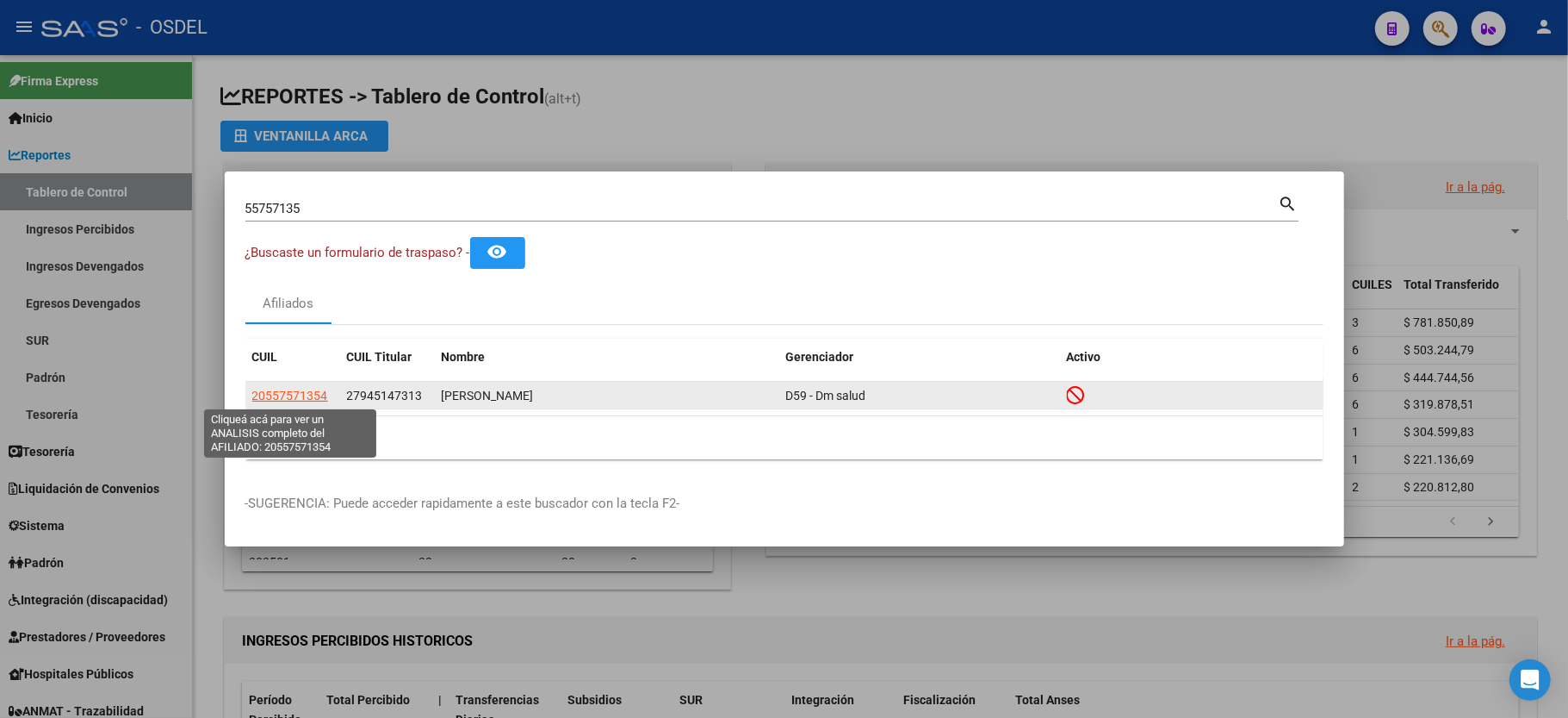
click at [284, 397] on span "20557571354" at bounding box center [290, 395] width 76 height 13
type textarea "20557571354"
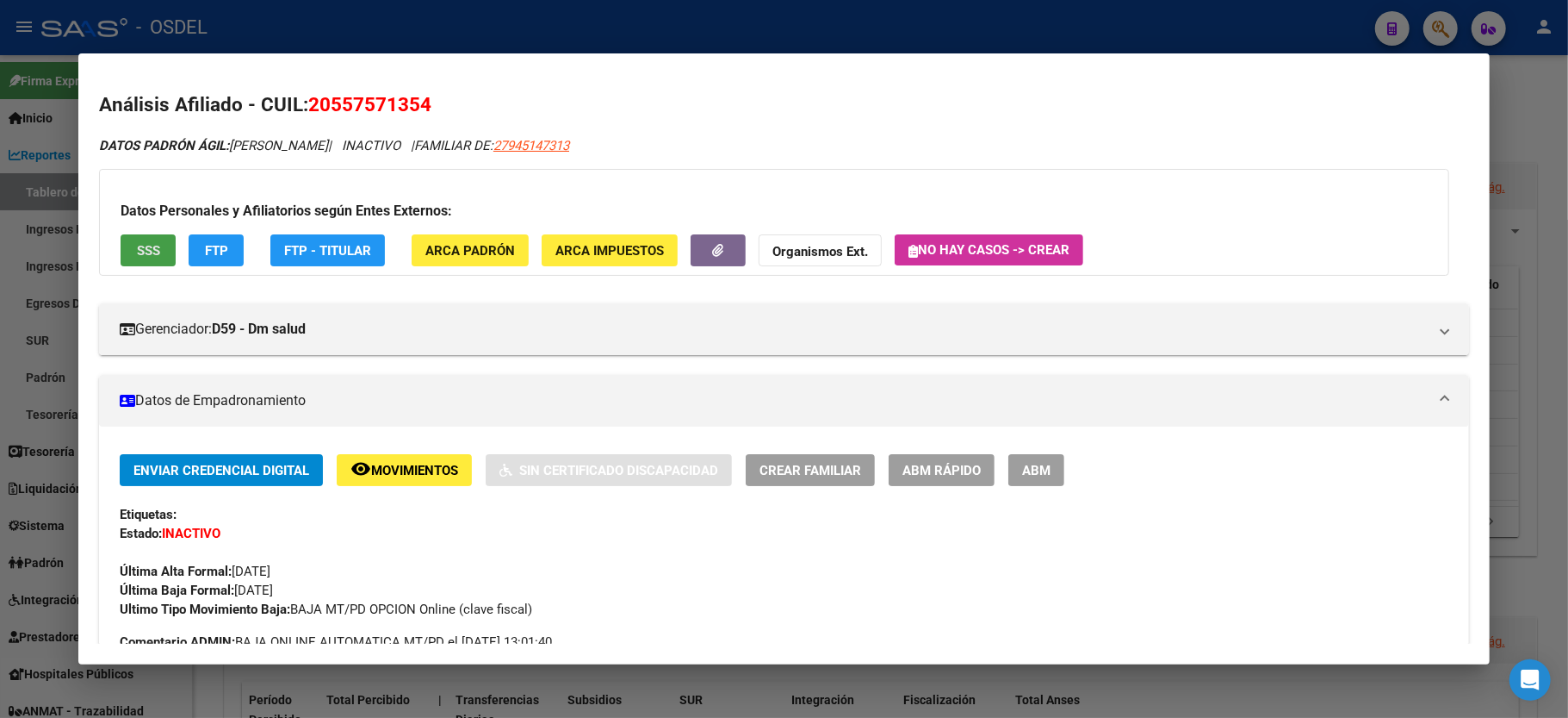
click at [159, 257] on span "SSS" at bounding box center [149, 250] width 23 height 15
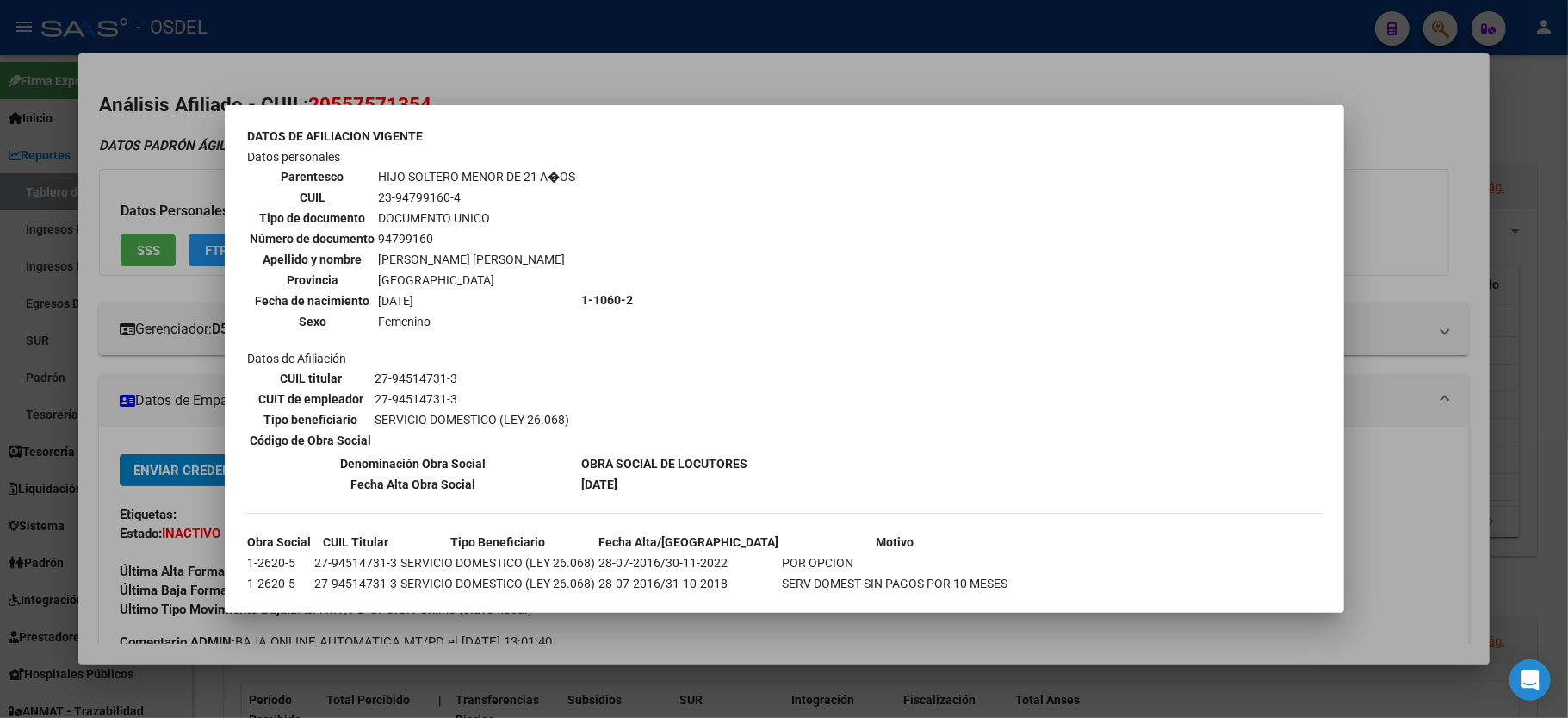
scroll to position [308, 0]
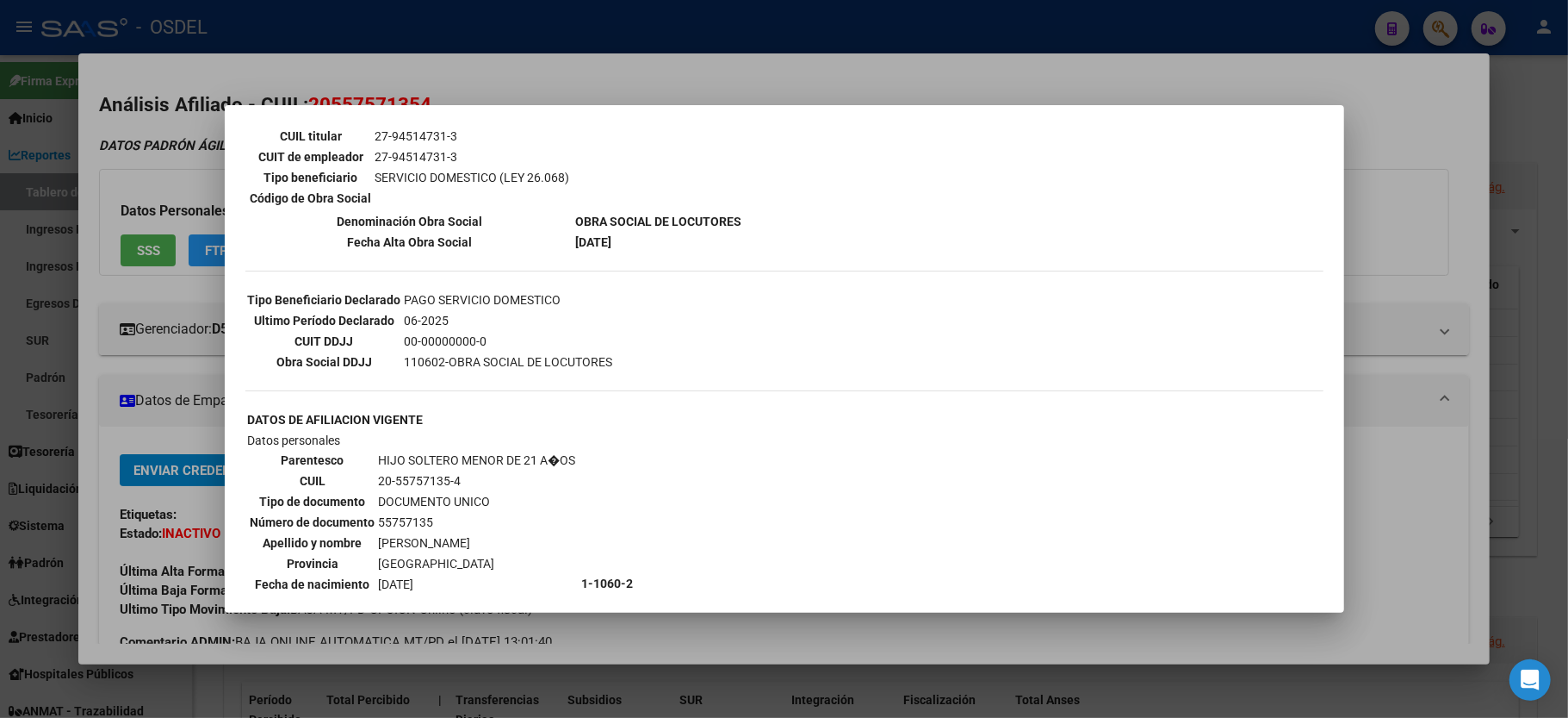
click at [1465, 242] on div at bounding box center [784, 359] width 1568 height 718
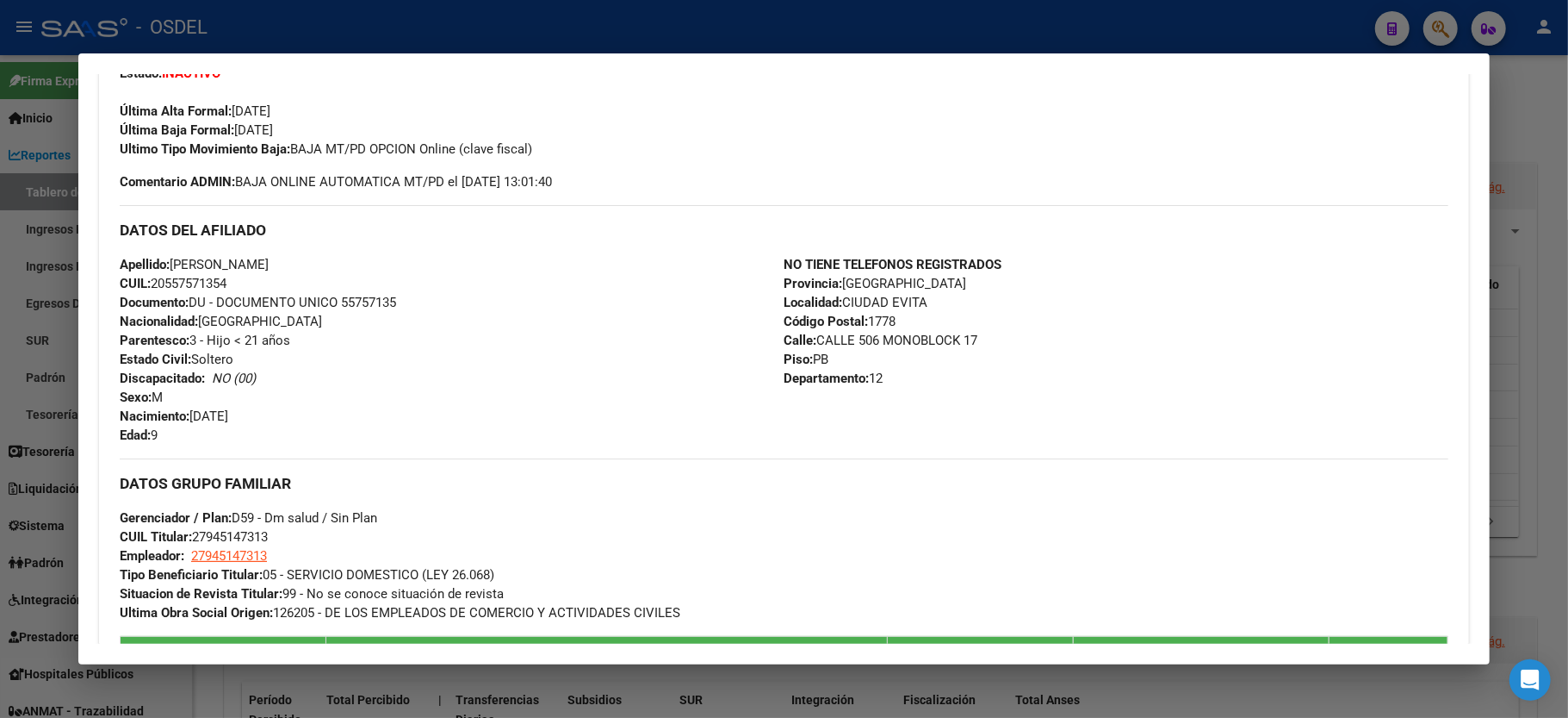
scroll to position [0, 0]
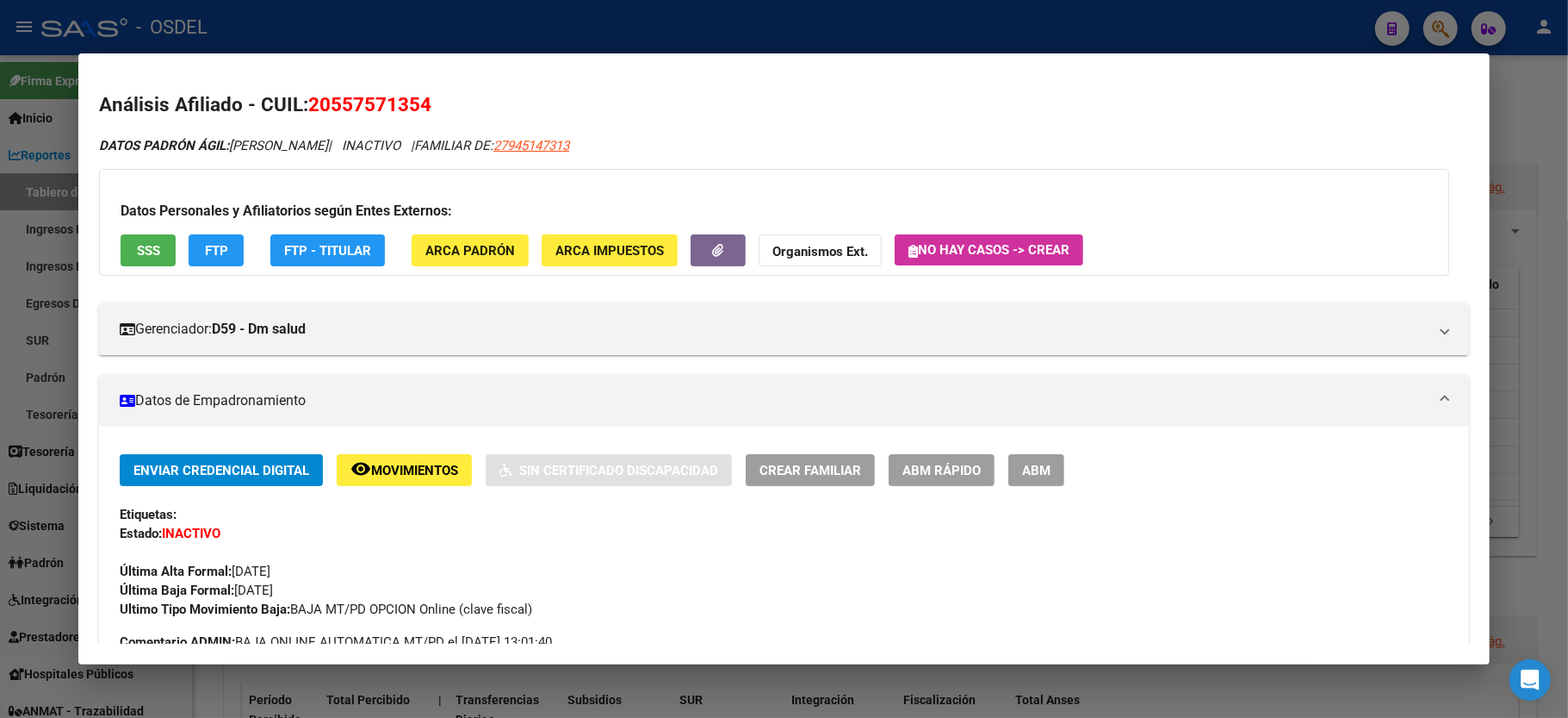
click at [1558, 245] on div at bounding box center [784, 359] width 1568 height 718
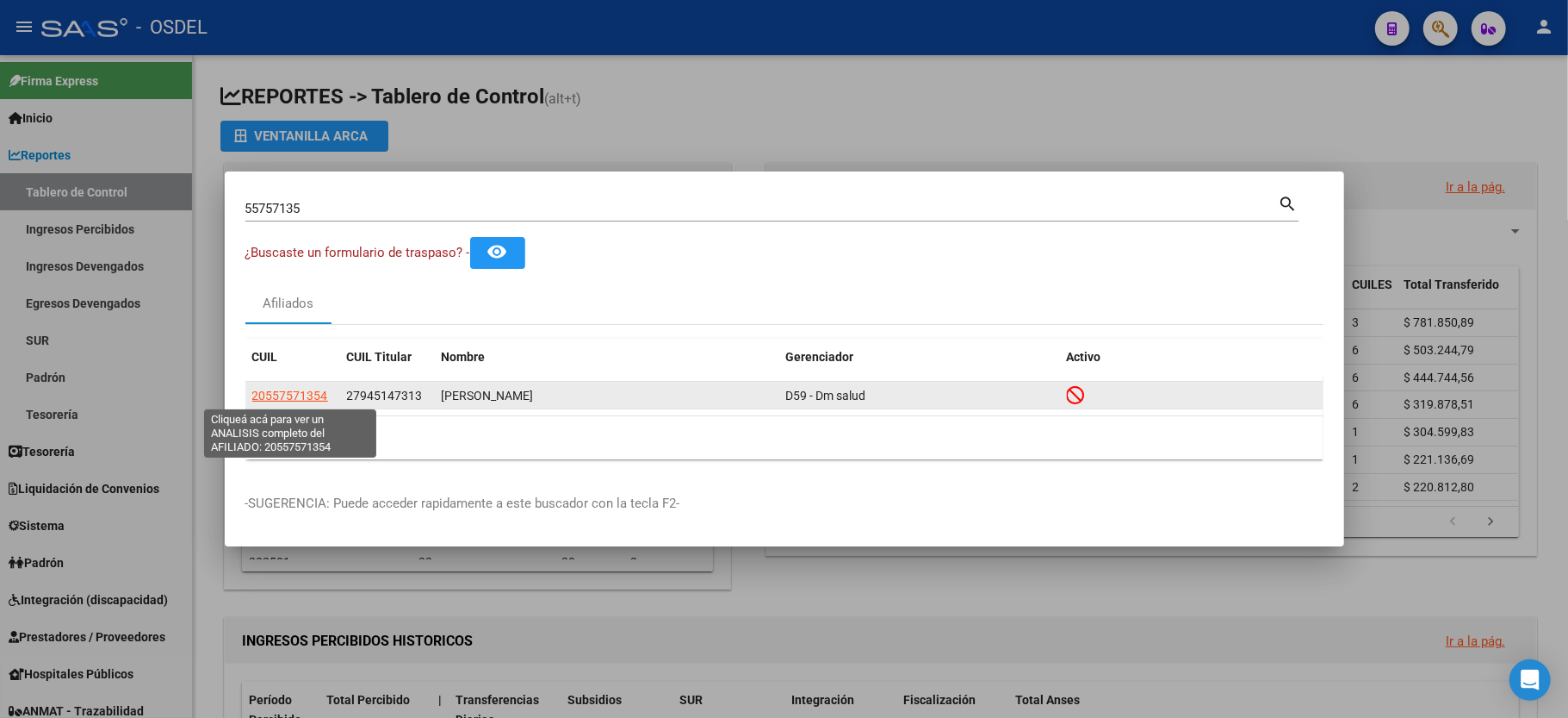
click at [291, 398] on span "20557571354" at bounding box center [290, 395] width 76 height 13
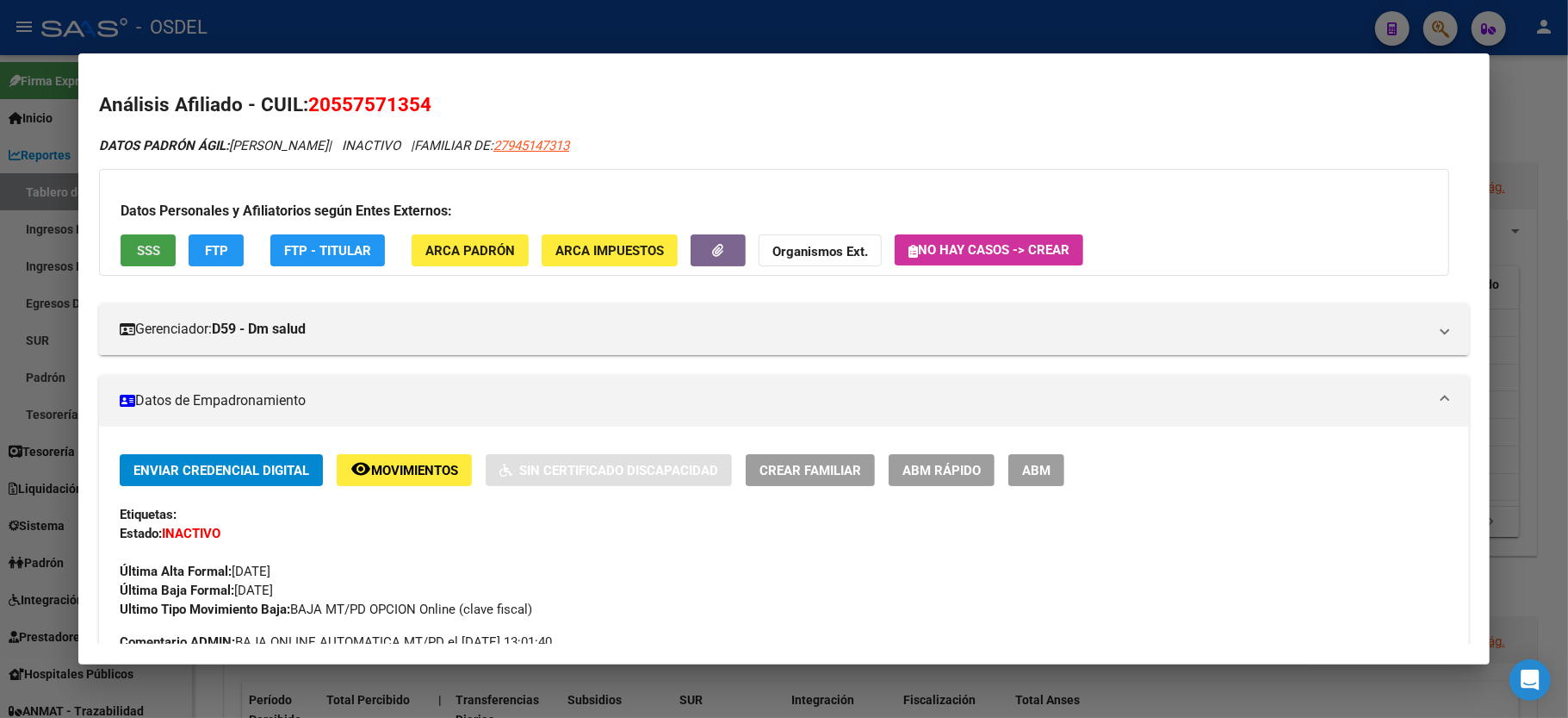
click at [153, 245] on span "SSS" at bounding box center [149, 250] width 23 height 15
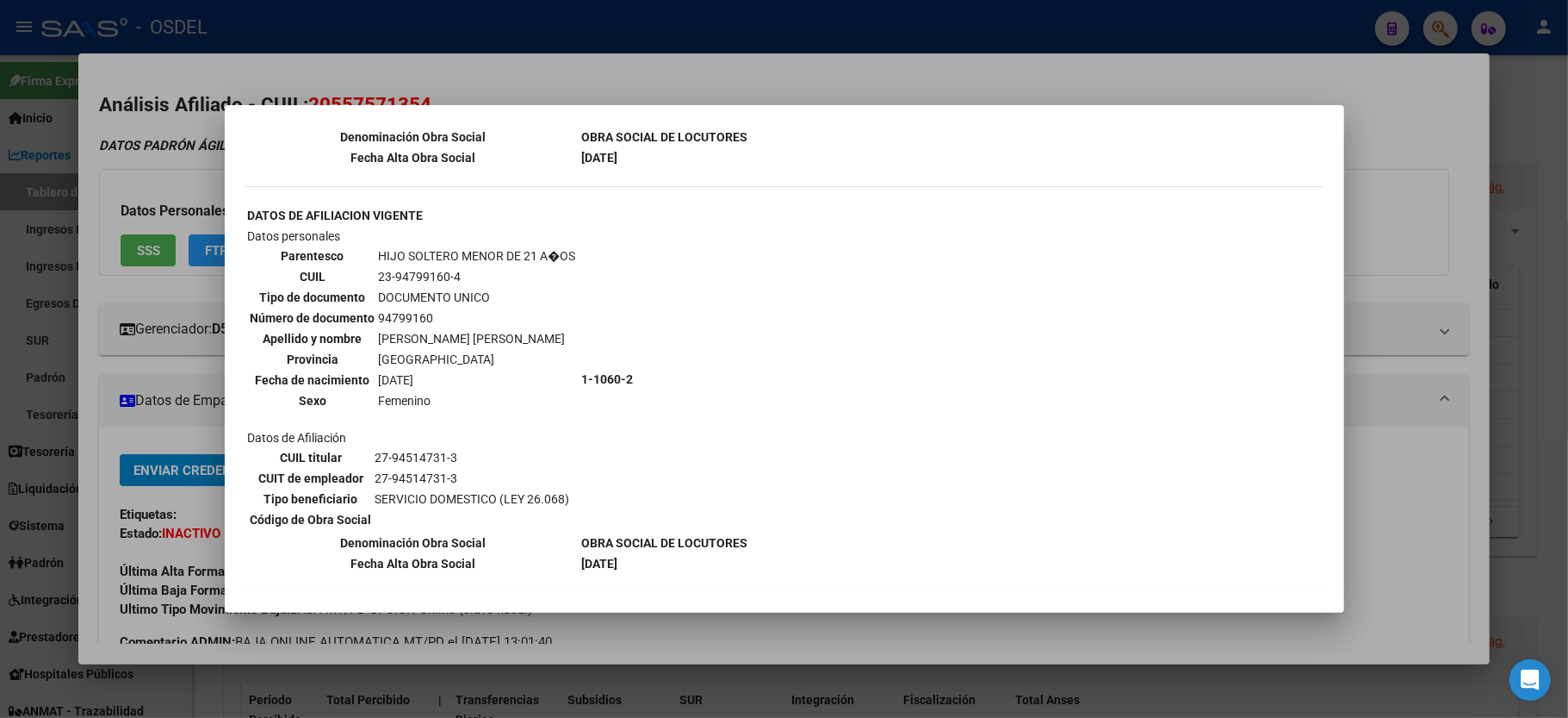
scroll to position [997, 0]
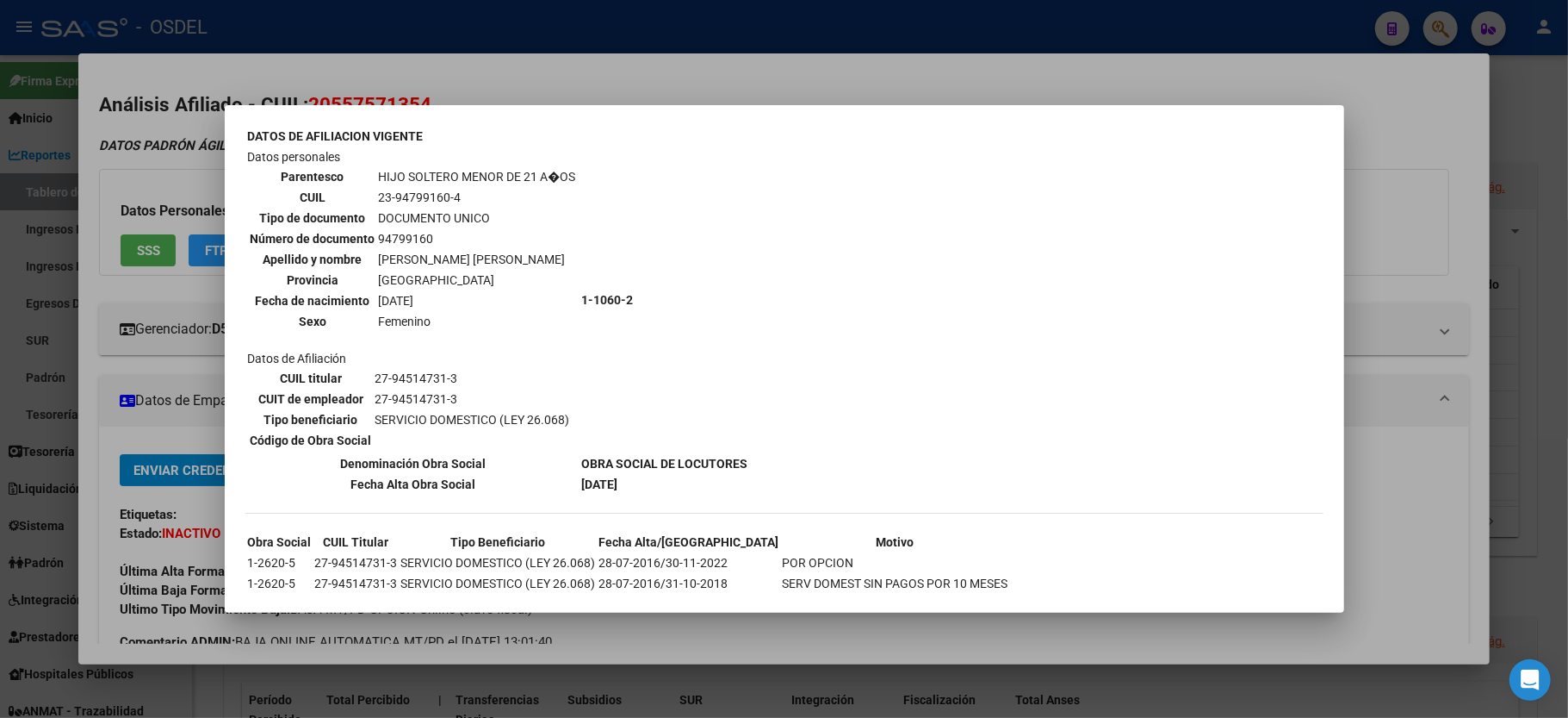
click at [683, 410] on td "1-1060-2" at bounding box center [666, 300] width 168 height 305
click at [427, 454] on th "Denominación Obra Social" at bounding box center [413, 463] width 332 height 19
click at [1427, 248] on div at bounding box center [784, 359] width 1568 height 718
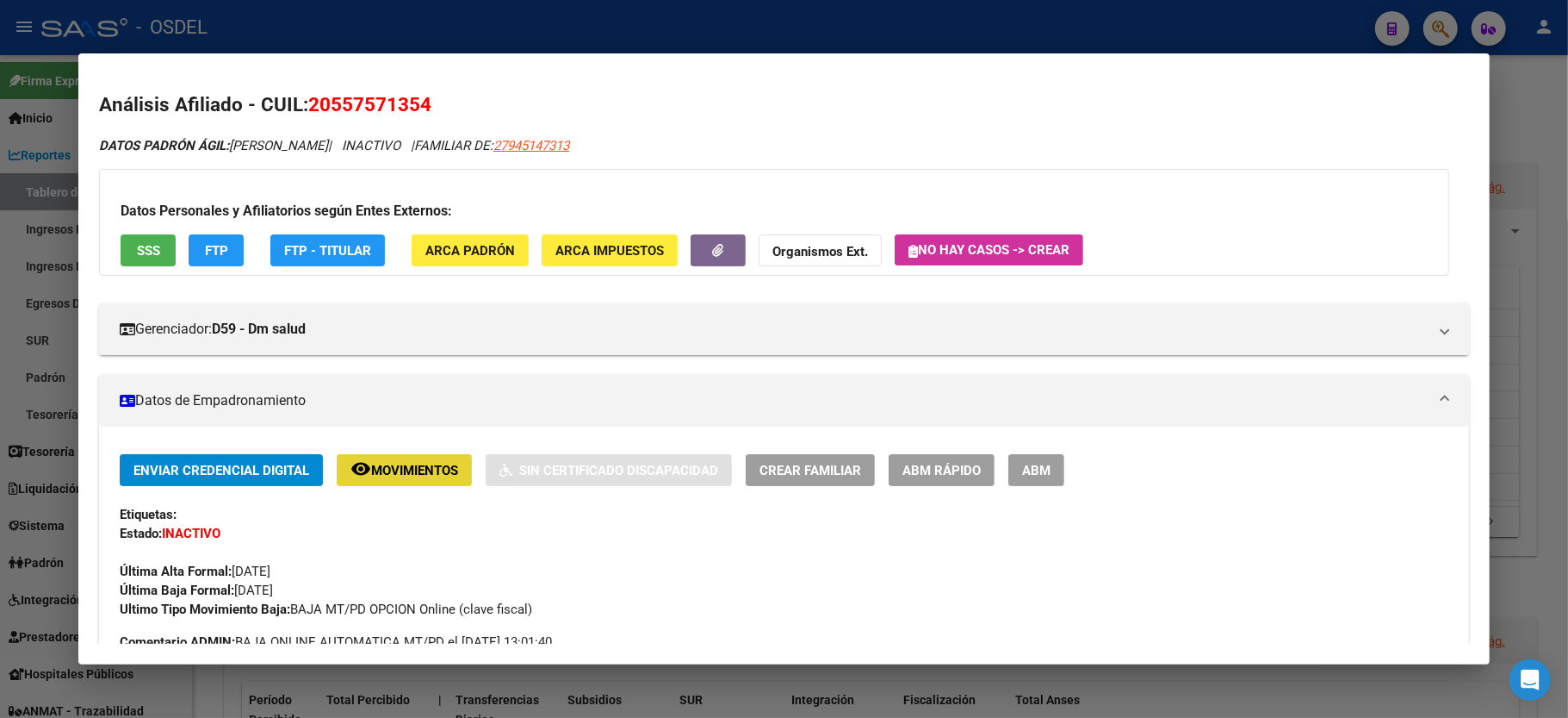
click at [412, 475] on span "Movimientos" at bounding box center [414, 470] width 87 height 15
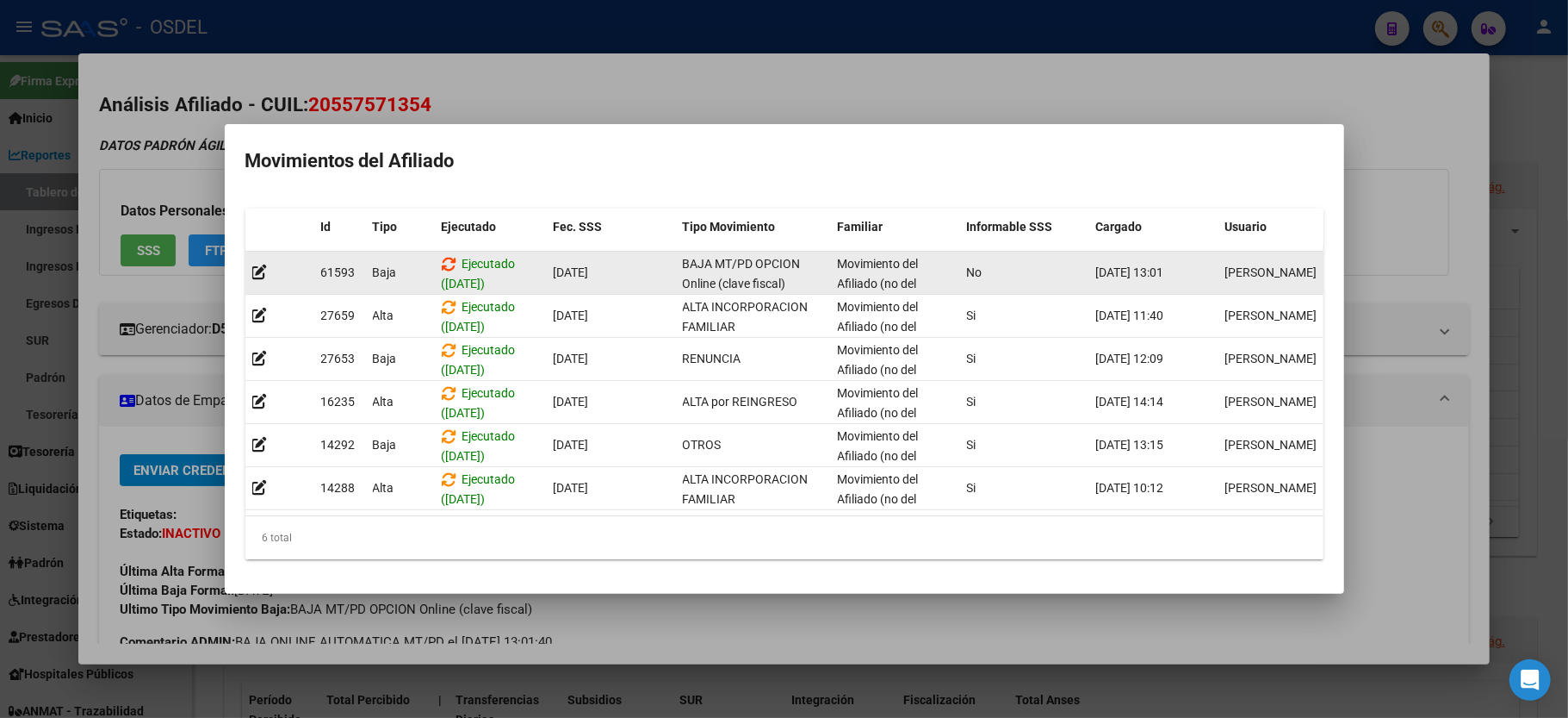
click at [446, 256] on icon at bounding box center [449, 264] width 15 height 16
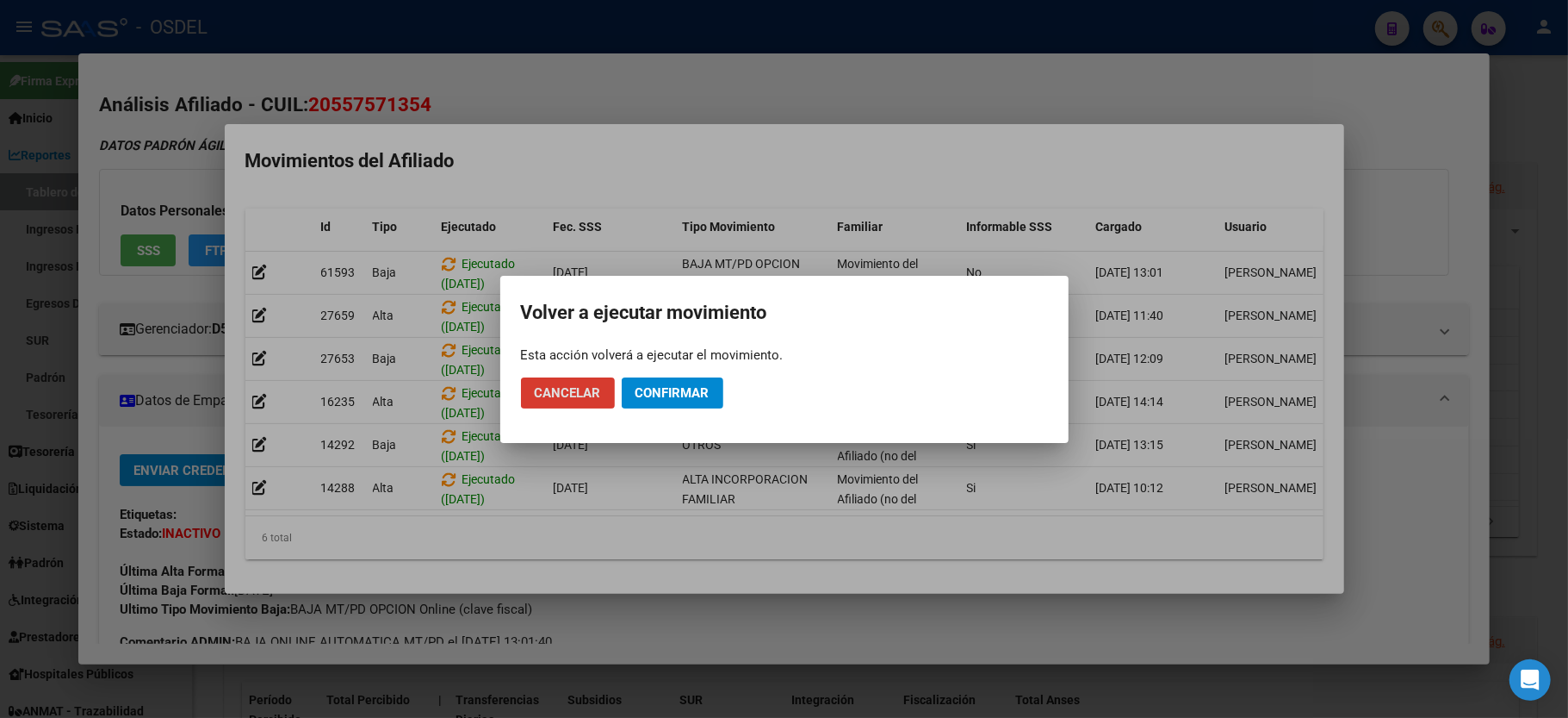
click at [572, 394] on span "Cancelar" at bounding box center [568, 392] width 66 height 15
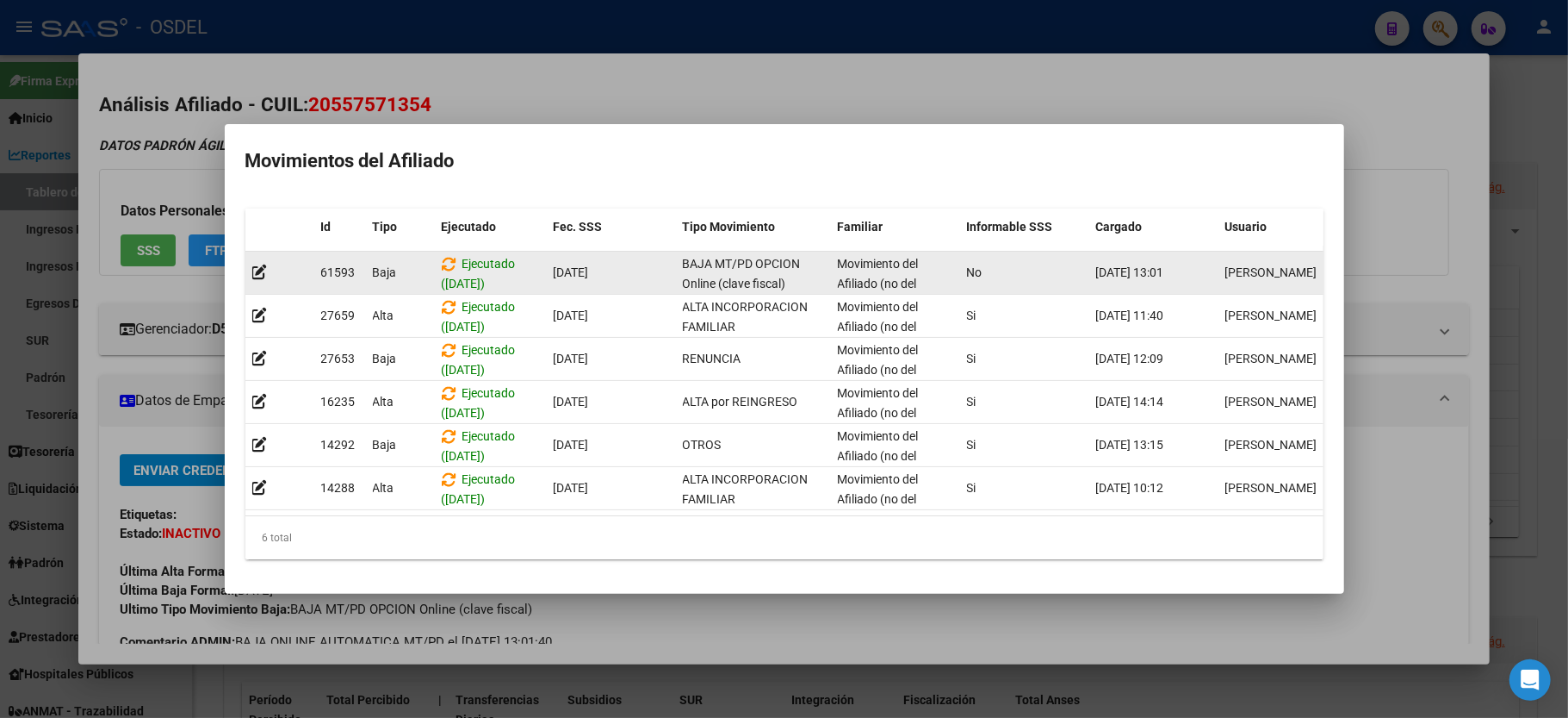
click at [374, 265] on span "Baja" at bounding box center [385, 271] width 24 height 13
click at [255, 263] on icon at bounding box center [260, 271] width 15 height 16
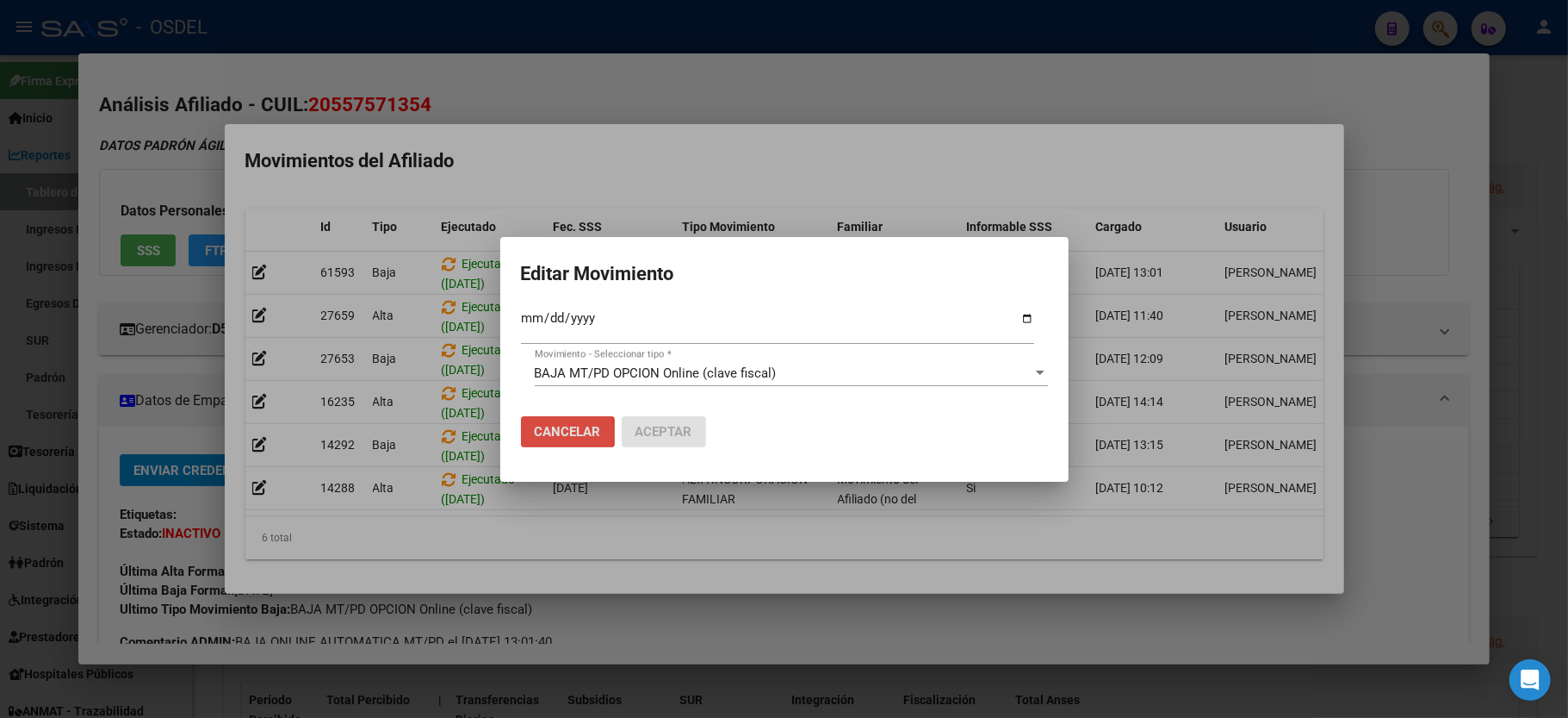
click at [555, 428] on span "Cancelar" at bounding box center [568, 431] width 66 height 15
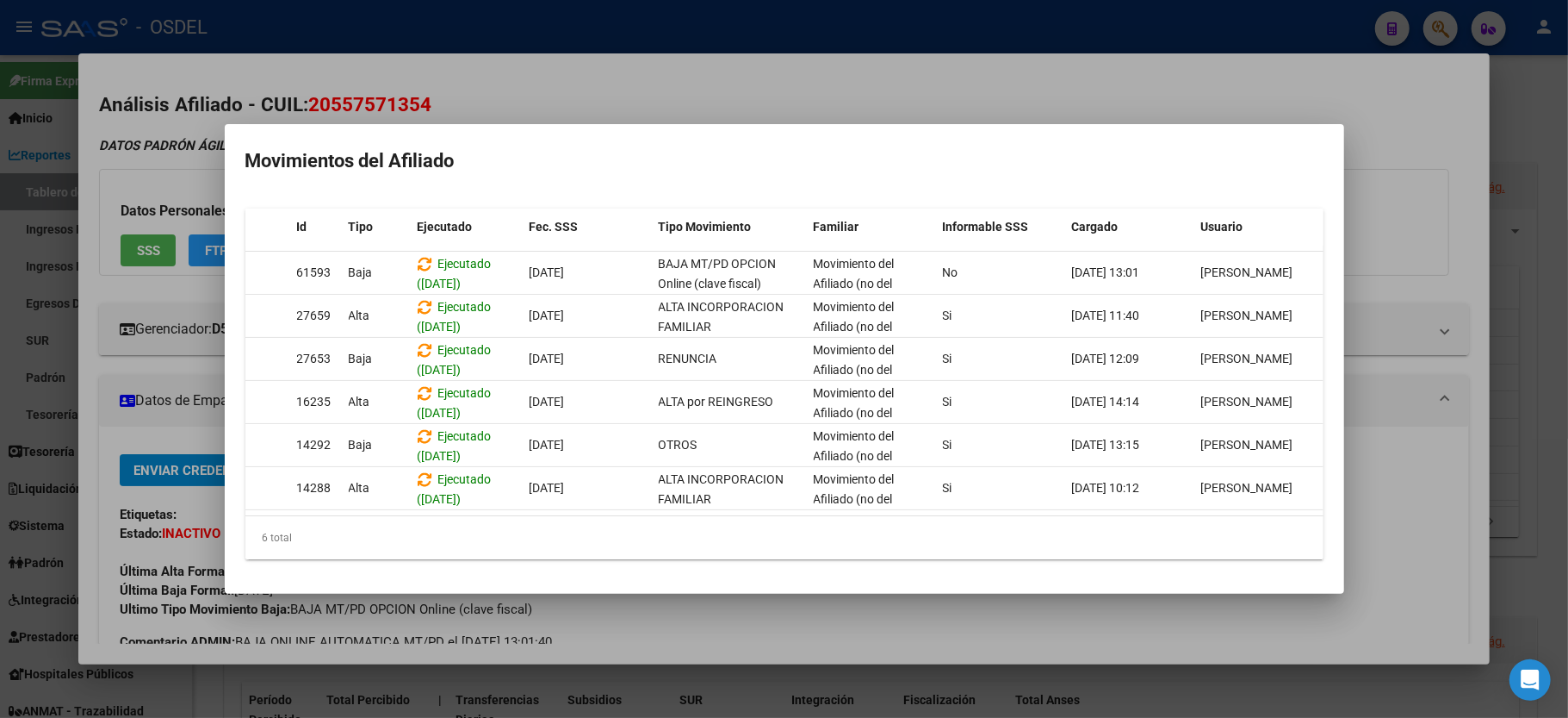
scroll to position [0, 0]
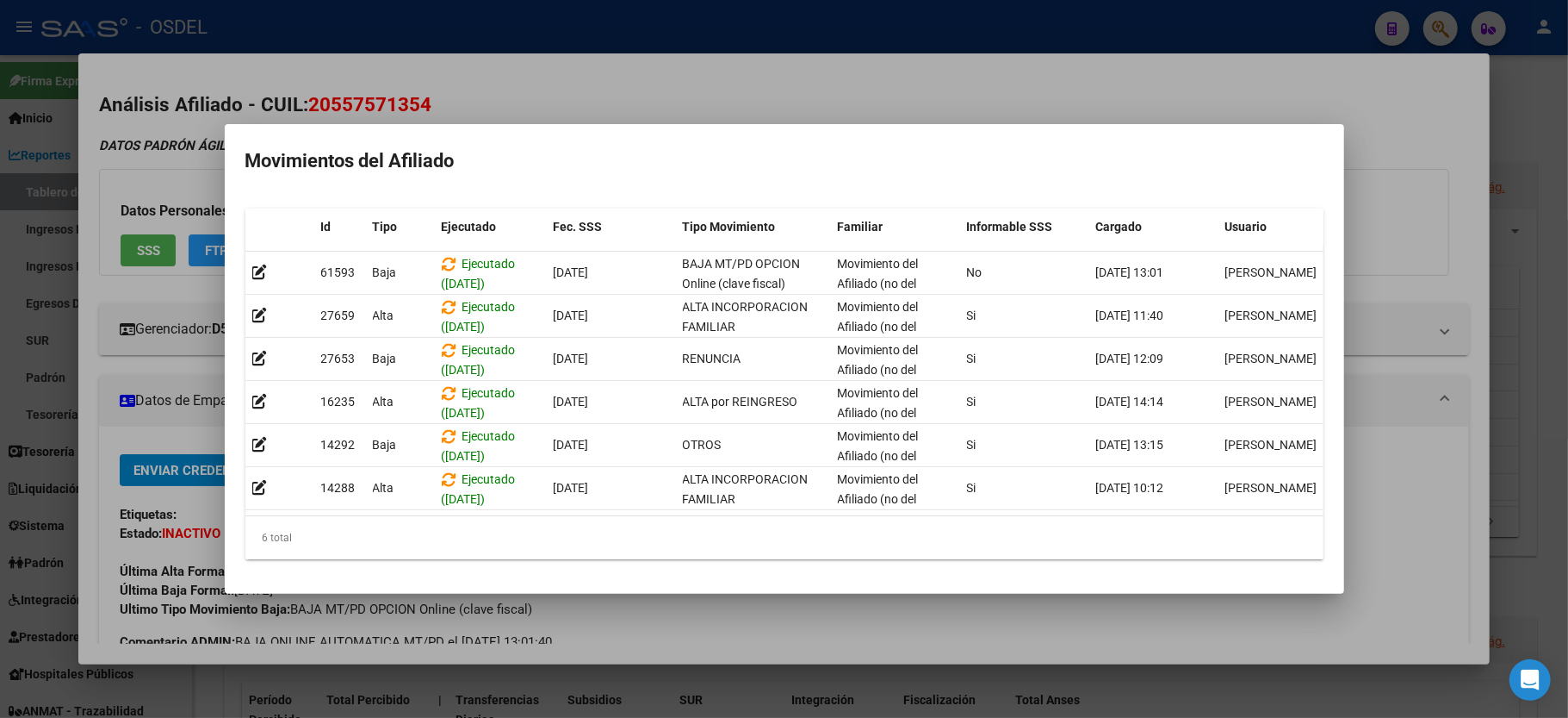
click at [1435, 134] on div at bounding box center [784, 359] width 1568 height 718
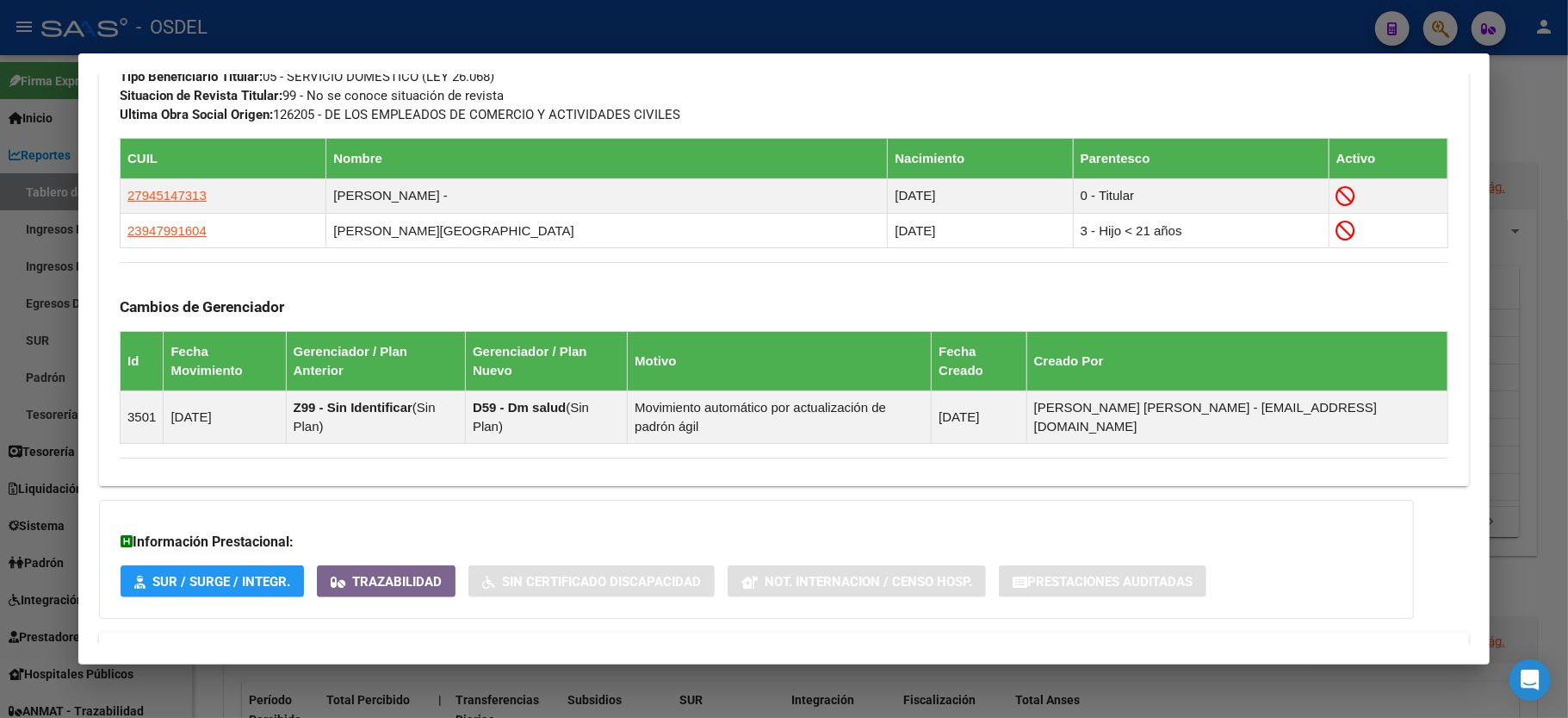
scroll to position [1035, 0]
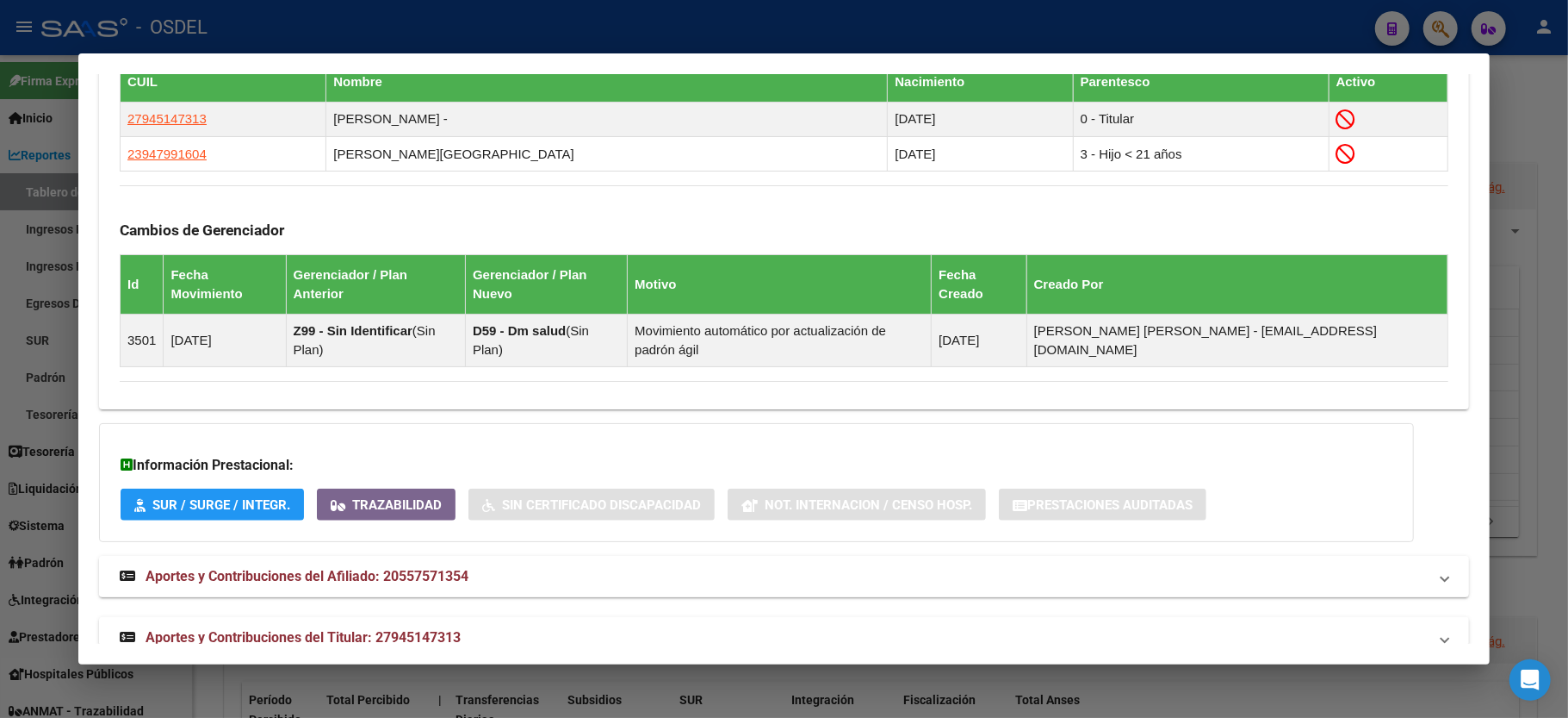
click at [277, 568] on span "Aportes y Contribuciones del Afiliado: 20557571354" at bounding box center [307, 576] width 323 height 16
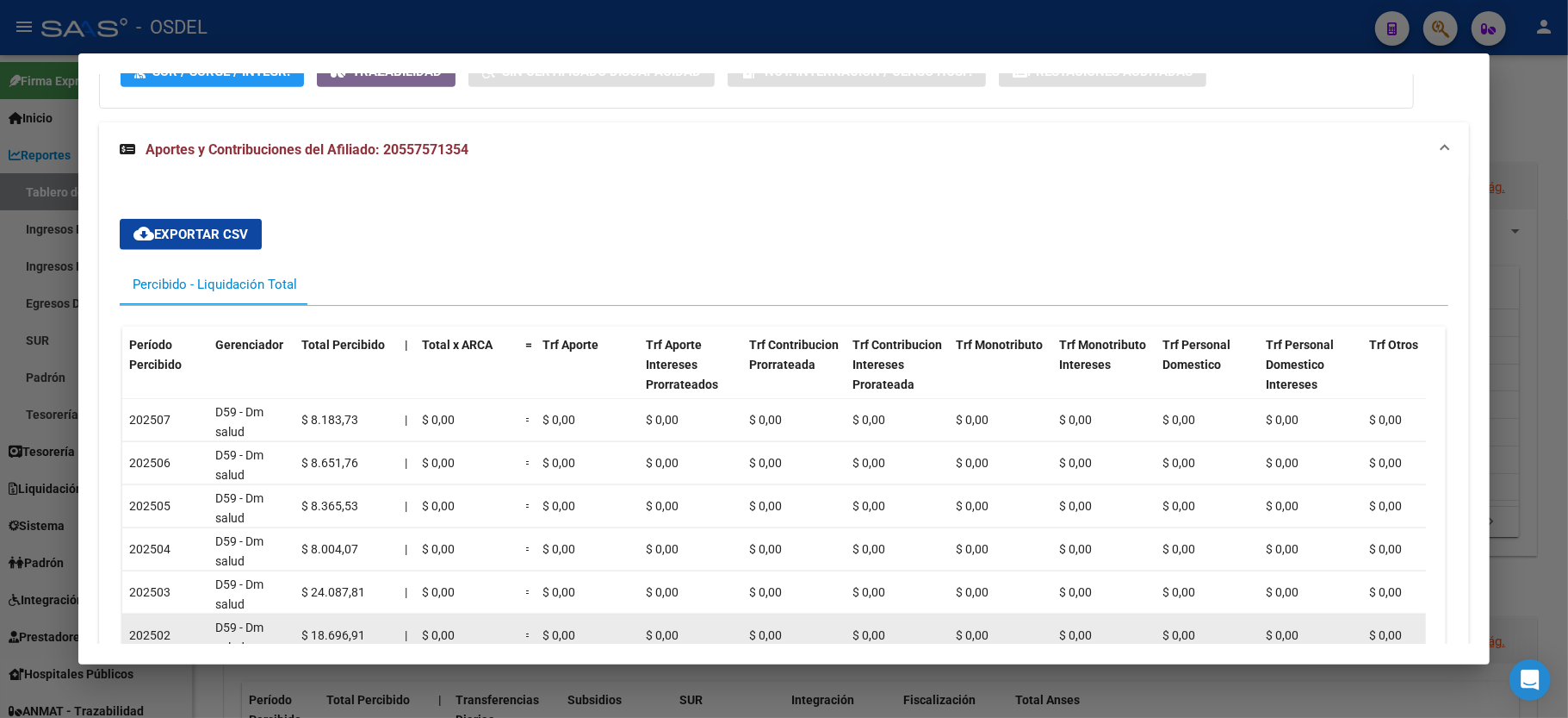
scroll to position [1583, 0]
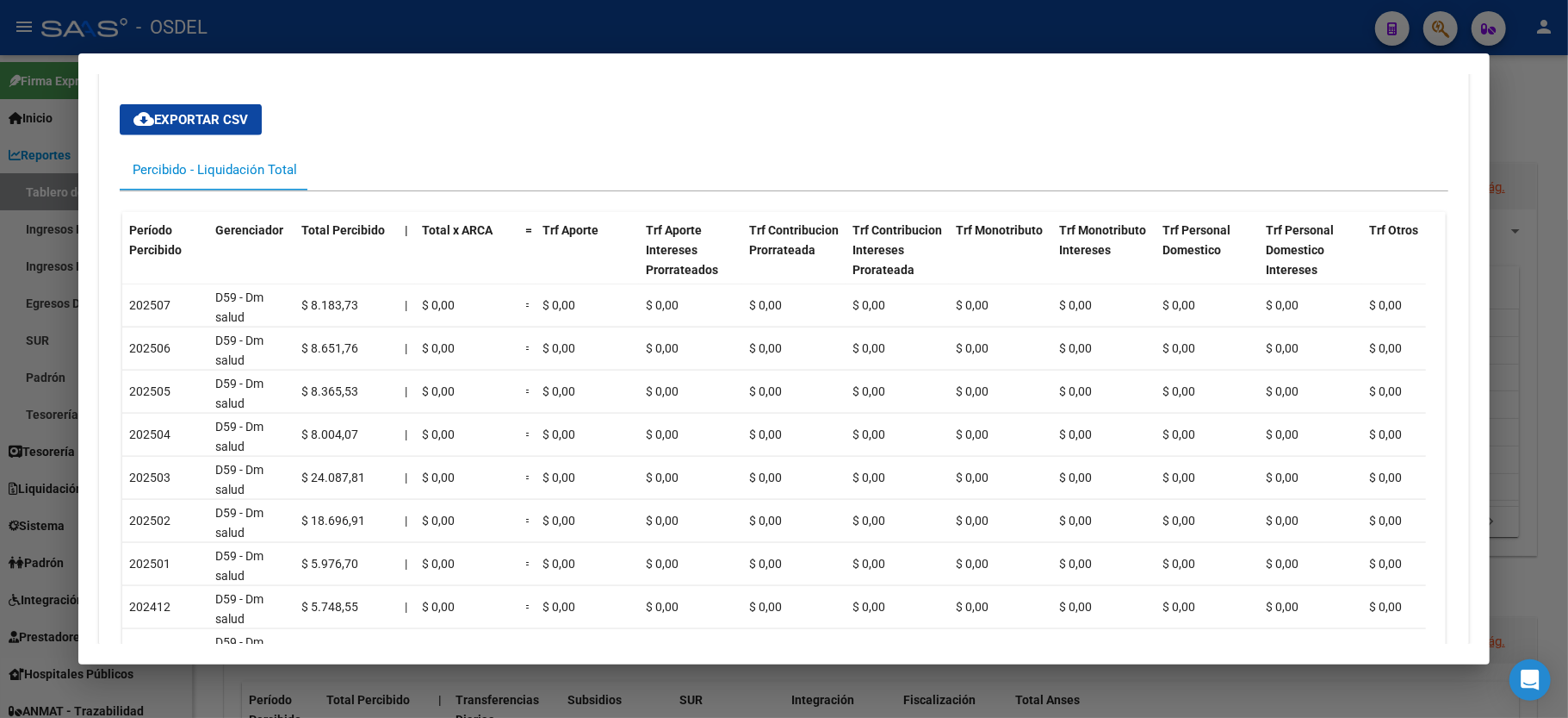
click at [1540, 160] on div at bounding box center [784, 359] width 1568 height 718
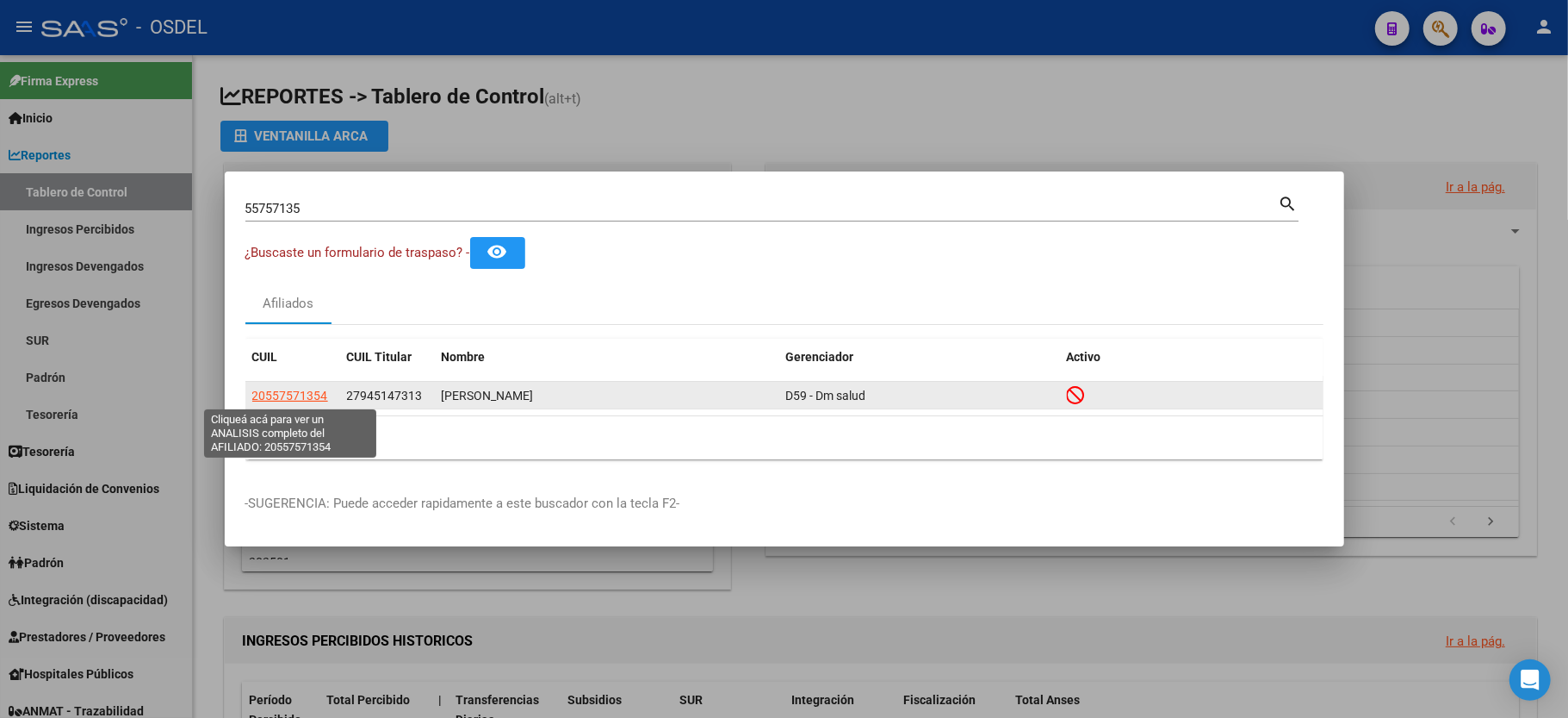
click at [269, 394] on span "20557571354" at bounding box center [290, 395] width 76 height 13
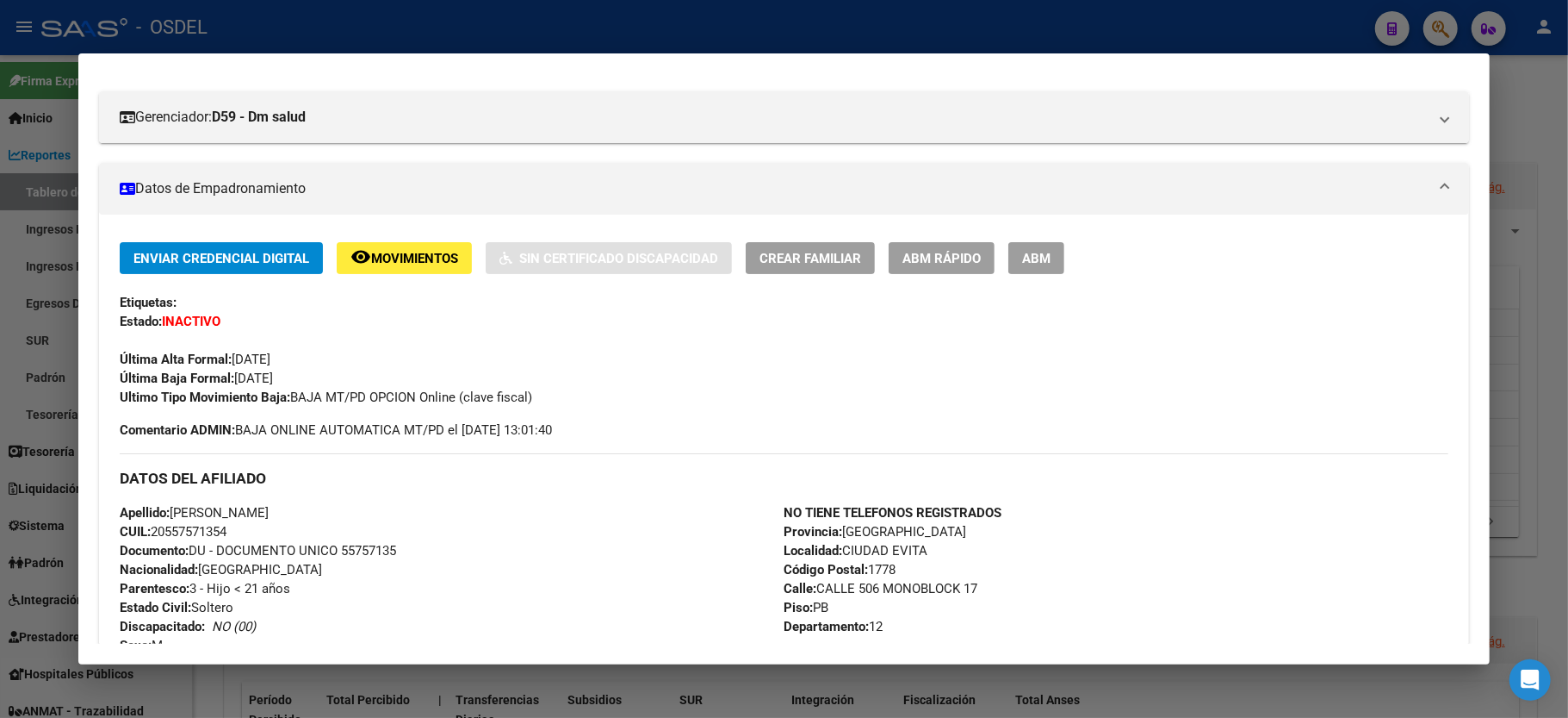
scroll to position [229, 0]
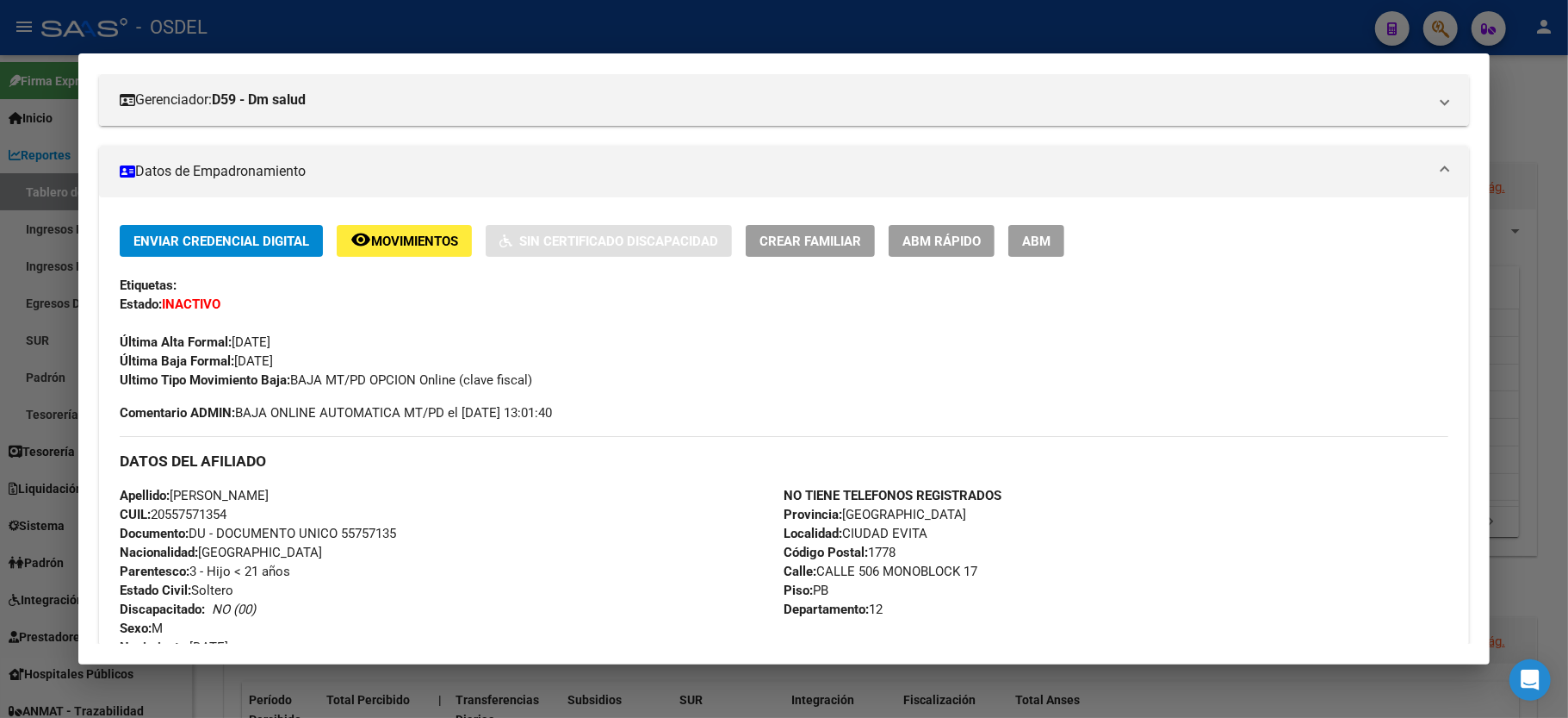
click at [1540, 112] on div at bounding box center [784, 359] width 1568 height 718
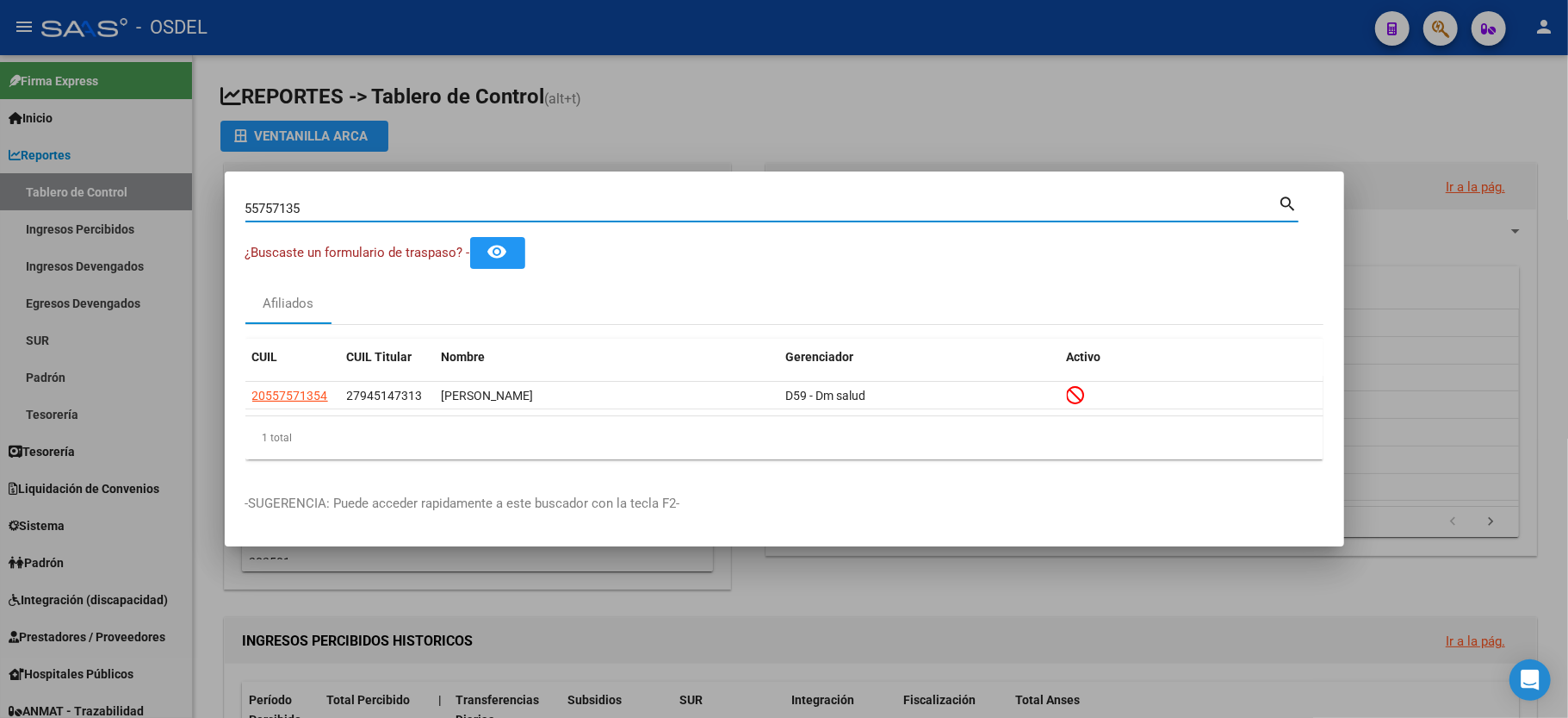
drag, startPoint x: 315, startPoint y: 209, endPoint x: 0, endPoint y: 156, distance: 319.4
click at [0, 156] on div "55757135 Buscar (apellido, dni, cuil, nro traspaso, cuit, obra social) search ¿…" at bounding box center [784, 359] width 1568 height 718
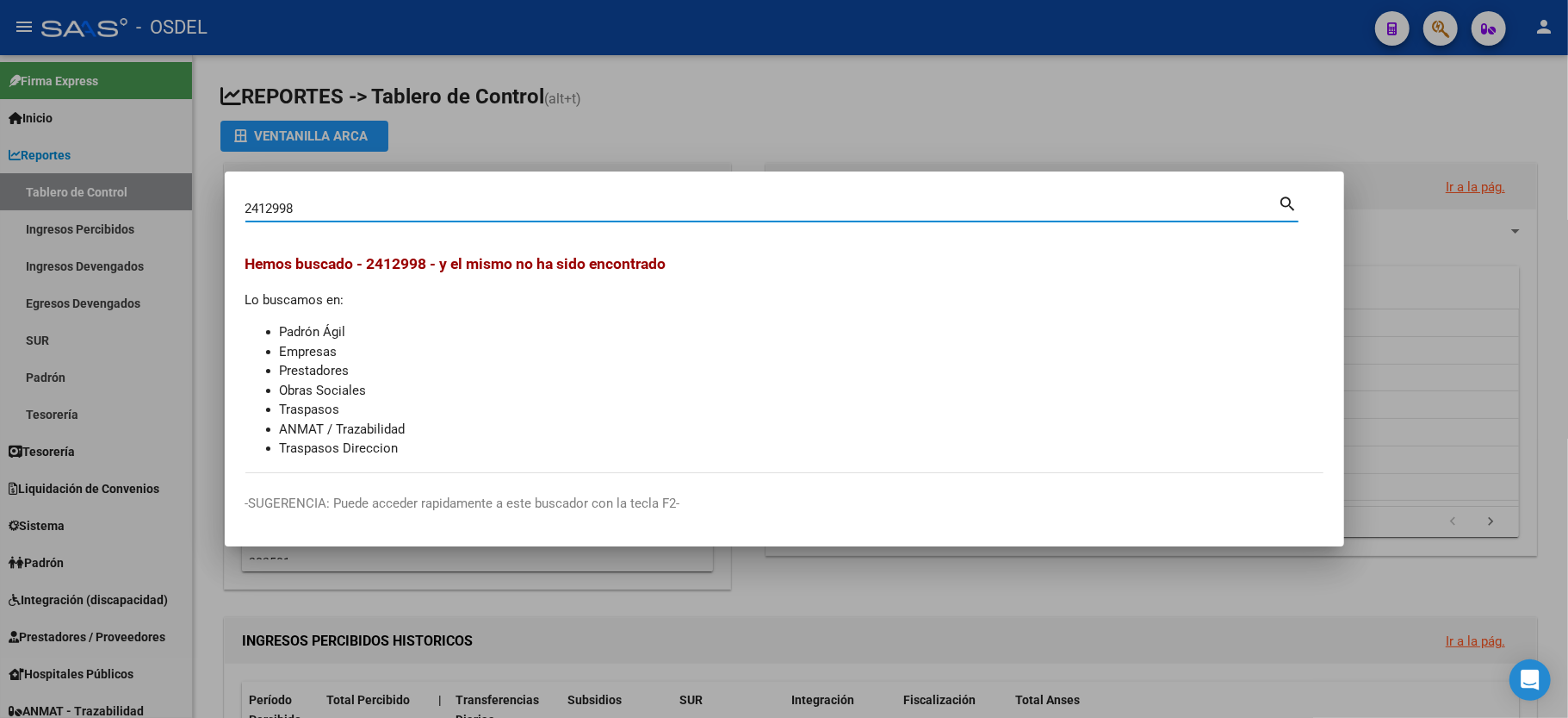
click at [262, 208] on input "2412998" at bounding box center [762, 208] width 1034 height 15
type input "24412998"
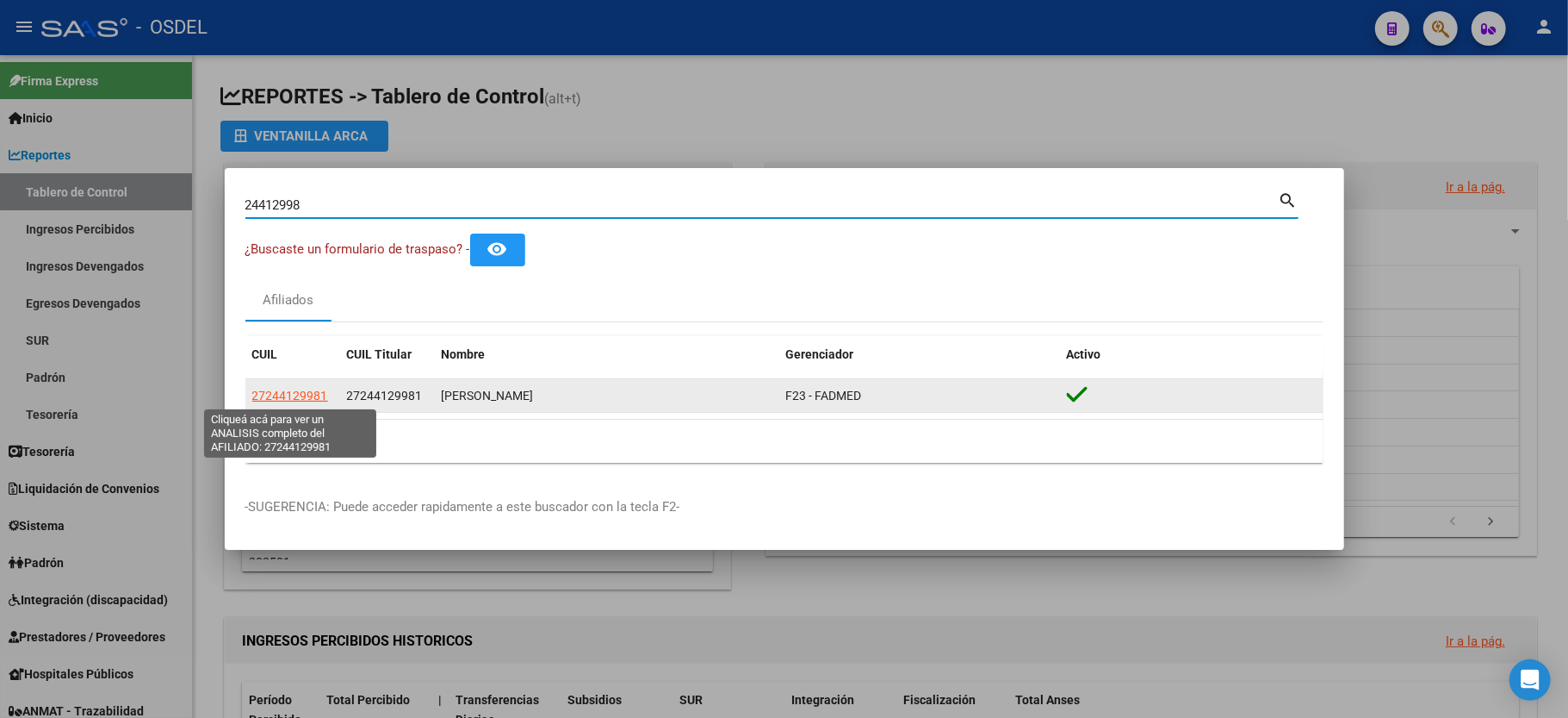
click at [302, 400] on span "27244129981" at bounding box center [290, 395] width 76 height 13
type textarea "27244129981"
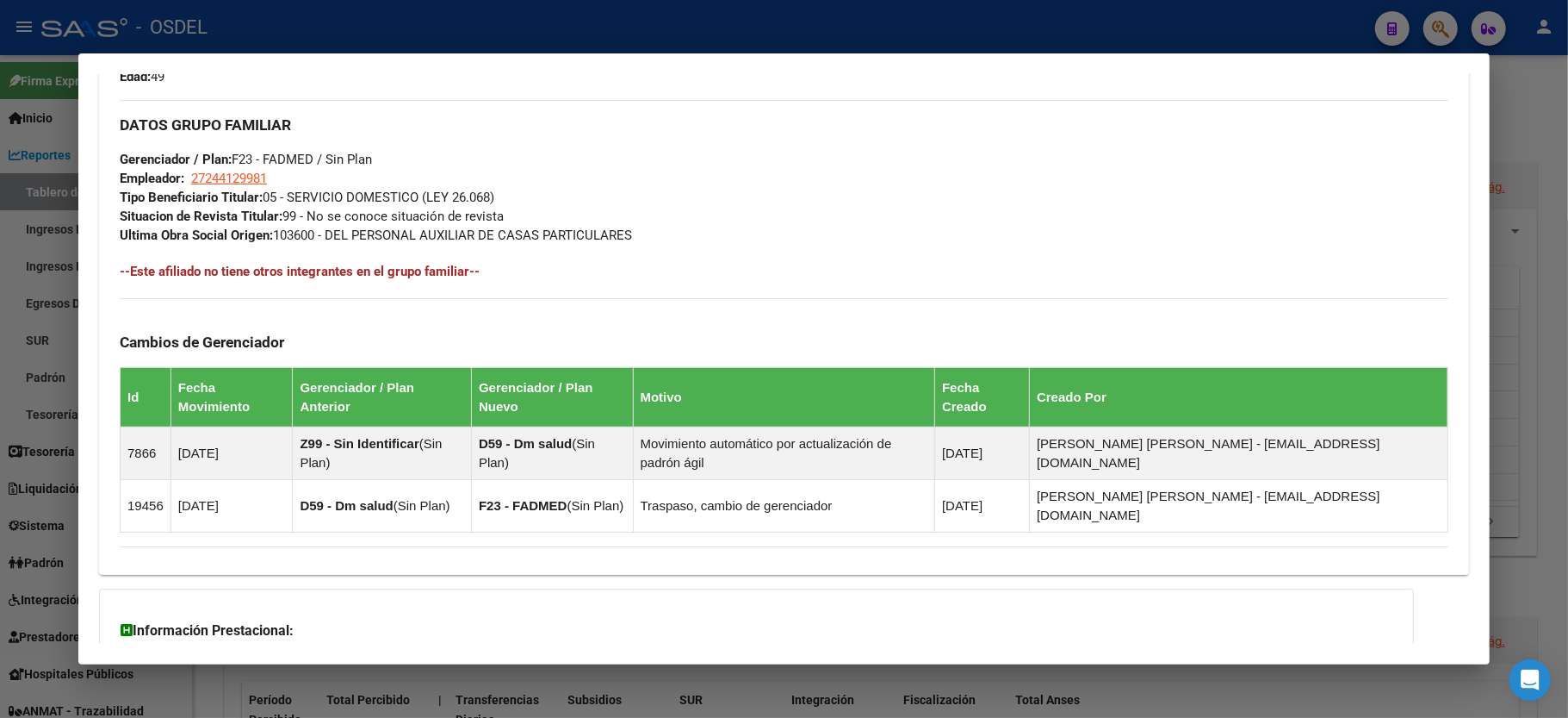
scroll to position [804, 0]
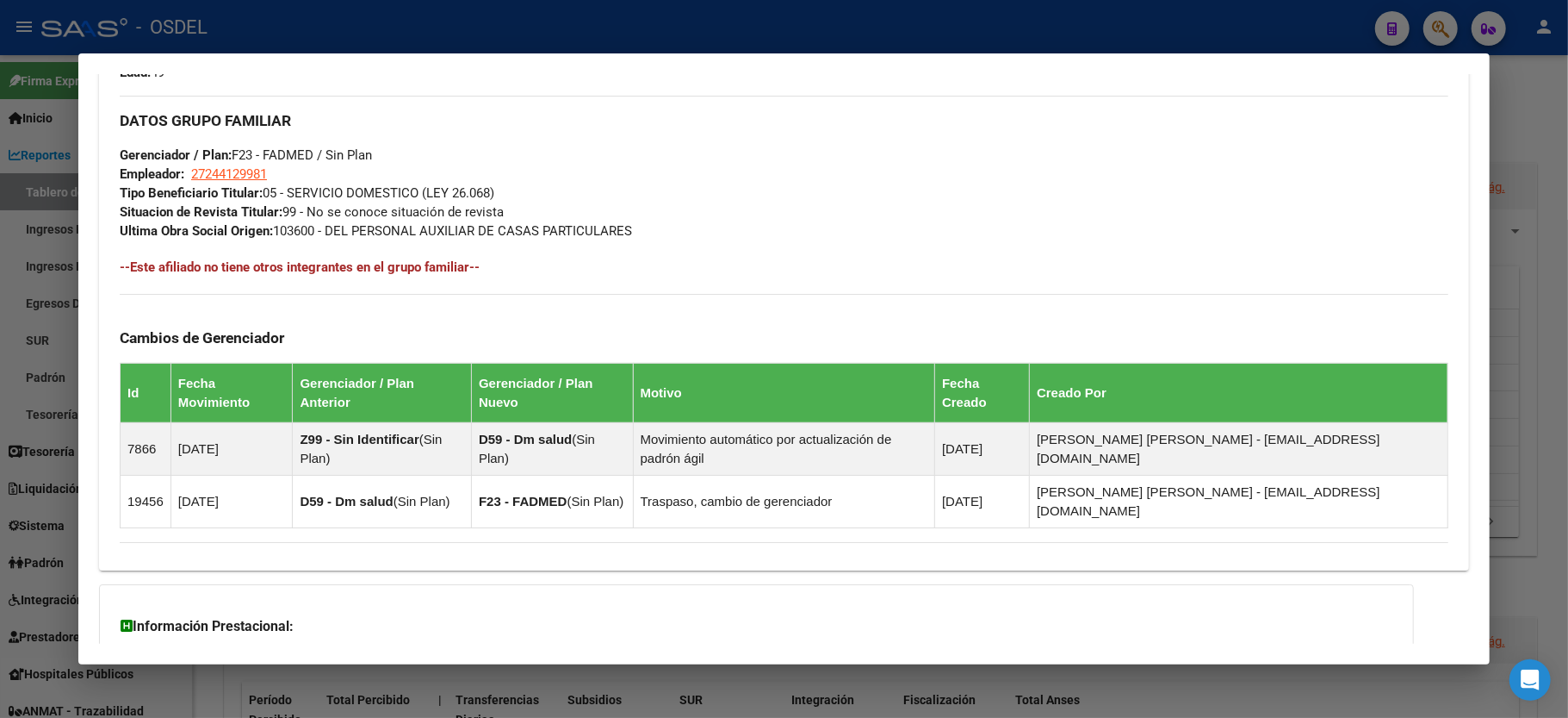
click at [1565, 170] on div at bounding box center [784, 359] width 1568 height 718
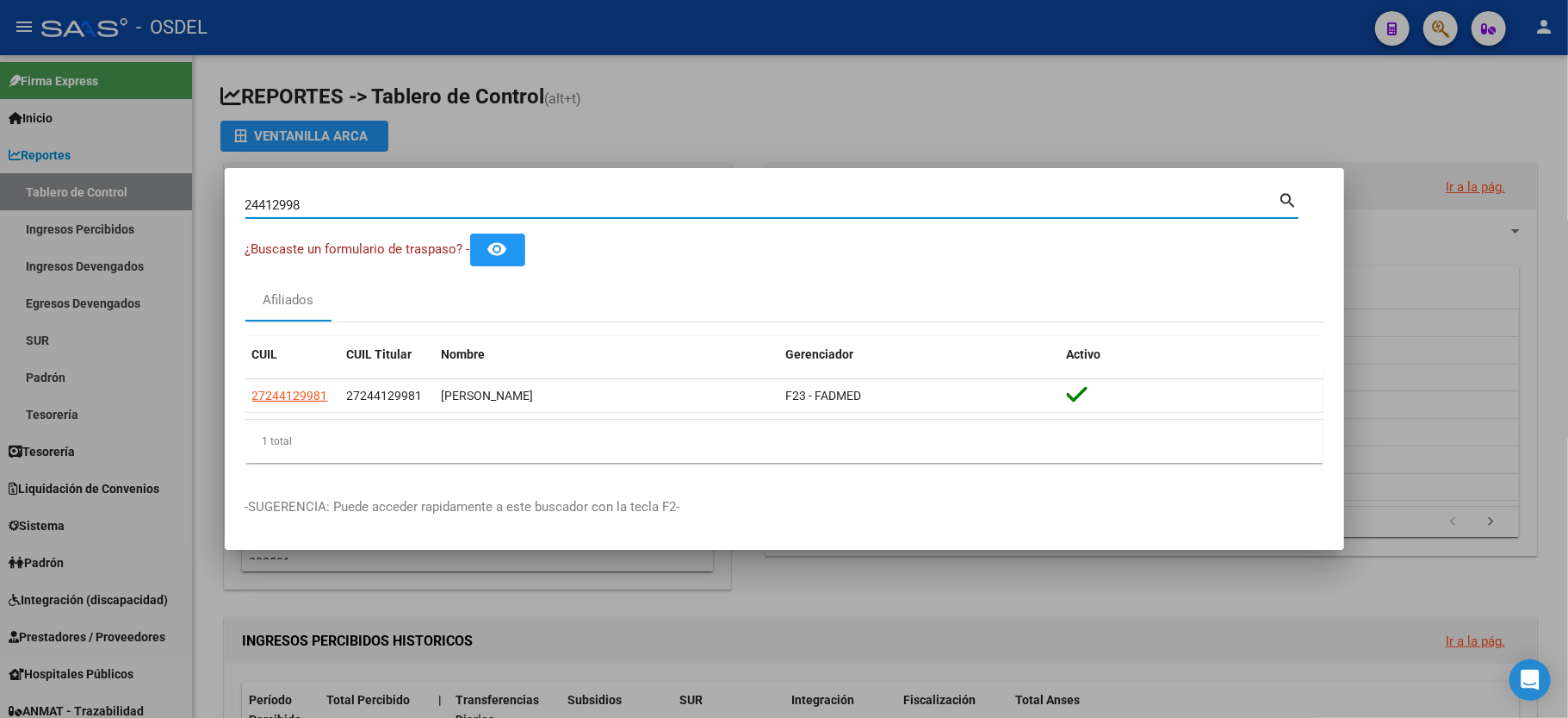
drag, startPoint x: 386, startPoint y: 207, endPoint x: 0, endPoint y: 215, distance: 386.1
click at [0, 215] on div "24412998 Buscar (apellido, dni, cuil, nro traspaso, cuit, obra social) search ¿…" at bounding box center [784, 359] width 1568 height 718
type input "23696501"
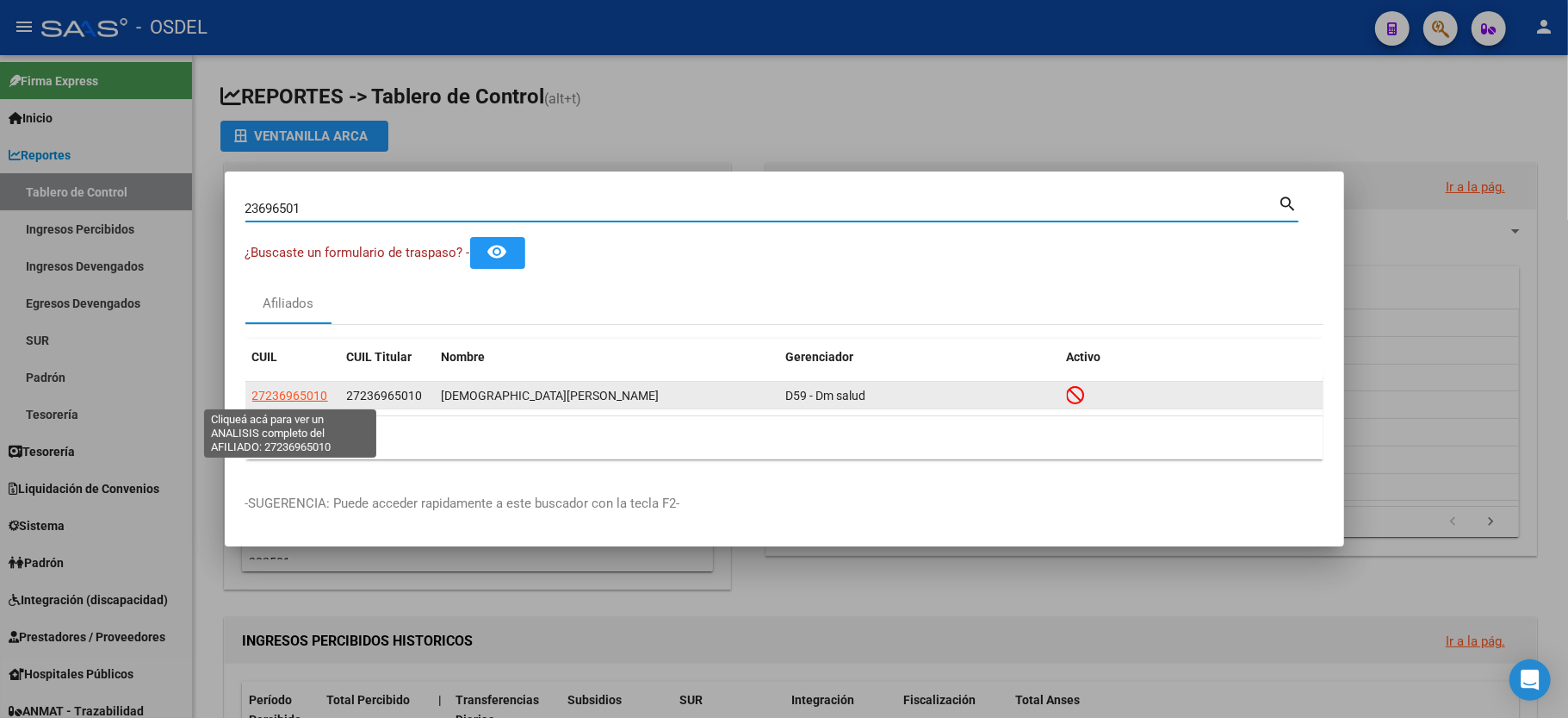
click at [284, 390] on span "27236965010" at bounding box center [290, 395] width 76 height 13
type textarea "27236965010"
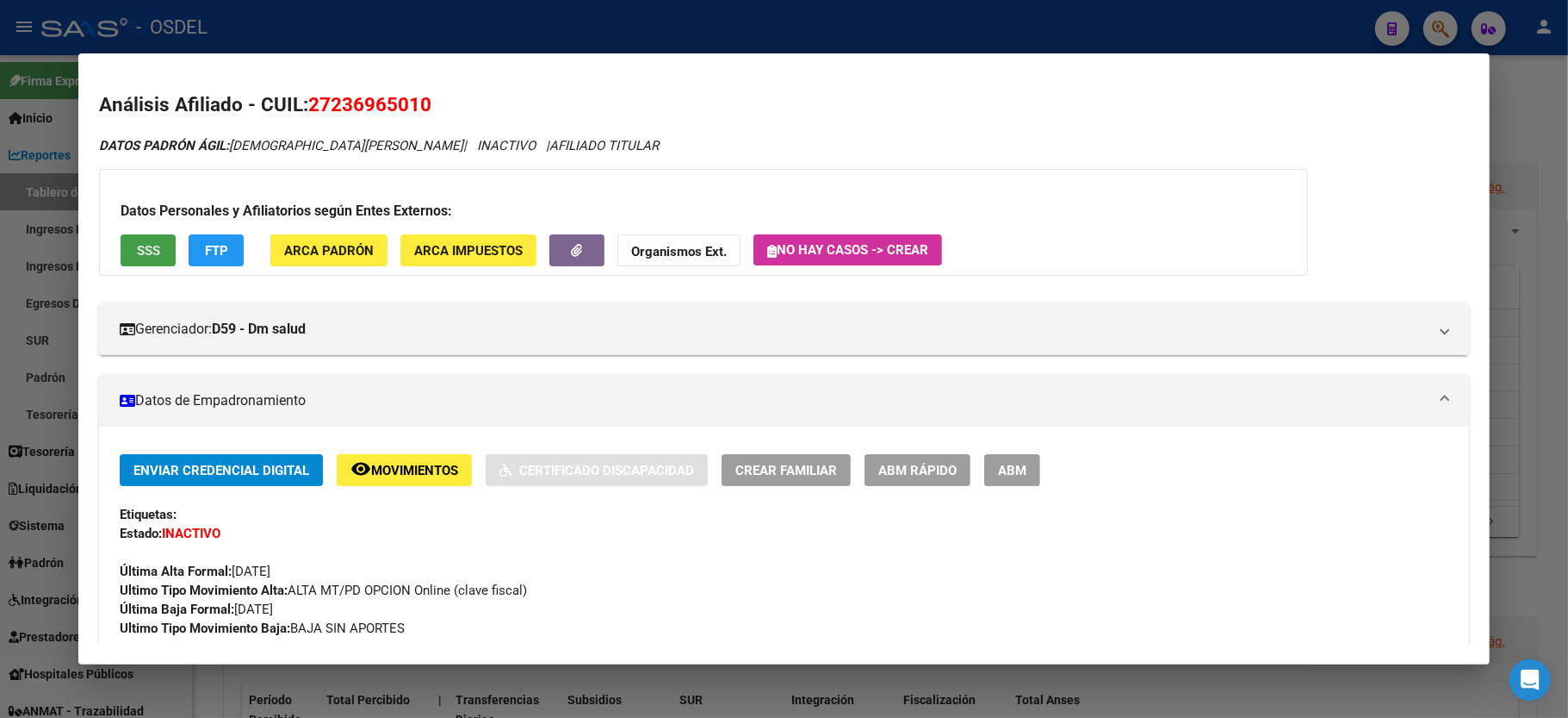
click at [137, 252] on span "SSS" at bounding box center [149, 250] width 23 height 15
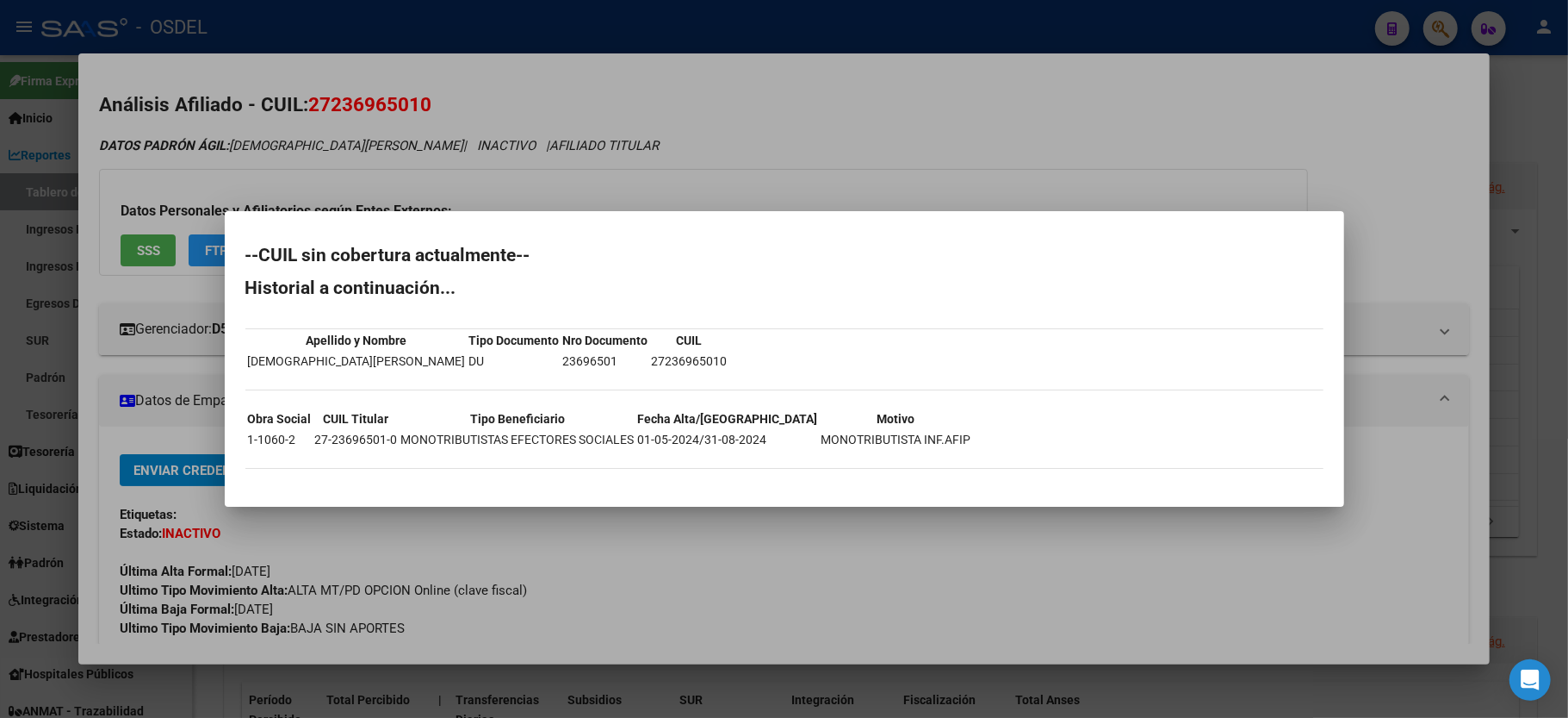
click at [1279, 105] on div at bounding box center [784, 359] width 1568 height 718
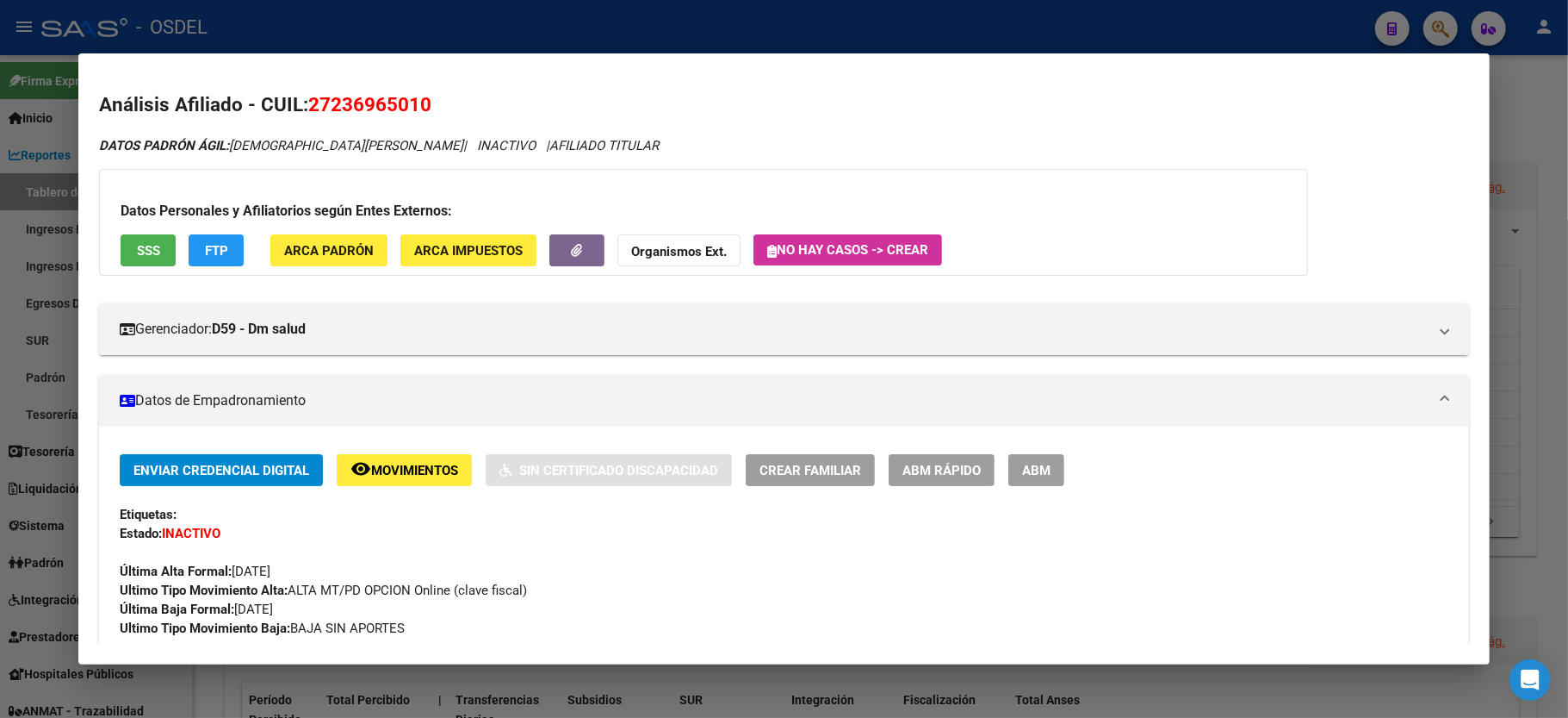
click at [1555, 147] on div at bounding box center [784, 359] width 1568 height 718
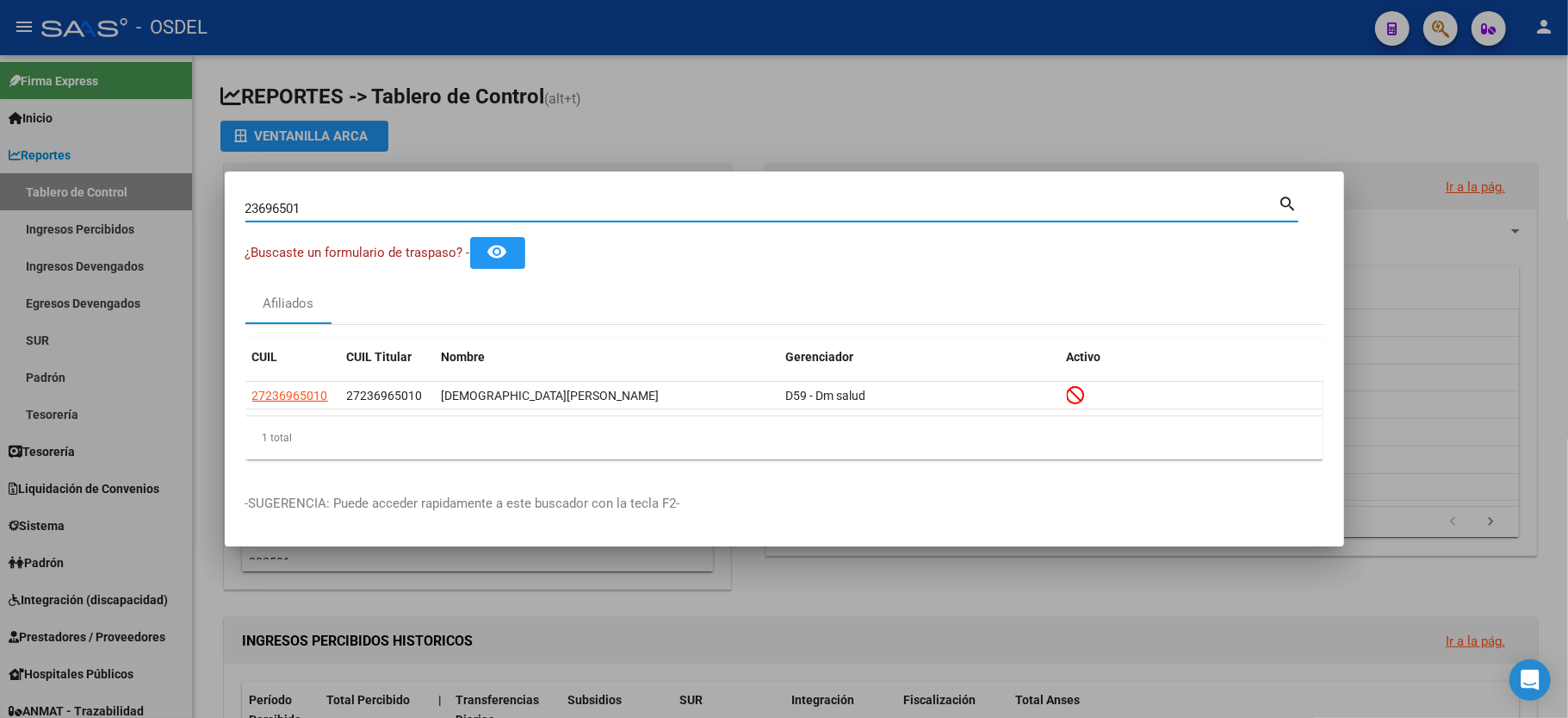
drag, startPoint x: 337, startPoint y: 210, endPoint x: 0, endPoint y: 184, distance: 338.0
click at [0, 184] on div "23696501 Buscar (apellido, dni, cuil, nro traspaso, cuit, obra social) search ¿…" at bounding box center [784, 359] width 1568 height 718
type input "30292625"
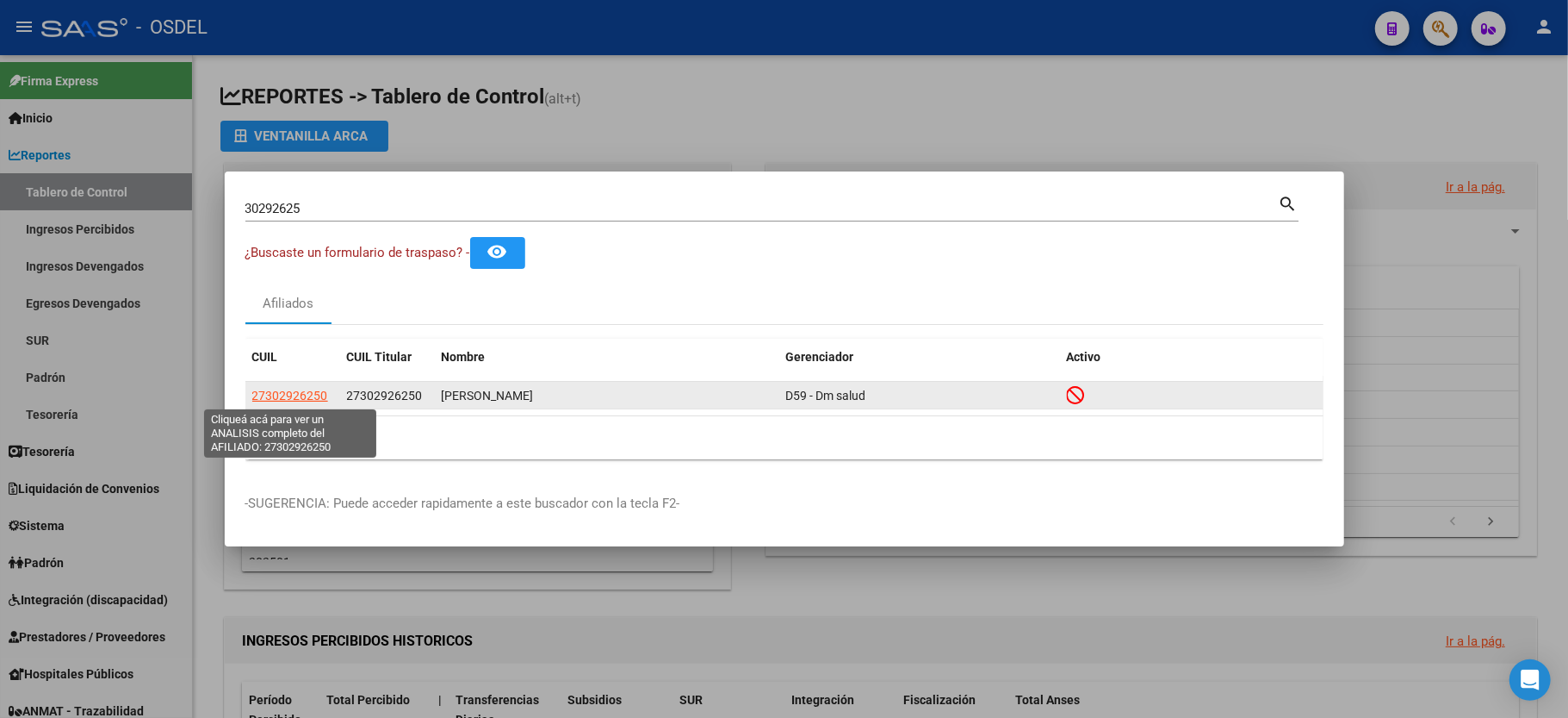
click at [262, 397] on span "27302926250" at bounding box center [290, 395] width 76 height 13
type textarea "27302926250"
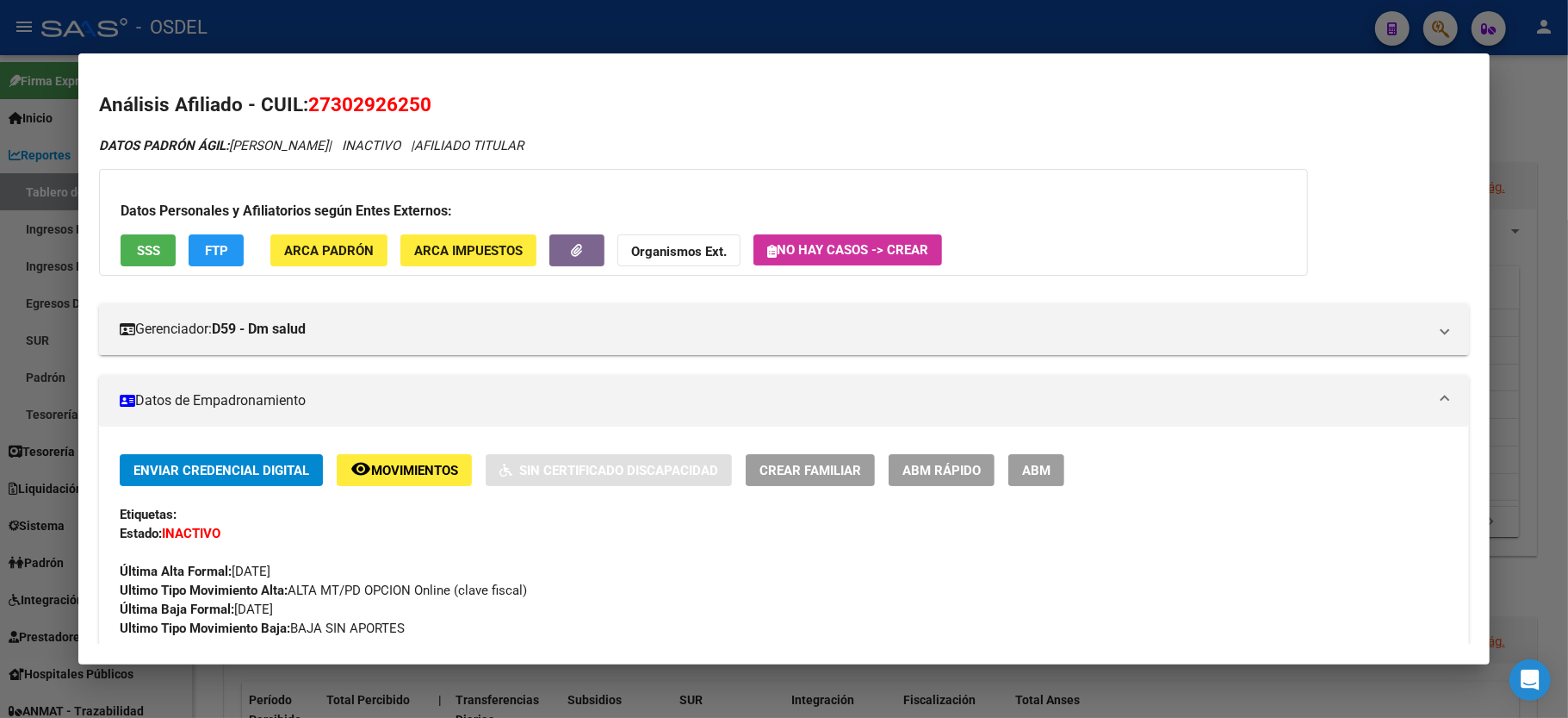
click at [149, 259] on span "SSS" at bounding box center [149, 250] width 23 height 15
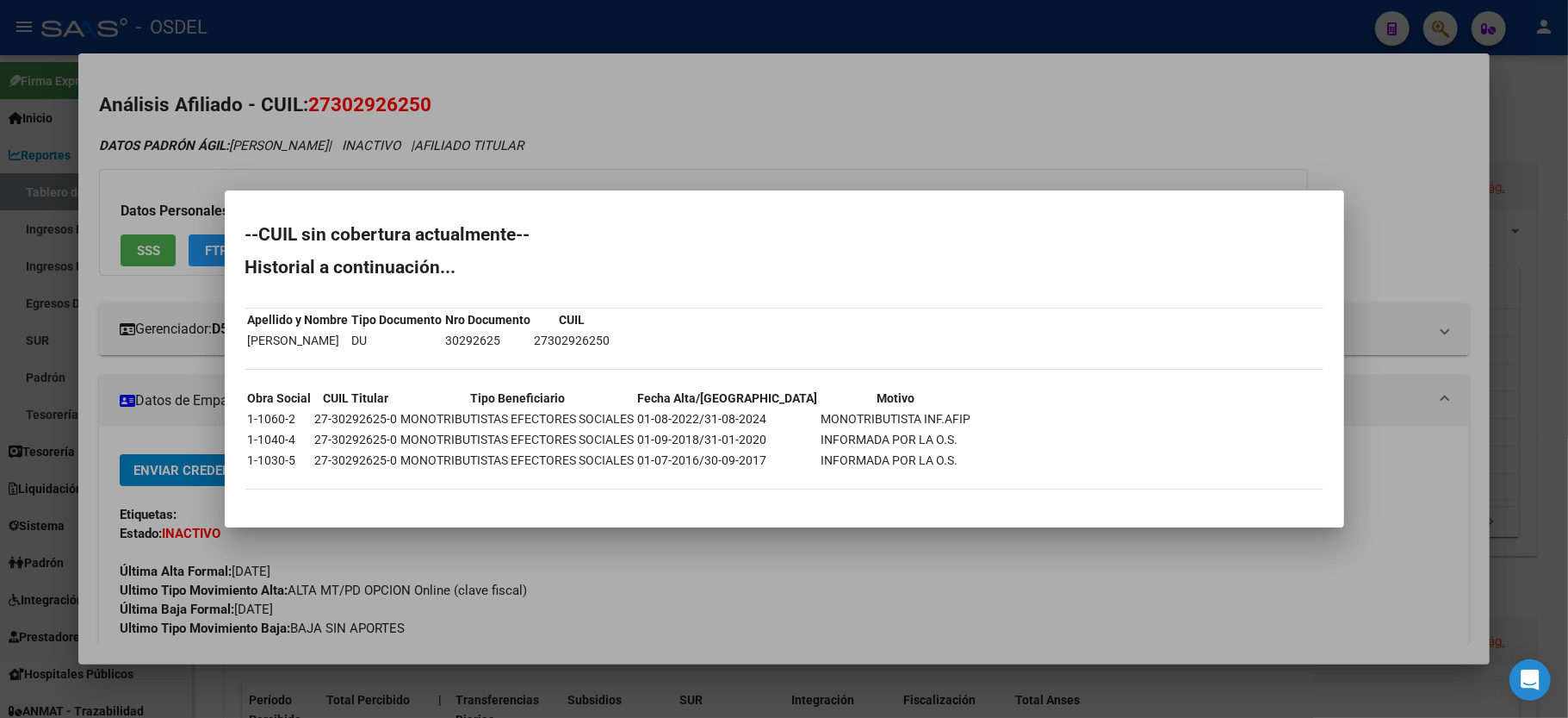
click at [1319, 186] on div at bounding box center [784, 359] width 1568 height 718
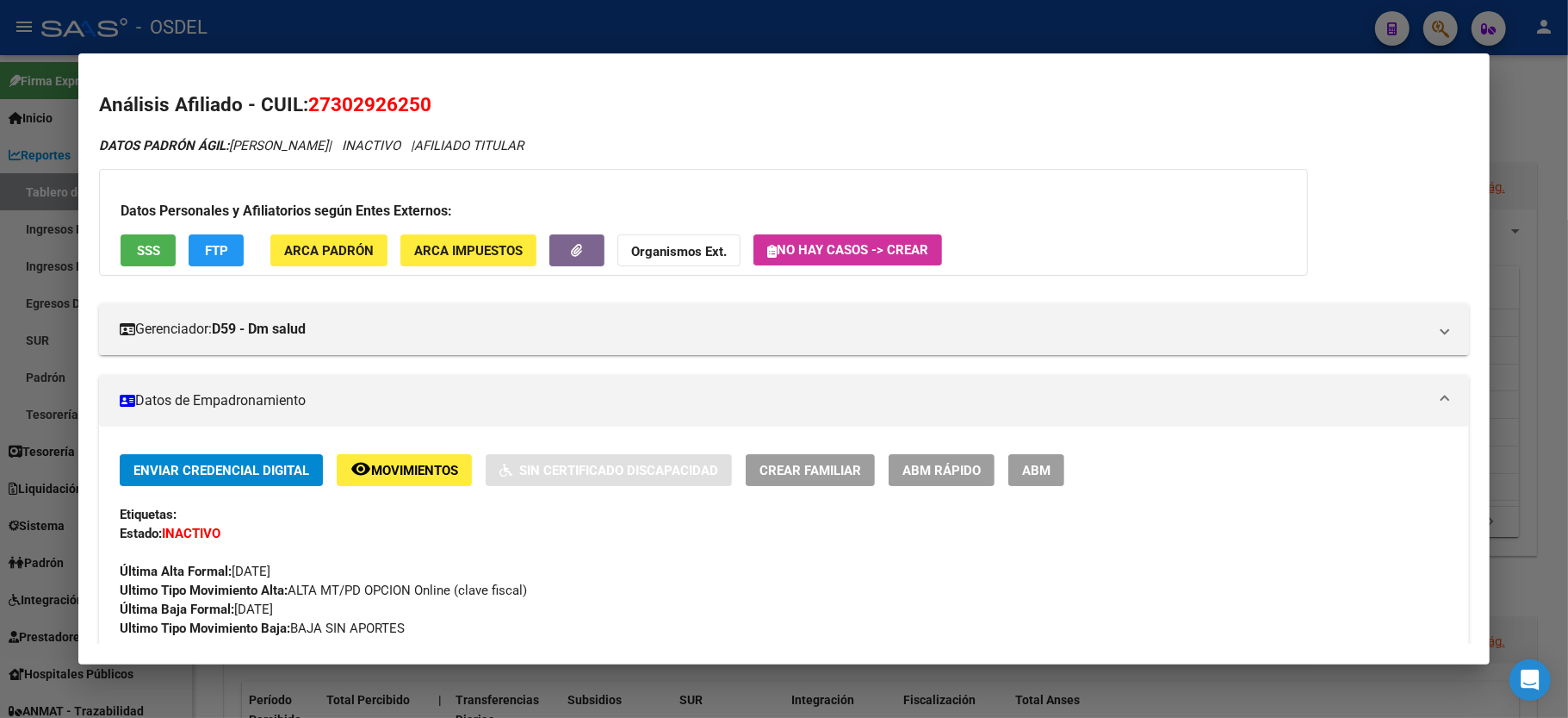
click at [1555, 149] on div at bounding box center [784, 359] width 1568 height 718
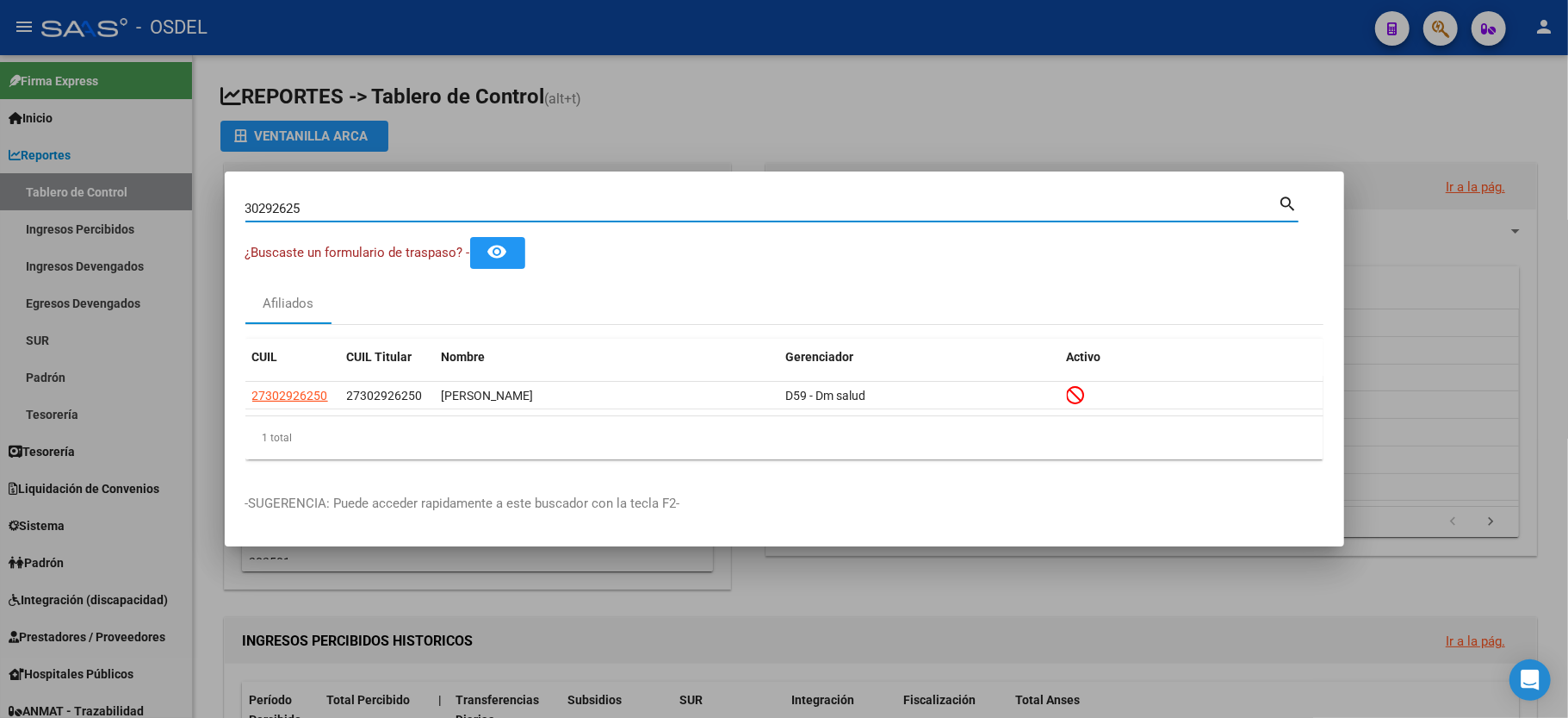
drag, startPoint x: 320, startPoint y: 208, endPoint x: 0, endPoint y: 198, distance: 320.2
click at [0, 198] on div "30292625 Buscar (apellido, dni, cuil, nro traspaso, cuit, obra social) search ¿…" at bounding box center [784, 359] width 1568 height 718
type input "35602418"
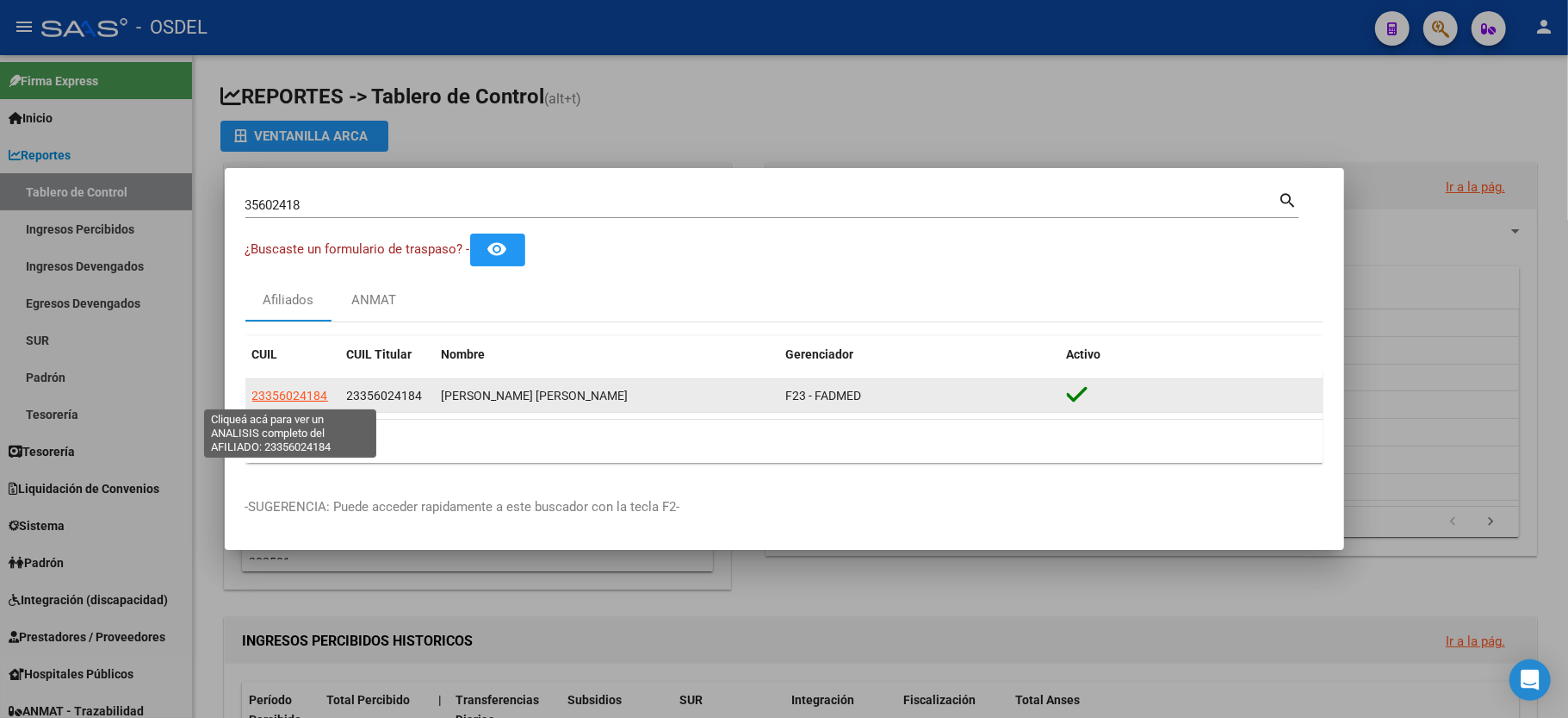
click at [303, 397] on span "23356024184" at bounding box center [290, 395] width 76 height 13
type textarea "23356024184"
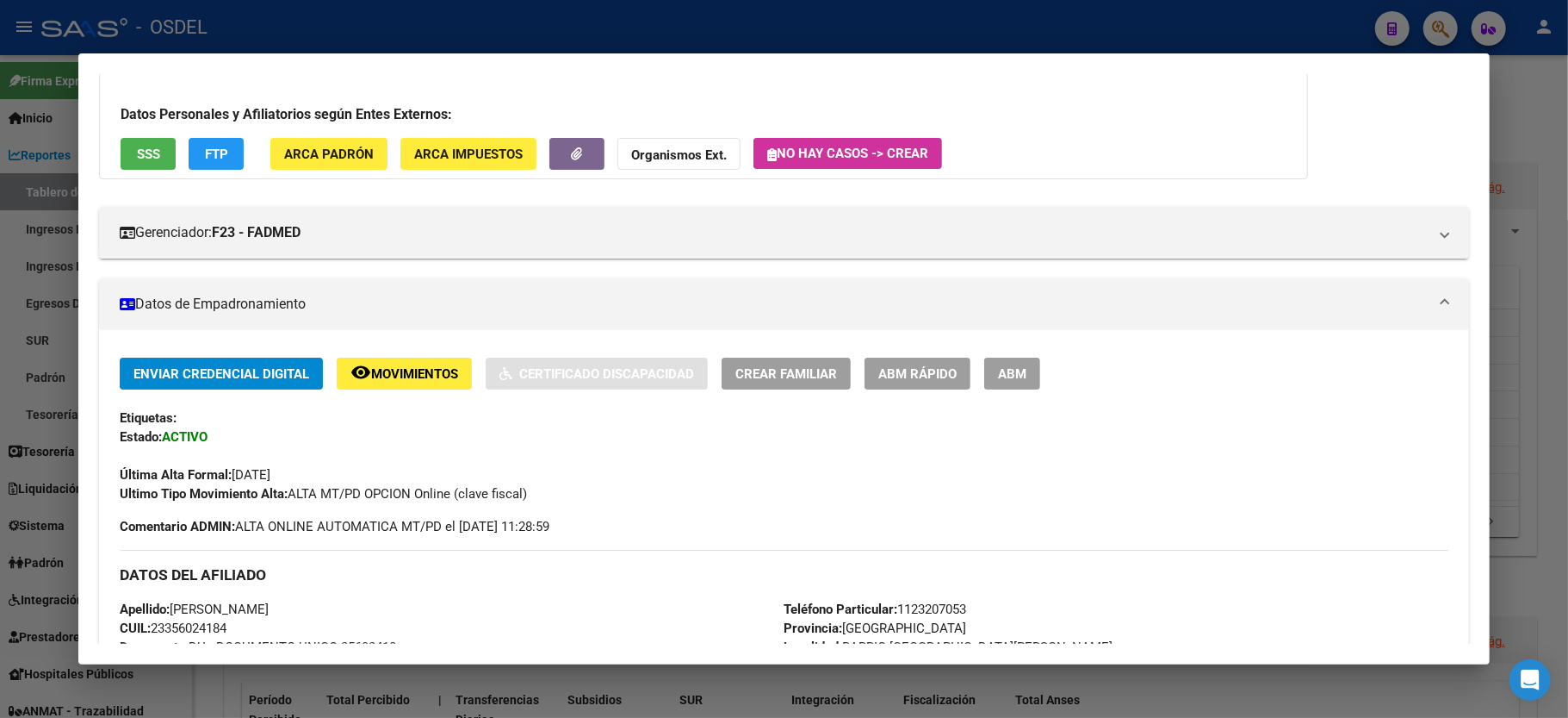
scroll to position [887, 0]
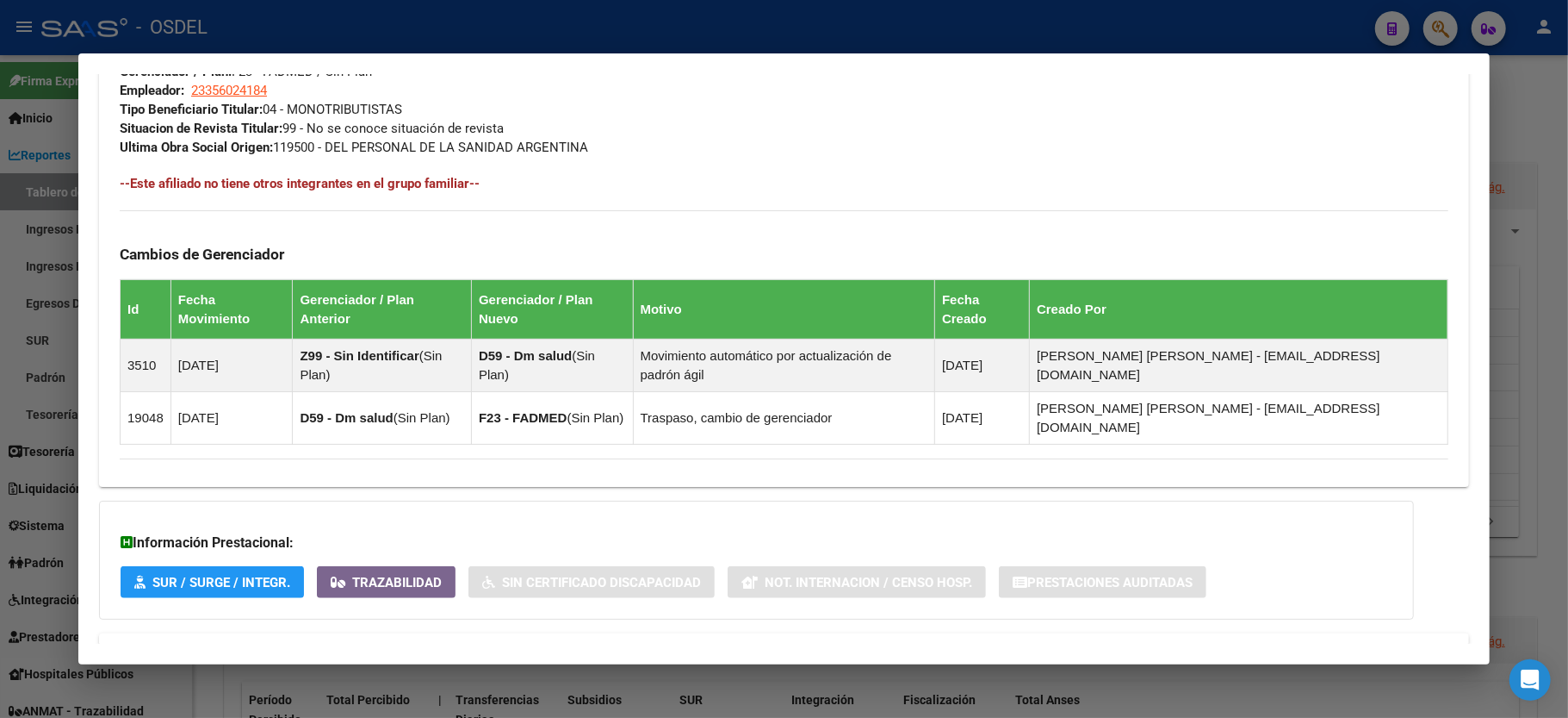
click at [1544, 140] on div at bounding box center [784, 359] width 1568 height 718
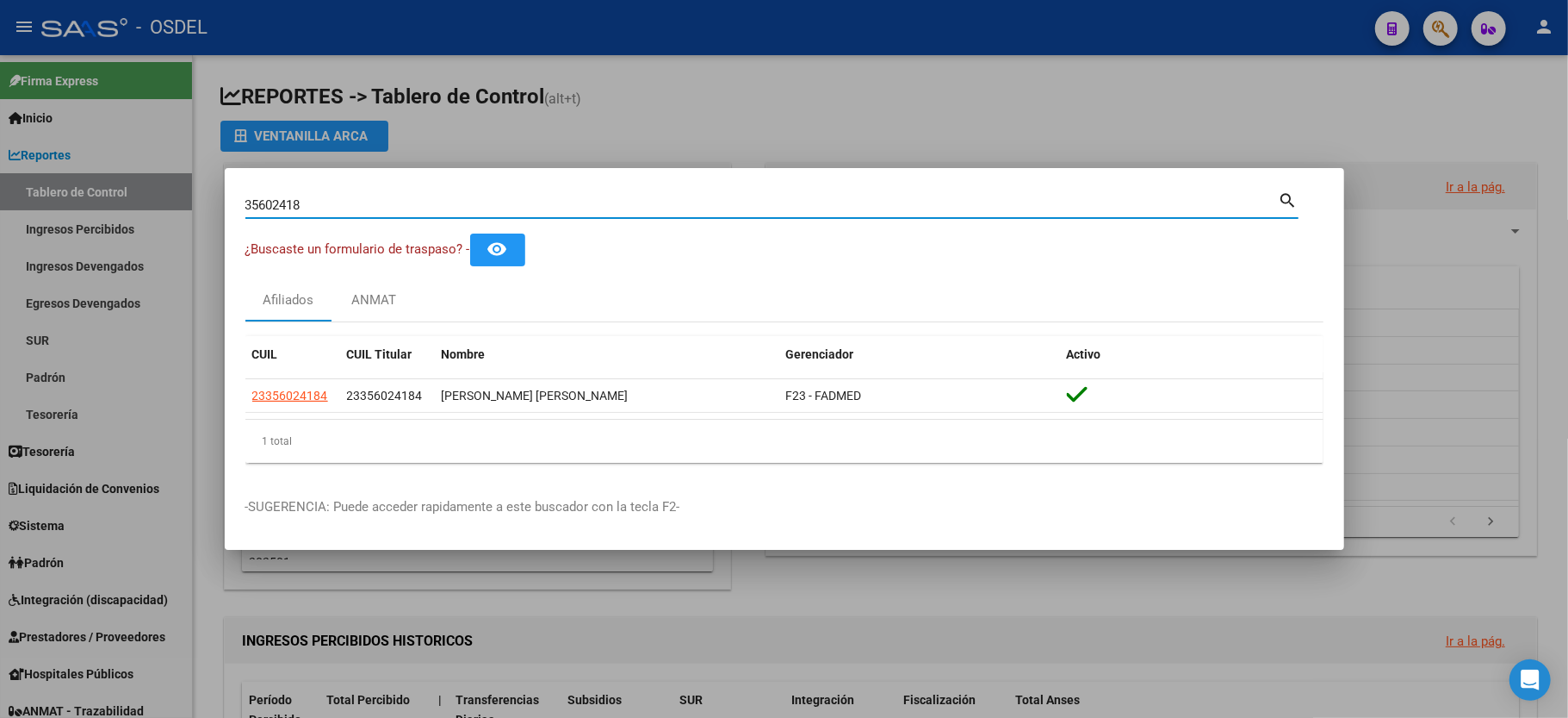
drag, startPoint x: 686, startPoint y: 203, endPoint x: 0, endPoint y: 290, distance: 691.5
click at [0, 290] on div "35602418 Buscar (apellido, dni, cuil, nro traspaso, cuit, obra social) search ¿…" at bounding box center [784, 359] width 1568 height 718
type input "47565166"
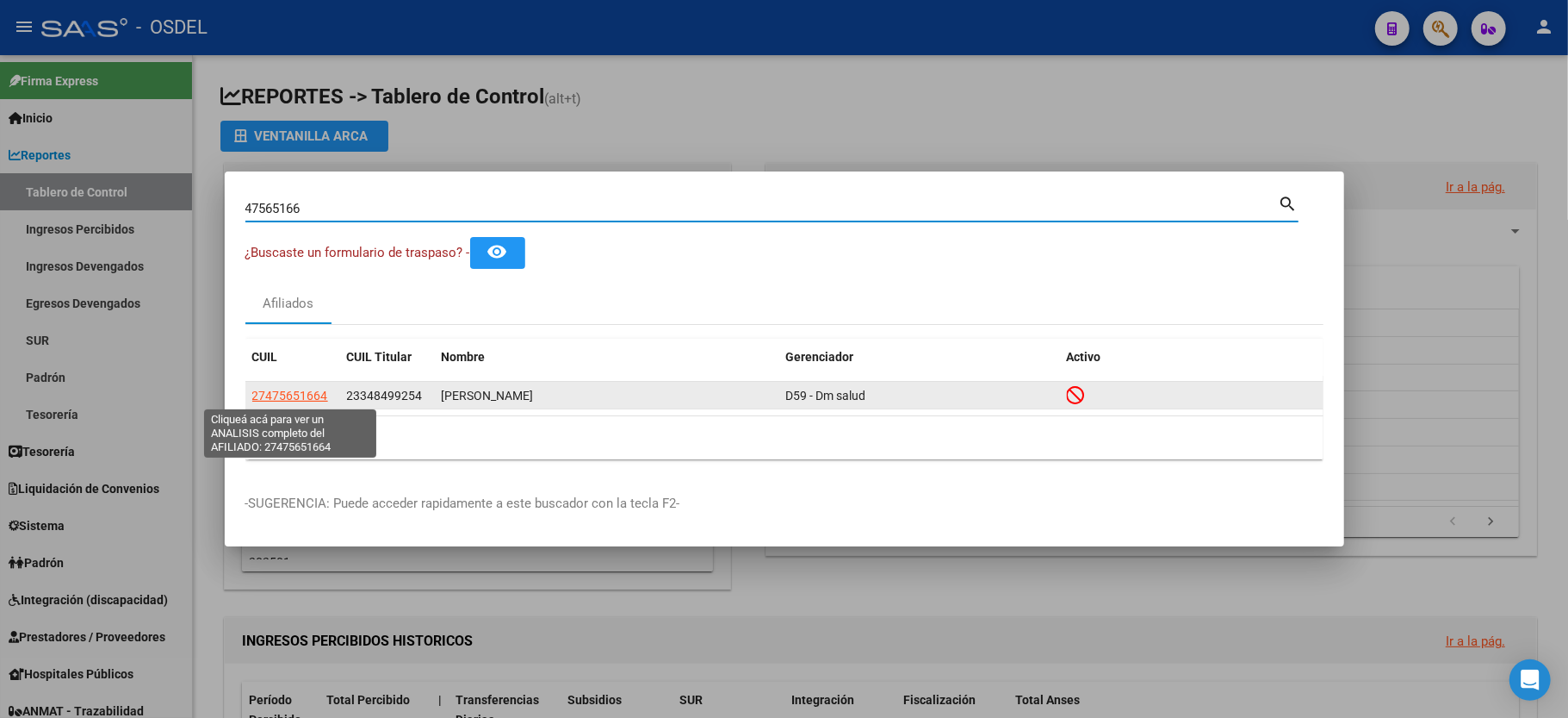
click at [259, 390] on span "27475651664" at bounding box center [290, 395] width 76 height 13
type textarea "27475651664"
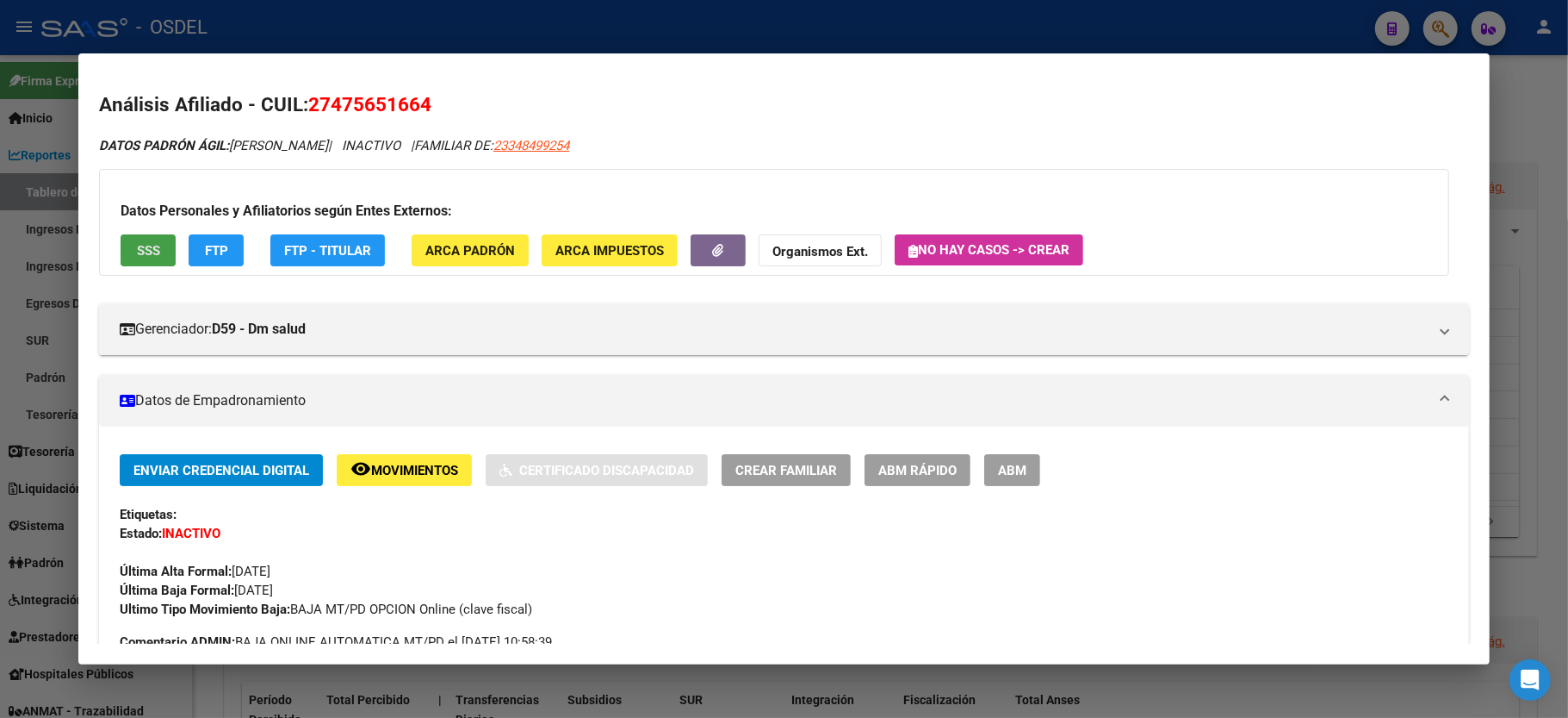
click at [140, 256] on span "SSS" at bounding box center [149, 250] width 23 height 15
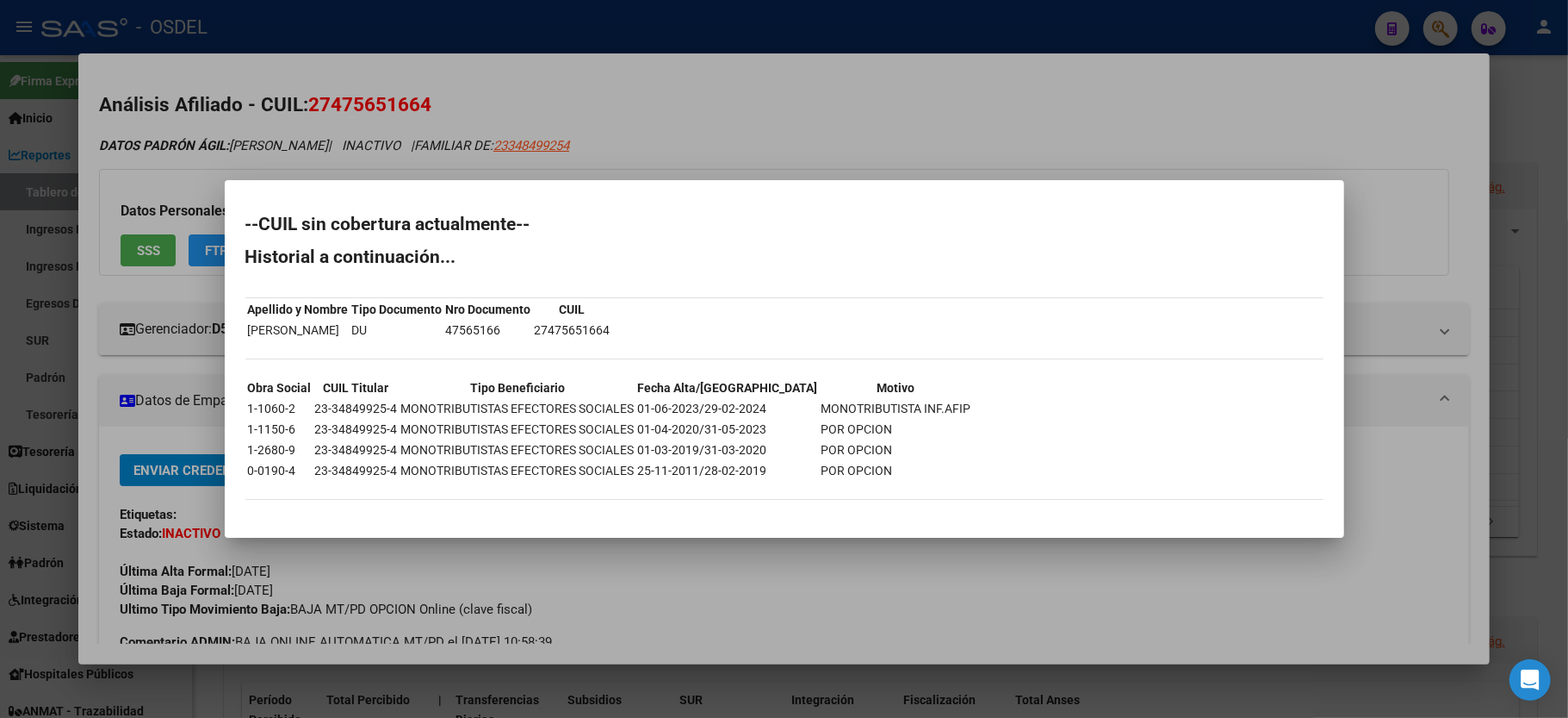
click at [969, 123] on div at bounding box center [784, 359] width 1568 height 718
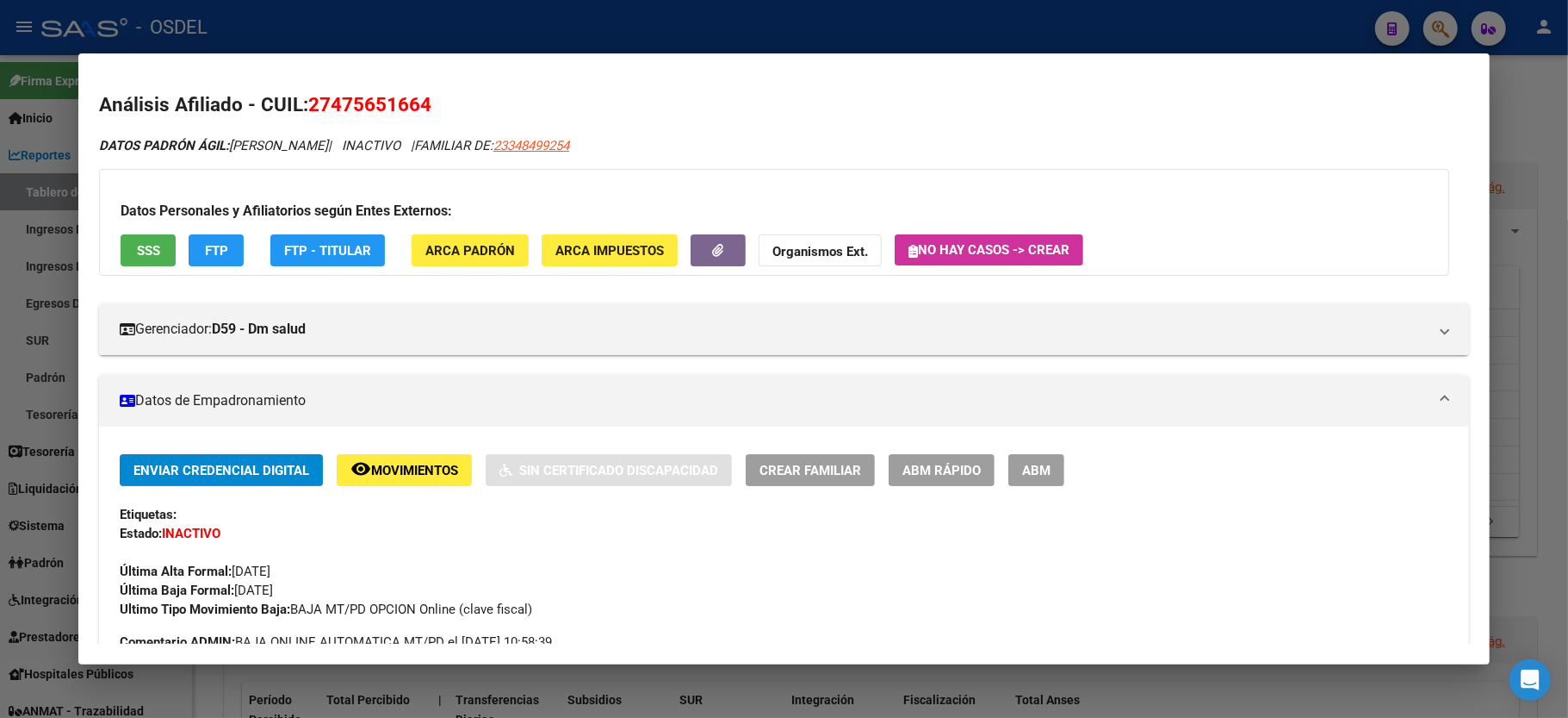
click at [1545, 117] on div at bounding box center [784, 359] width 1568 height 718
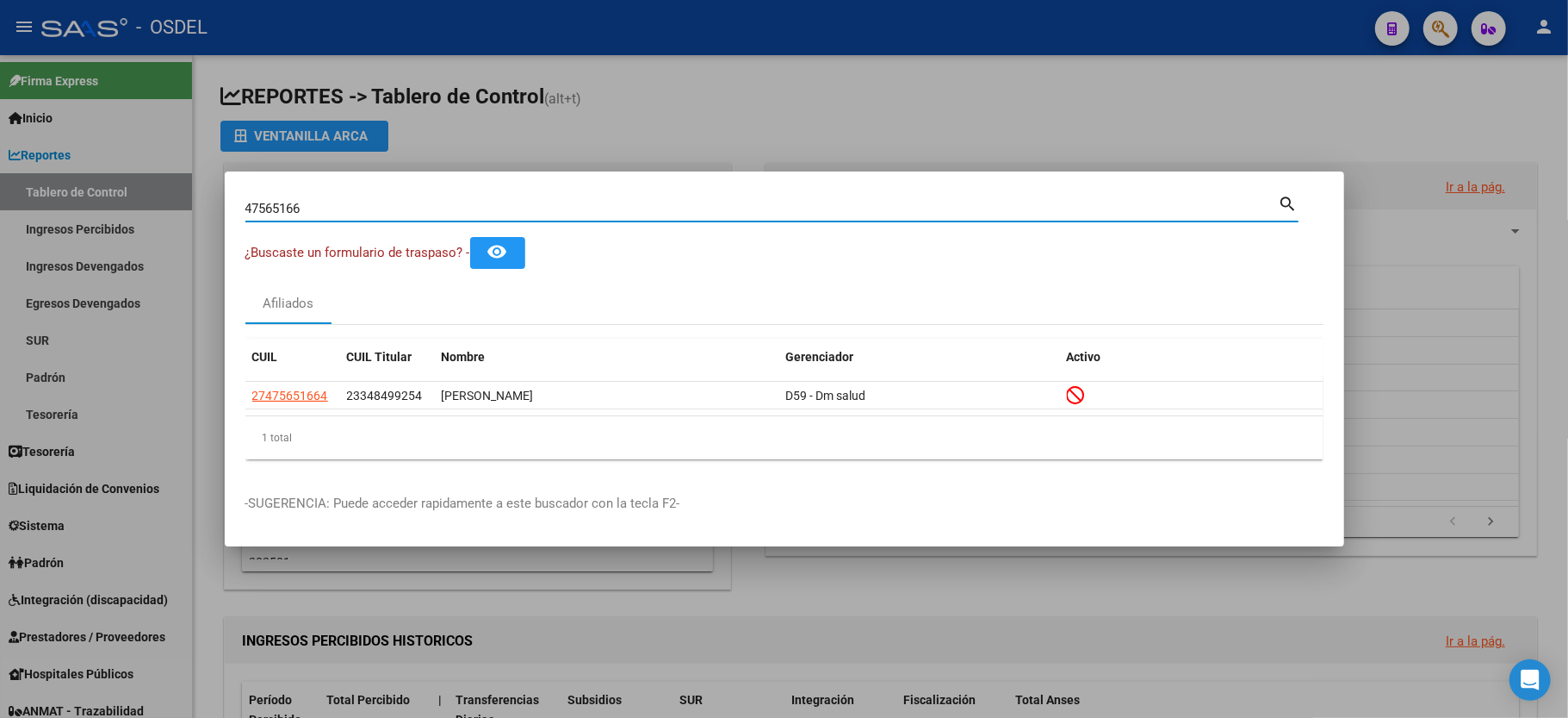
drag, startPoint x: 346, startPoint y: 209, endPoint x: 0, endPoint y: 149, distance: 351.2
click at [0, 149] on div "47565166 Buscar (apellido, dni, cuil, nro traspaso, cuit, obra social) search ¿…" at bounding box center [784, 359] width 1568 height 718
type input "94573625"
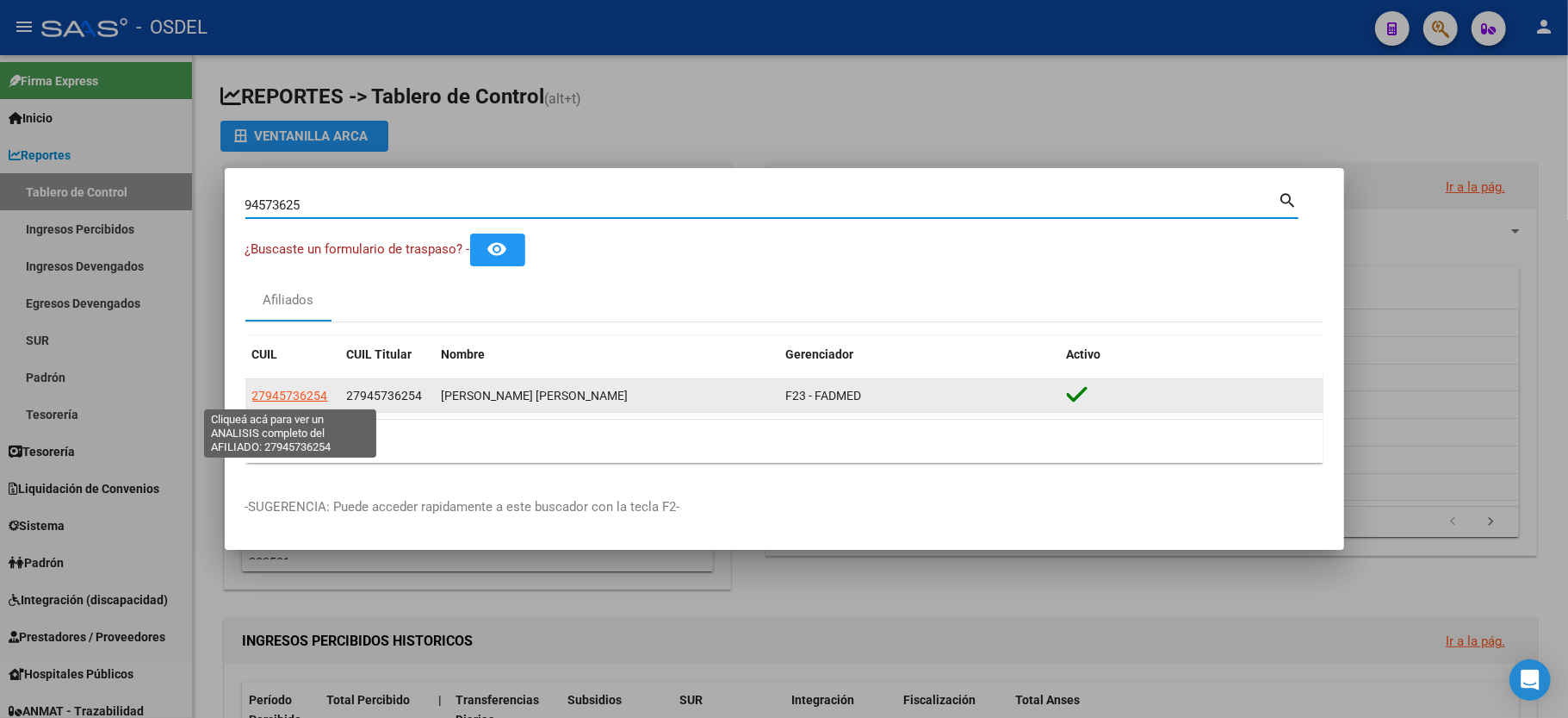
click at [267, 400] on span "27945736254" at bounding box center [290, 395] width 76 height 13
type textarea "27945736254"
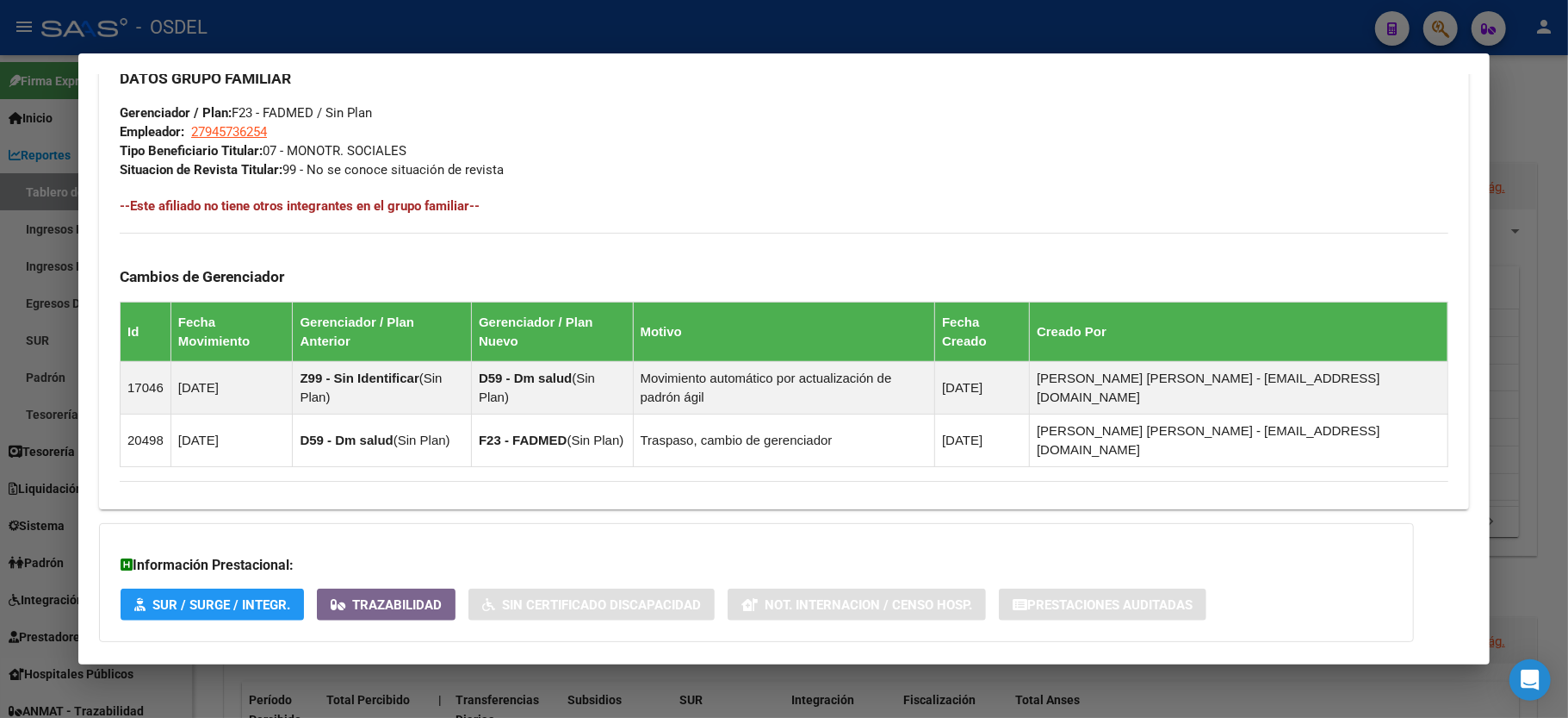
scroll to position [884, 0]
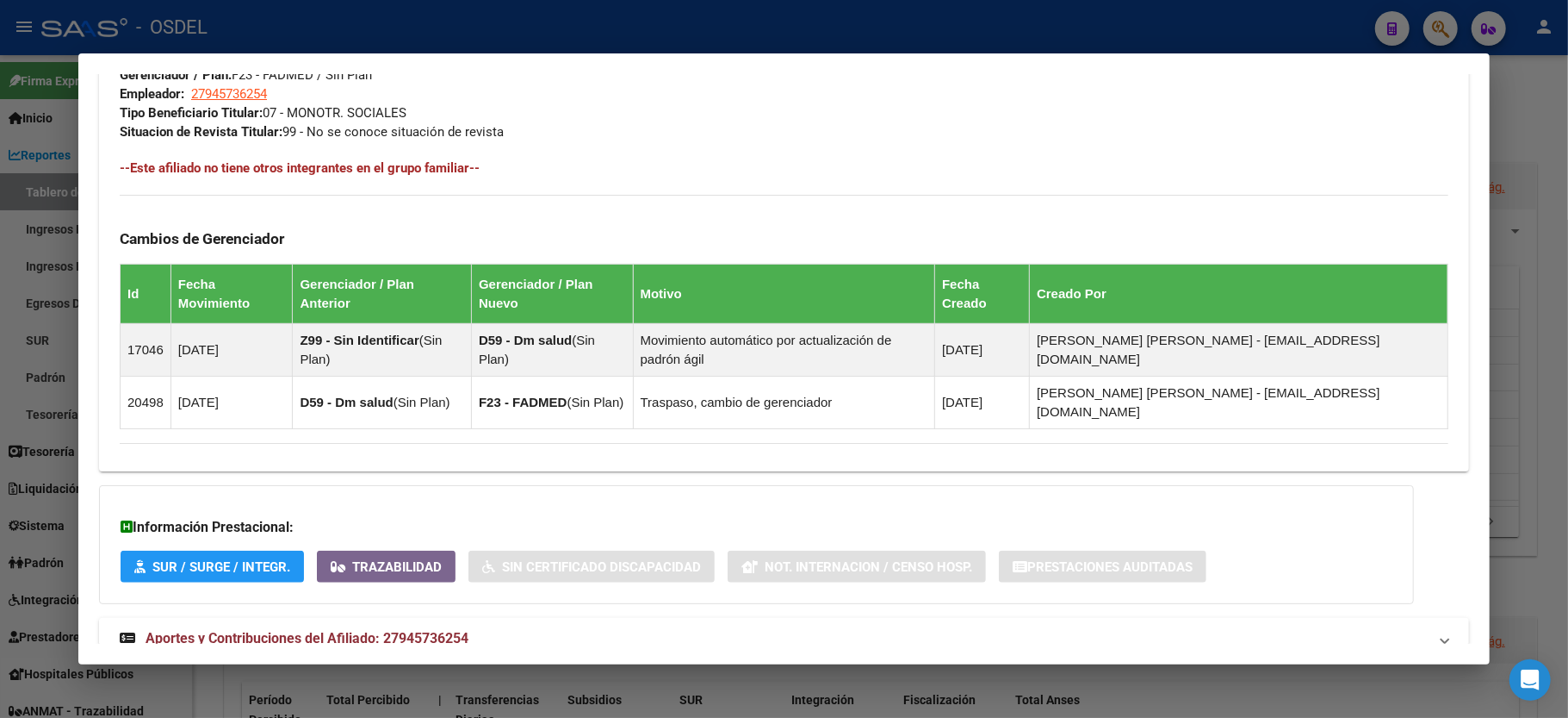
click at [1554, 145] on div at bounding box center [784, 359] width 1568 height 718
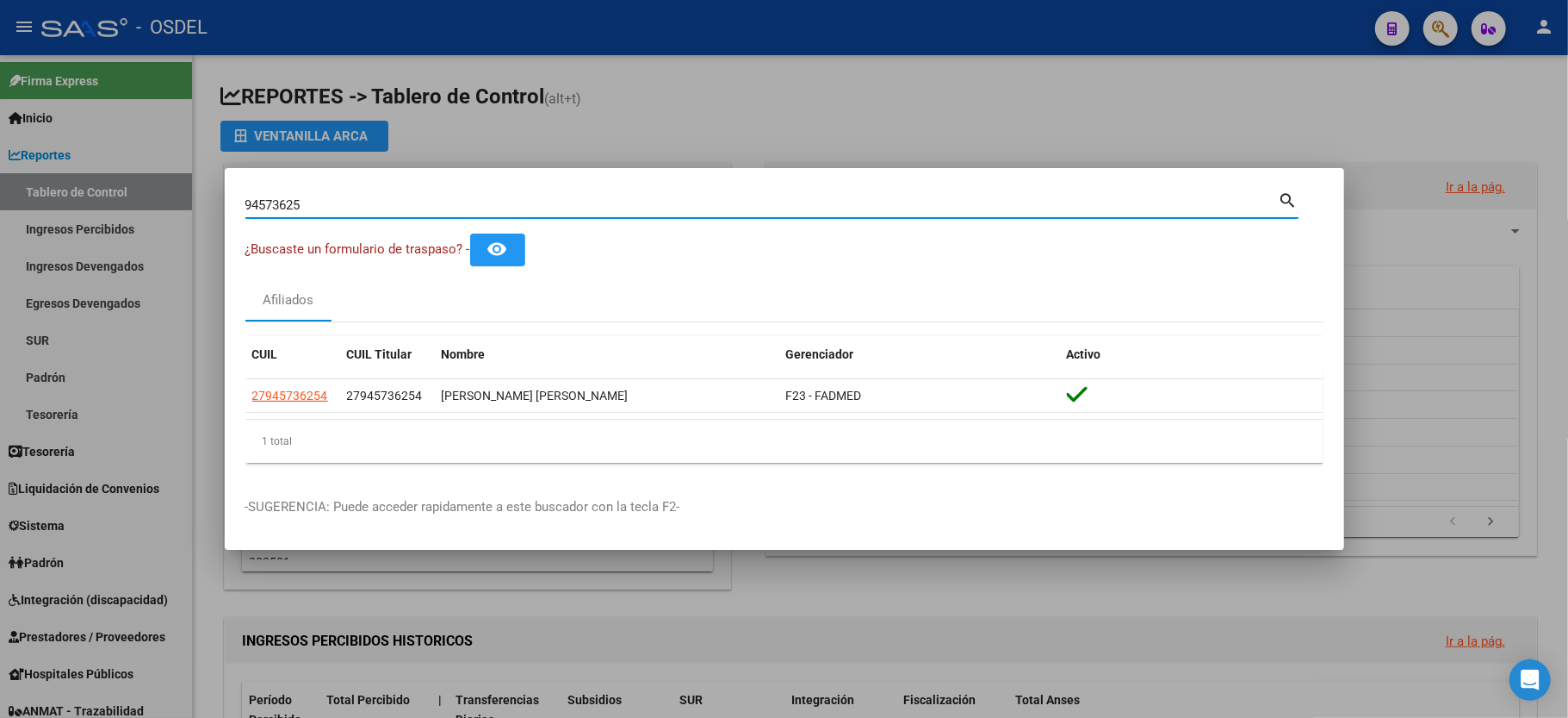
drag, startPoint x: 346, startPoint y: 207, endPoint x: 0, endPoint y: 174, distance: 347.6
click at [0, 174] on div "94573625 Buscar (apellido, dni, cuil, nro traspaso, cuit, obra social) search ¿…" at bounding box center [784, 359] width 1568 height 718
type input "30934503"
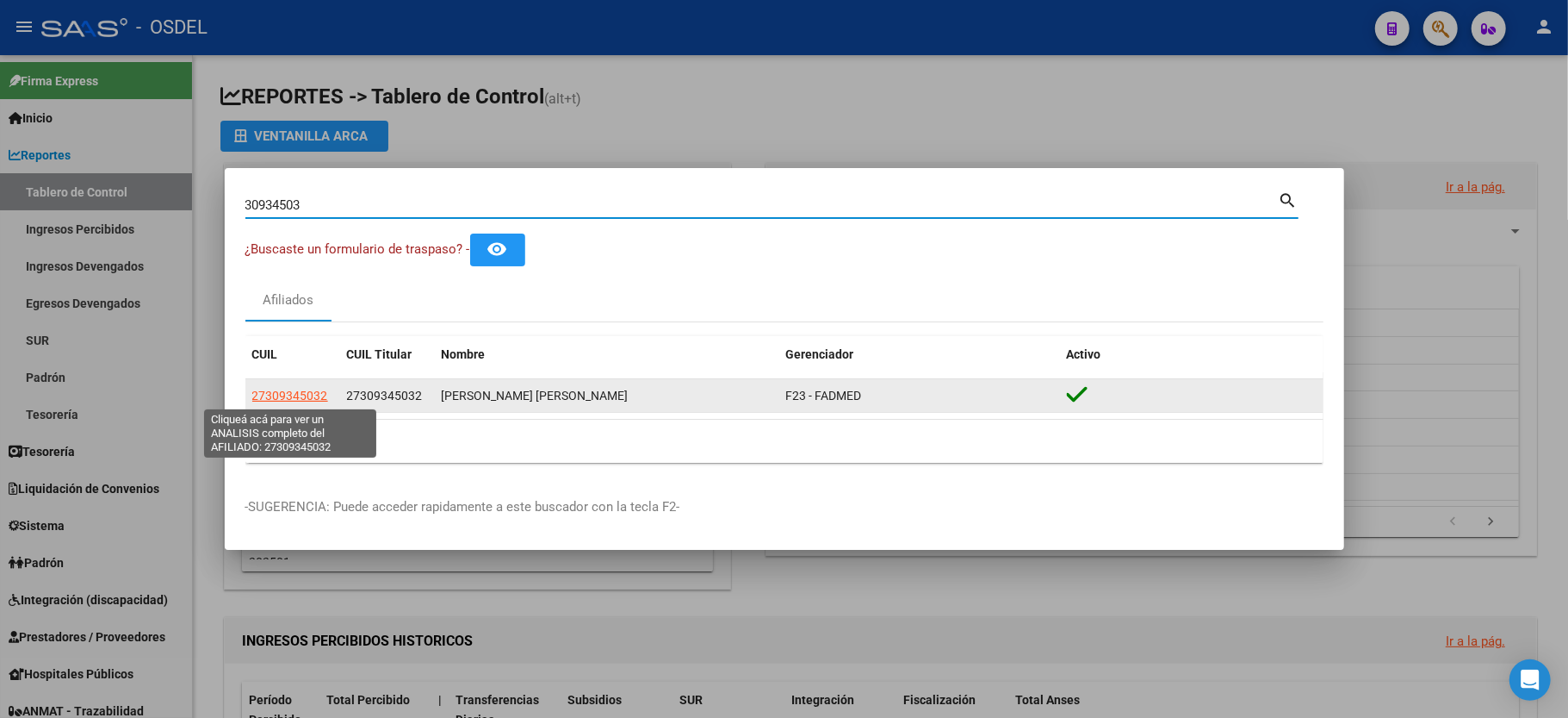
click at [303, 395] on span "27309345032" at bounding box center [290, 395] width 76 height 13
type textarea "27309345032"
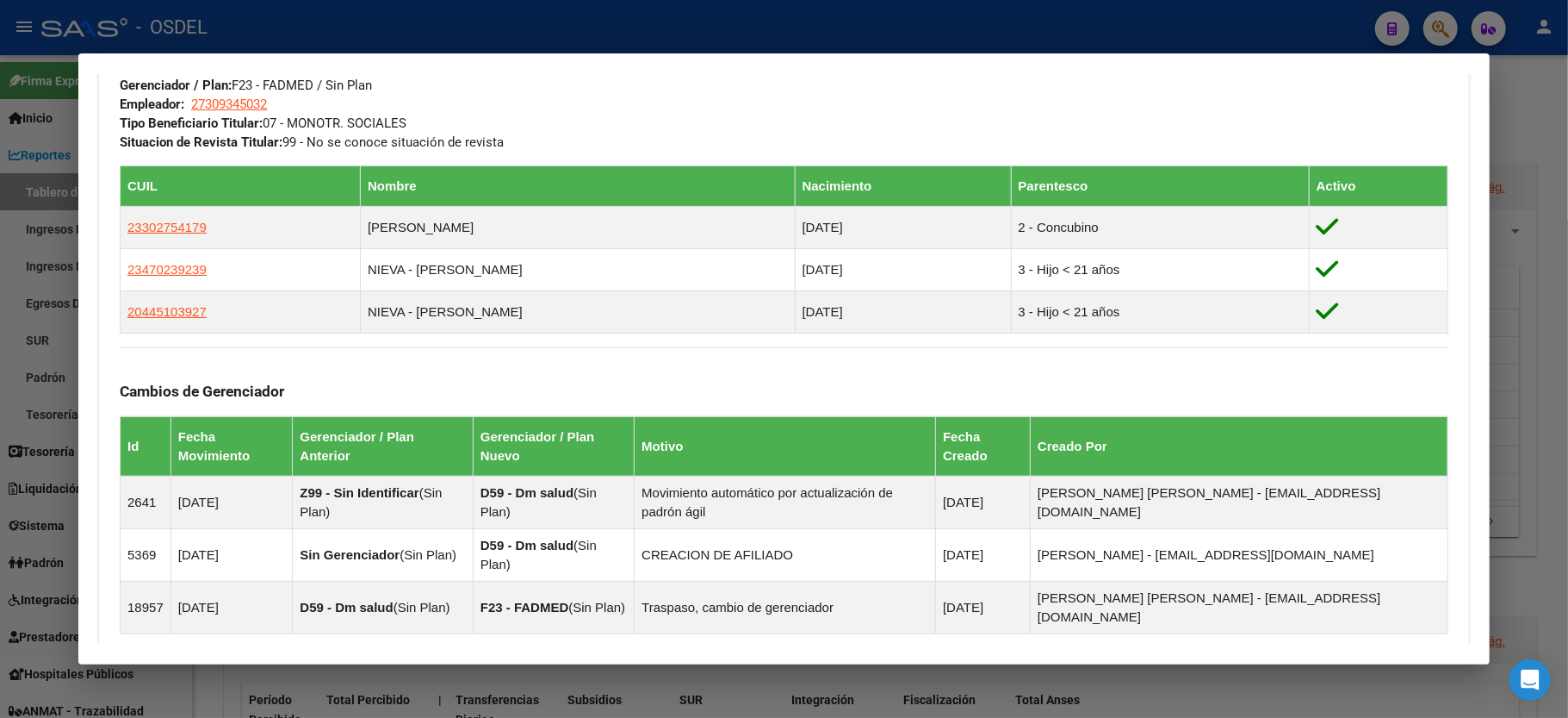
scroll to position [919, 0]
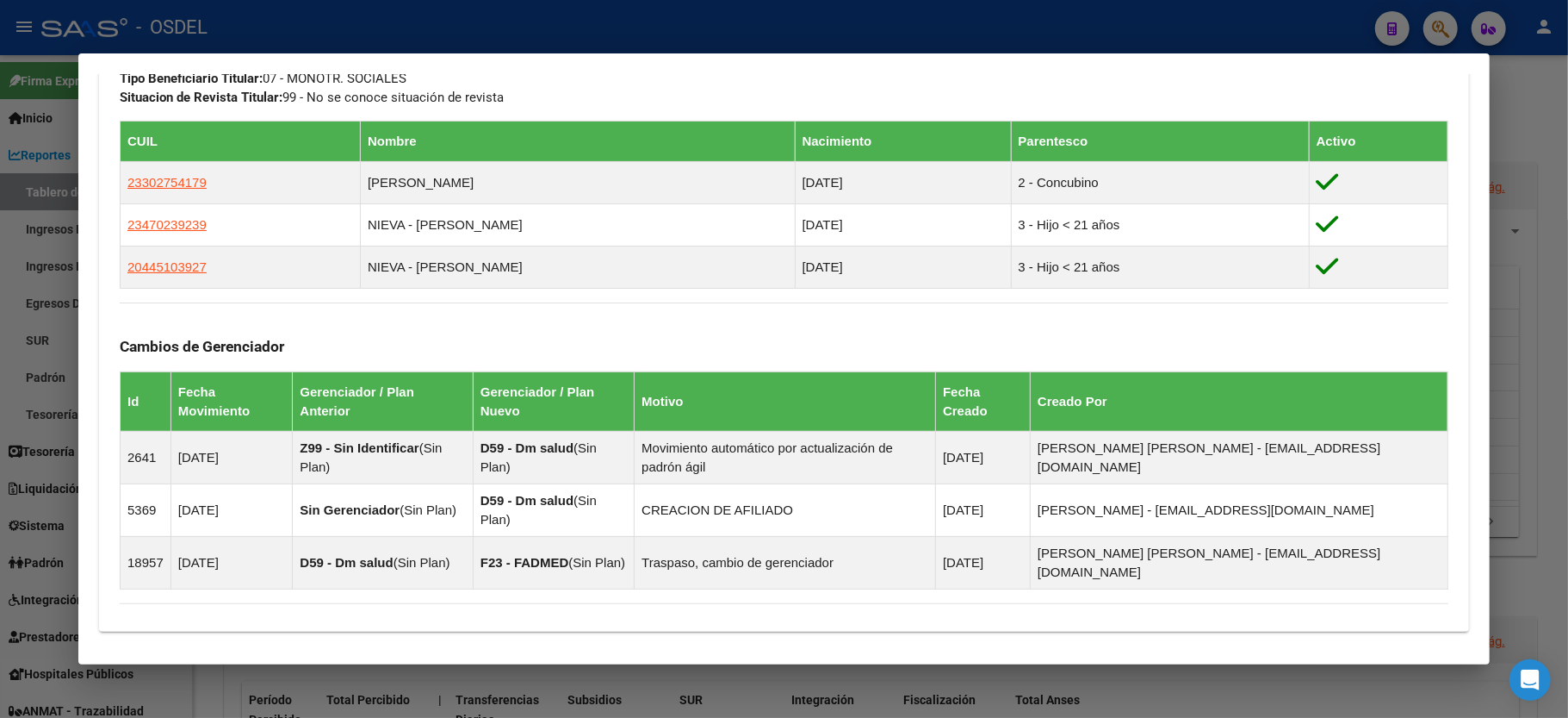
click at [1545, 203] on div at bounding box center [784, 359] width 1568 height 718
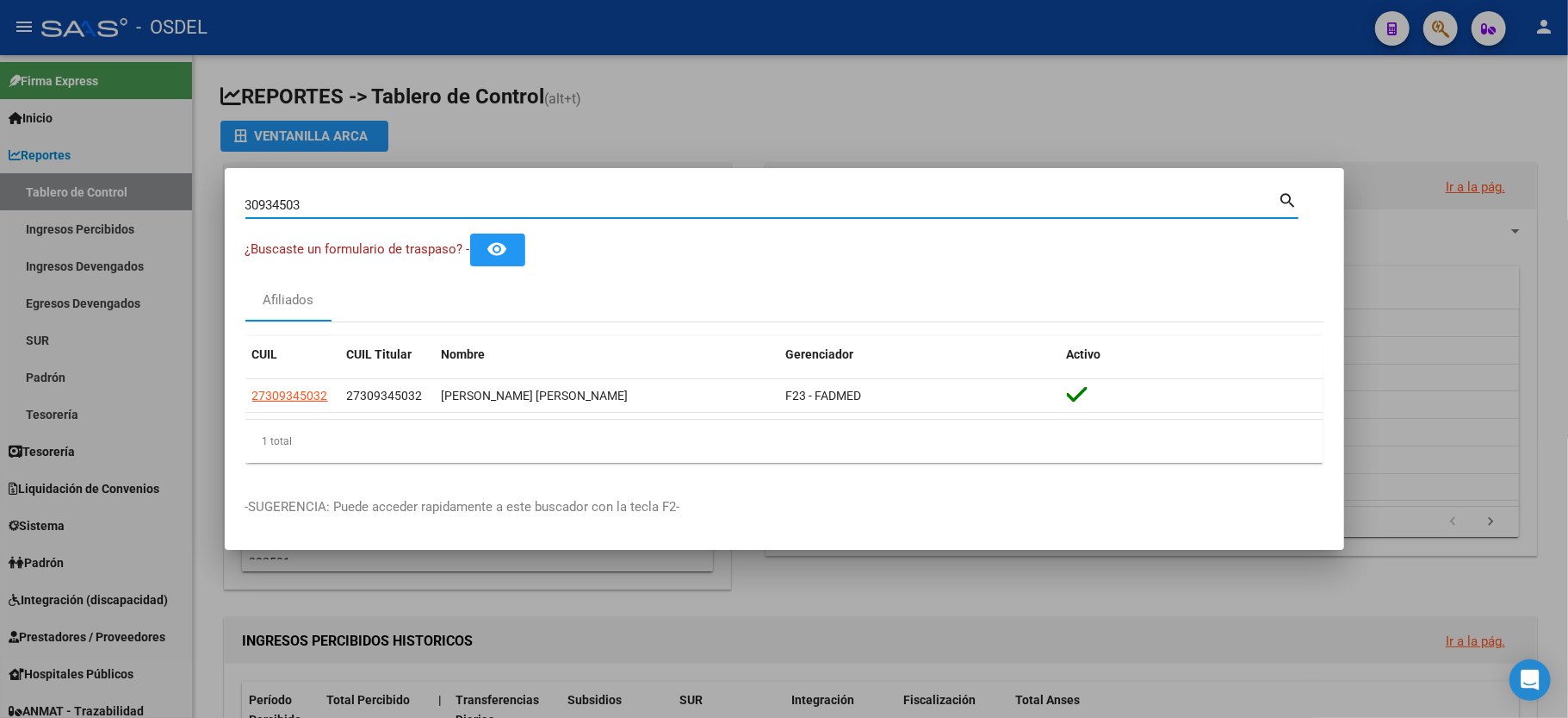
drag, startPoint x: 332, startPoint y: 208, endPoint x: 0, endPoint y: 183, distance: 332.9
click at [0, 183] on div "30934503 Buscar (apellido, dni, cuil, nro traspaso, cuit, obra social) search ¿…" at bounding box center [784, 359] width 1568 height 718
type input "31292413"
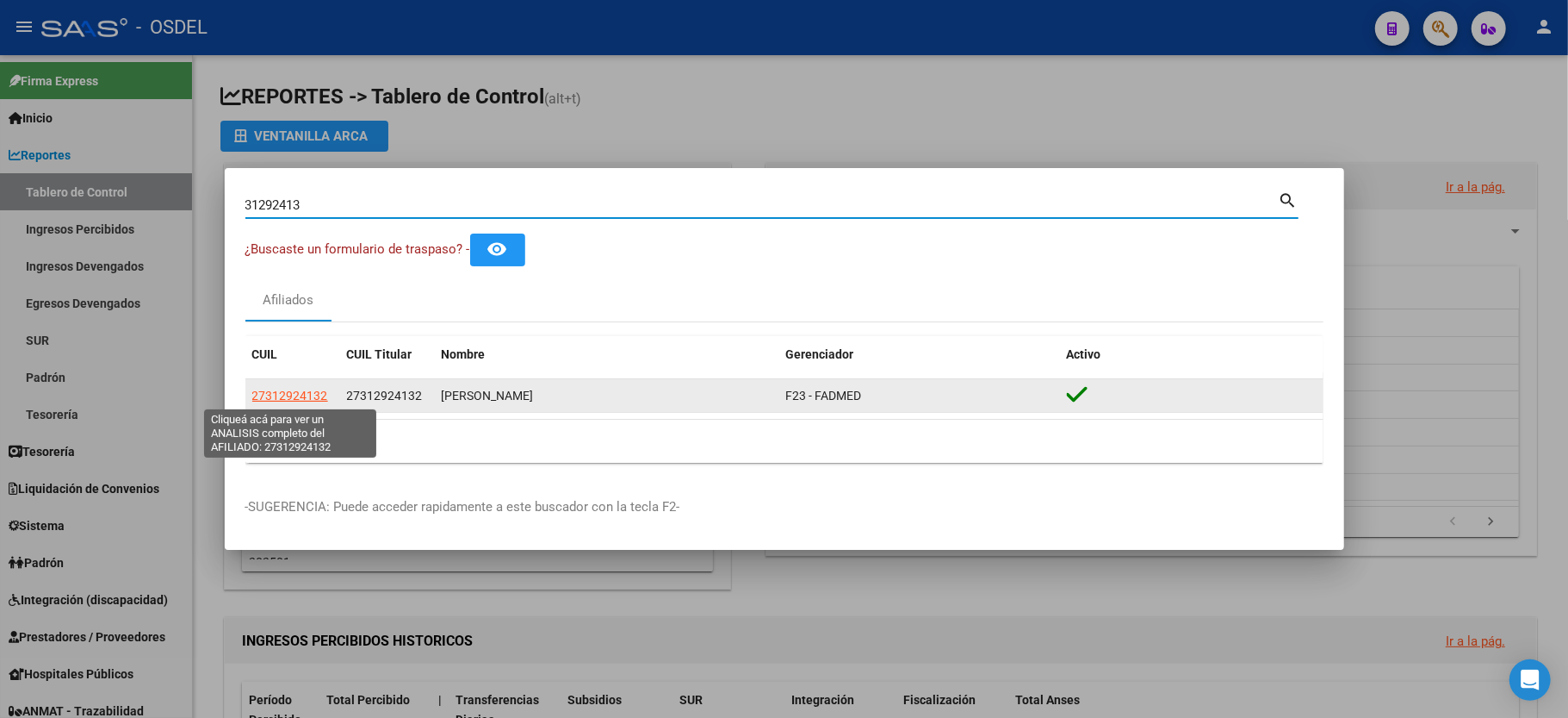
click at [284, 398] on span "27312924132" at bounding box center [290, 395] width 76 height 13
type textarea "27312924132"
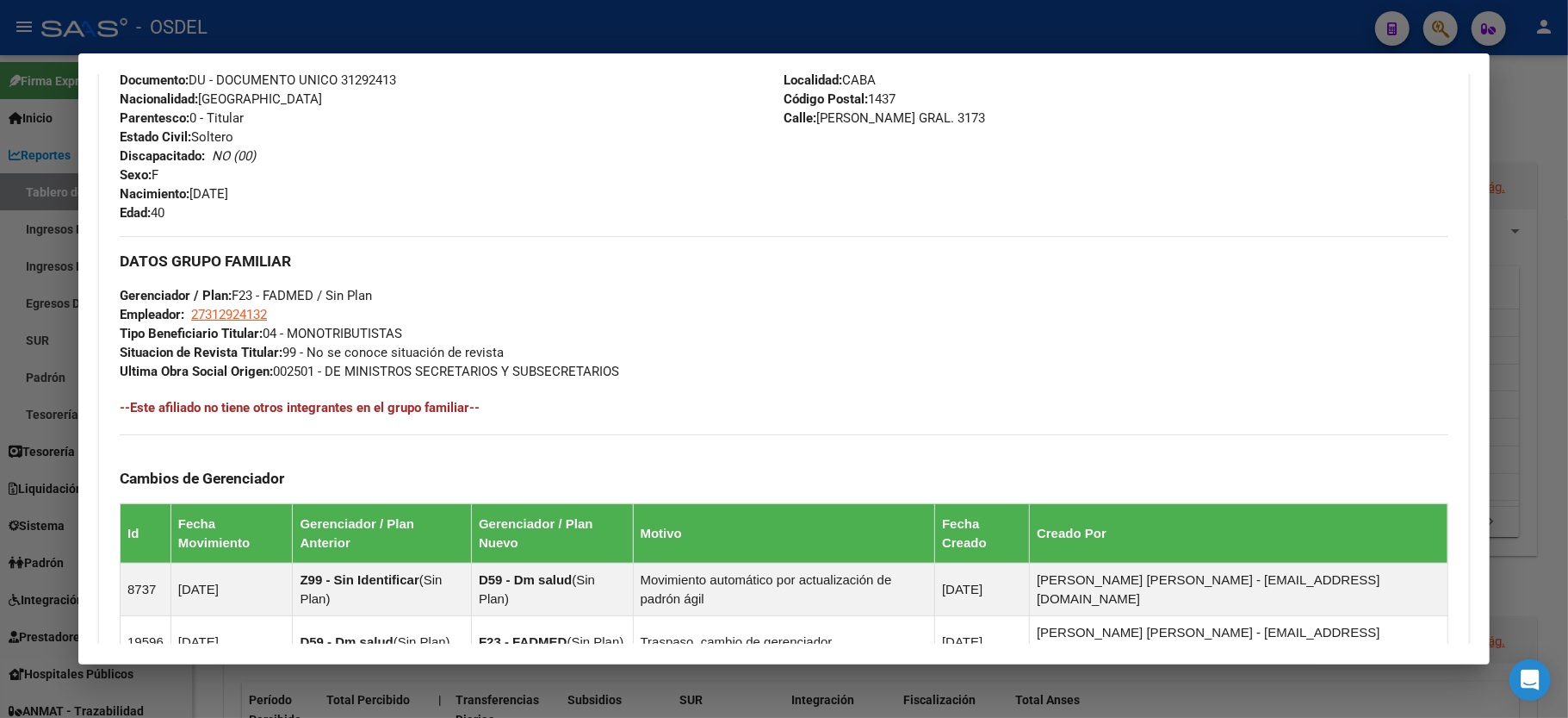
scroll to position [671, 0]
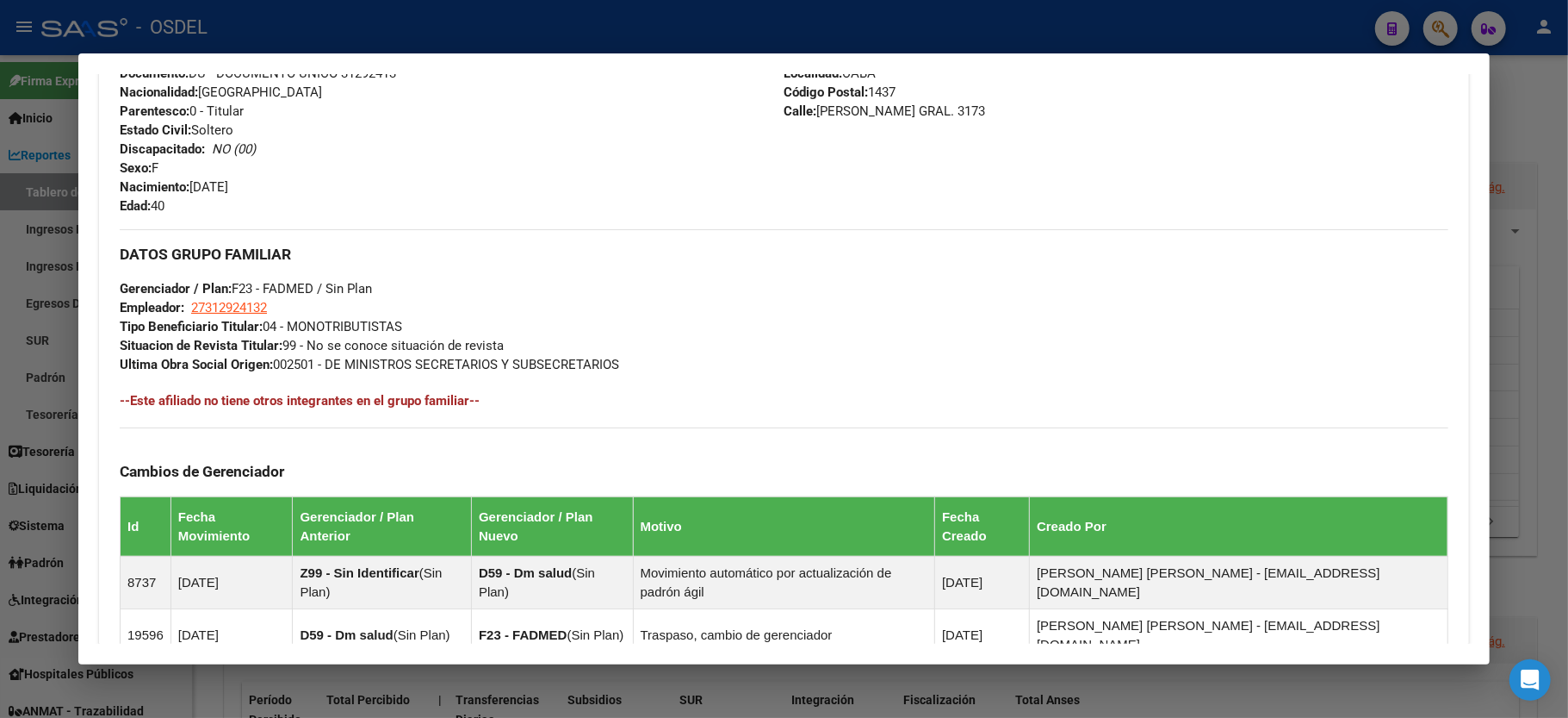
click at [1540, 108] on div at bounding box center [784, 359] width 1568 height 718
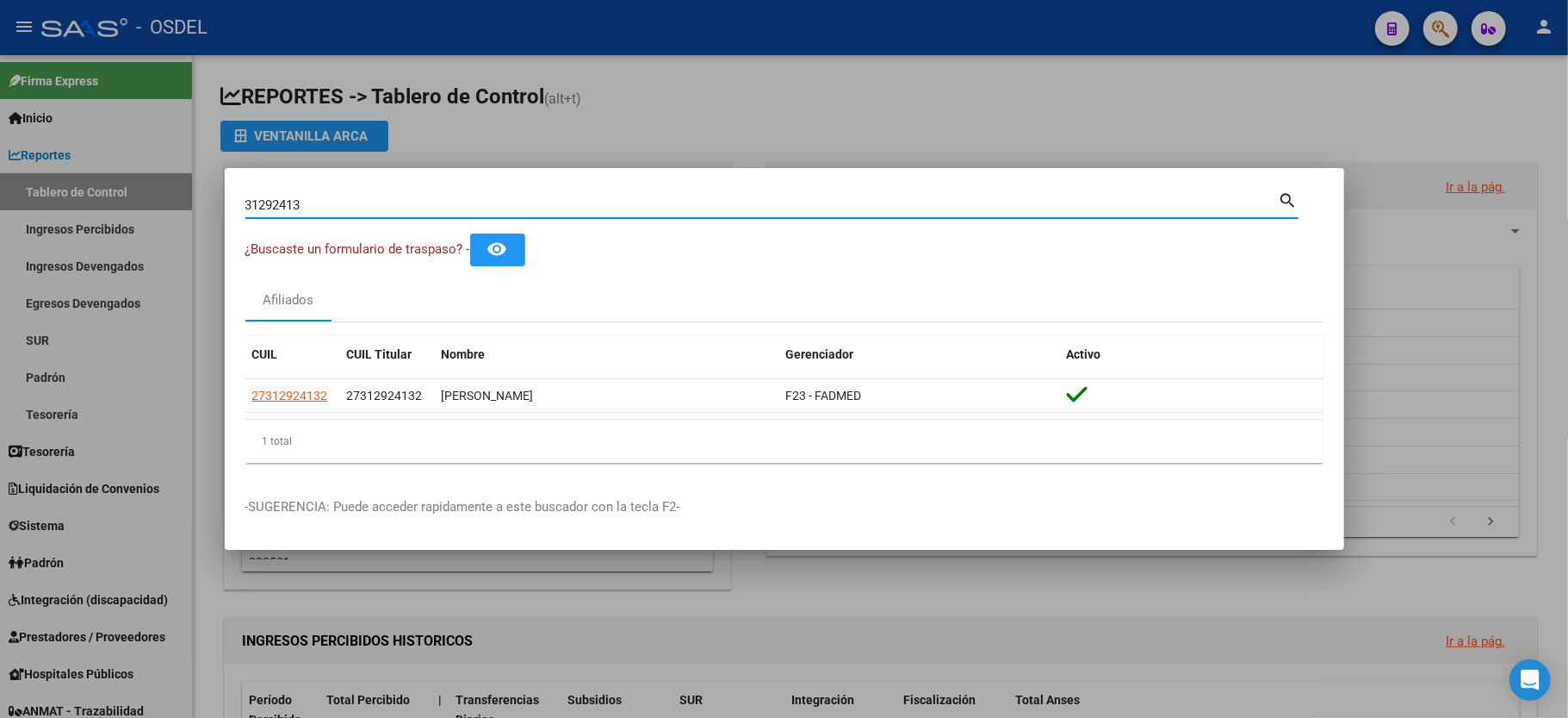
drag, startPoint x: 321, startPoint y: 210, endPoint x: 0, endPoint y: 214, distance: 321.0
click at [0, 214] on div "31292413 Buscar (apellido, dni, cuil, nro traspaso, cuit, obra social) search ¿…" at bounding box center [784, 359] width 1568 height 718
type input "20829815"
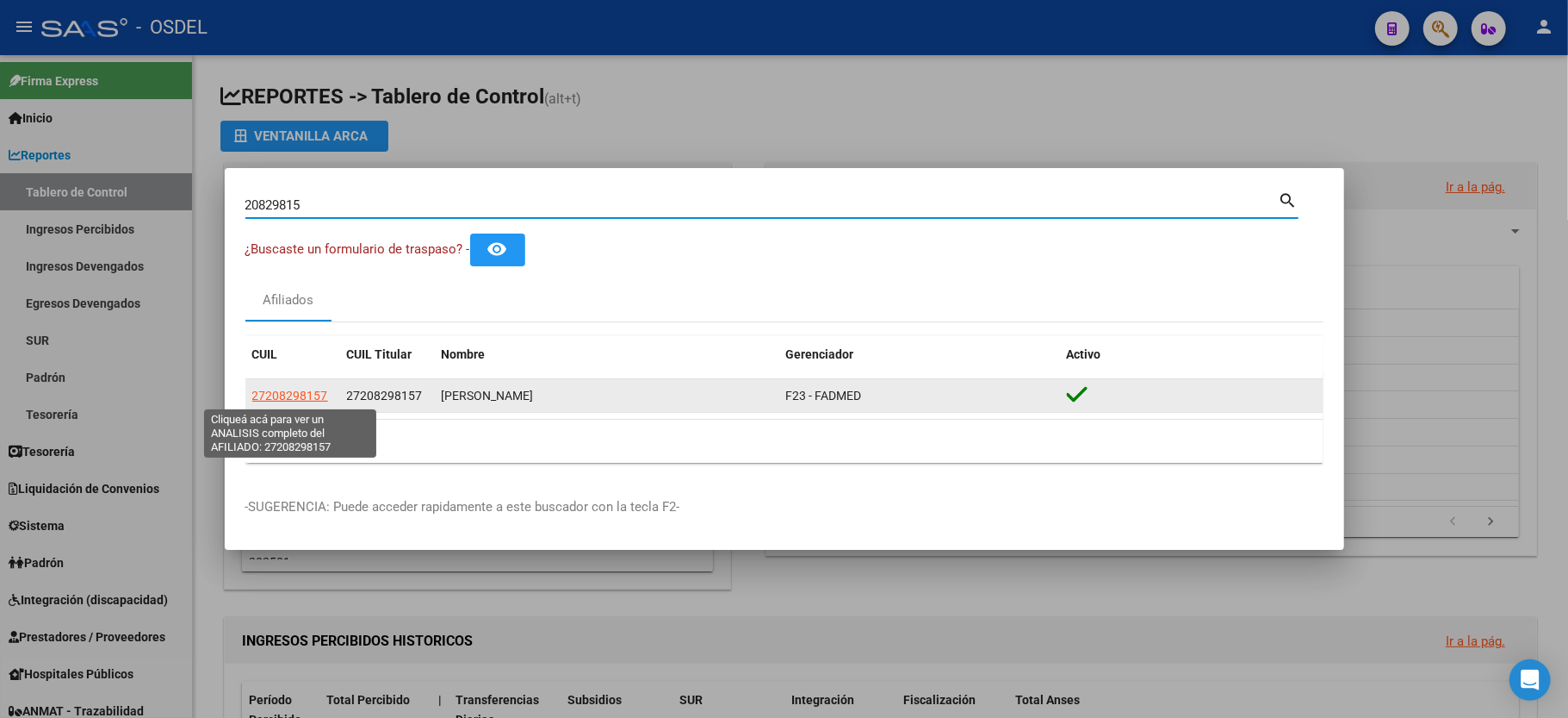
click at [260, 394] on span "27208298157" at bounding box center [290, 395] width 76 height 13
type textarea "27208298157"
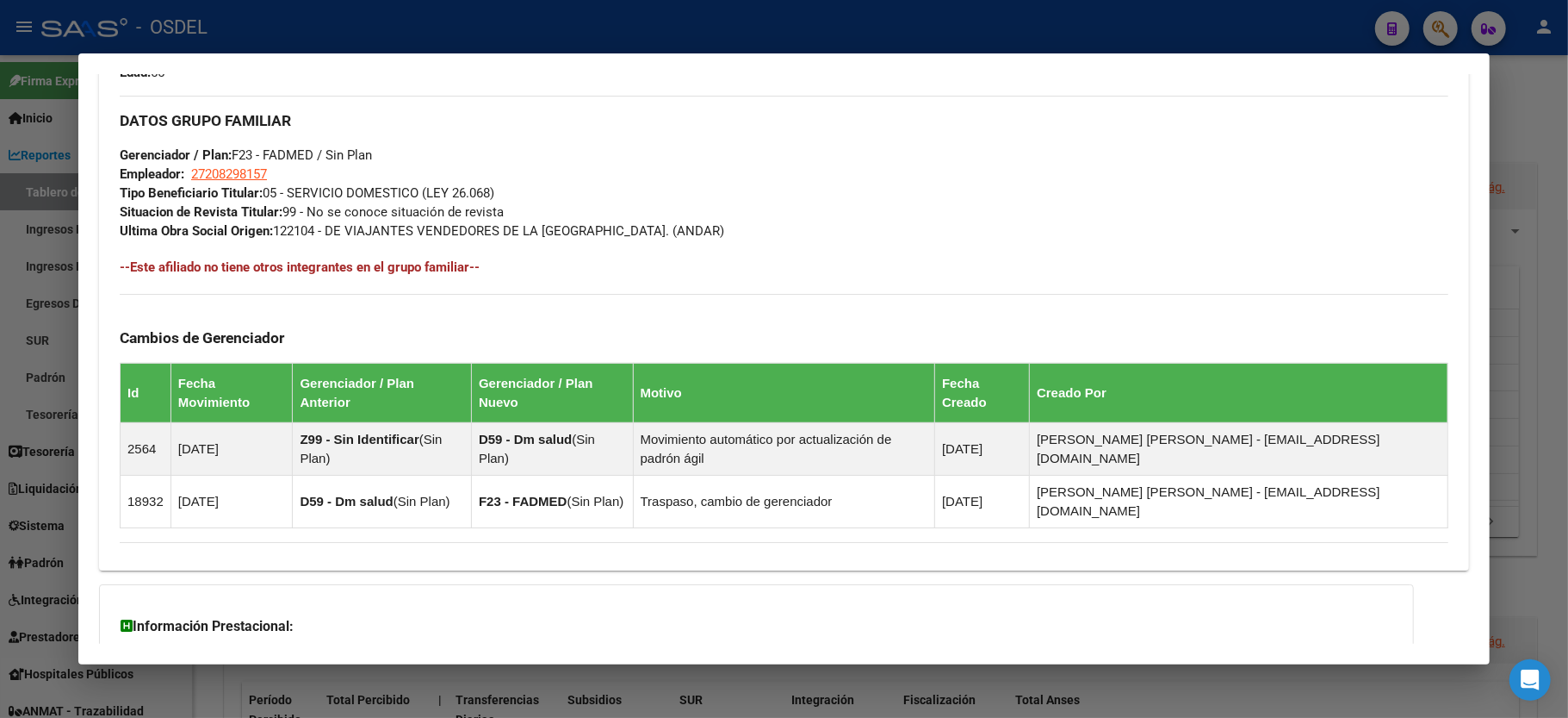
scroll to position [902, 0]
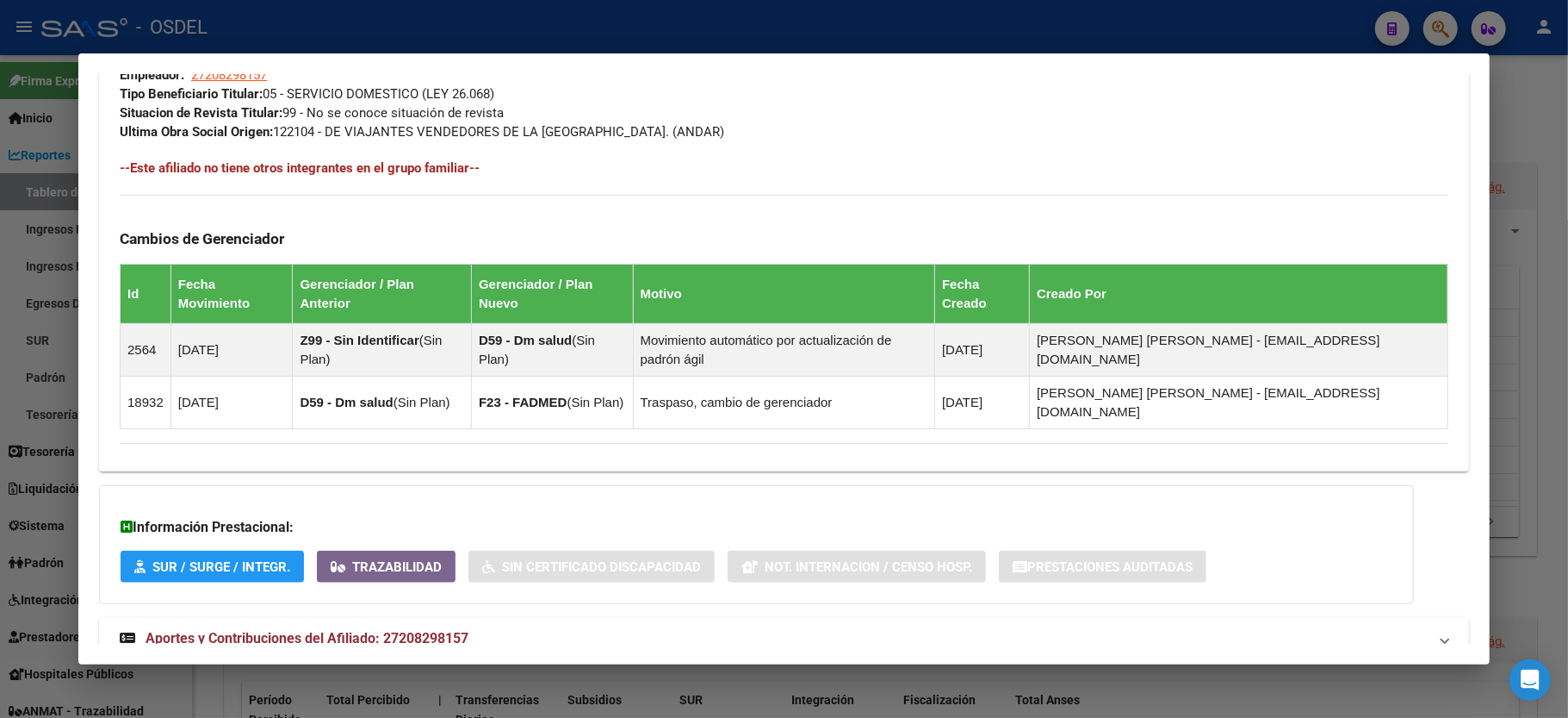
click at [1538, 150] on div at bounding box center [784, 359] width 1568 height 718
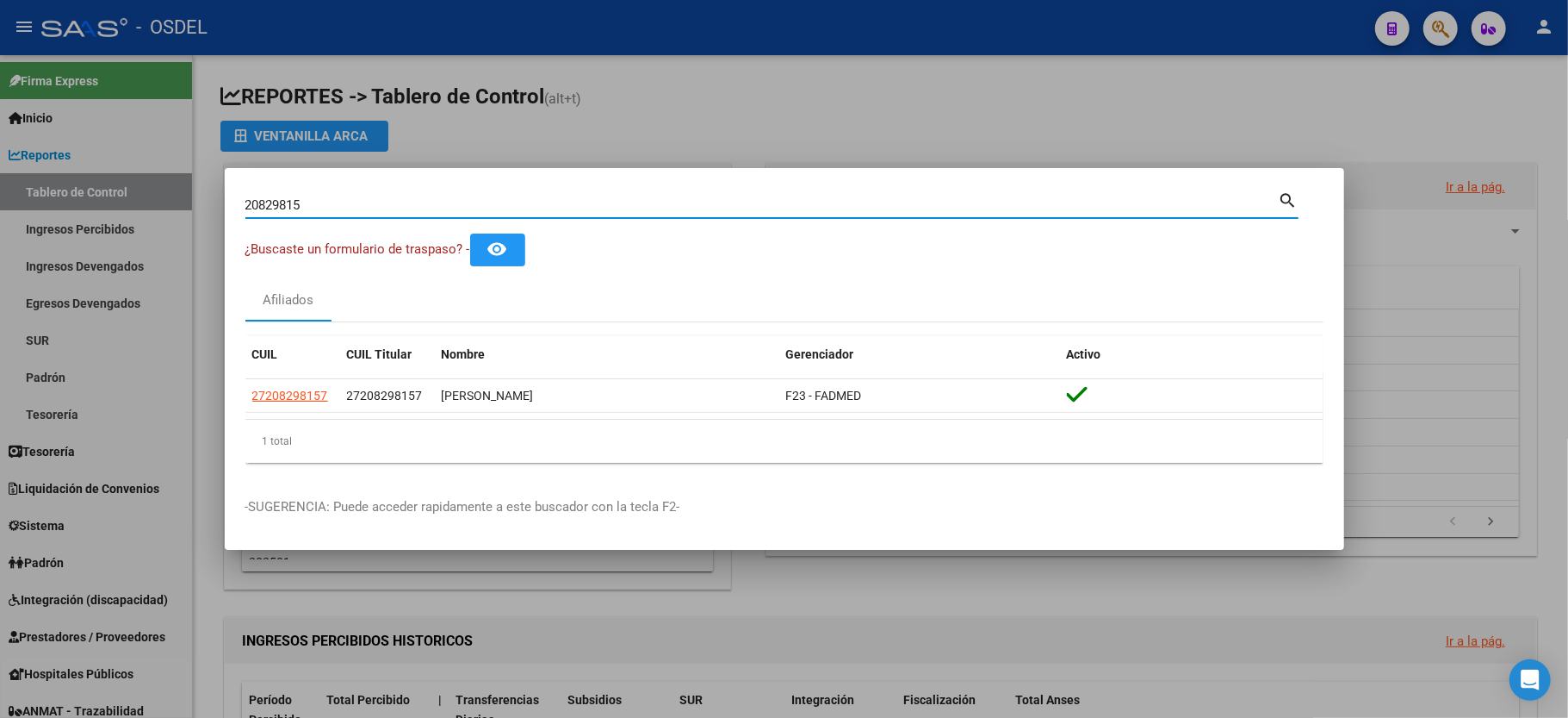
drag, startPoint x: 379, startPoint y: 210, endPoint x: 0, endPoint y: 172, distance: 380.9
click at [0, 172] on div "20829815 Buscar (apellido, dni, cuil, nro traspaso, cuit, obra social) search ¿…" at bounding box center [784, 359] width 1568 height 718
type input "31954254"
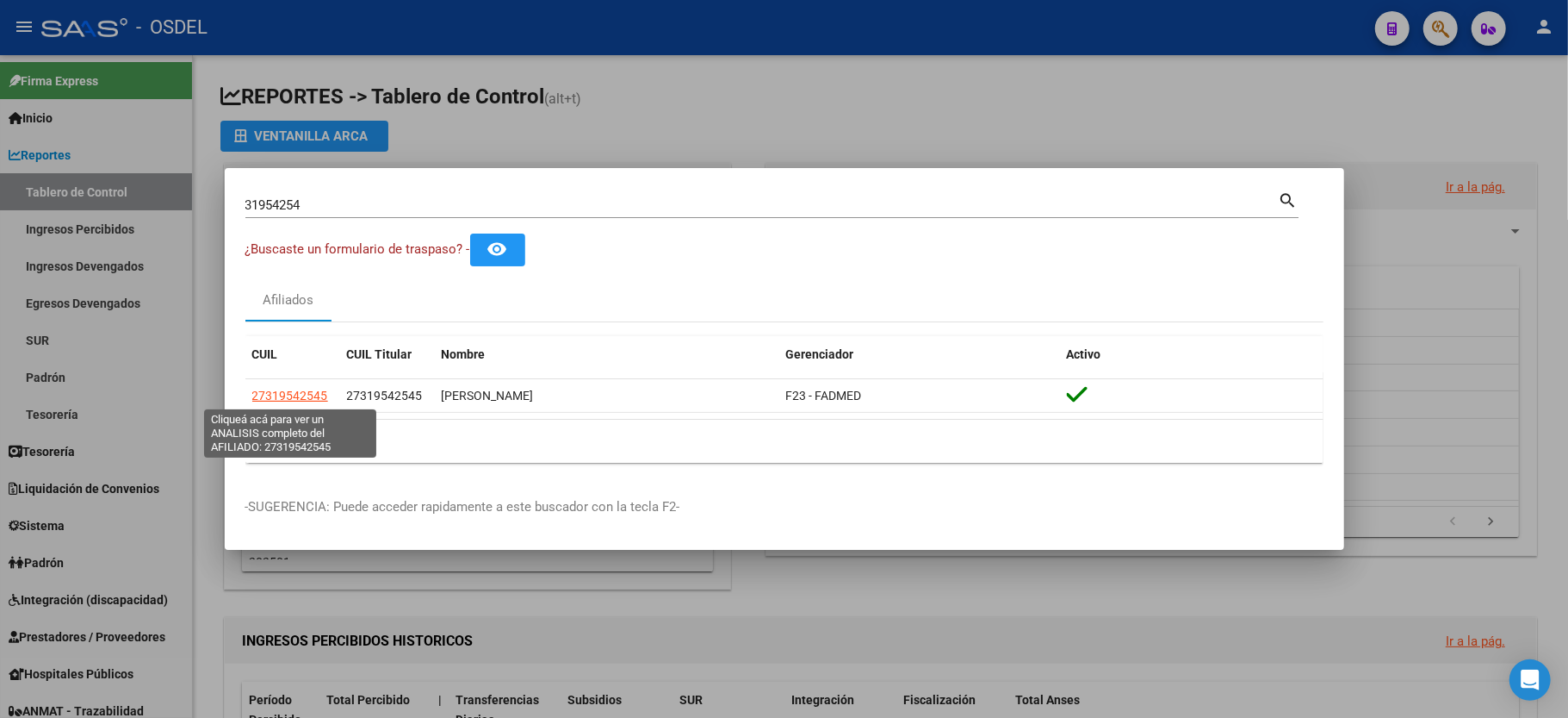
drag, startPoint x: 265, startPoint y: 397, endPoint x: 268, endPoint y: 414, distance: 17.3
click at [268, 415] on datatable-selection "27319542545 27319542545 [PERSON_NAME] F23 - FADMED" at bounding box center [784, 407] width 1078 height 15
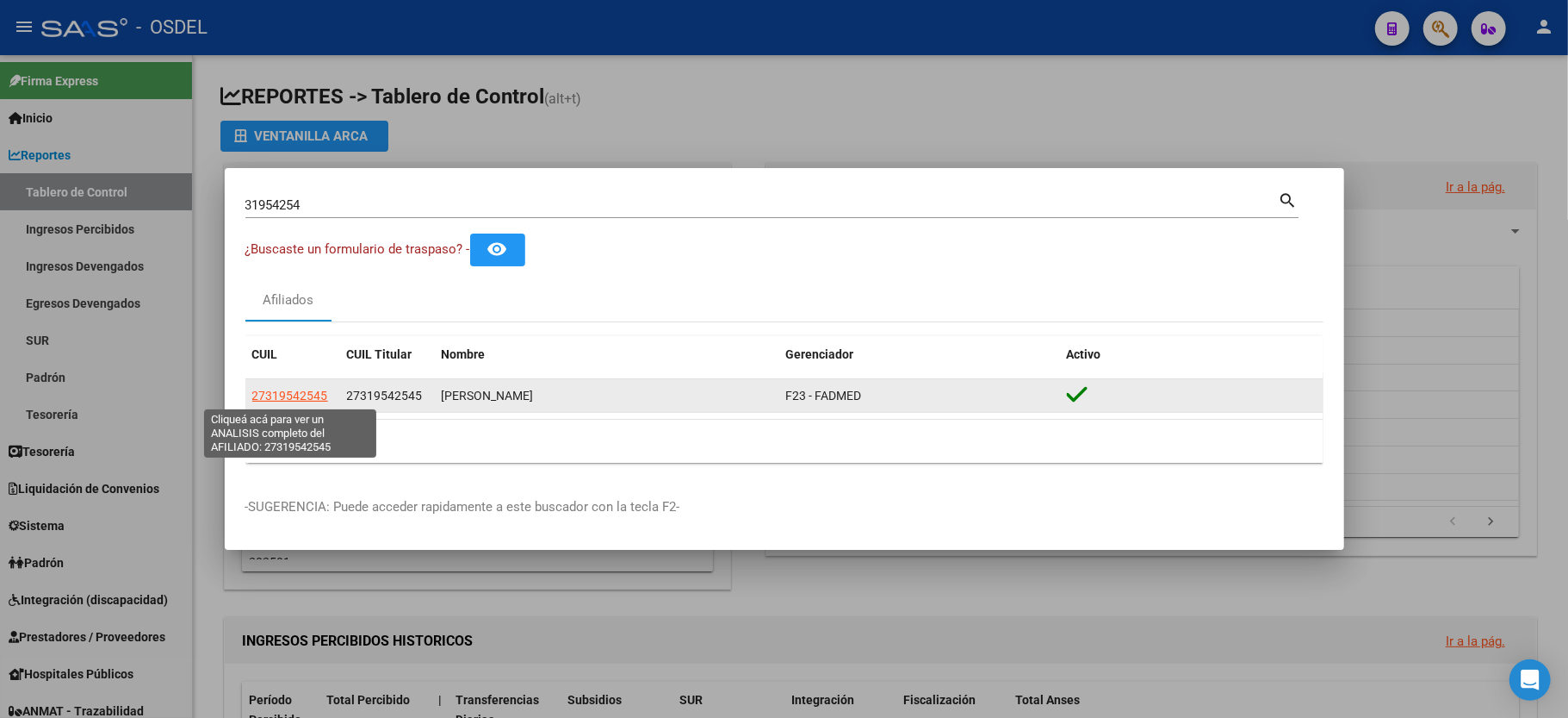
click at [276, 397] on span "27319542545" at bounding box center [290, 395] width 76 height 13
copy div "319542545 27319542545 [PERSON_NAME] F23 - FADMED"
type textarea "27319542545"
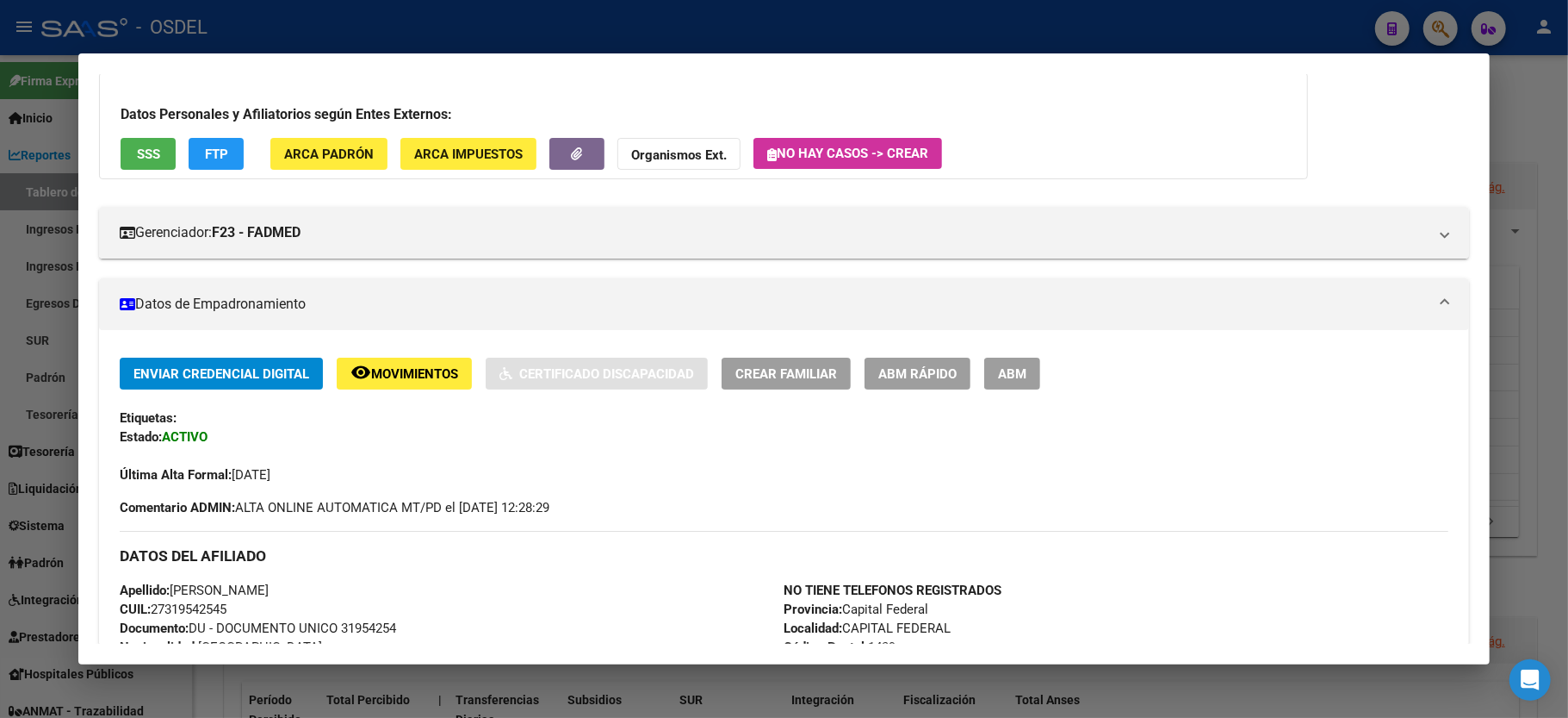
scroll to position [671, 0]
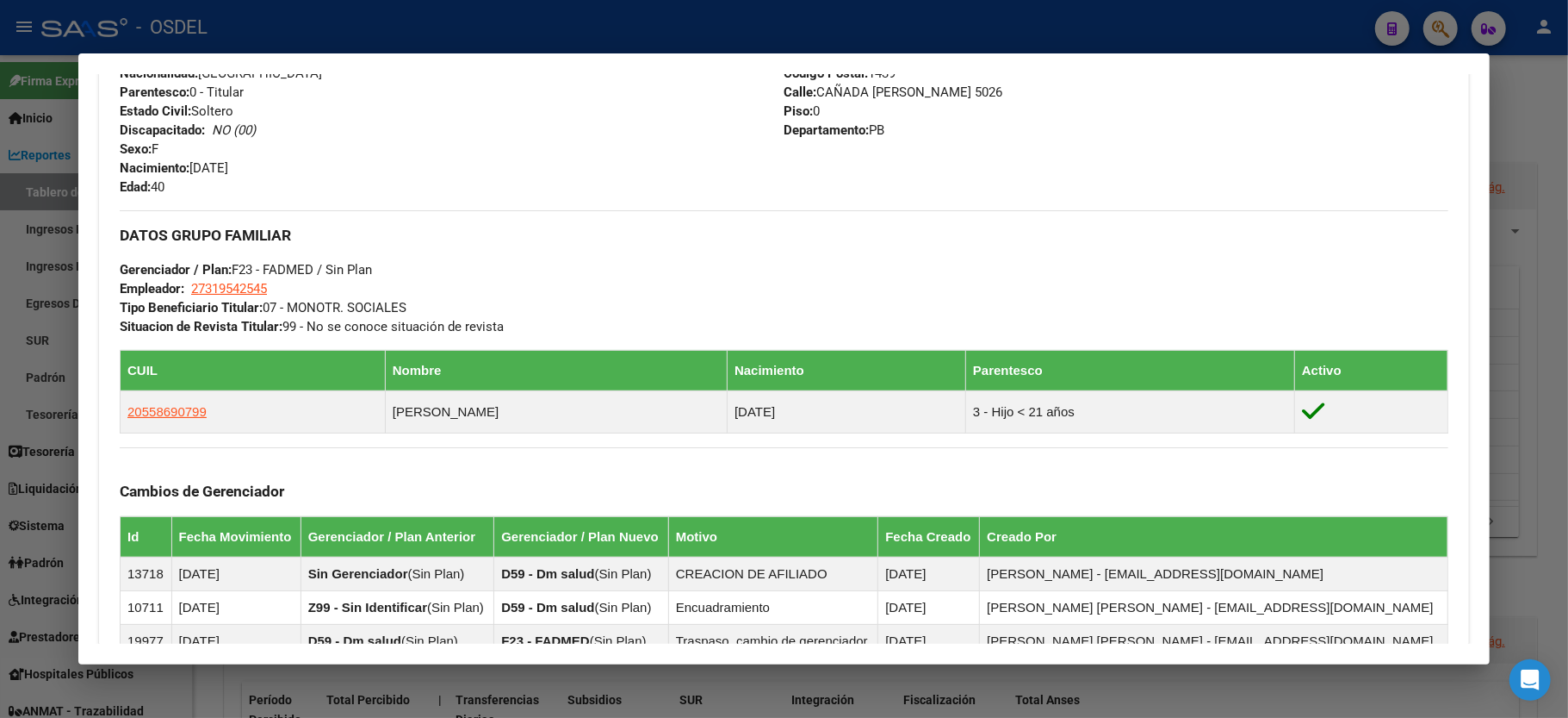
click at [1516, 90] on div at bounding box center [784, 359] width 1568 height 718
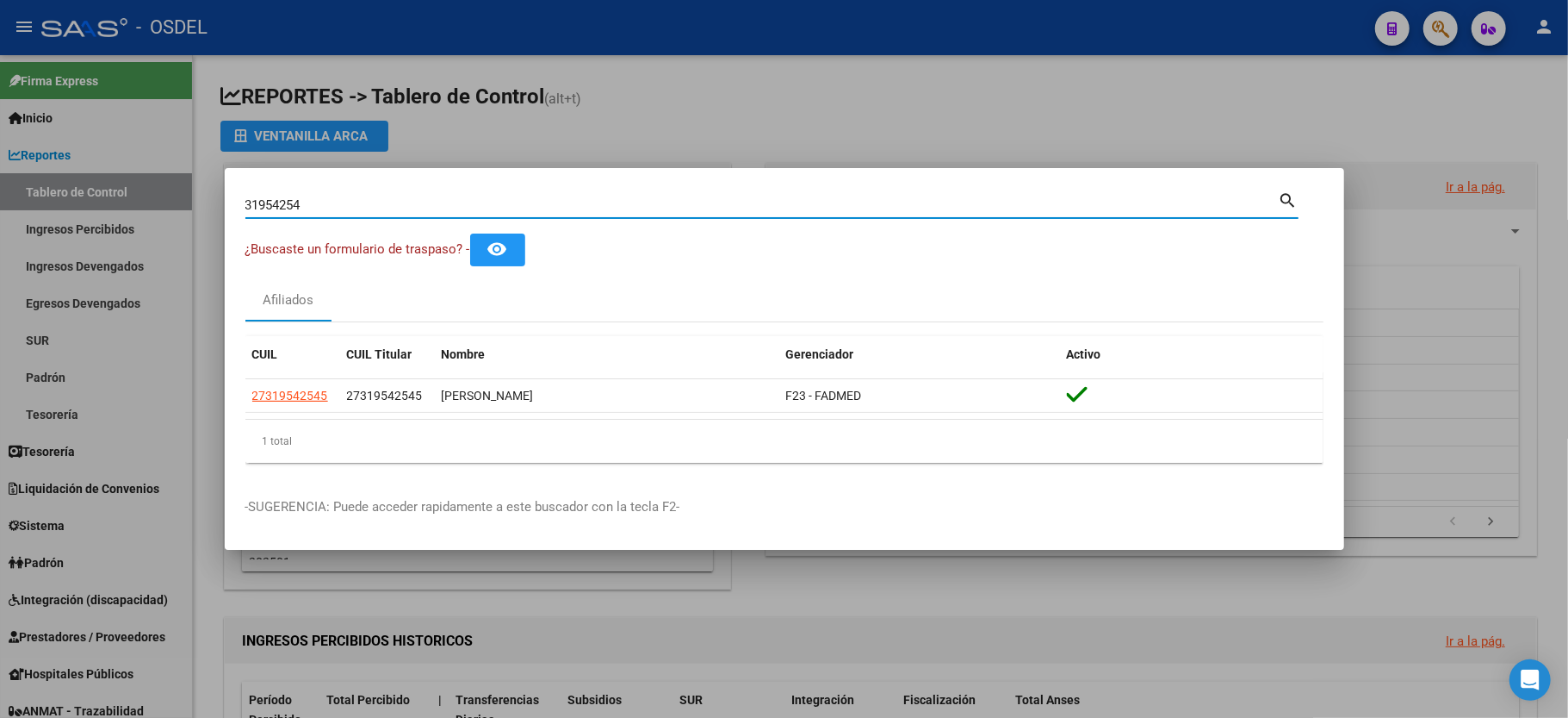
drag, startPoint x: 345, startPoint y: 196, endPoint x: 80, endPoint y: 252, distance: 270.9
click at [80, 252] on div "31954254 Buscar (apellido, dni, cuil, nro traspaso, cuit, obra social) search ¿…" at bounding box center [784, 359] width 1568 height 718
click at [273, 208] on input "Buscar (apellido, dni, [PERSON_NAME], [PERSON_NAME], cuit, obra social)" at bounding box center [762, 204] width 1034 height 15
